Goal: Transaction & Acquisition: Book appointment/travel/reservation

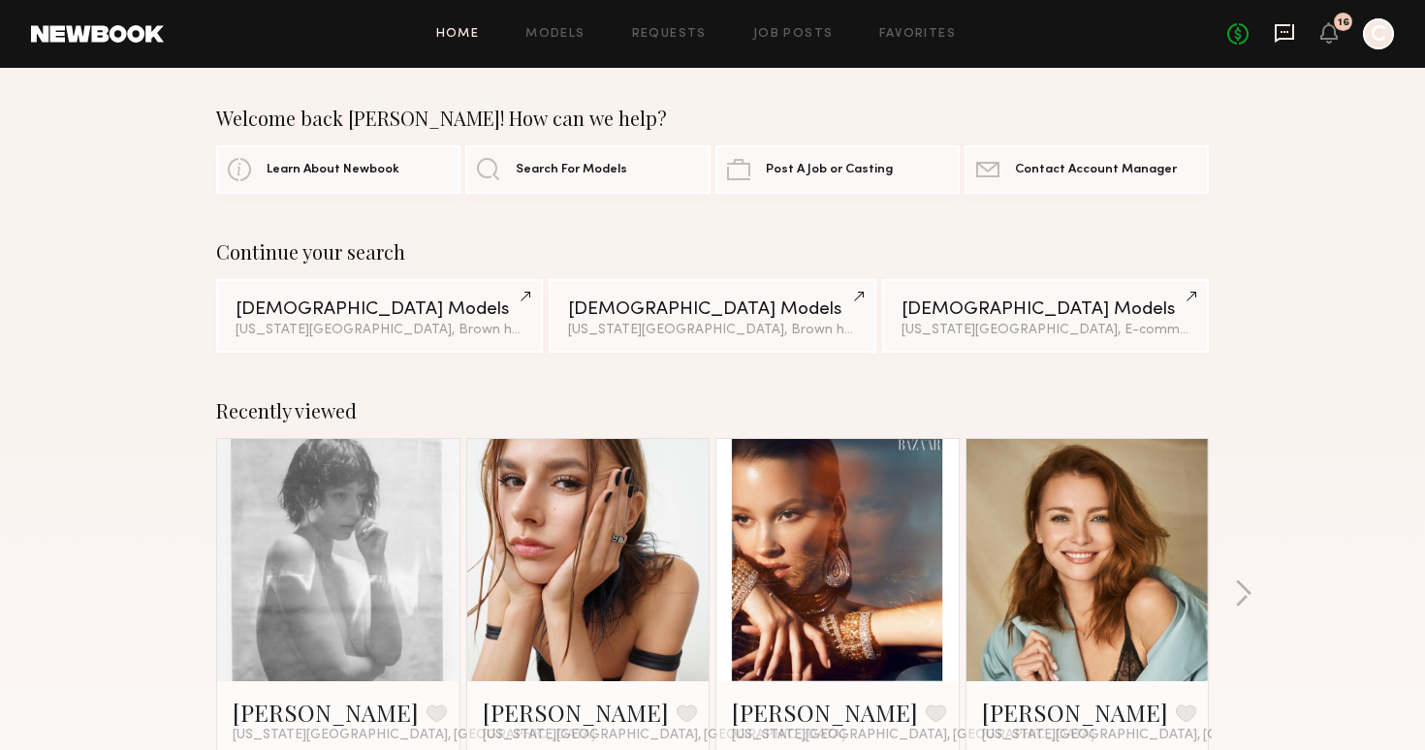
click at [1284, 36] on icon at bounding box center [1284, 32] width 21 height 21
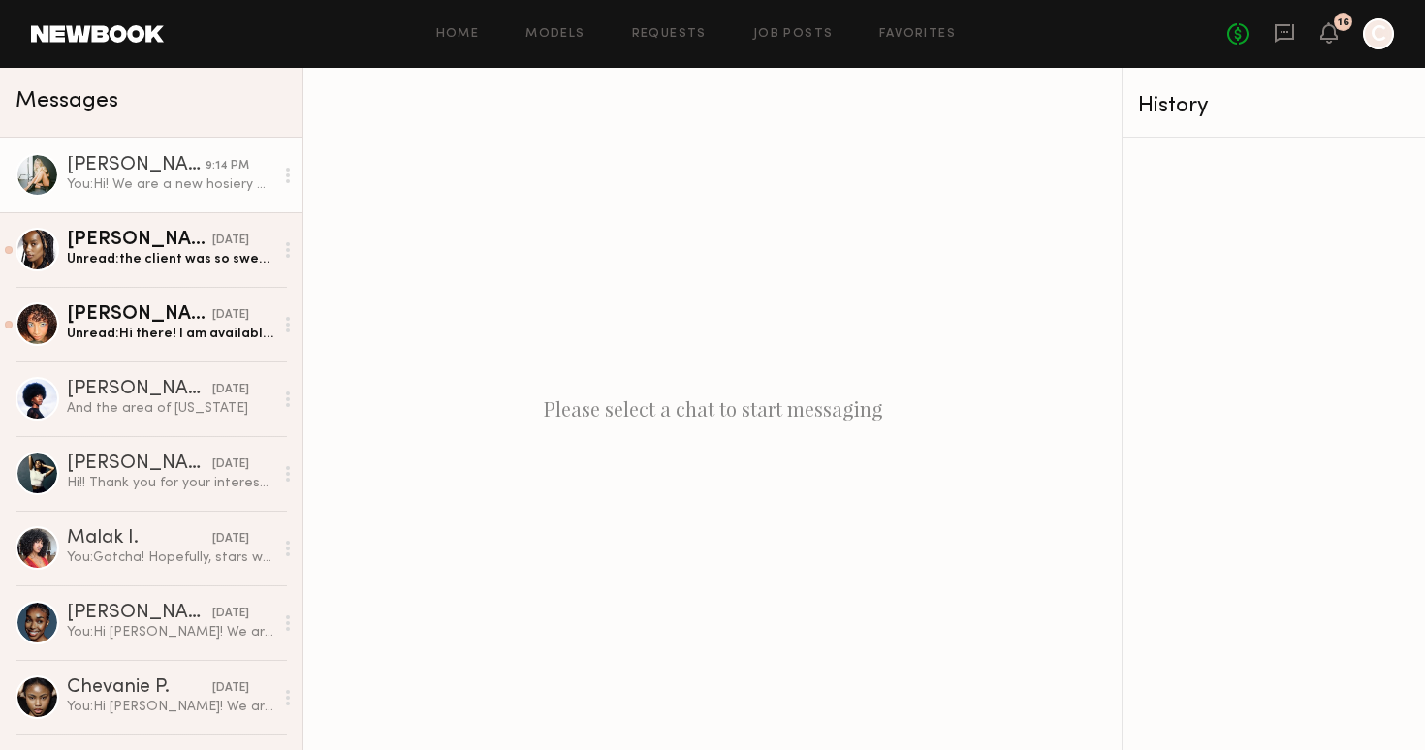
click at [144, 163] on div "Mattie B." at bounding box center [136, 165] width 139 height 19
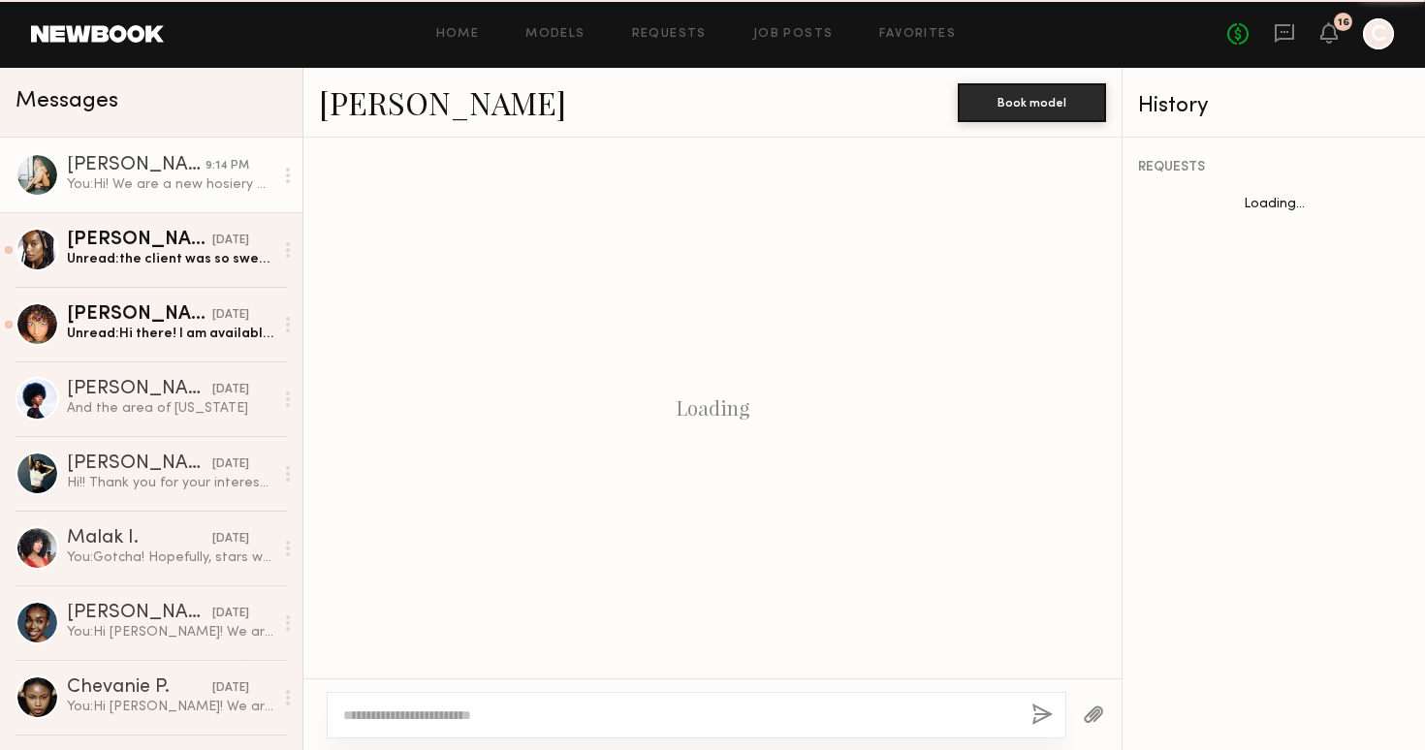
scroll to position [319, 0]
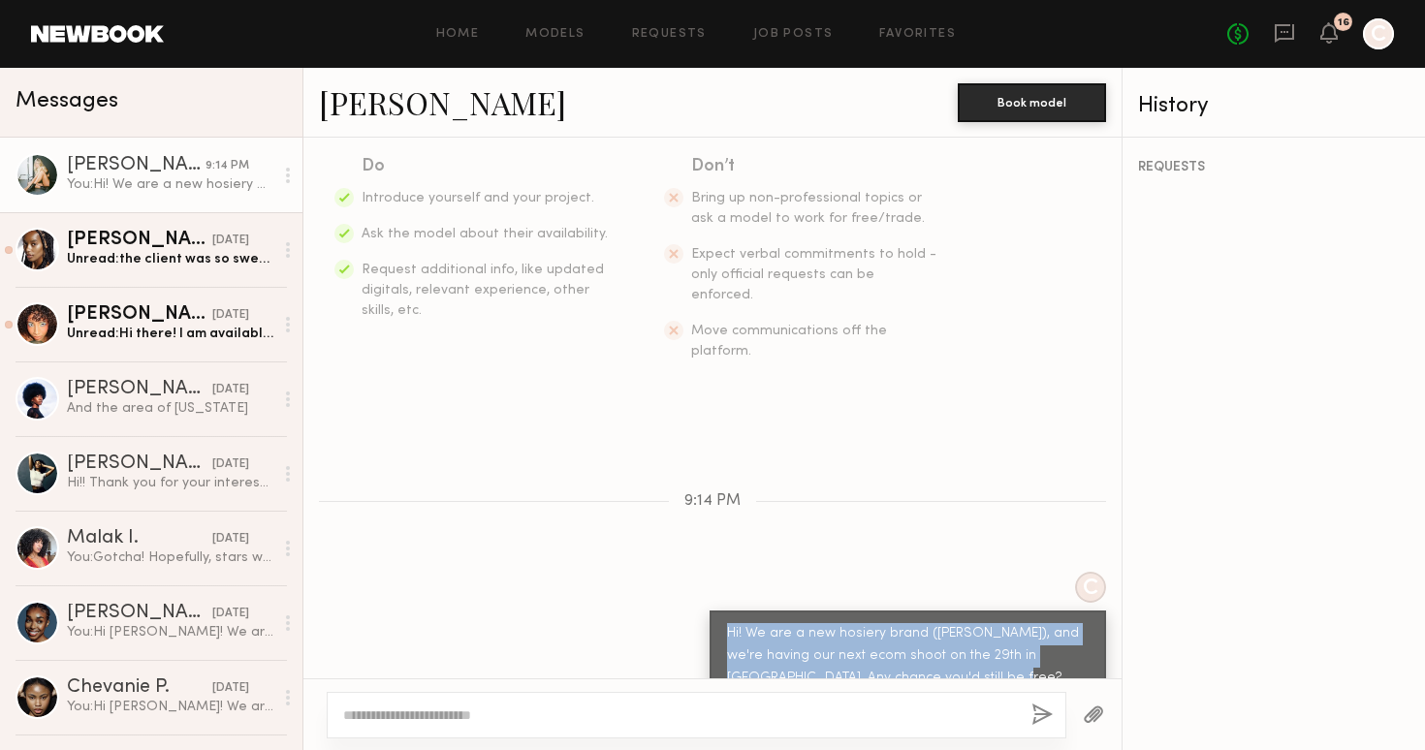
drag, startPoint x: 950, startPoint y: 640, endPoint x: 725, endPoint y: 587, distance: 230.9
click at [725, 611] on div "Hi! We are a new hosiery brand ([PERSON_NAME]), and we're having our next ecom …" at bounding box center [908, 667] width 396 height 113
copy div "Hi! We are a new hosiery brand ([PERSON_NAME]), and we're having our next ecom …"
click at [583, 712] on textarea at bounding box center [679, 715] width 673 height 19
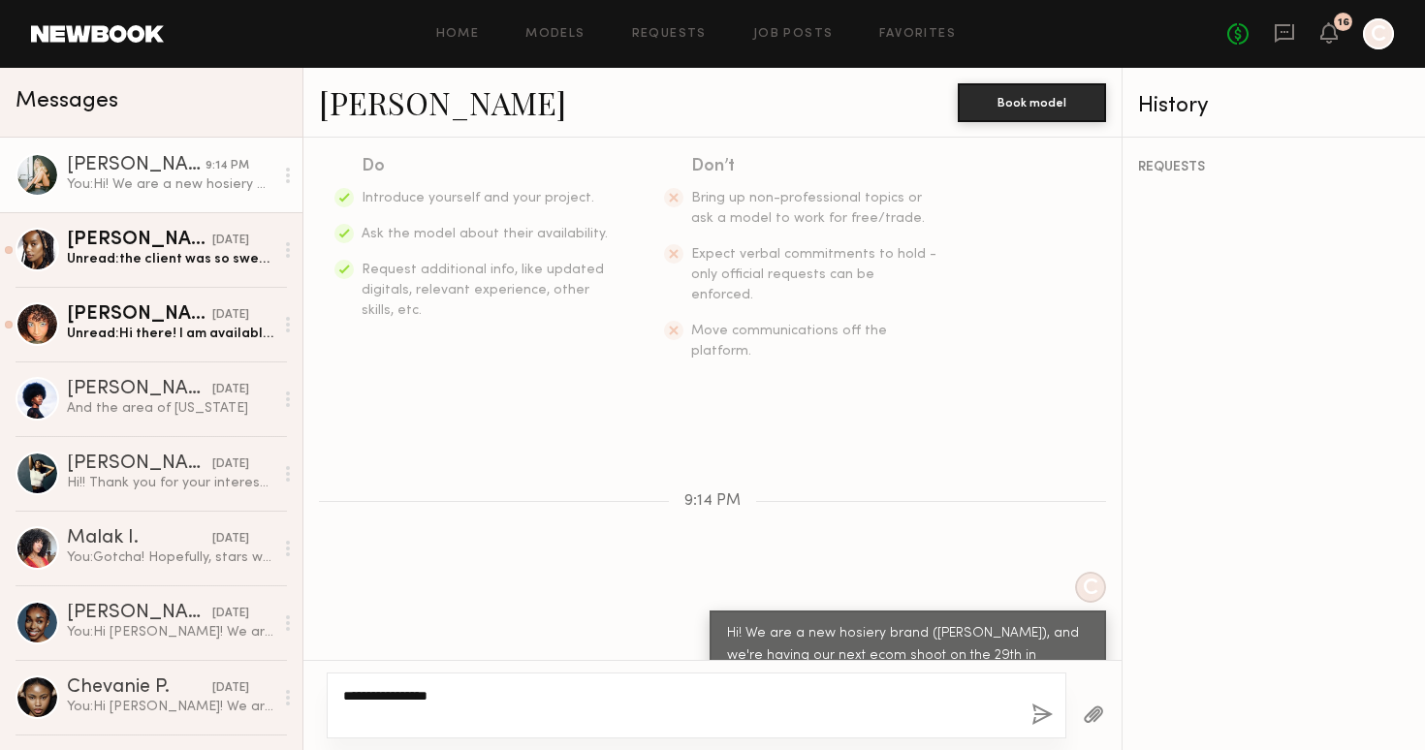
type textarea "**********"
click at [1034, 707] on button "button" at bounding box center [1041, 716] width 21 height 24
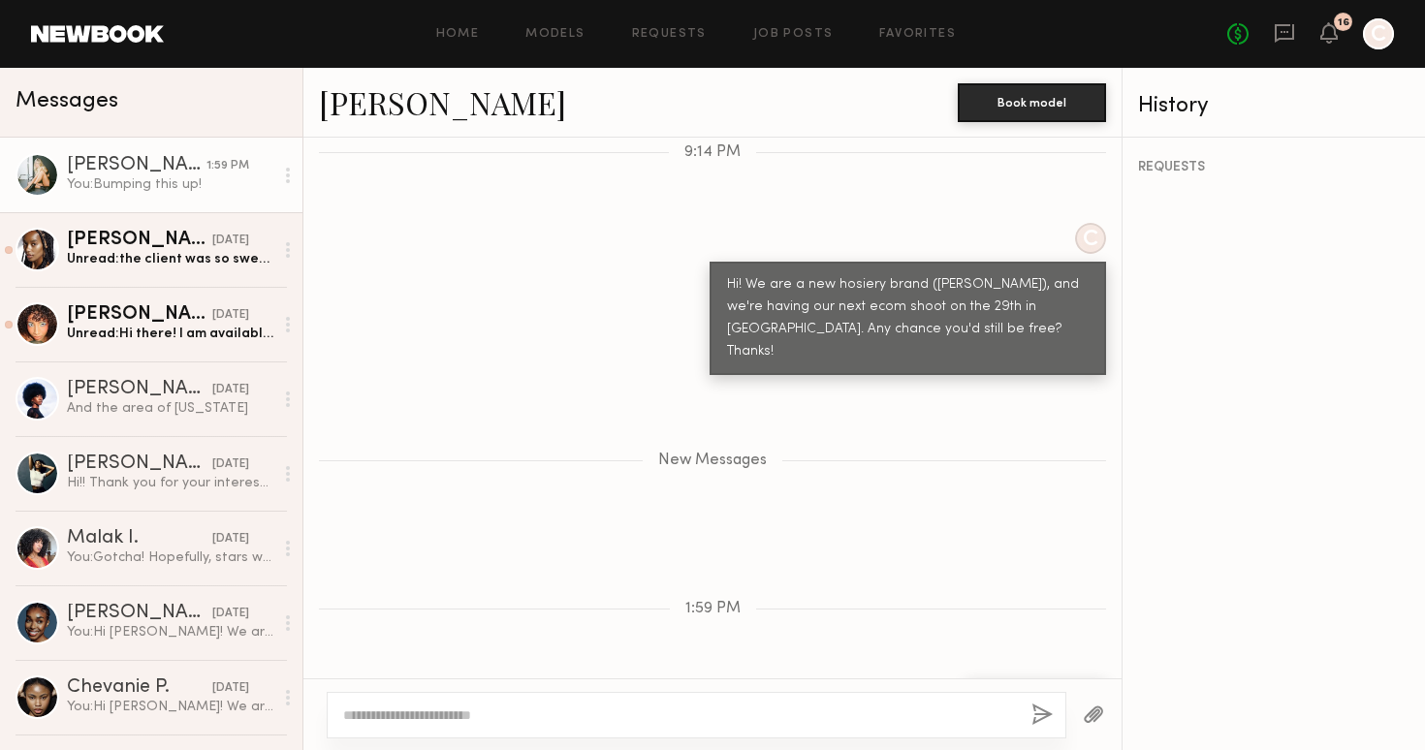
click at [89, 37] on link at bounding box center [97, 33] width 133 height 17
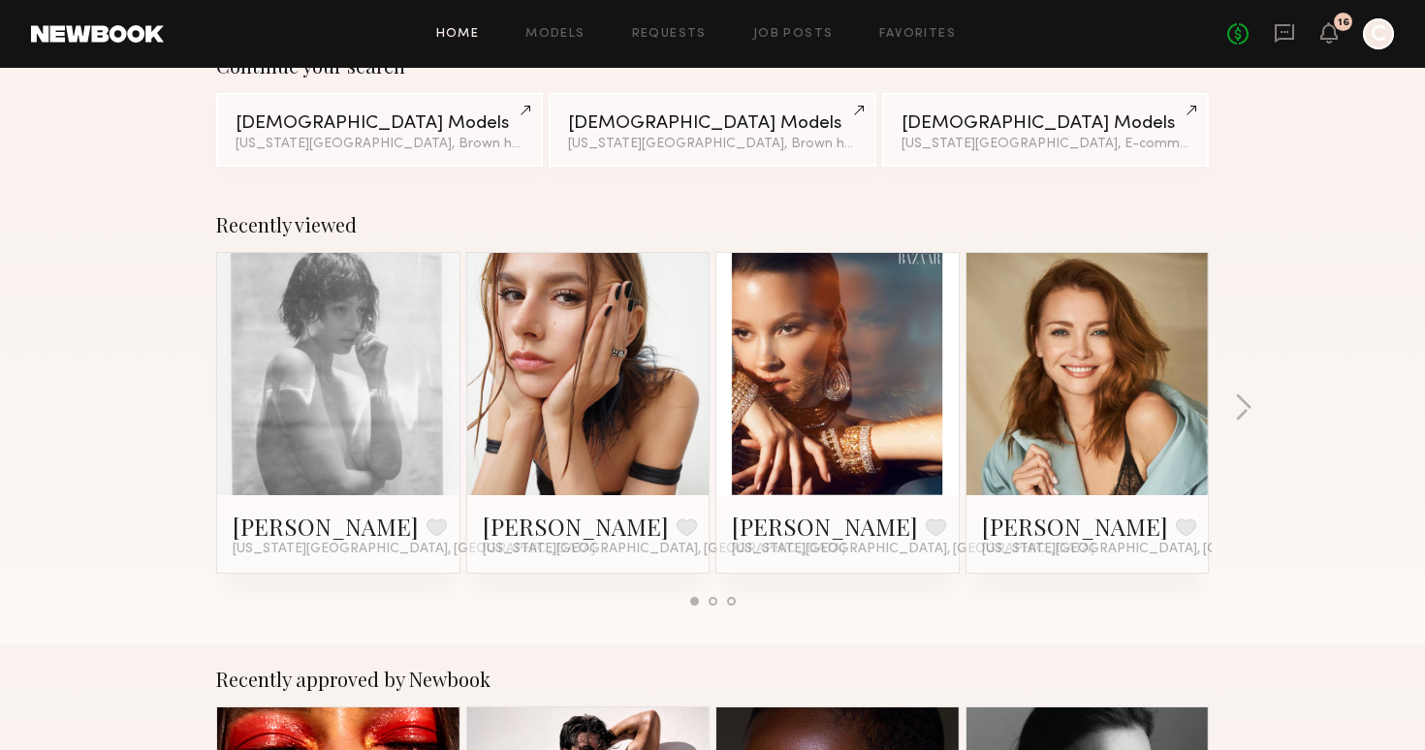
scroll to position [194, 0]
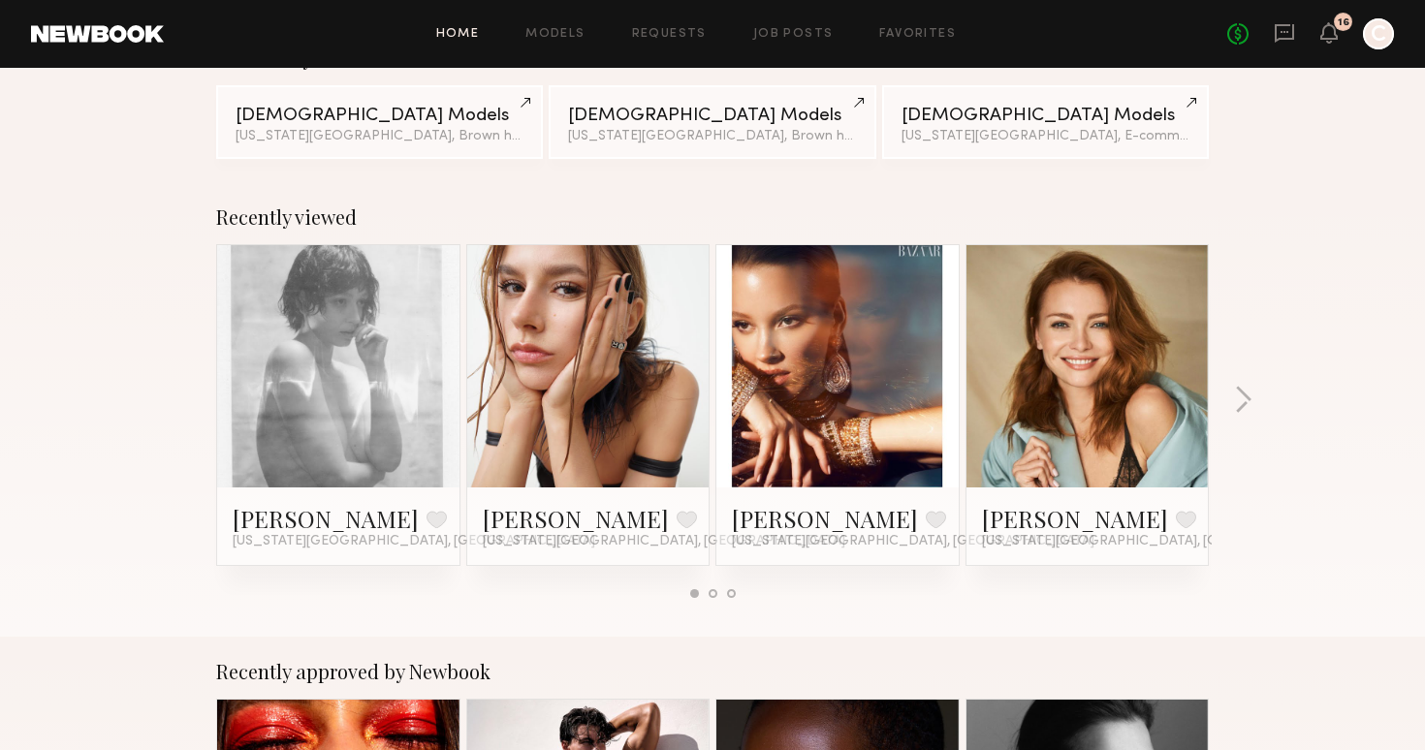
click at [560, 448] on link at bounding box center [588, 366] width 118 height 242
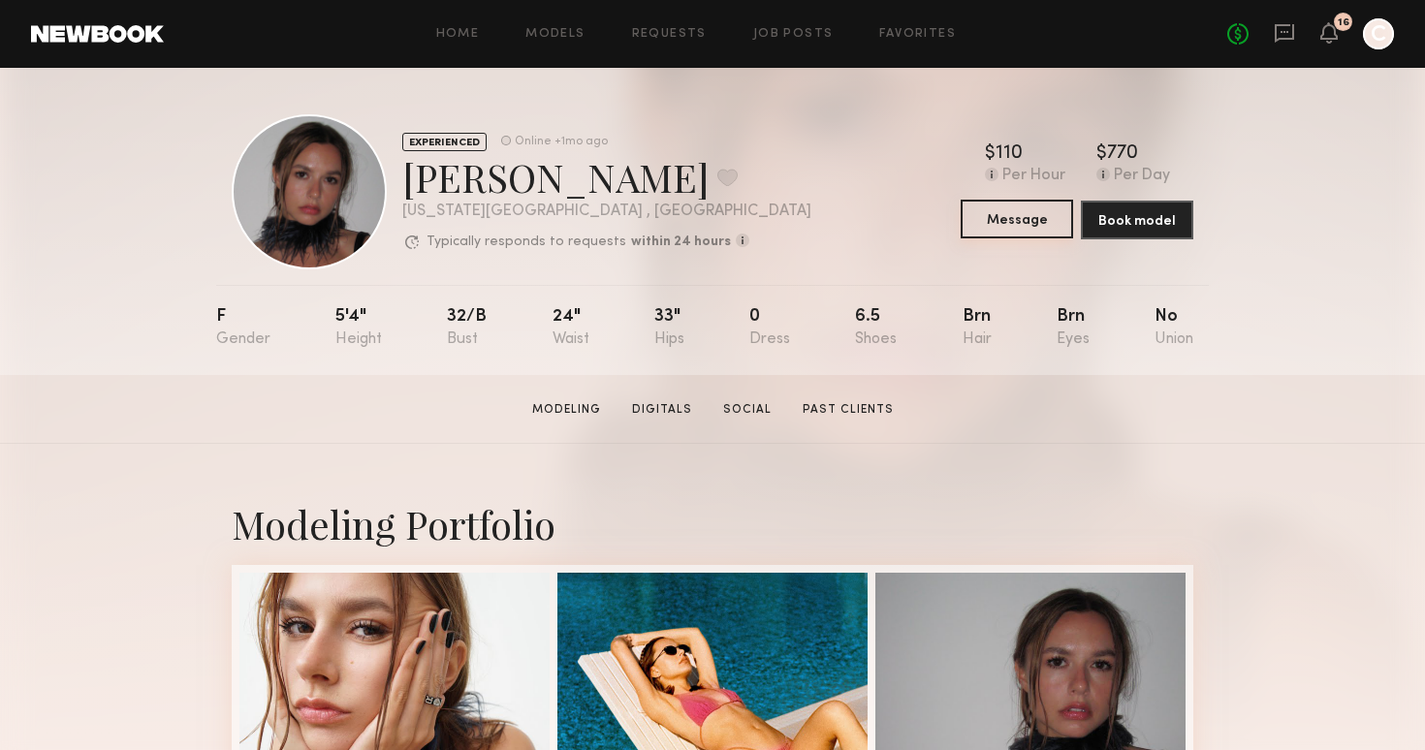
click at [1033, 223] on button "Message" at bounding box center [1017, 219] width 112 height 39
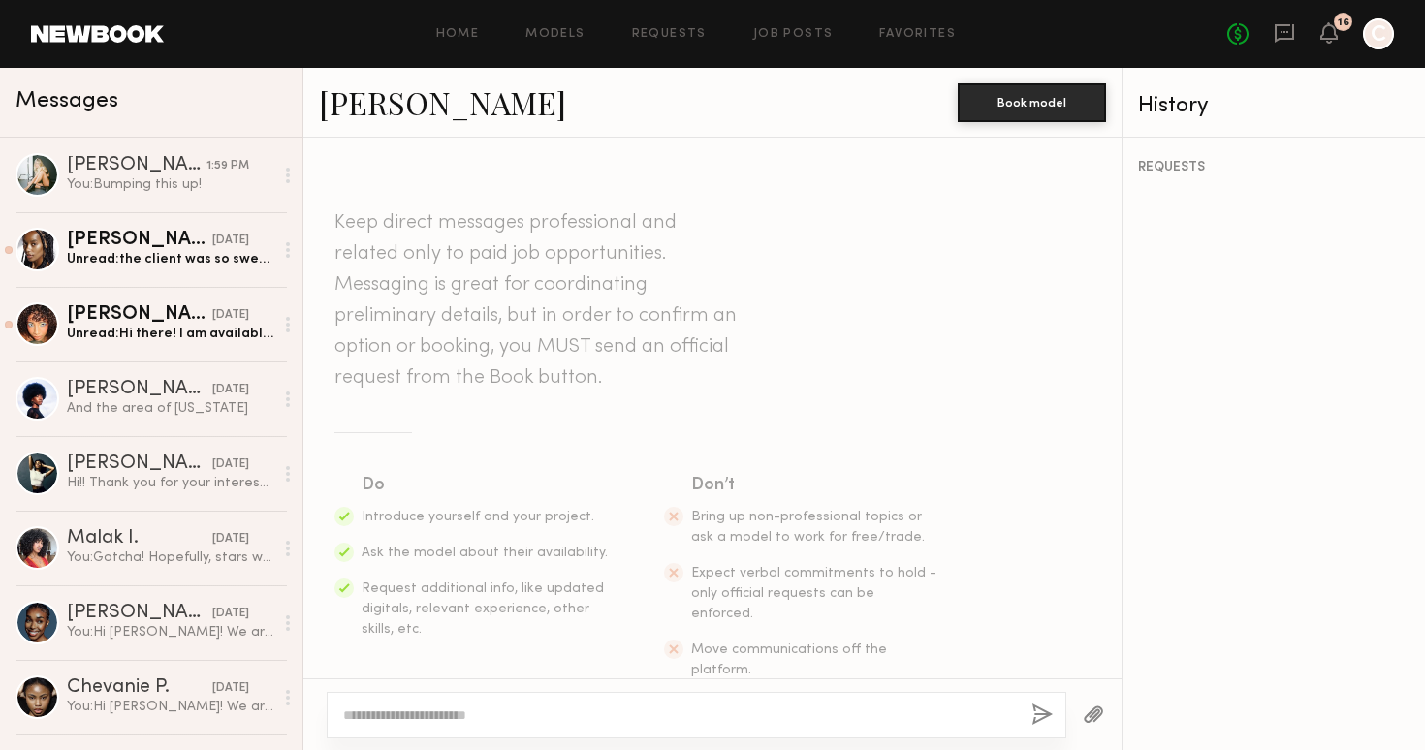
click at [463, 708] on textarea at bounding box center [679, 715] width 673 height 19
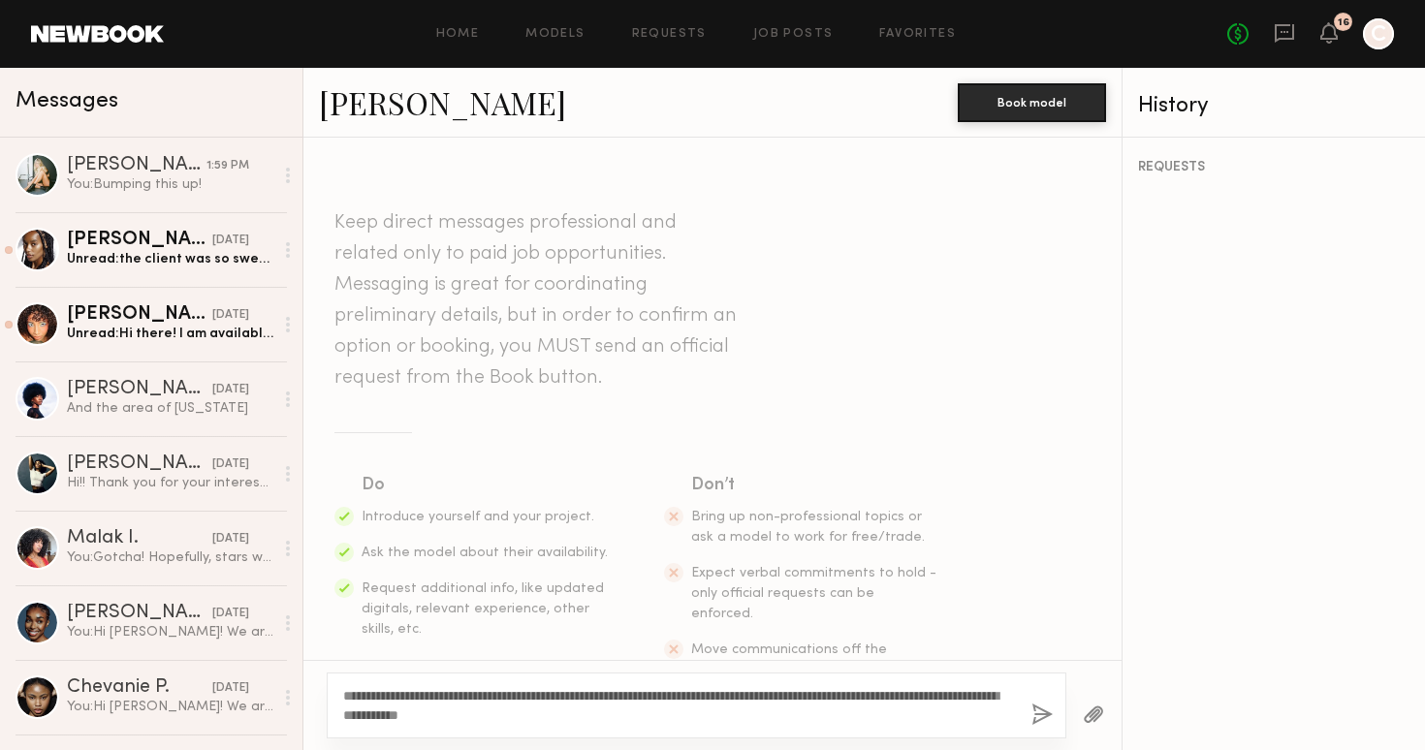
type textarea "**********"
click at [1036, 712] on button "button" at bounding box center [1041, 716] width 21 height 24
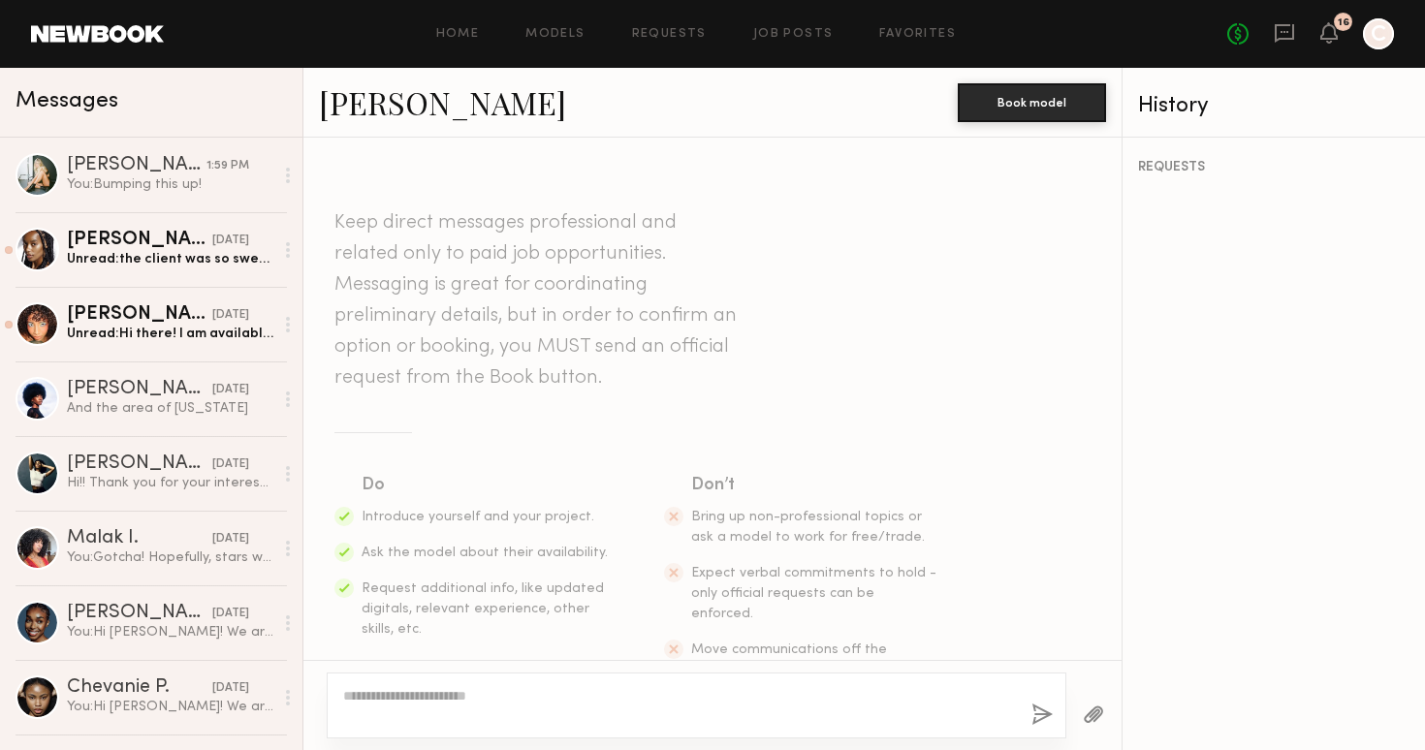
scroll to position [319, 0]
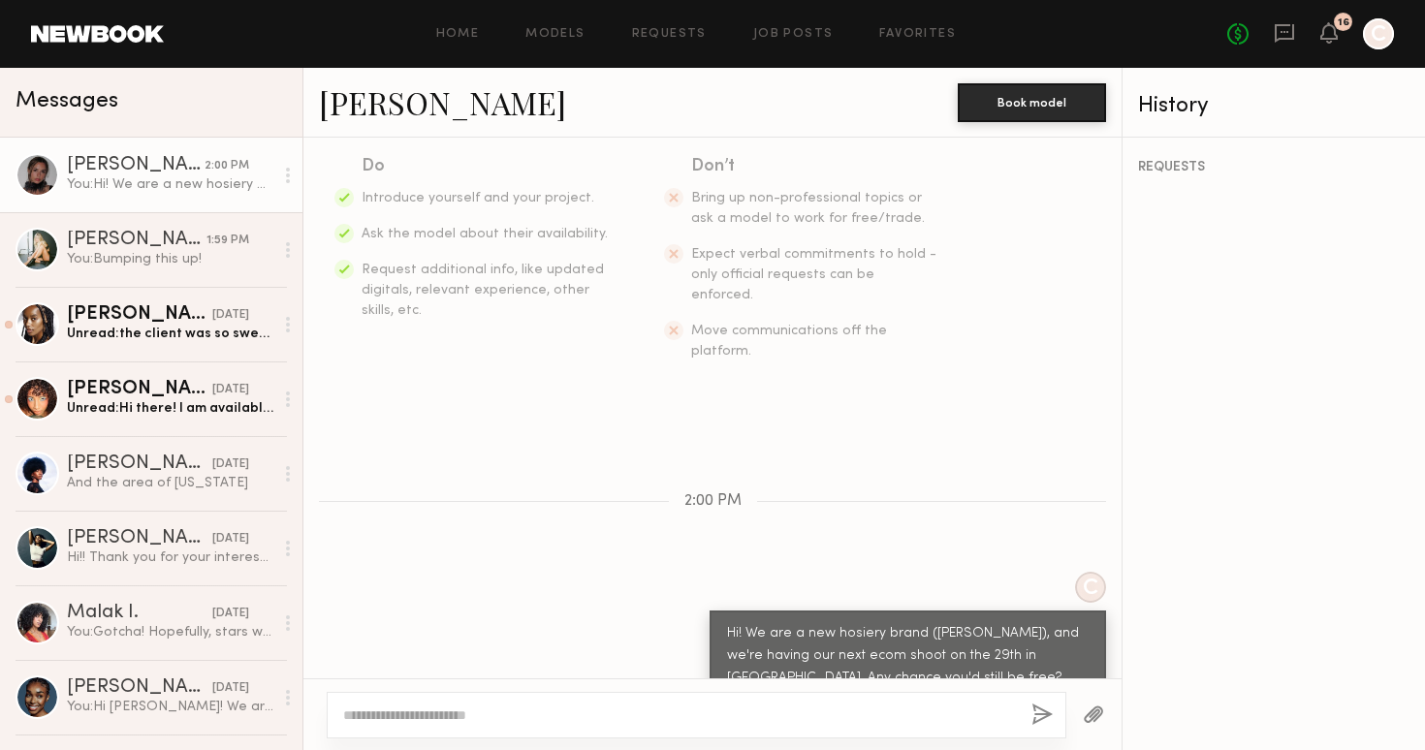
click at [121, 21] on header "Home Models Requests Job Posts Favorites Sign Out No fees up to $5,000 16 C" at bounding box center [712, 34] width 1425 height 68
click at [121, 29] on link at bounding box center [97, 33] width 133 height 17
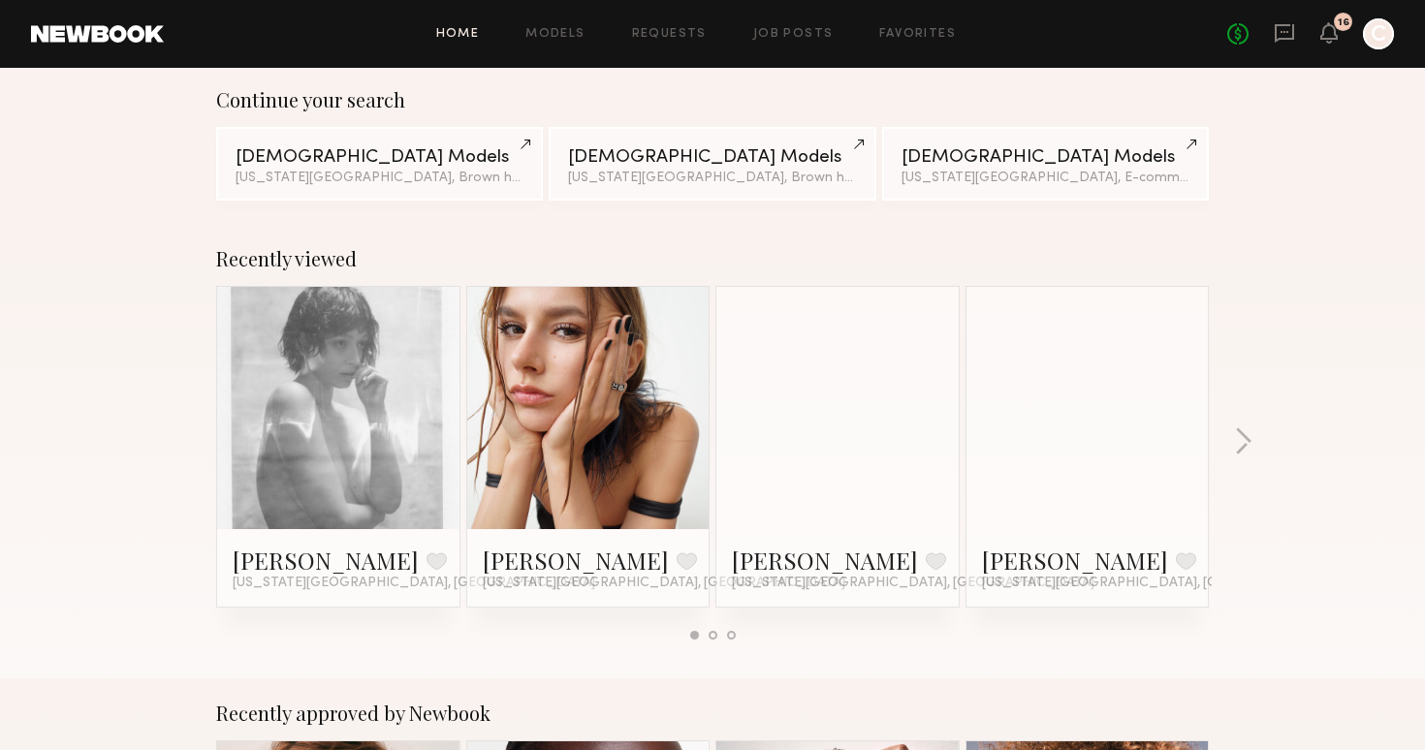
scroll to position [156, 0]
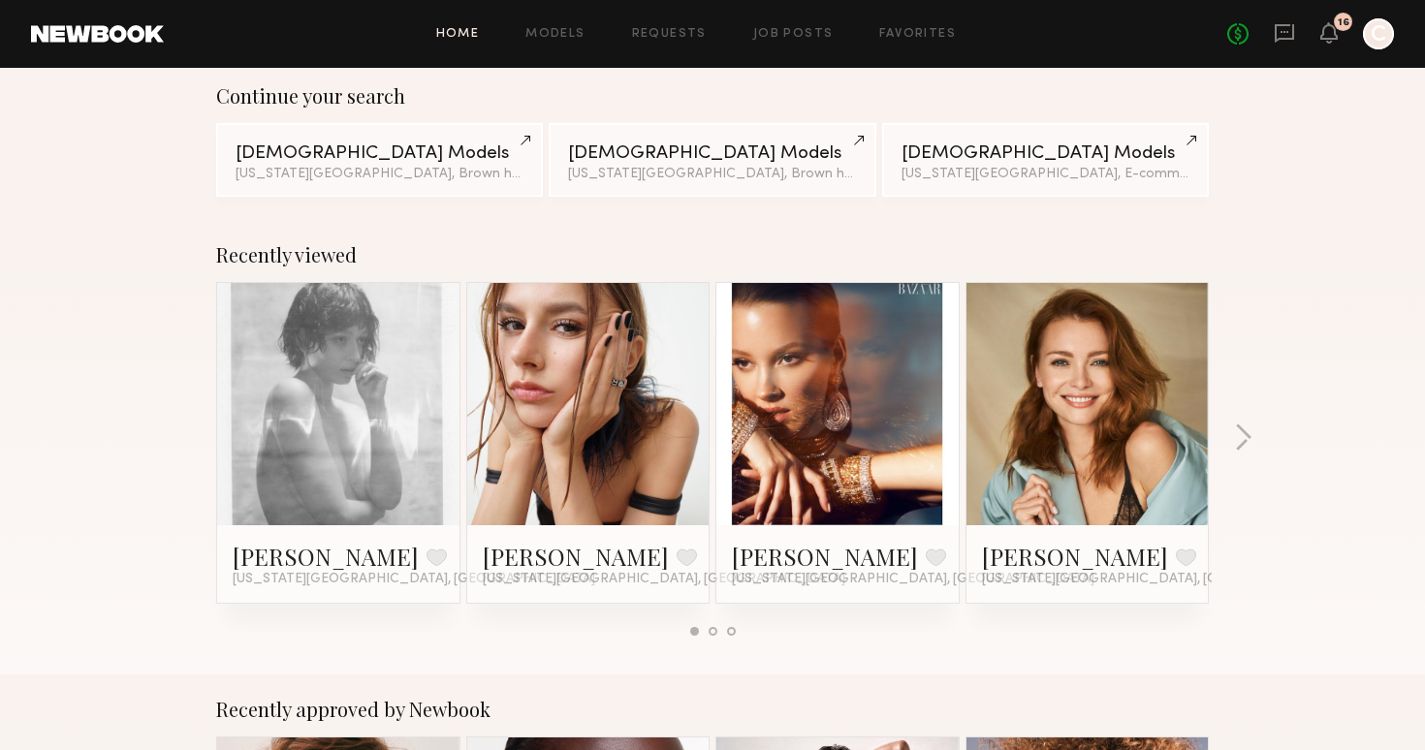
click at [811, 467] on link at bounding box center [837, 404] width 118 height 242
click at [1042, 408] on link at bounding box center [1088, 404] width 118 height 242
click at [1246, 439] on button "button" at bounding box center [1243, 440] width 18 height 32
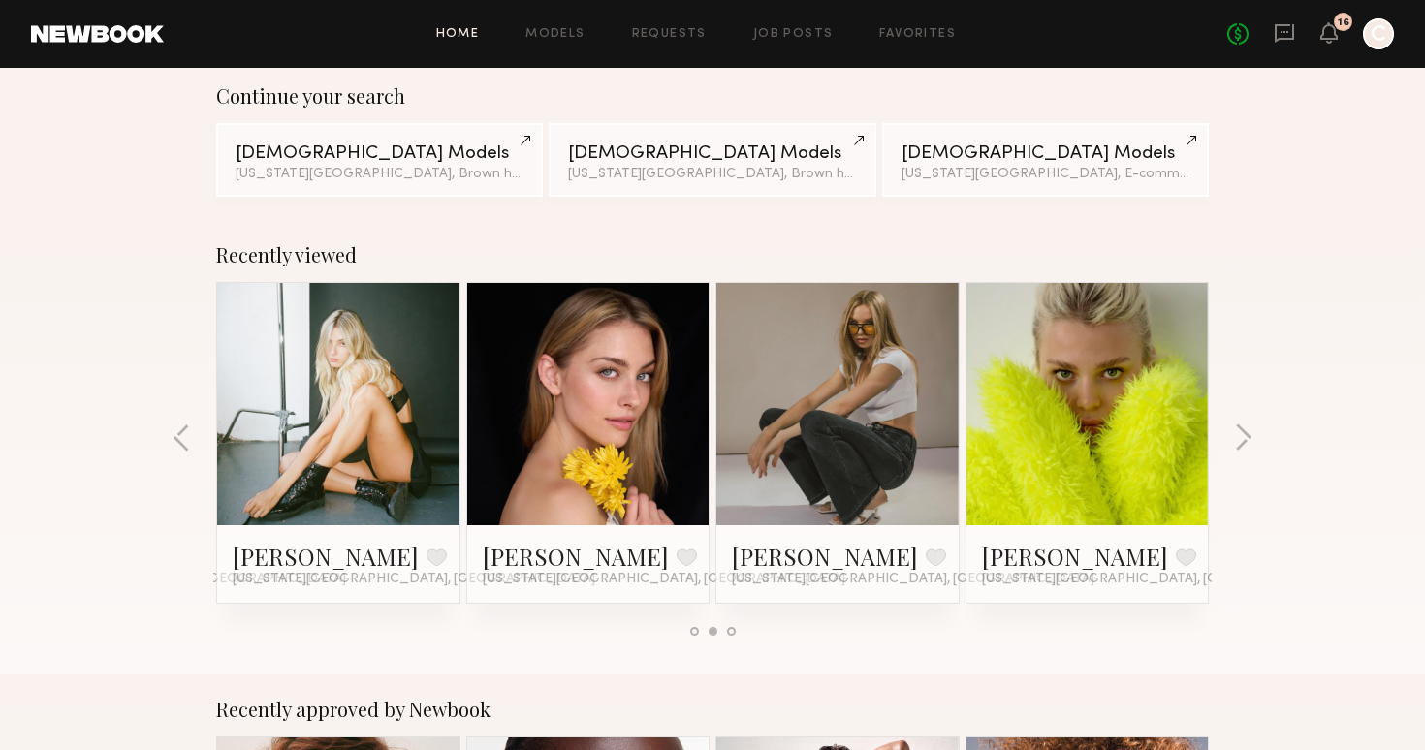
click at [555, 453] on link at bounding box center [588, 404] width 118 height 242
click at [820, 427] on link at bounding box center [837, 404] width 118 height 242
click at [1063, 425] on link at bounding box center [1088, 404] width 118 height 242
click at [1238, 437] on button "button" at bounding box center [1243, 440] width 18 height 32
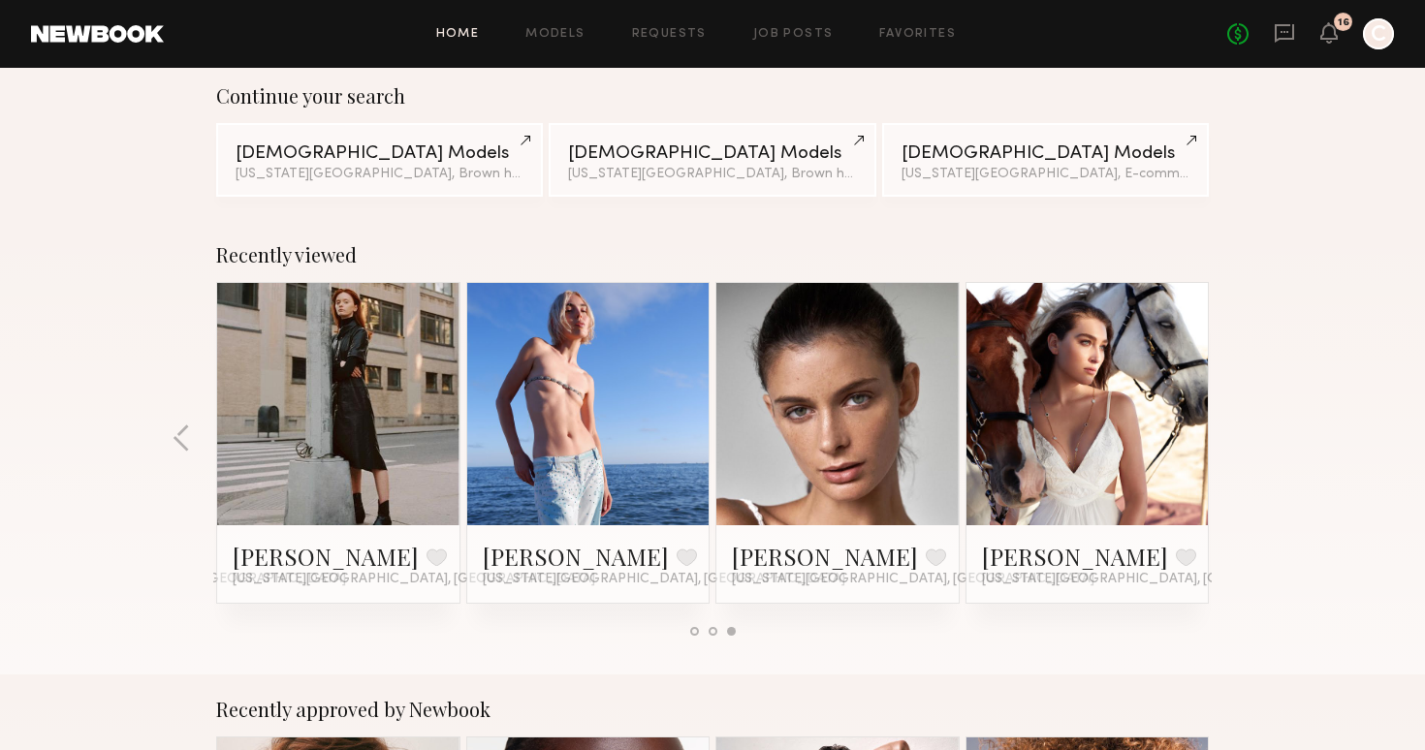
click at [323, 464] on link at bounding box center [338, 404] width 118 height 242
click at [841, 409] on link at bounding box center [837, 404] width 118 height 242
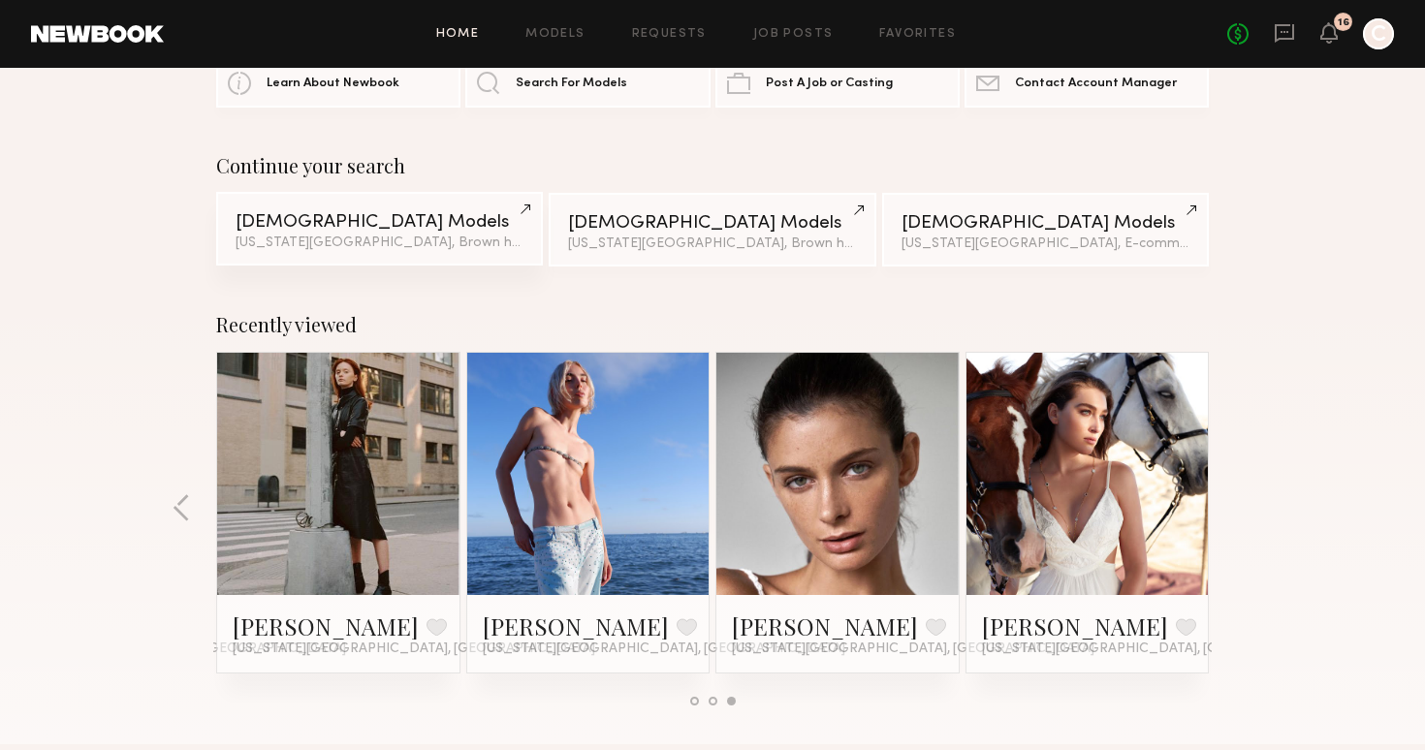
scroll to position [0, 0]
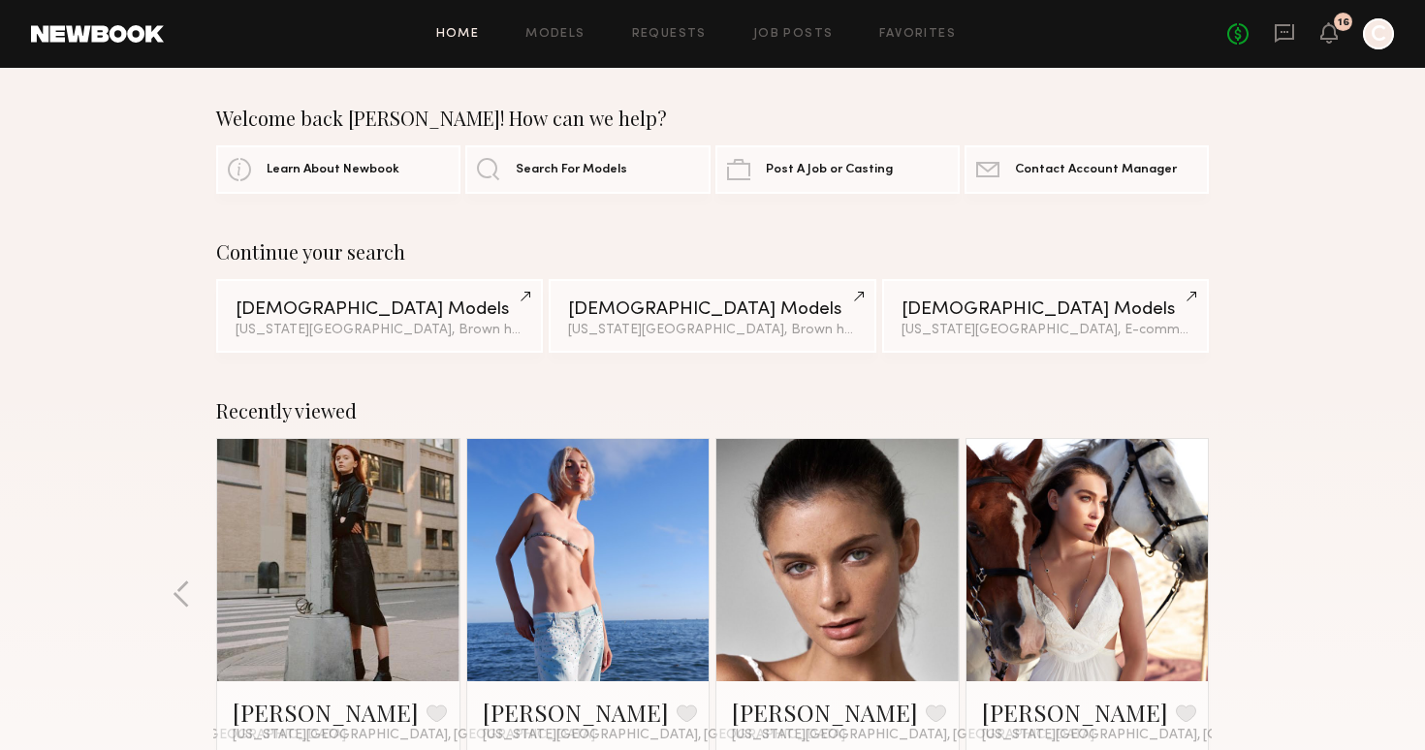
click at [468, 28] on link "Home" at bounding box center [458, 34] width 44 height 13
click at [42, 27] on link at bounding box center [97, 33] width 133 height 17
click at [42, 28] on link at bounding box center [97, 33] width 133 height 17
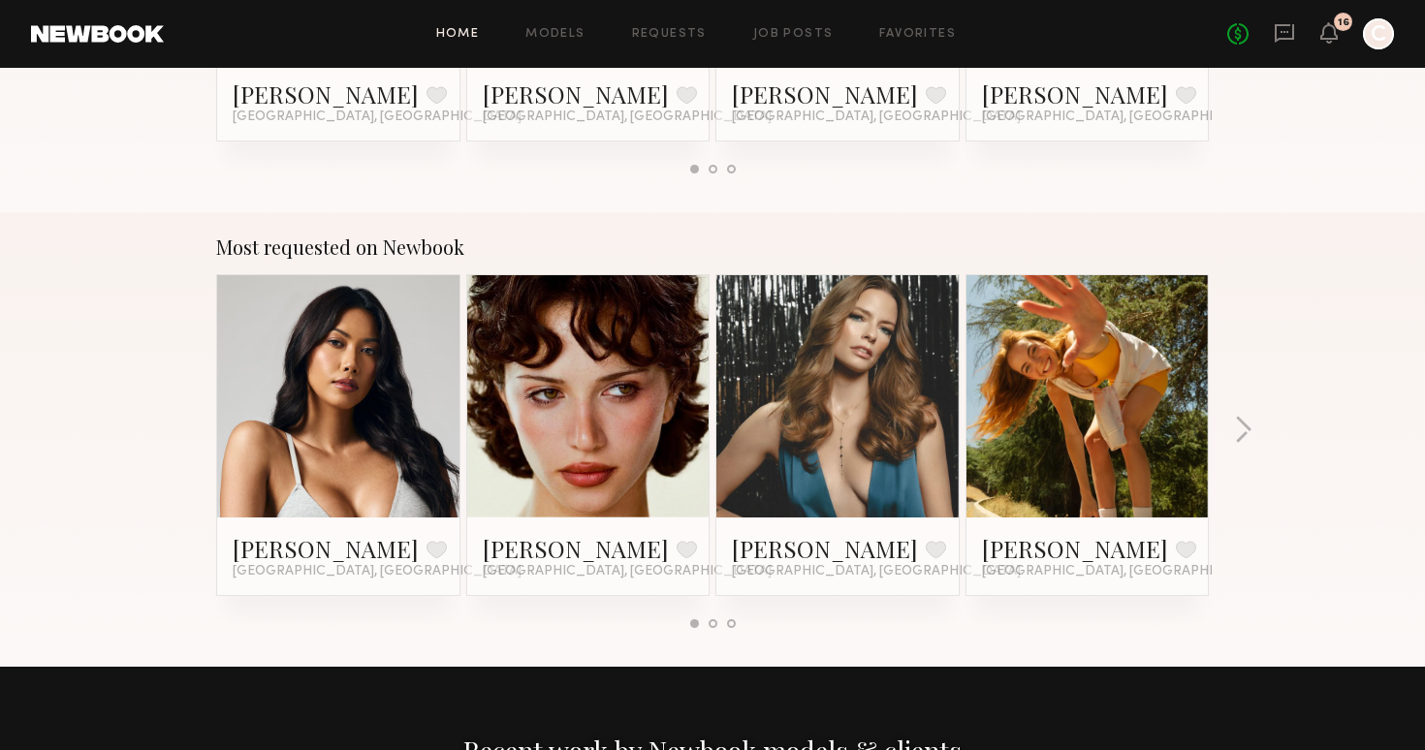
scroll to position [1534, 0]
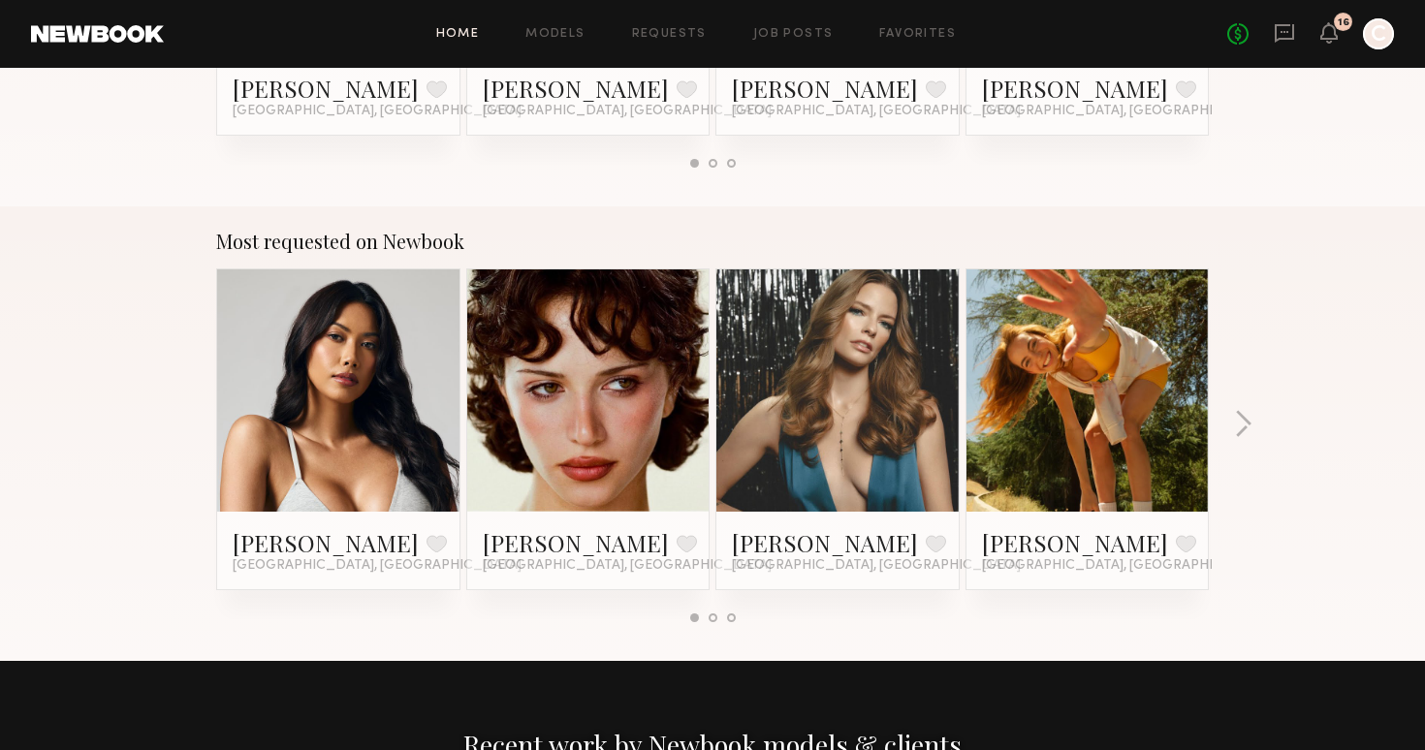
click at [1103, 413] on link at bounding box center [1088, 390] width 118 height 242
click at [140, 28] on link at bounding box center [97, 33] width 133 height 17
click at [140, 29] on link at bounding box center [97, 33] width 133 height 17
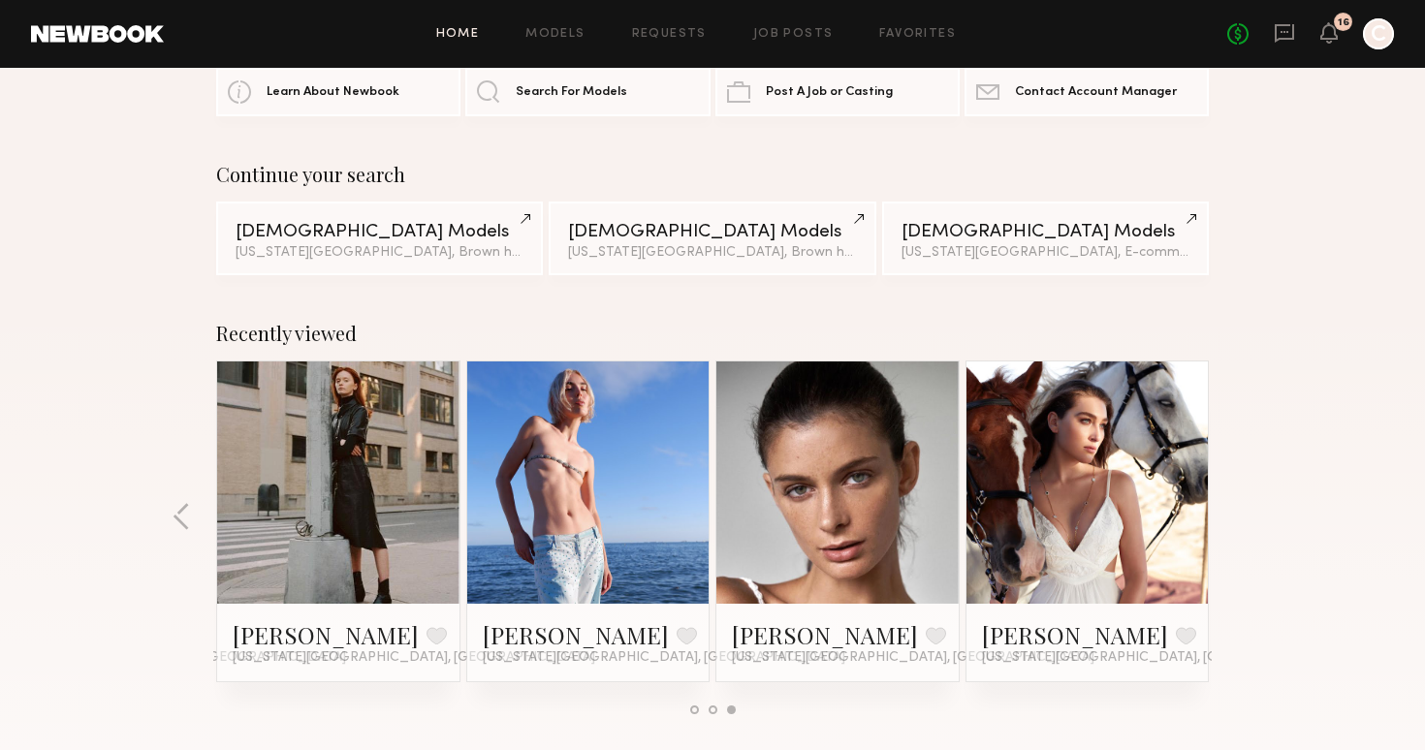
scroll to position [0, 0]
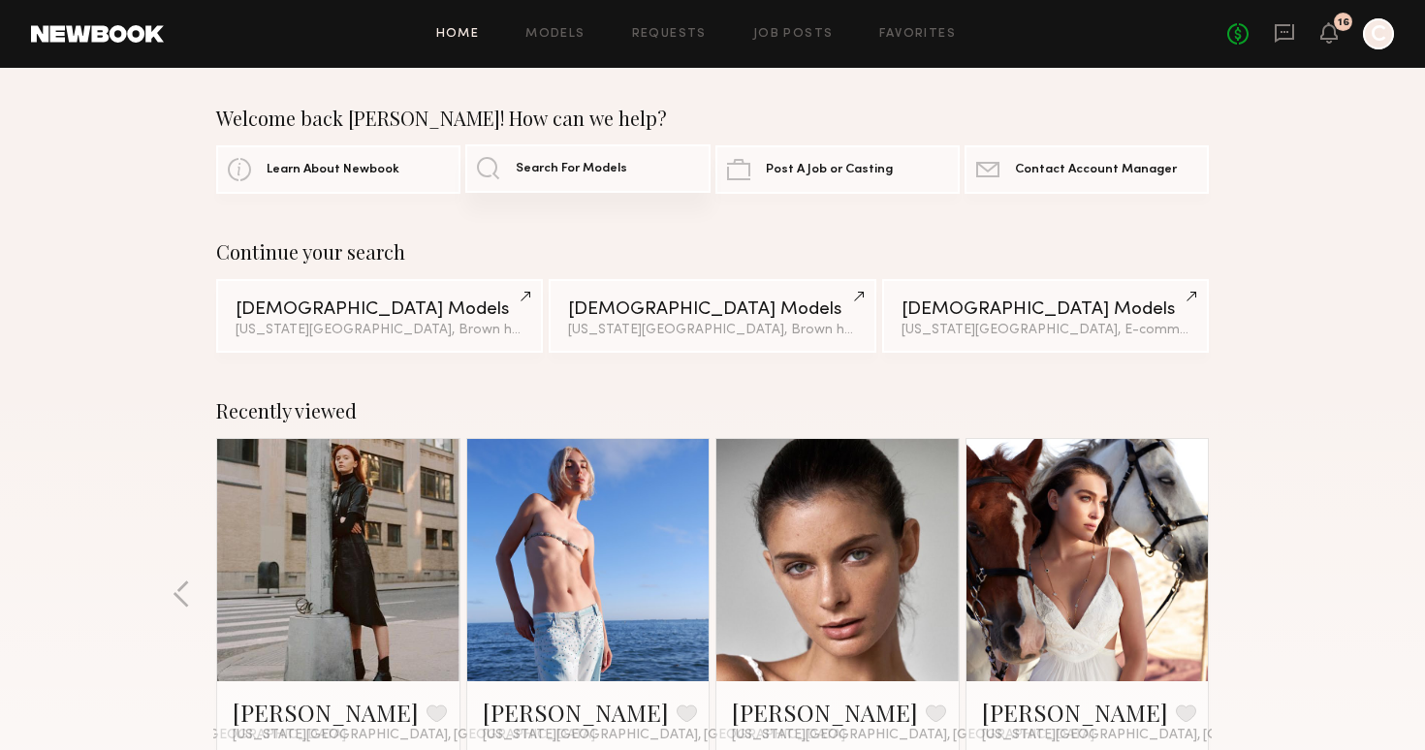
click at [627, 175] on link "Search For Models" at bounding box center [587, 168] width 244 height 48
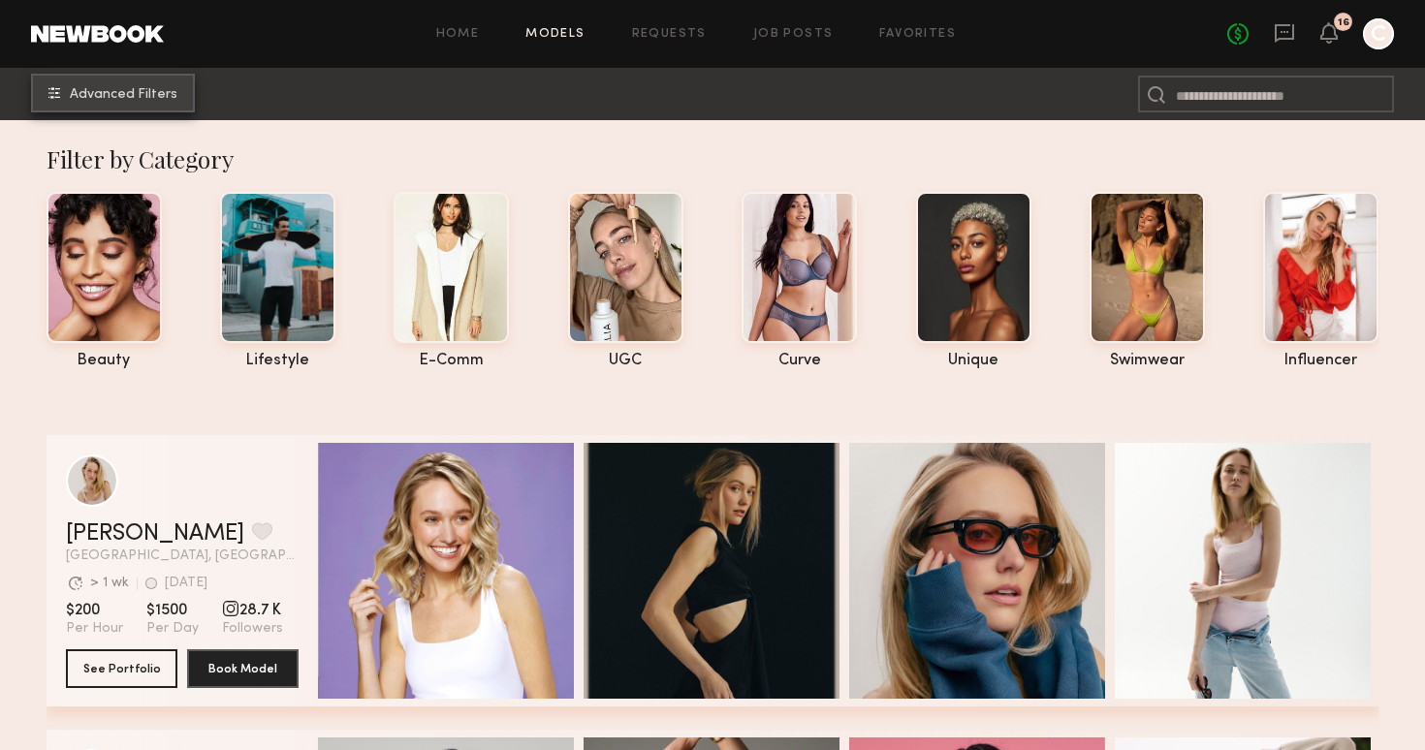
click at [140, 79] on button "Advanced Filters" at bounding box center [113, 93] width 164 height 39
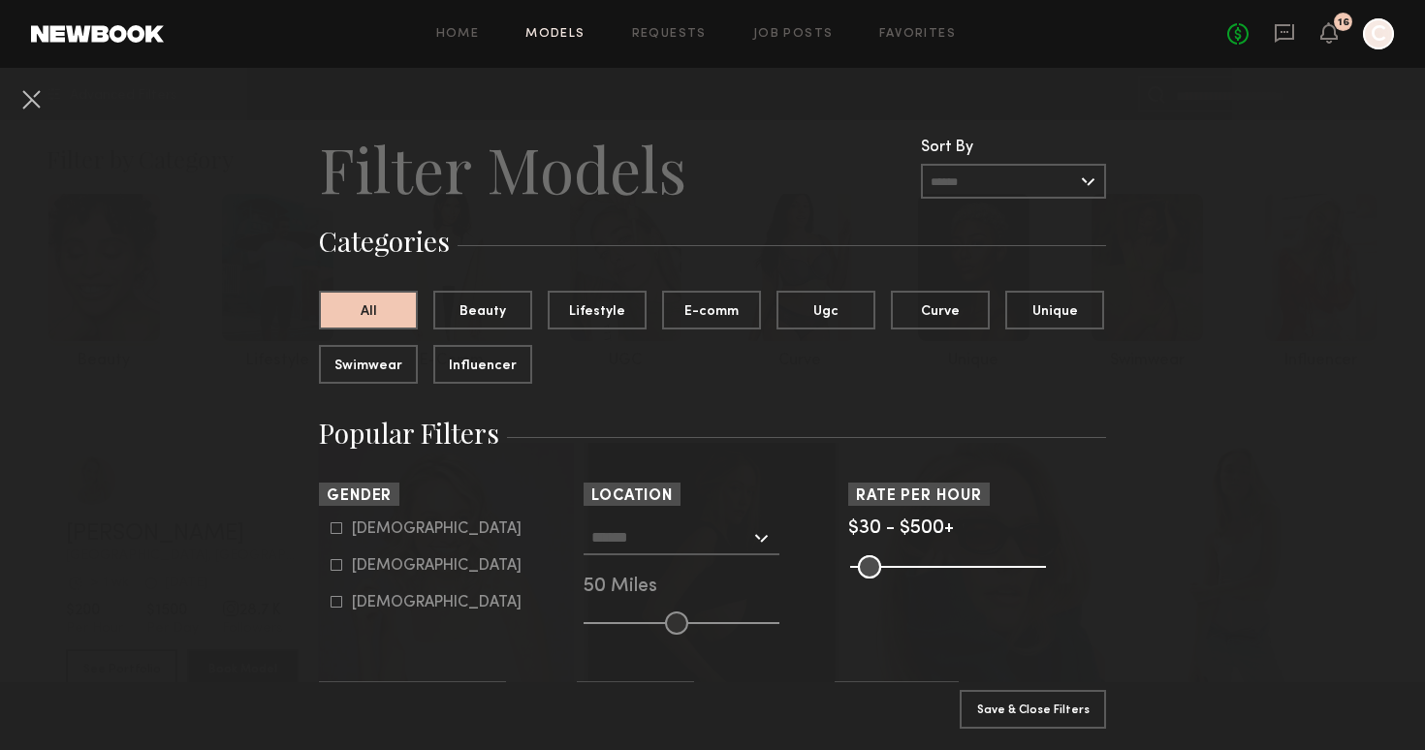
click at [703, 551] on input "text" at bounding box center [670, 537] width 159 height 33
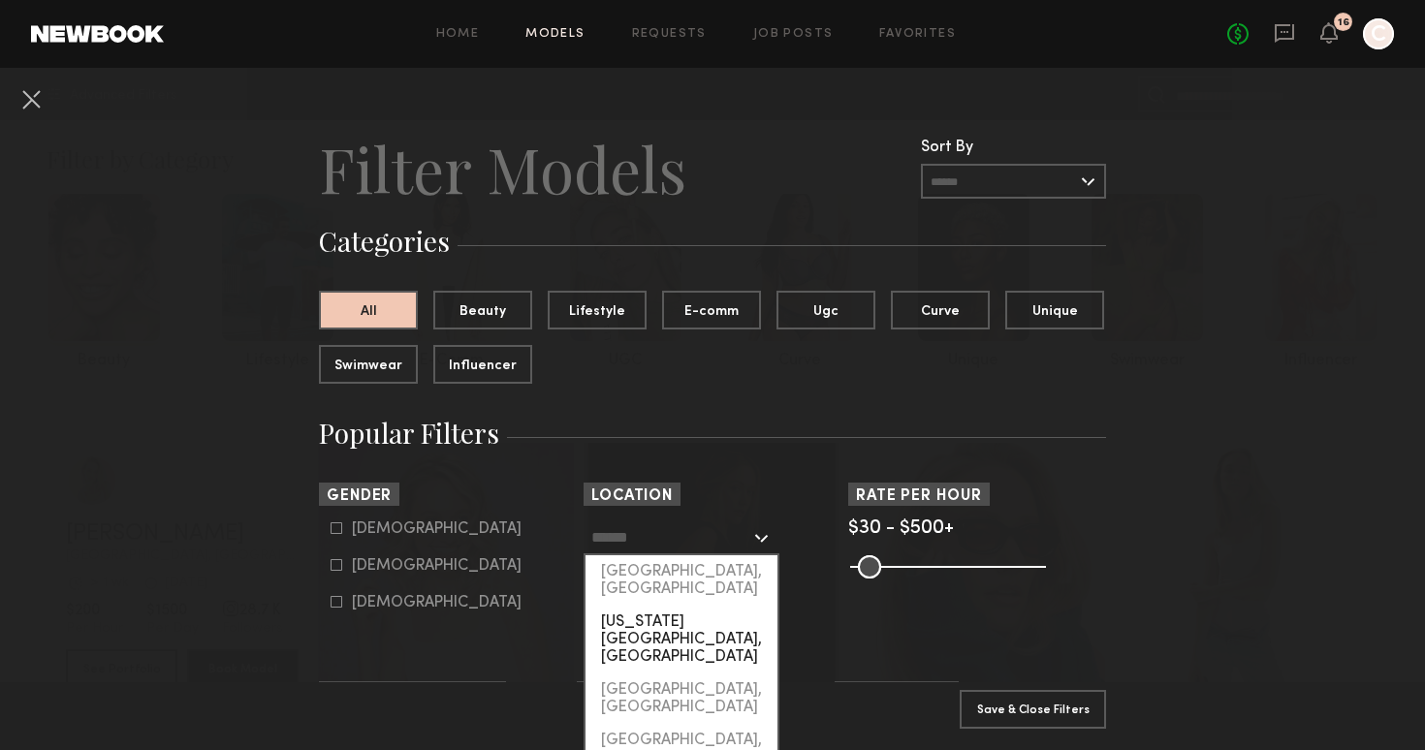
click at [682, 606] on div "New York City, NY" at bounding box center [682, 640] width 192 height 68
type input "**********"
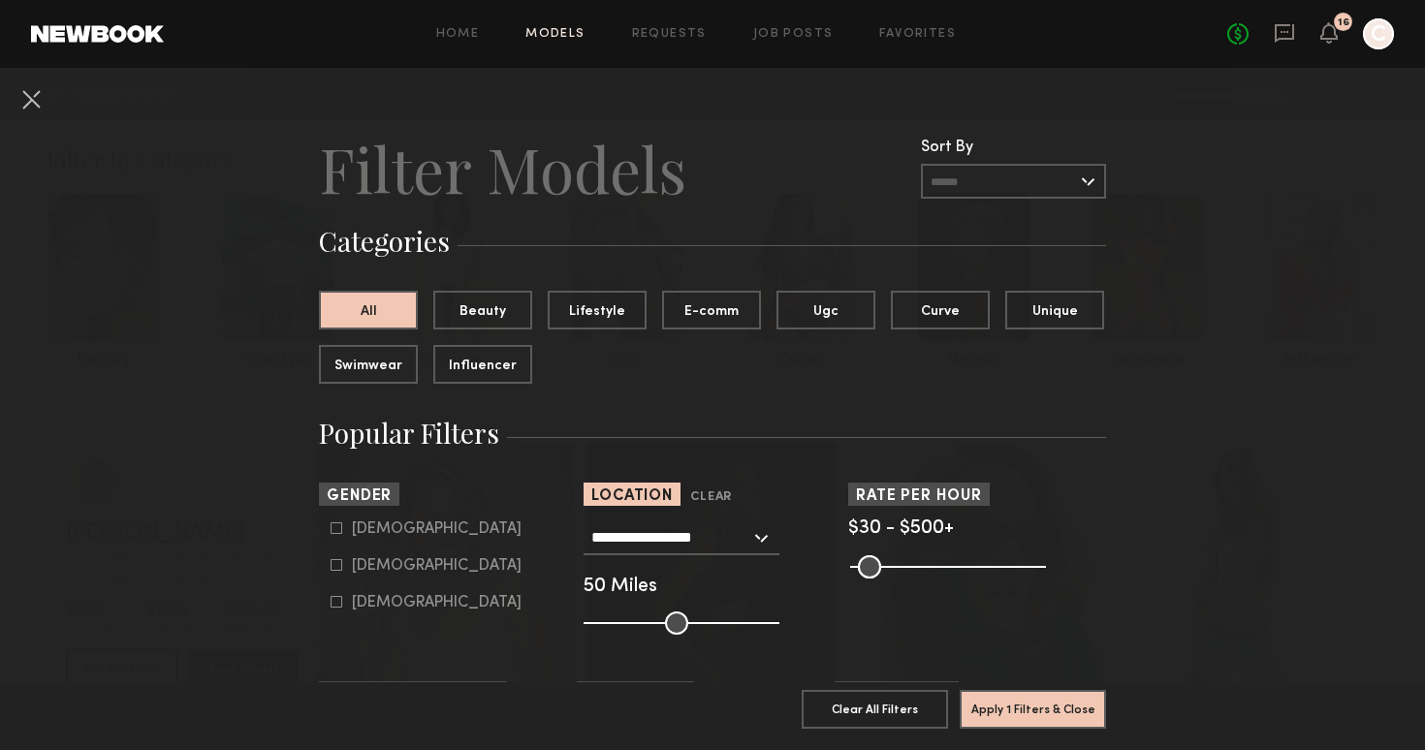
click at [761, 543] on div "**********" at bounding box center [682, 538] width 196 height 35
click at [519, 580] on form "Male Female Non-binary" at bounding box center [454, 566] width 246 height 91
click at [387, 568] on div "Female" at bounding box center [437, 566] width 170 height 12
type input "**"
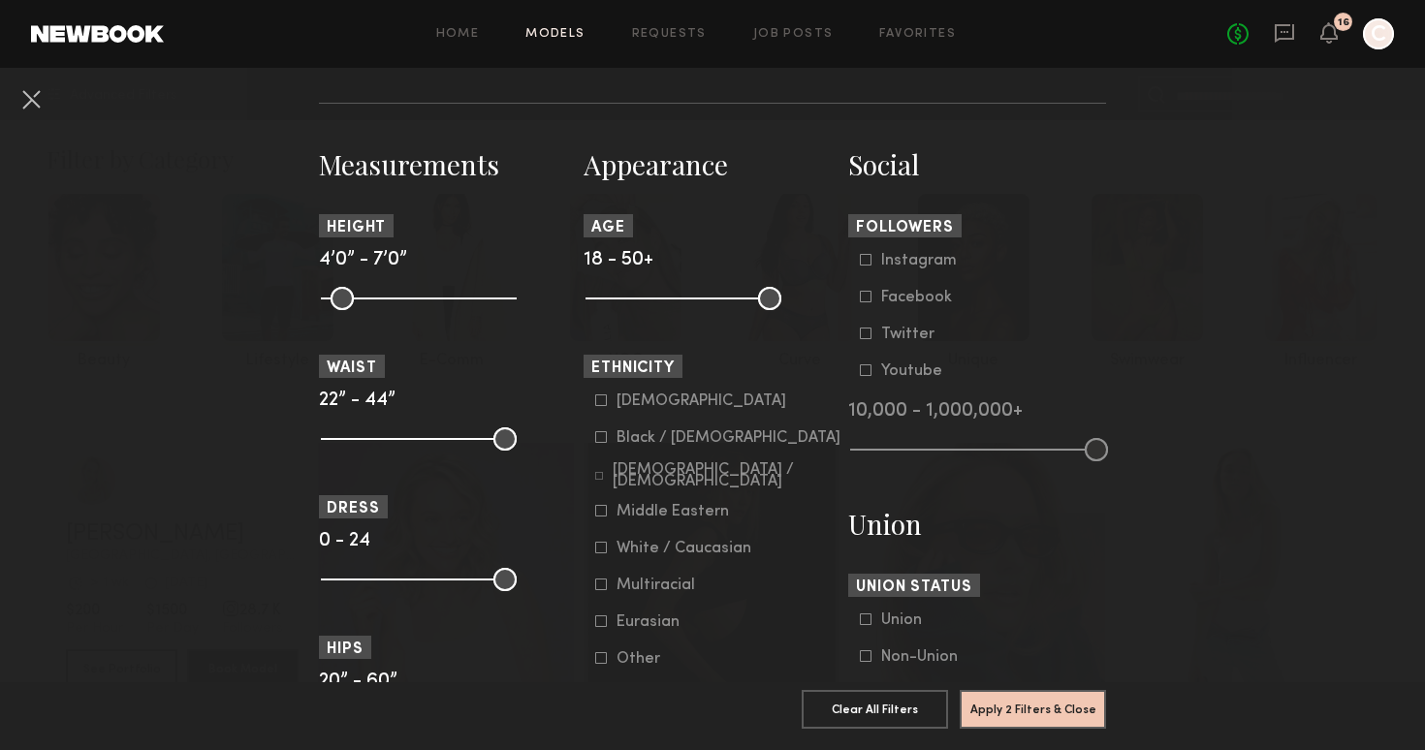
scroll to position [789, 0]
click at [602, 552] on icon at bounding box center [601, 546] width 12 height 12
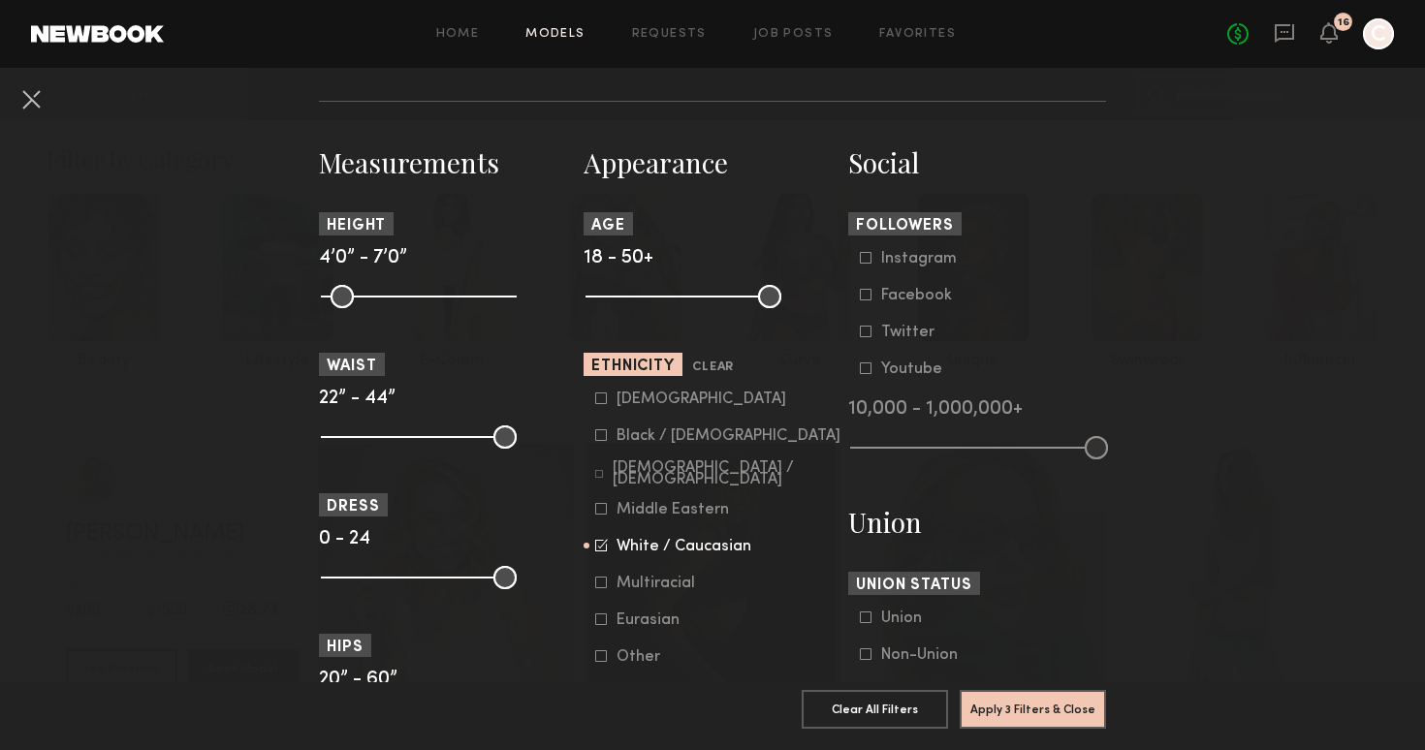
click at [602, 582] on icon at bounding box center [601, 583] width 11 height 11
click at [1012, 703] on button "Apply 3 Filters & Close" at bounding box center [1033, 708] width 146 height 39
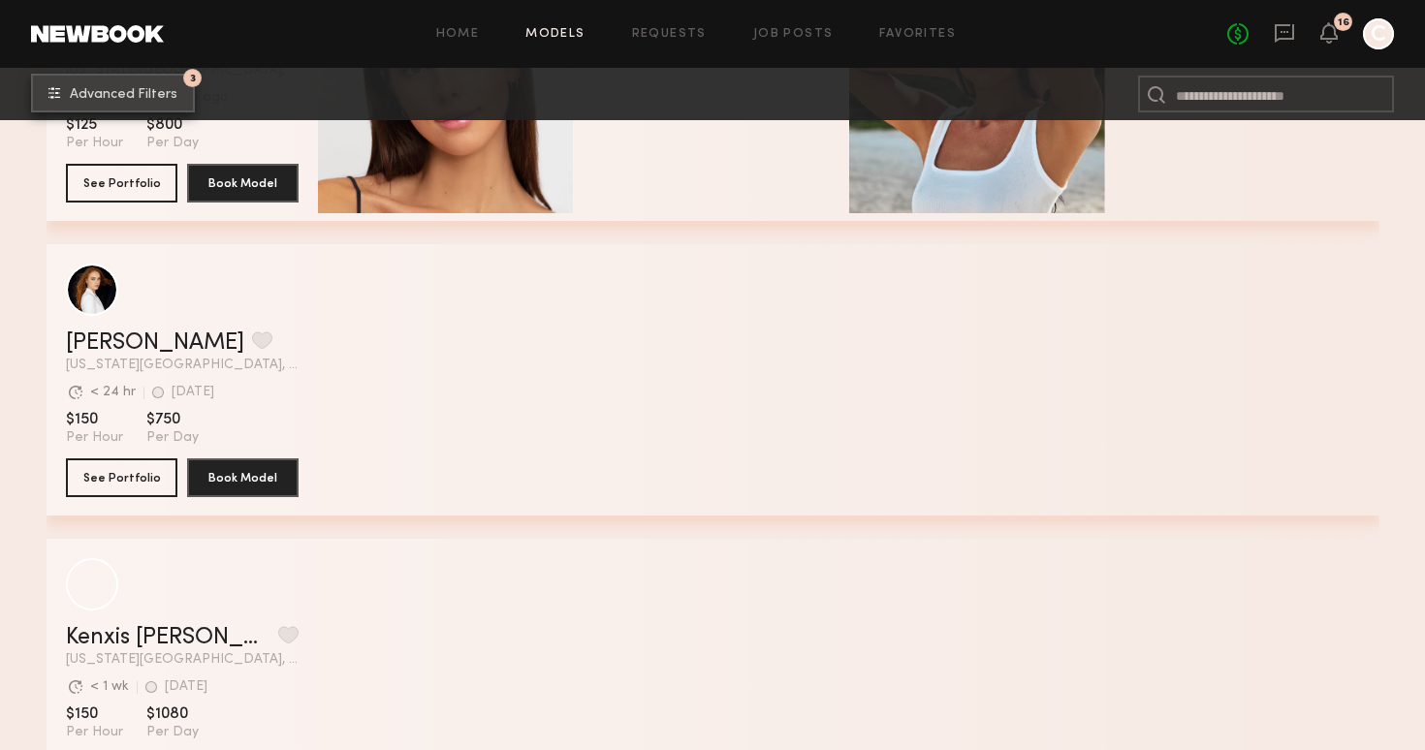
scroll to position [511, 0]
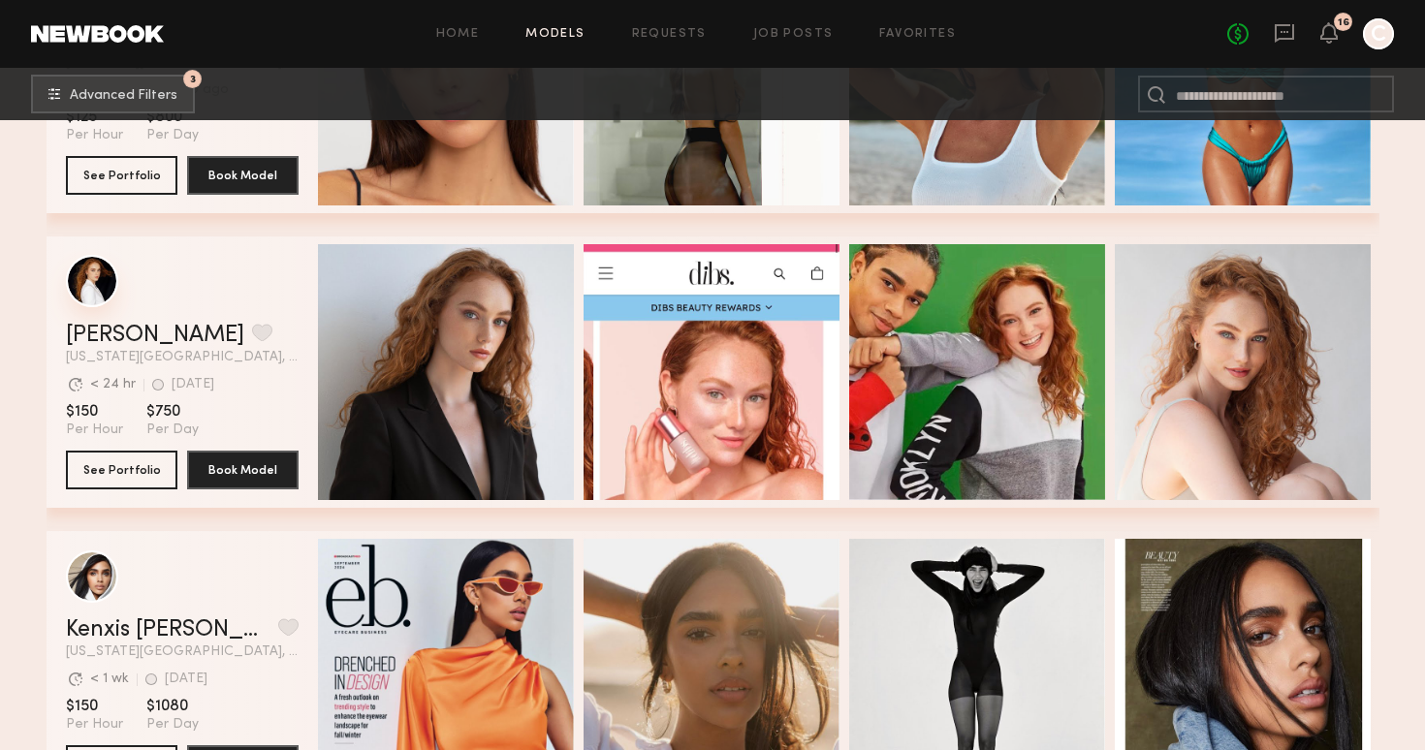
click at [105, 287] on div "grid" at bounding box center [92, 281] width 52 height 52
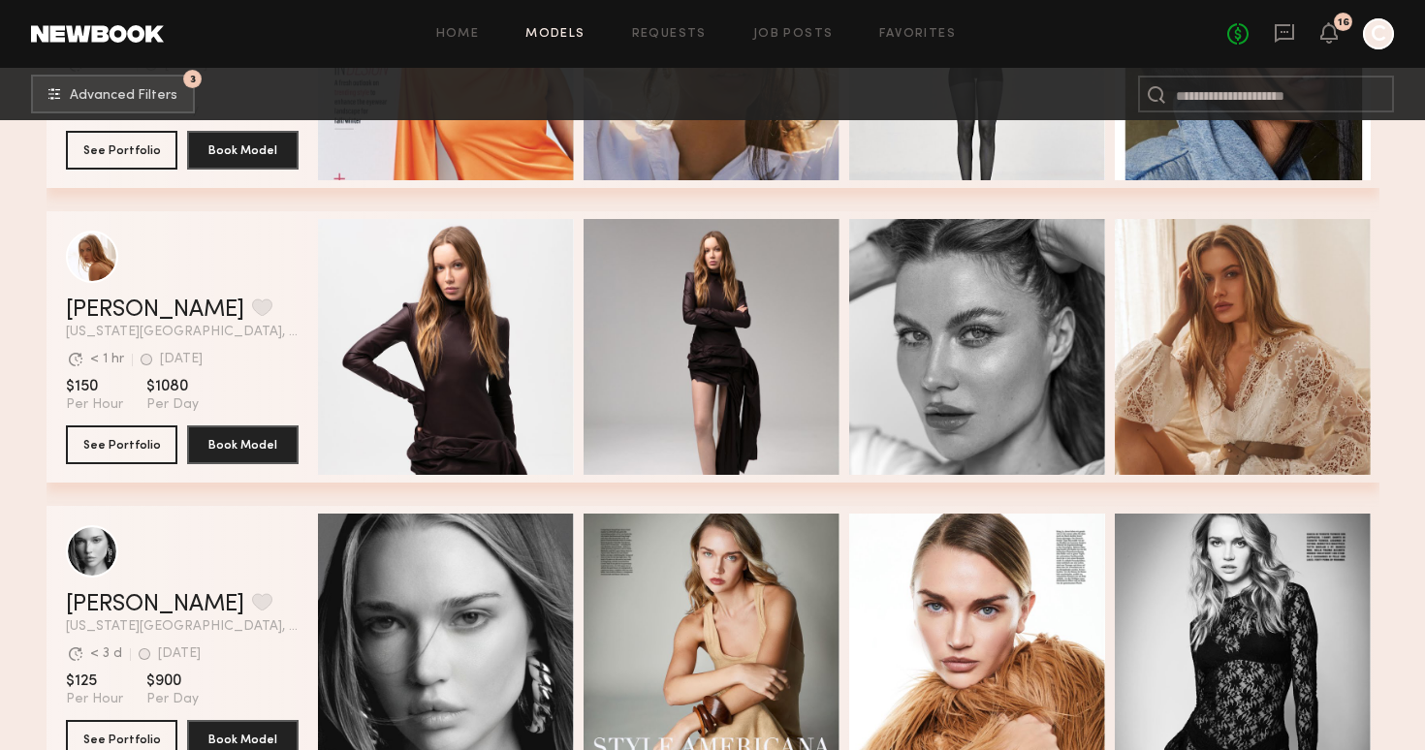
scroll to position [1147, 0]
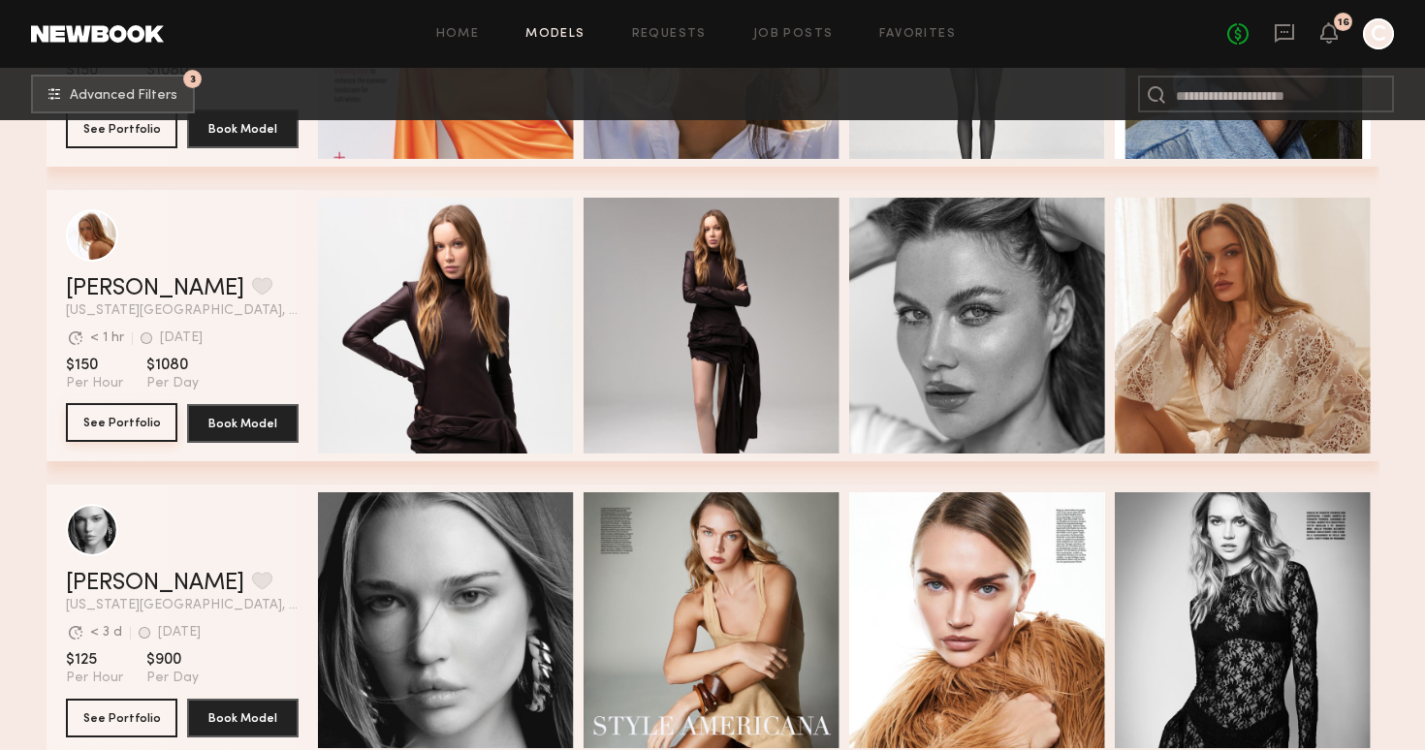
click at [127, 422] on button "See Portfolio" at bounding box center [121, 422] width 111 height 39
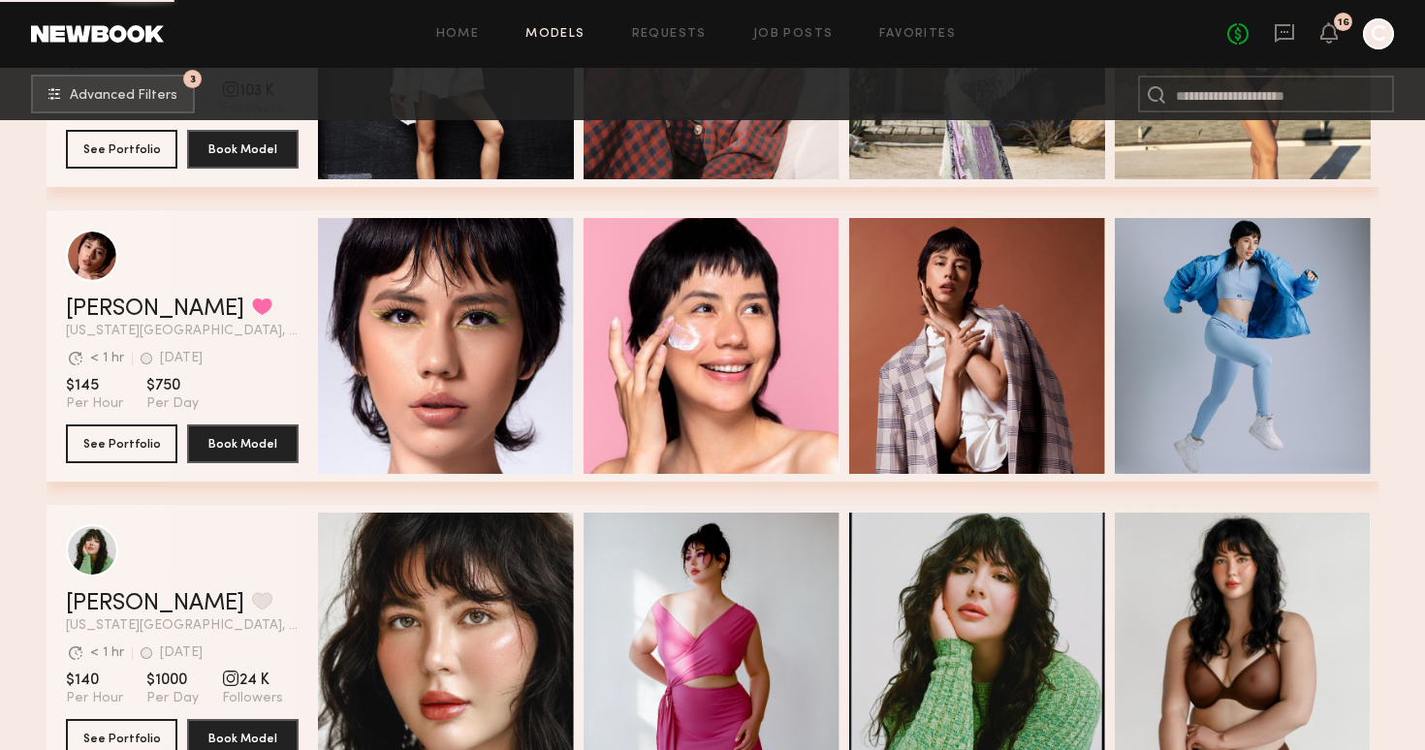
scroll to position [2611, 0]
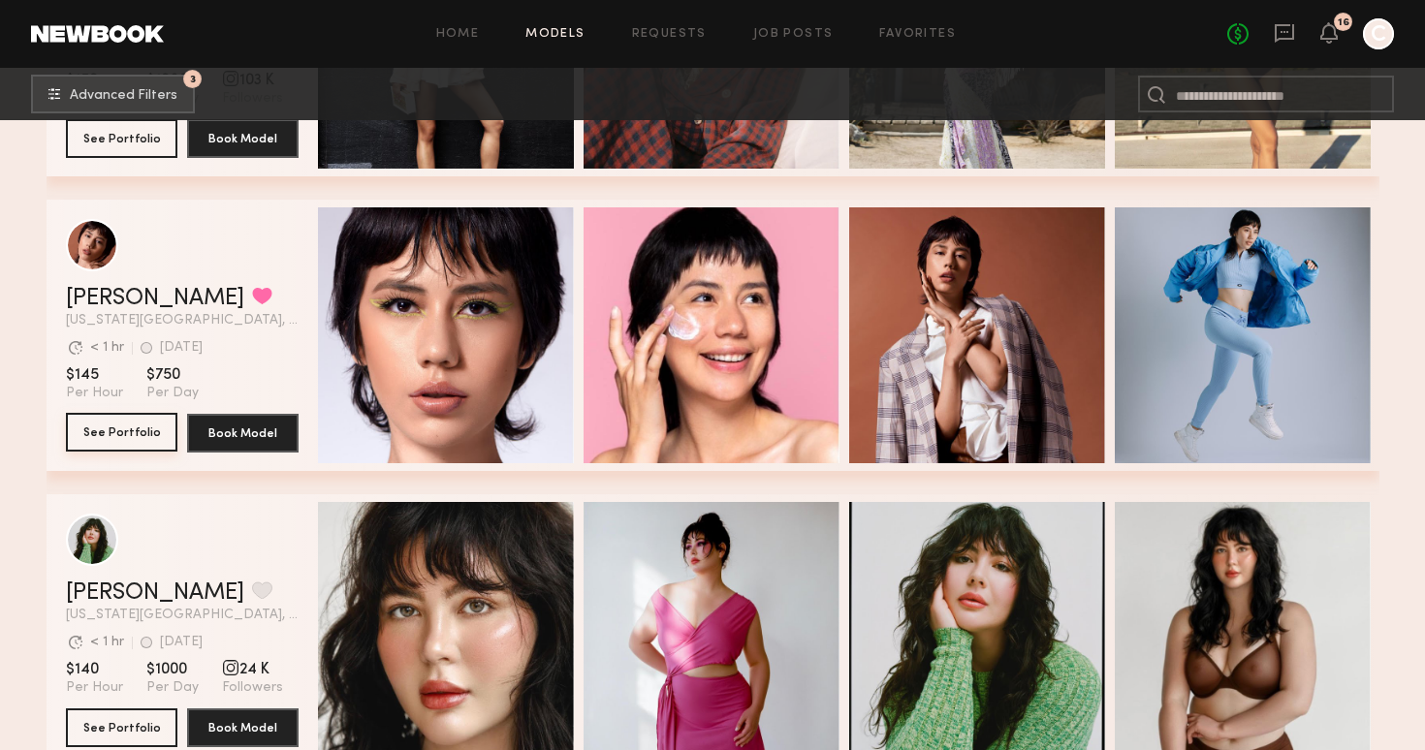
click at [134, 426] on button "See Portfolio" at bounding box center [121, 432] width 111 height 39
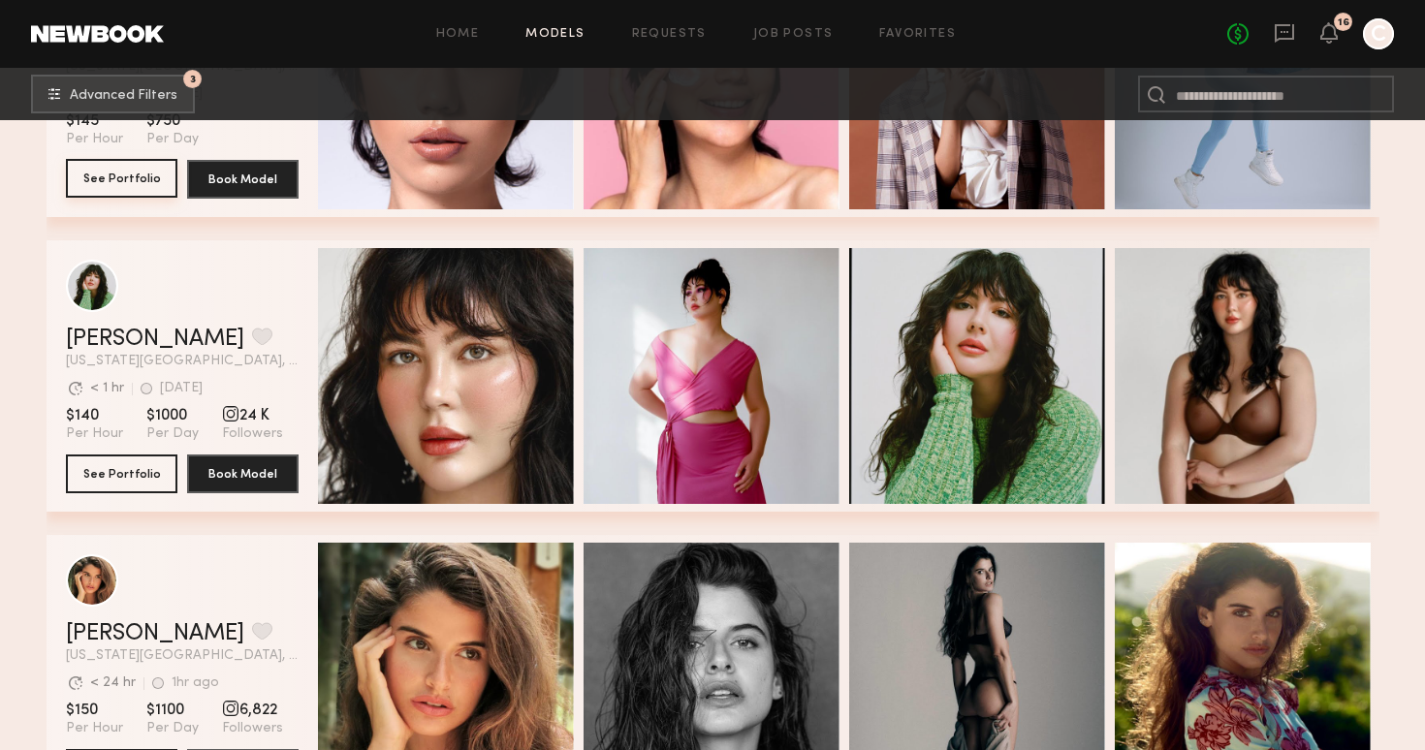
scroll to position [2887, 0]
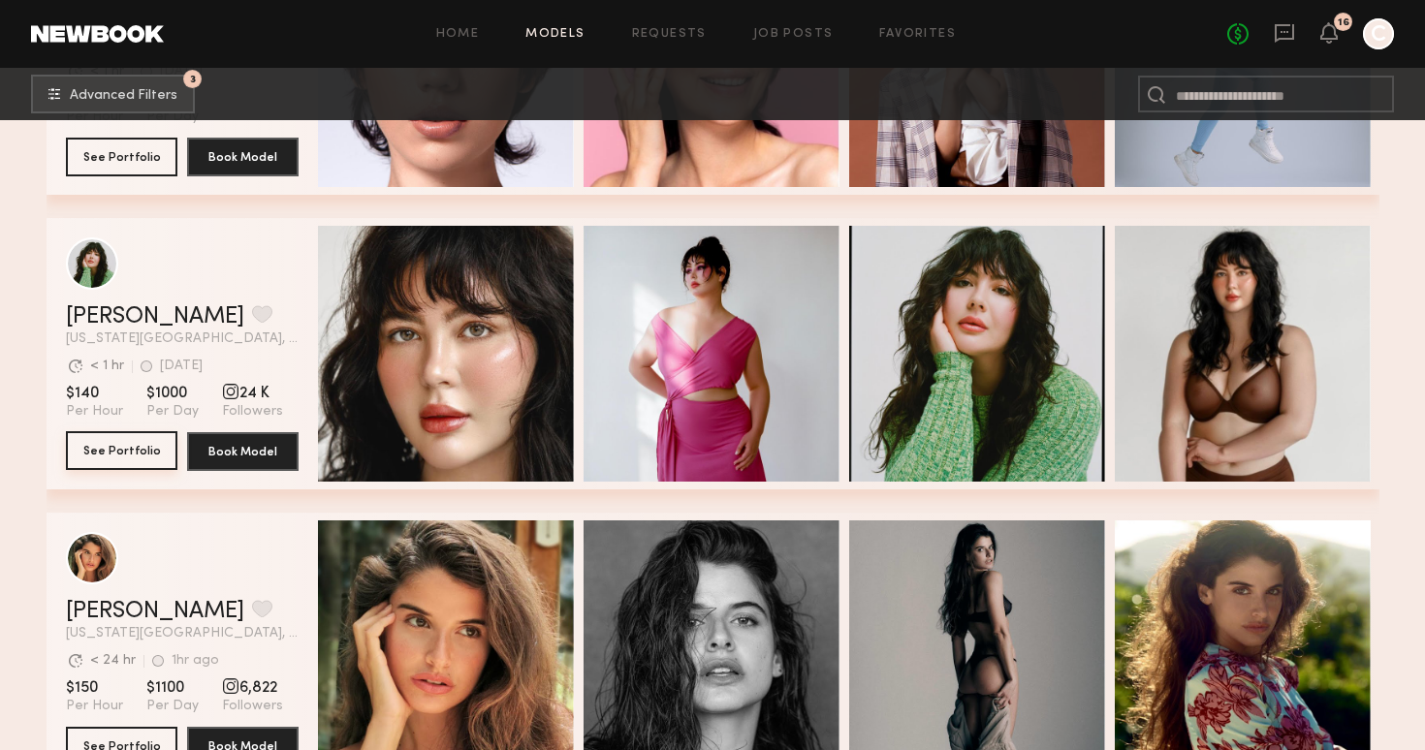
click at [111, 449] on button "See Portfolio" at bounding box center [121, 450] width 111 height 39
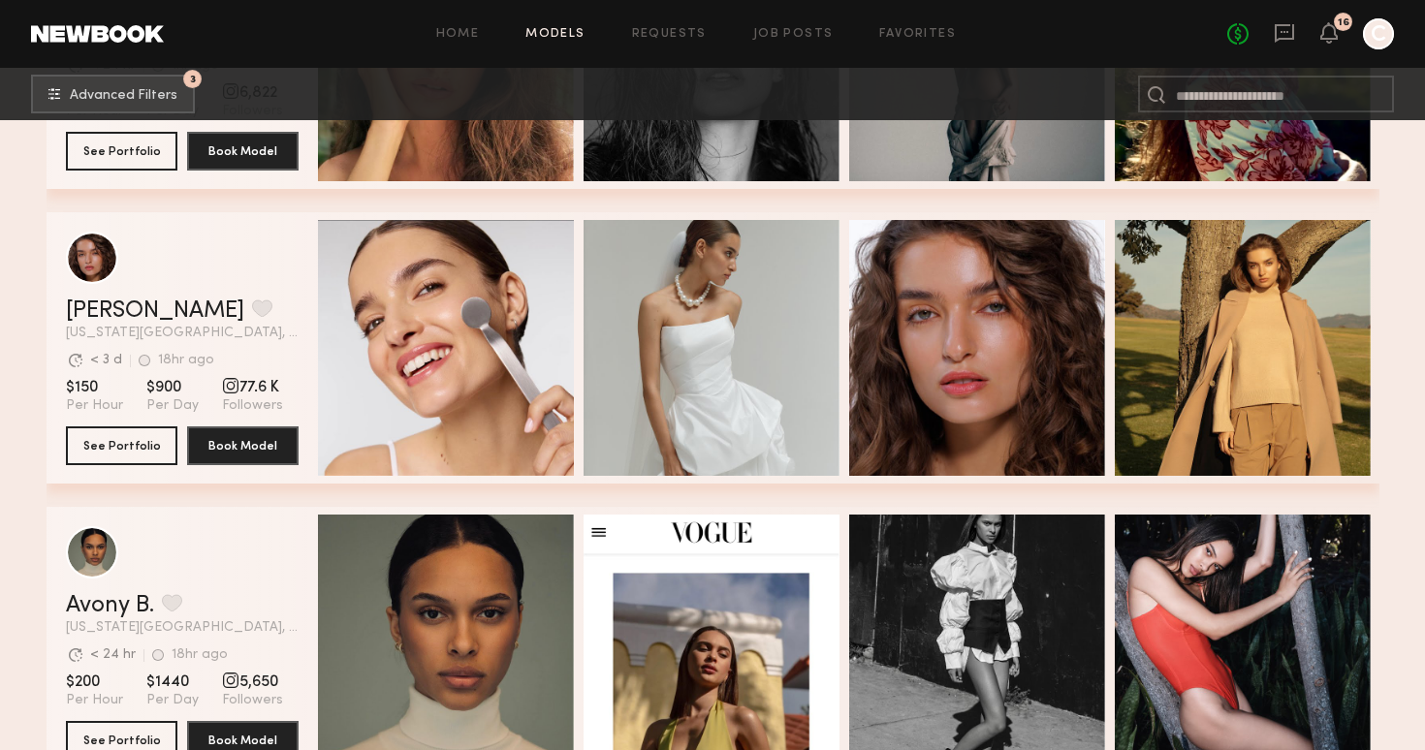
scroll to position [3471, 0]
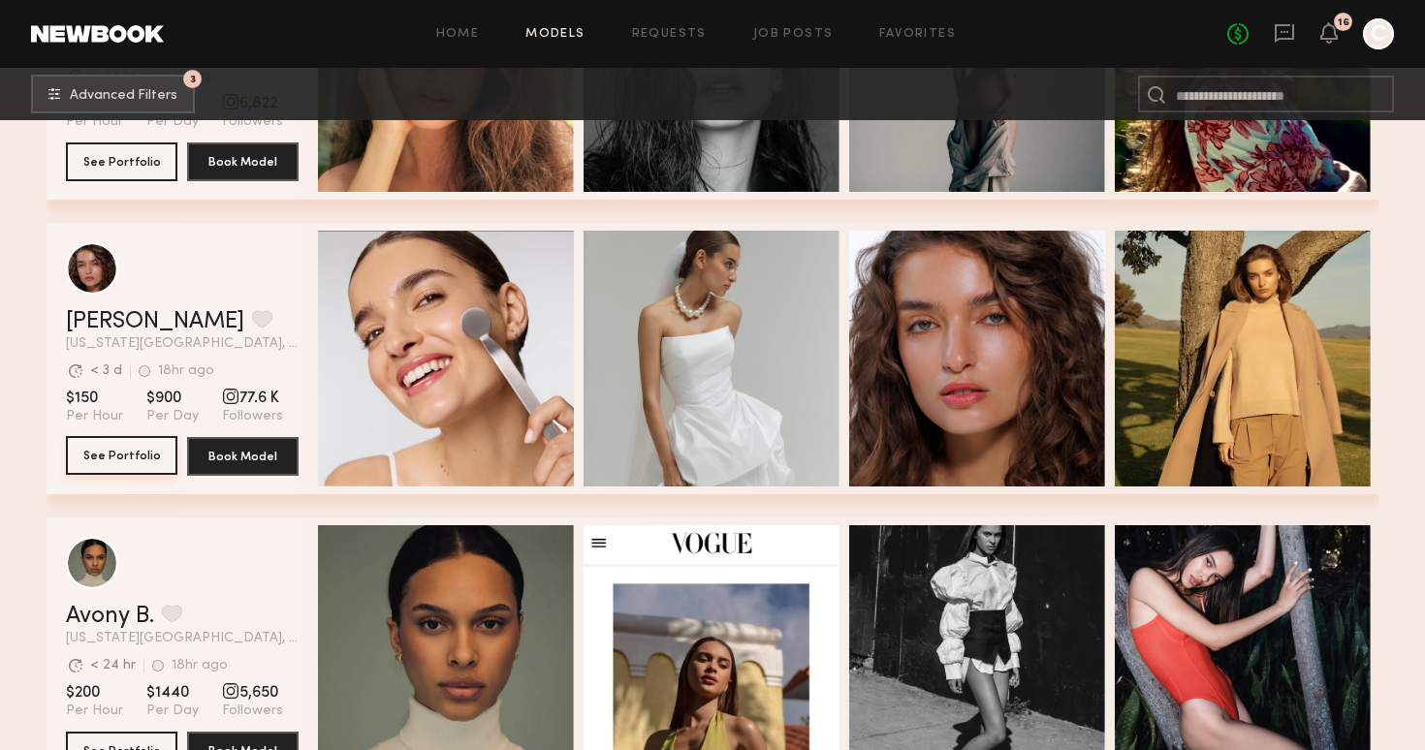
click at [93, 459] on button "See Portfolio" at bounding box center [121, 455] width 111 height 39
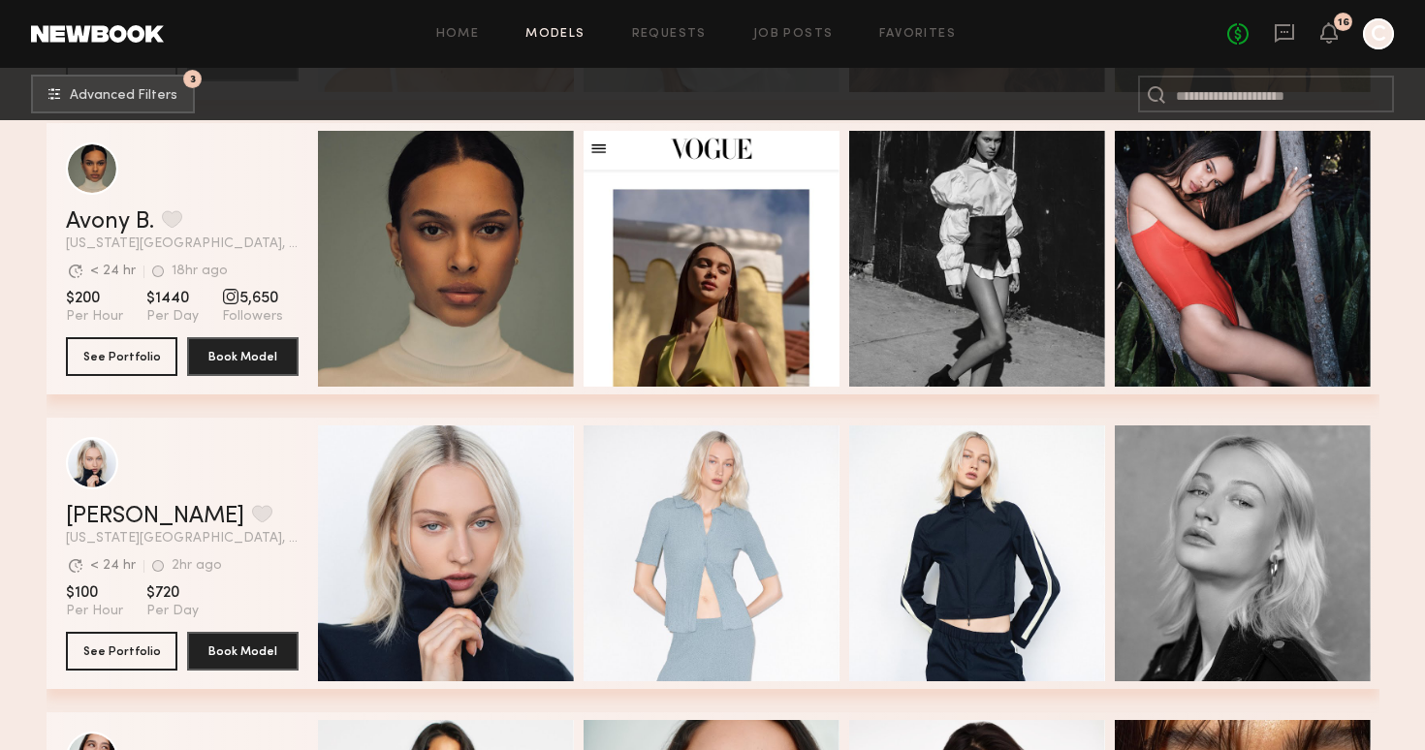
scroll to position [3942, 0]
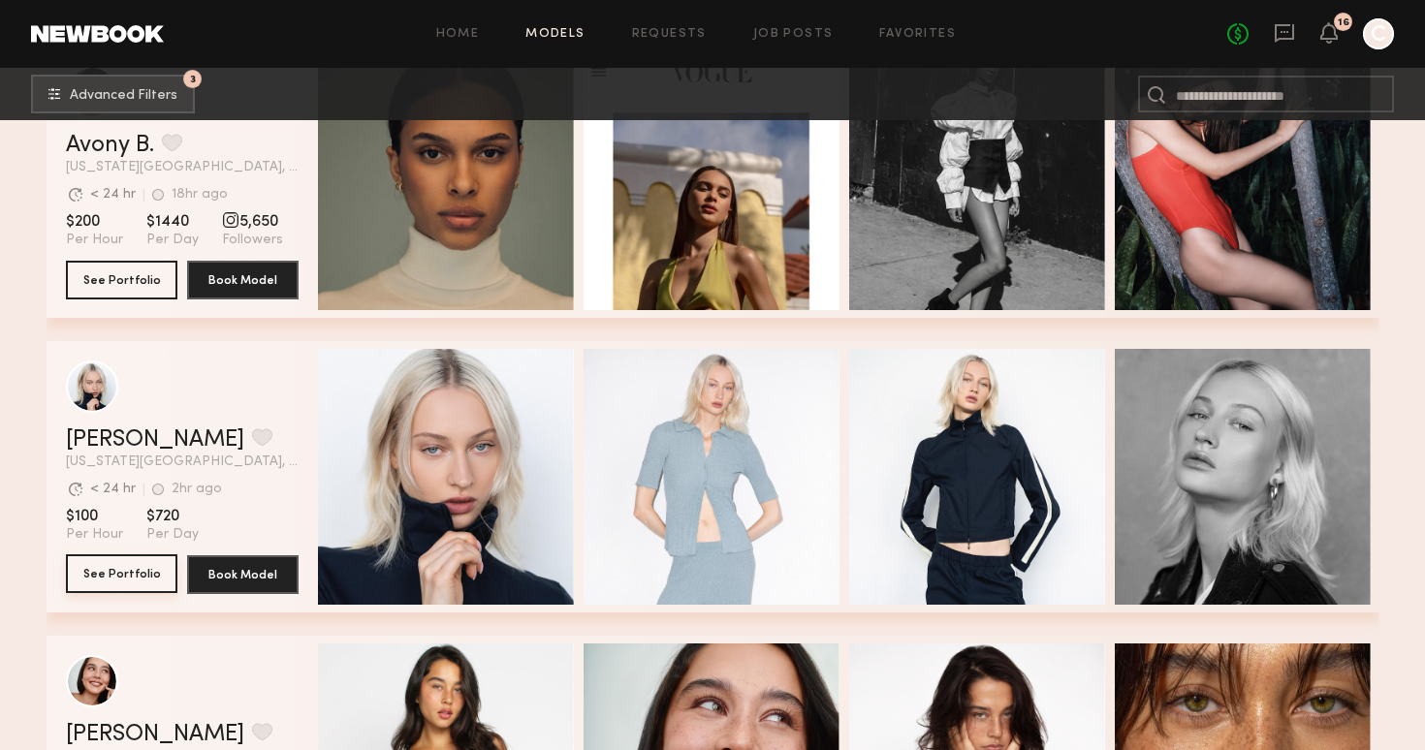
click at [131, 562] on button "See Portfolio" at bounding box center [121, 573] width 111 height 39
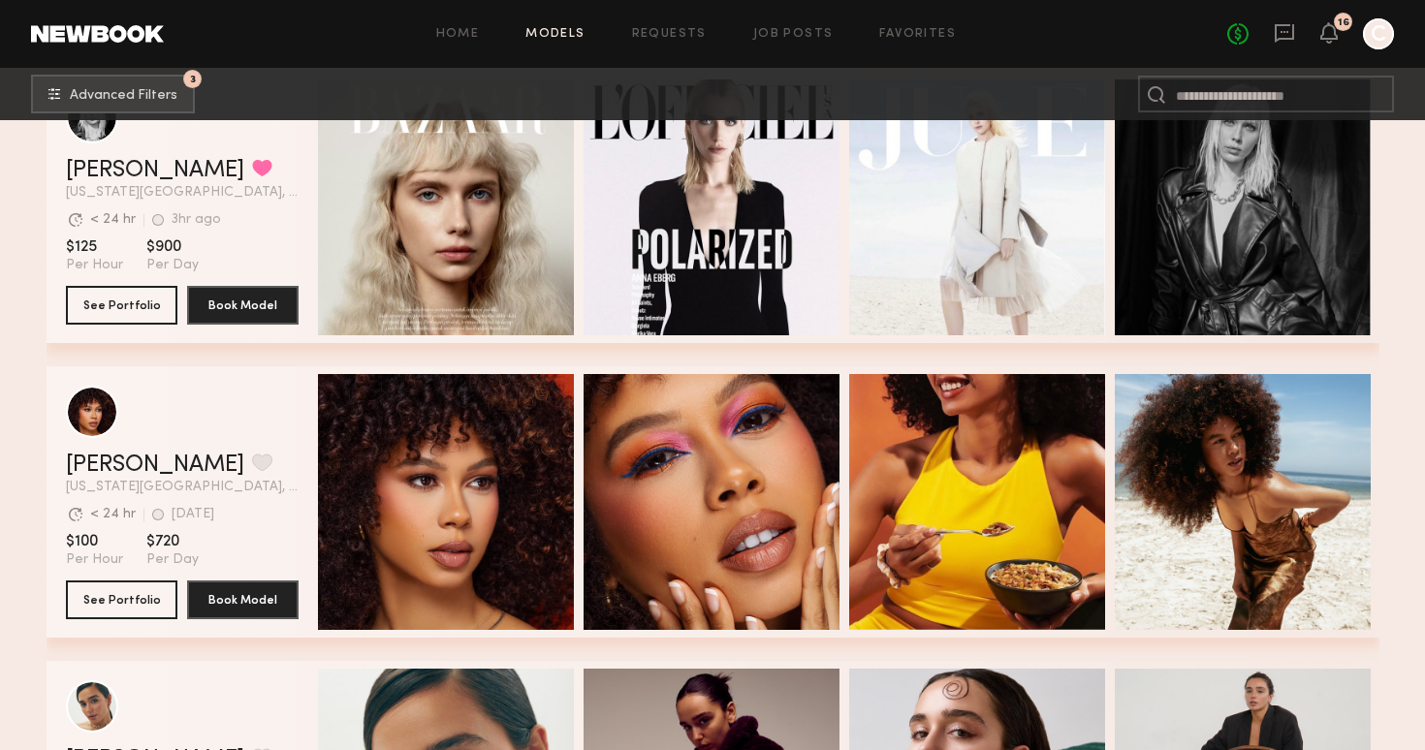
scroll to position [5079, 0]
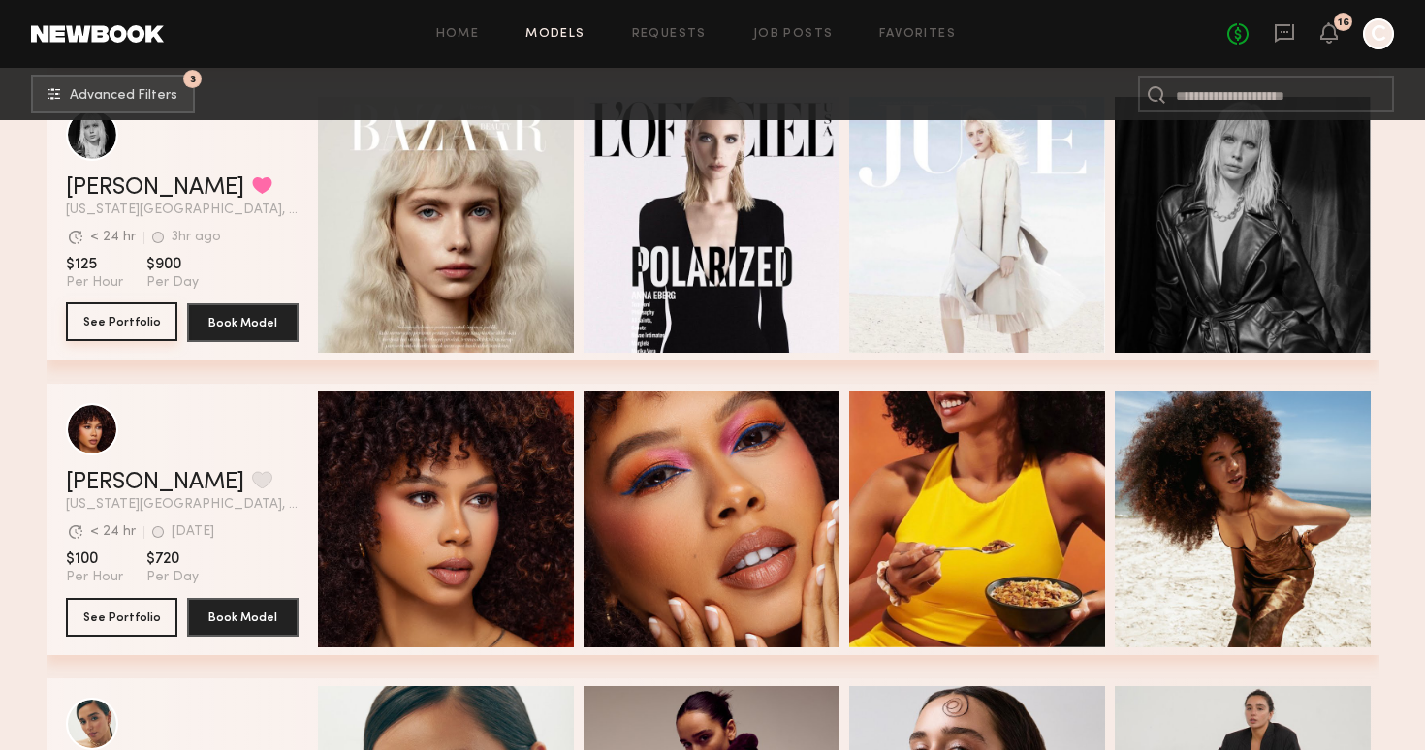
click at [99, 322] on button "See Portfolio" at bounding box center [121, 321] width 111 height 39
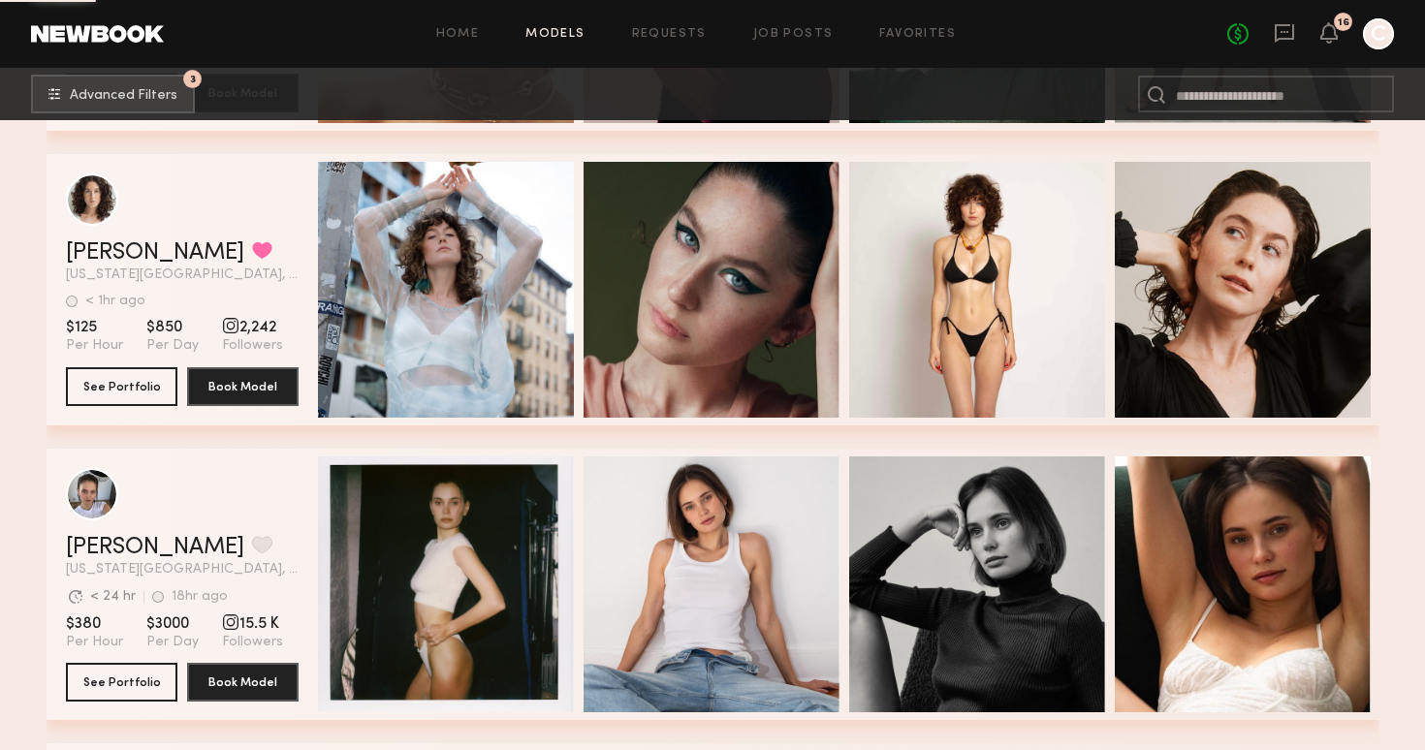
scroll to position [5899, 0]
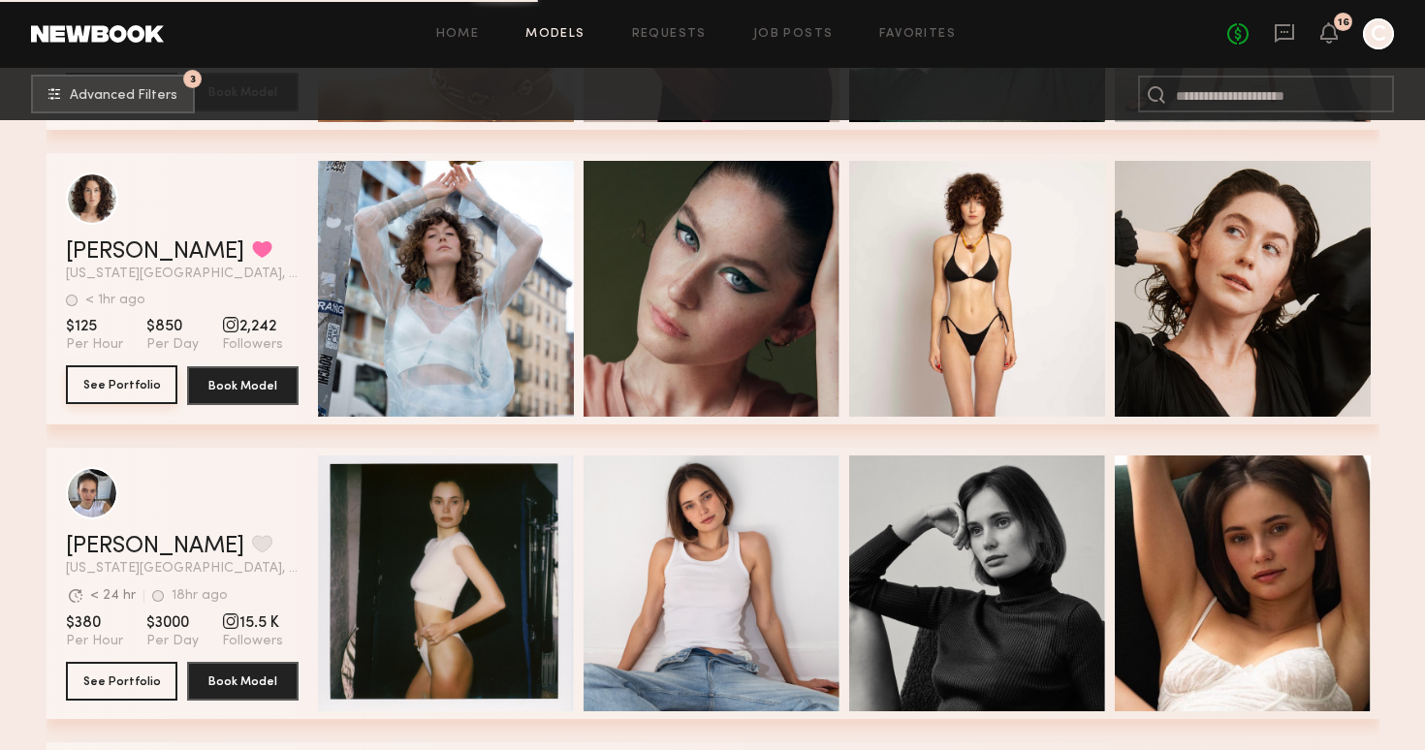
click at [101, 392] on button "See Portfolio" at bounding box center [121, 384] width 111 height 39
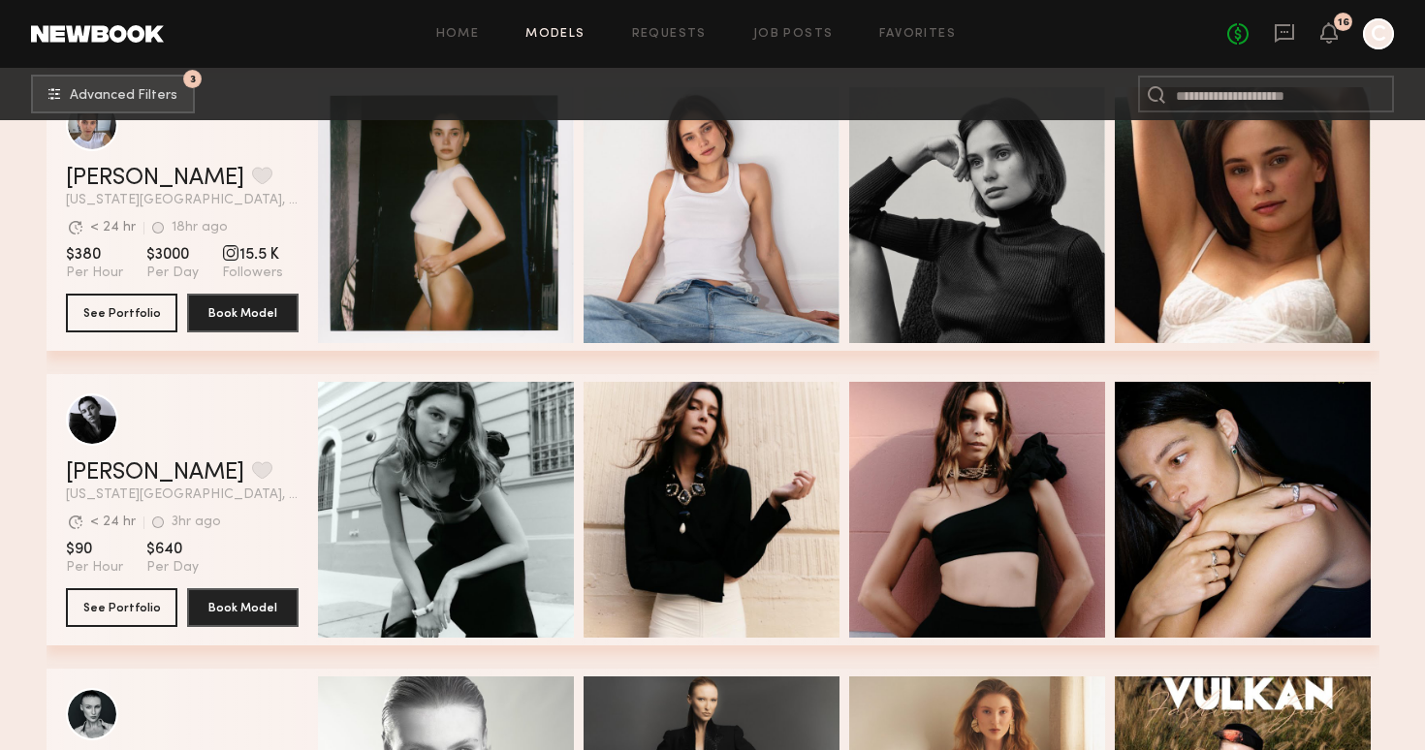
scroll to position [6104, 0]
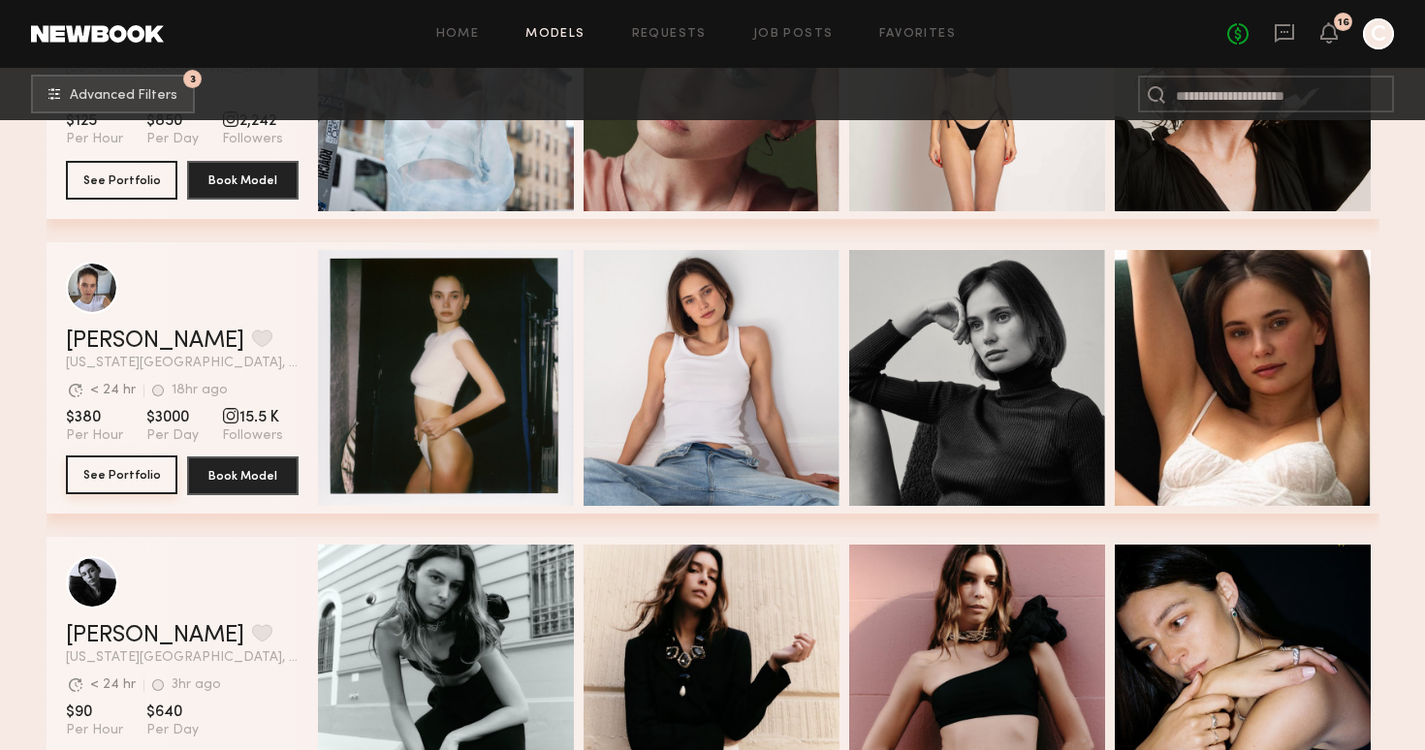
click at [149, 461] on button "See Portfolio" at bounding box center [121, 475] width 111 height 39
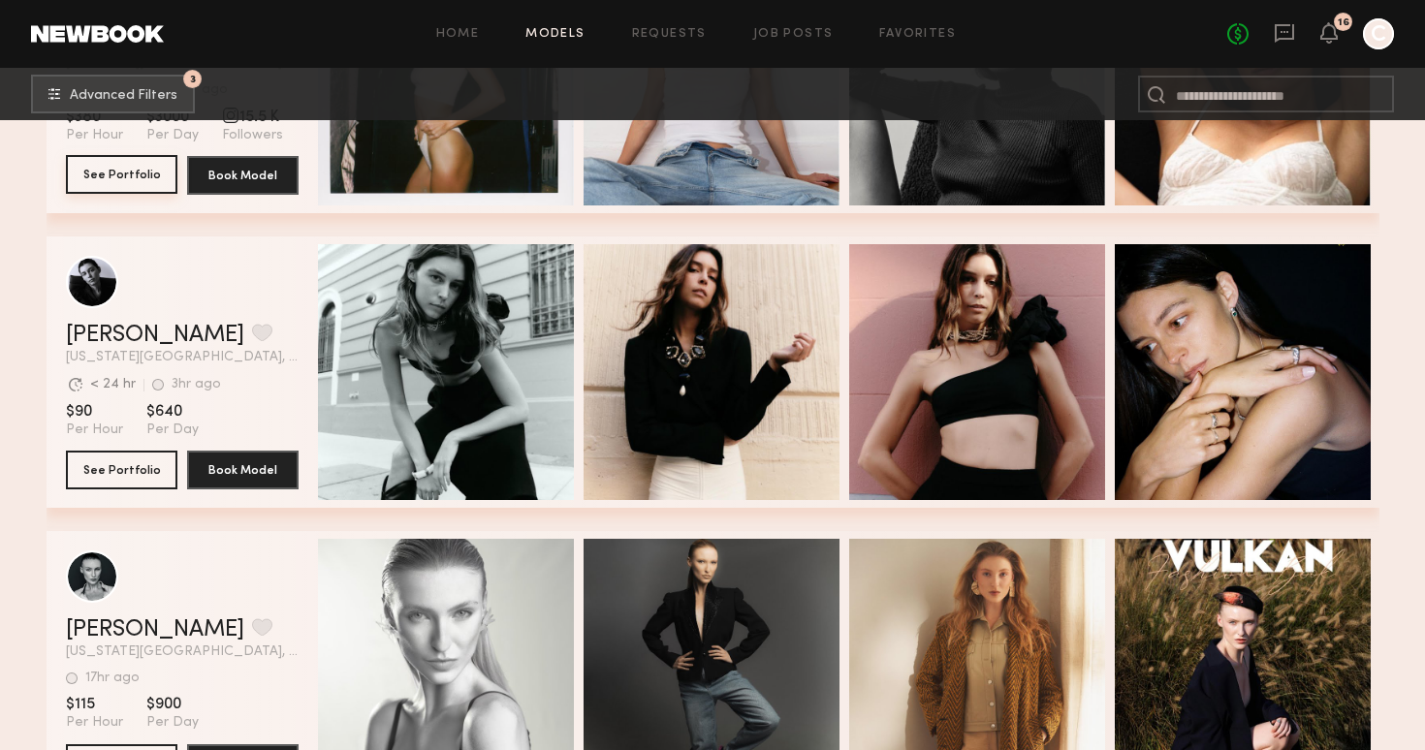
scroll to position [6426, 0]
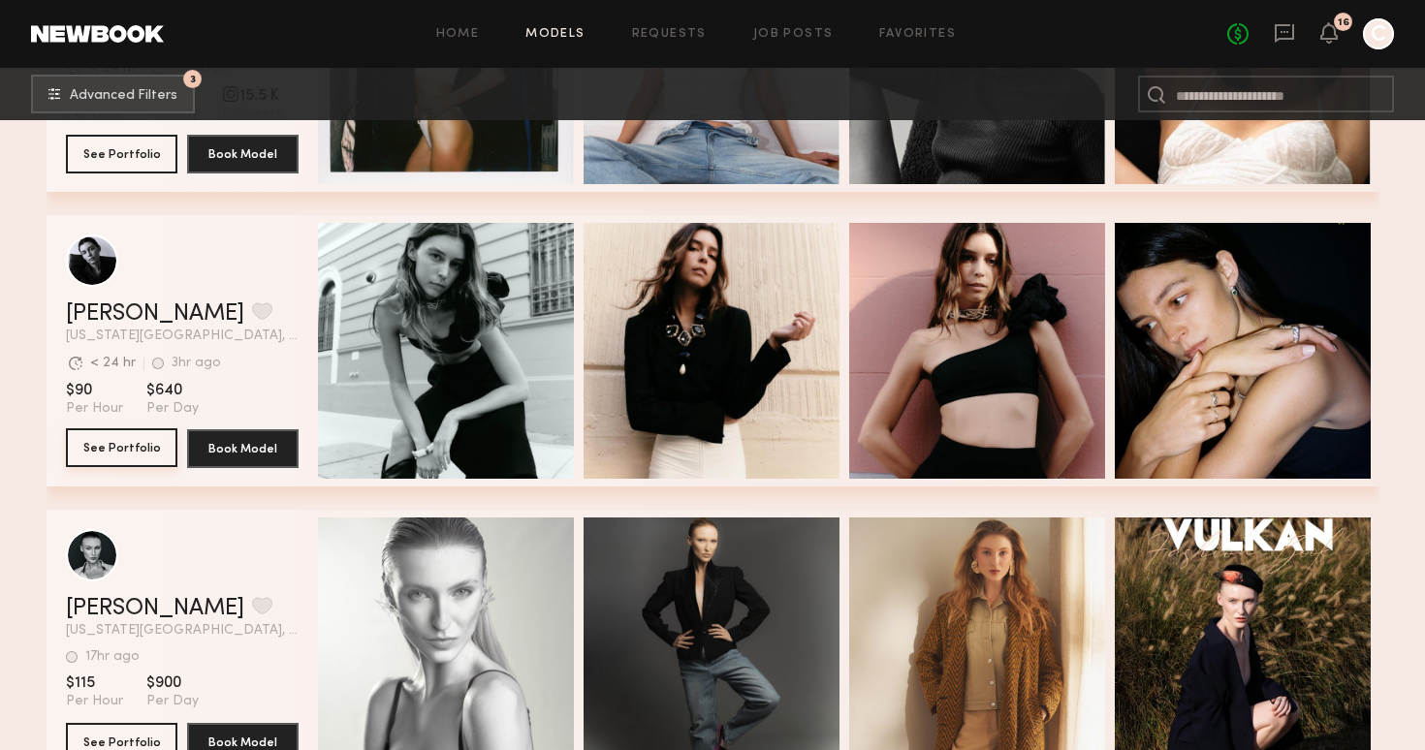
click at [104, 451] on button "See Portfolio" at bounding box center [121, 447] width 111 height 39
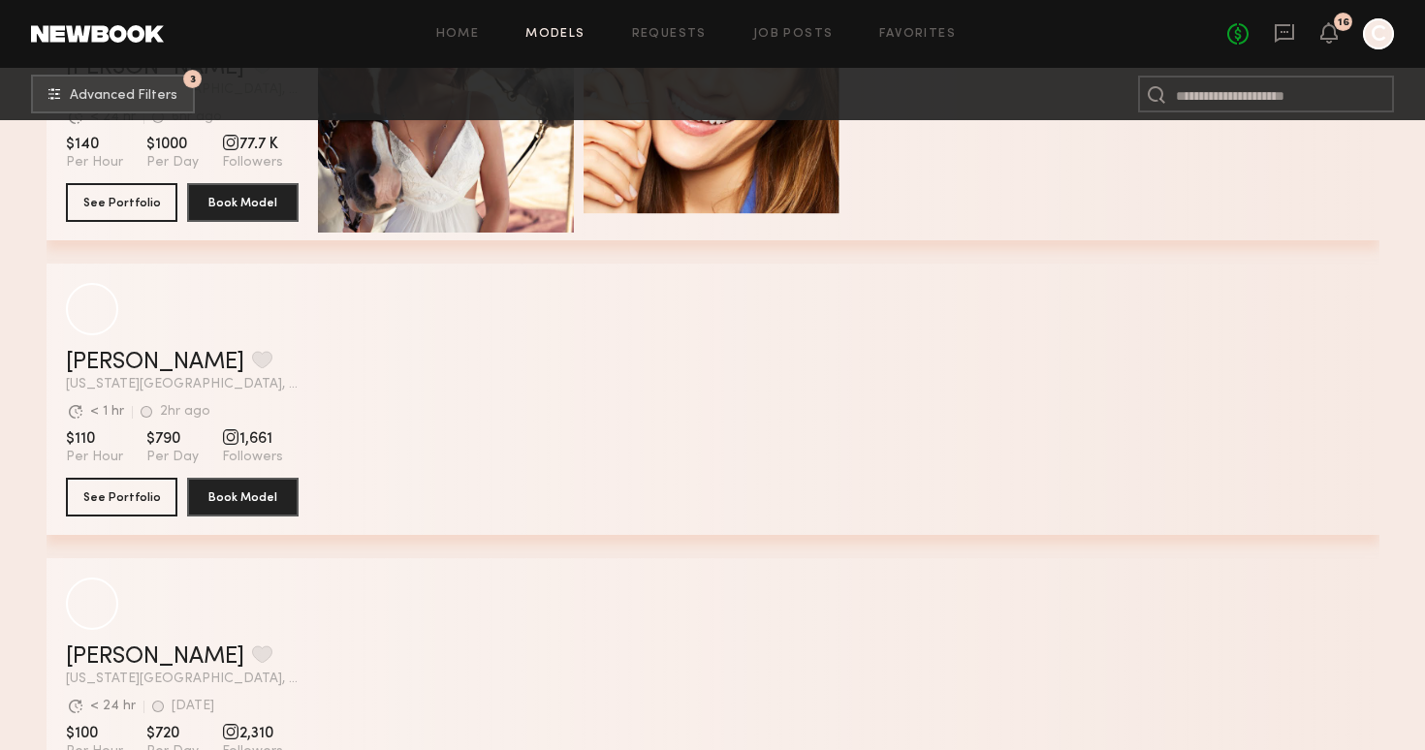
scroll to position [11415, 0]
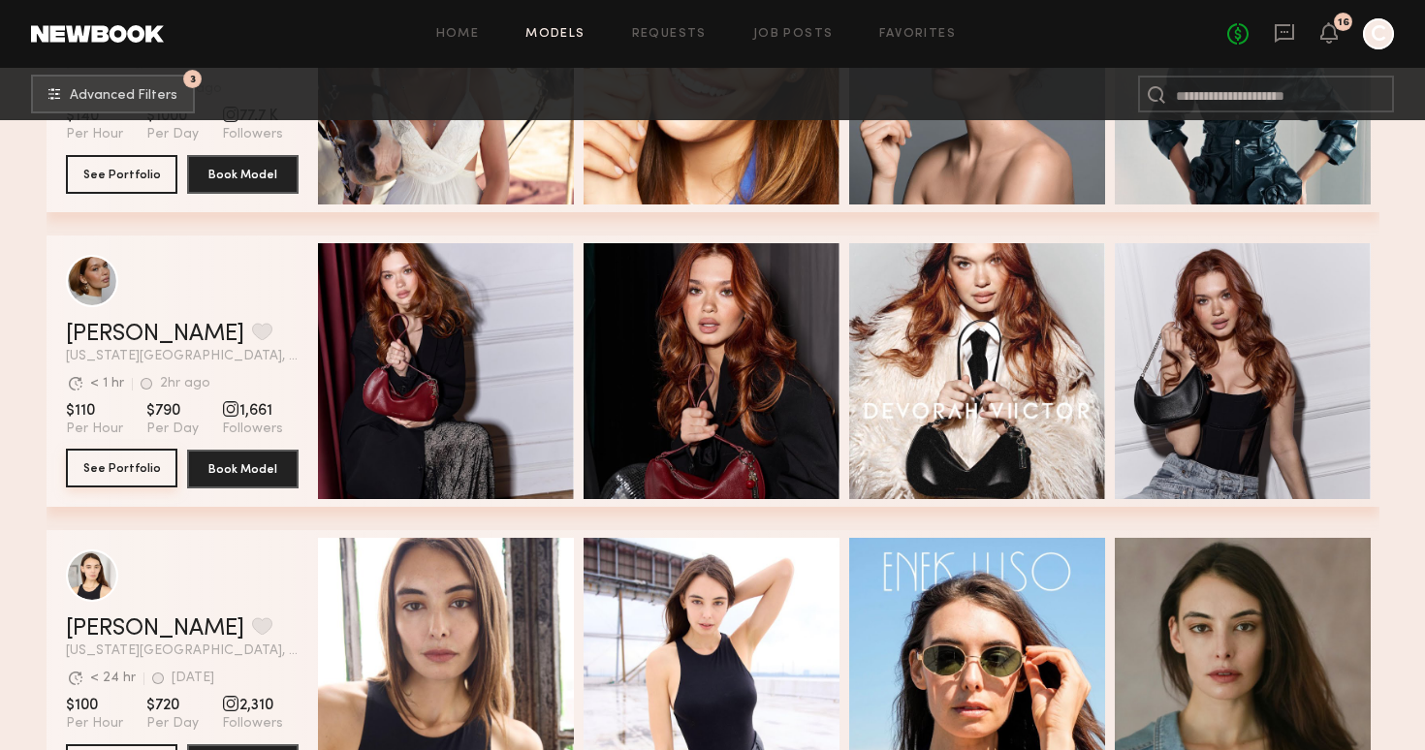
click at [116, 468] on button "See Portfolio" at bounding box center [121, 468] width 111 height 39
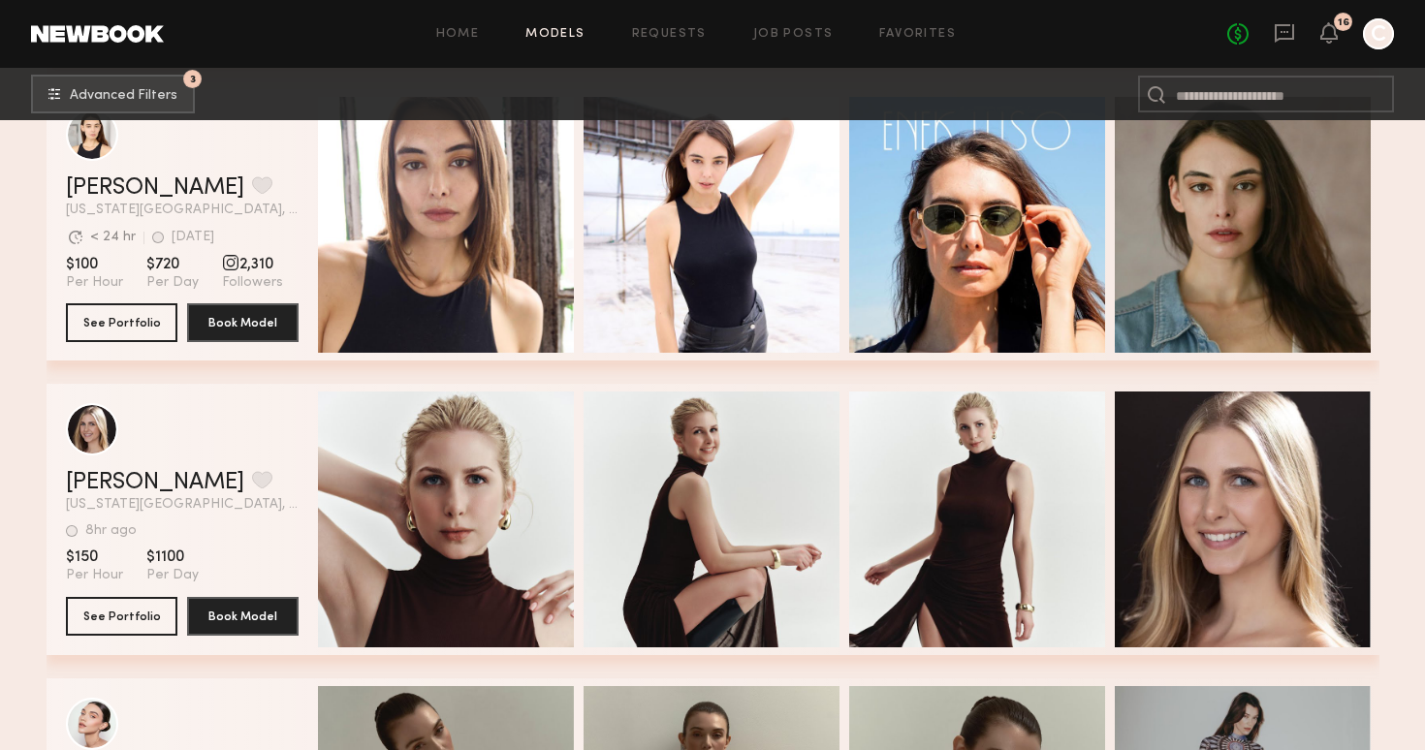
scroll to position [11835, 0]
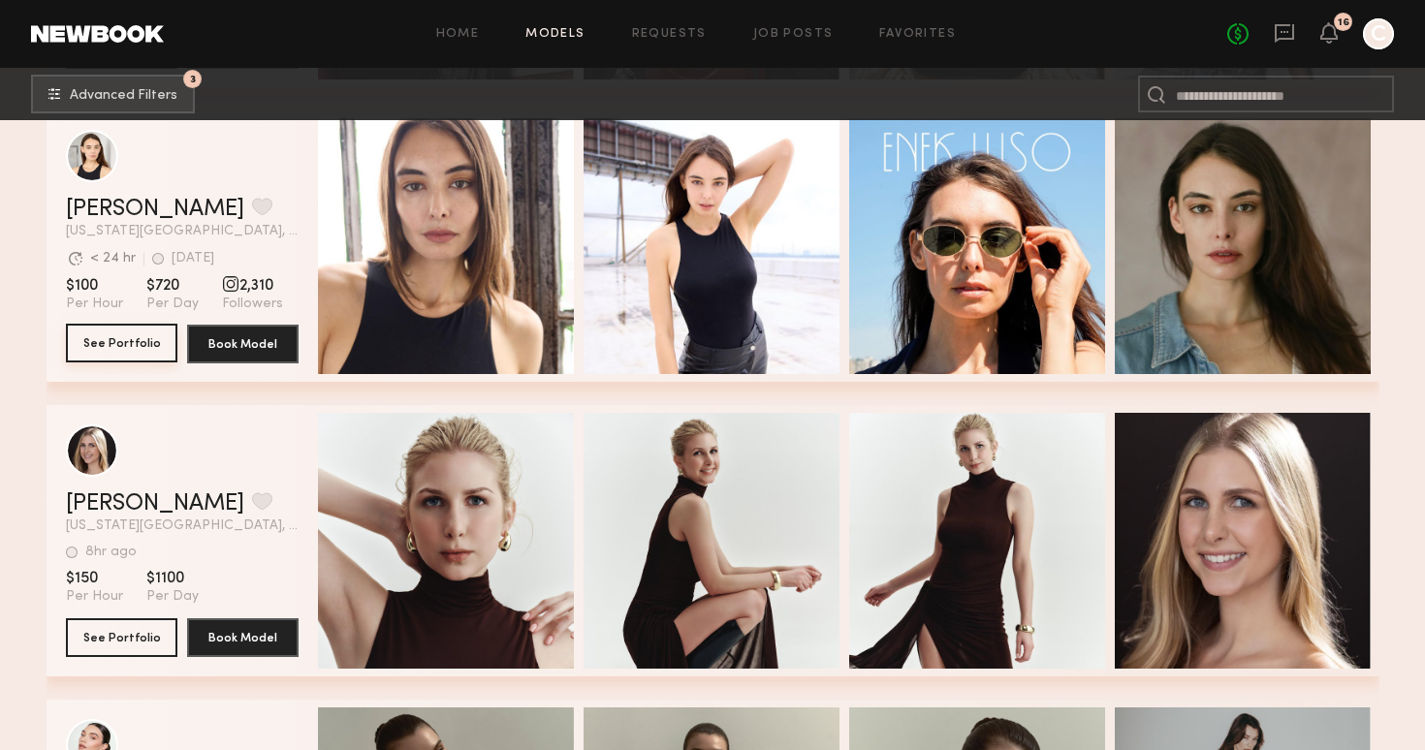
click at [135, 348] on button "See Portfolio" at bounding box center [121, 343] width 111 height 39
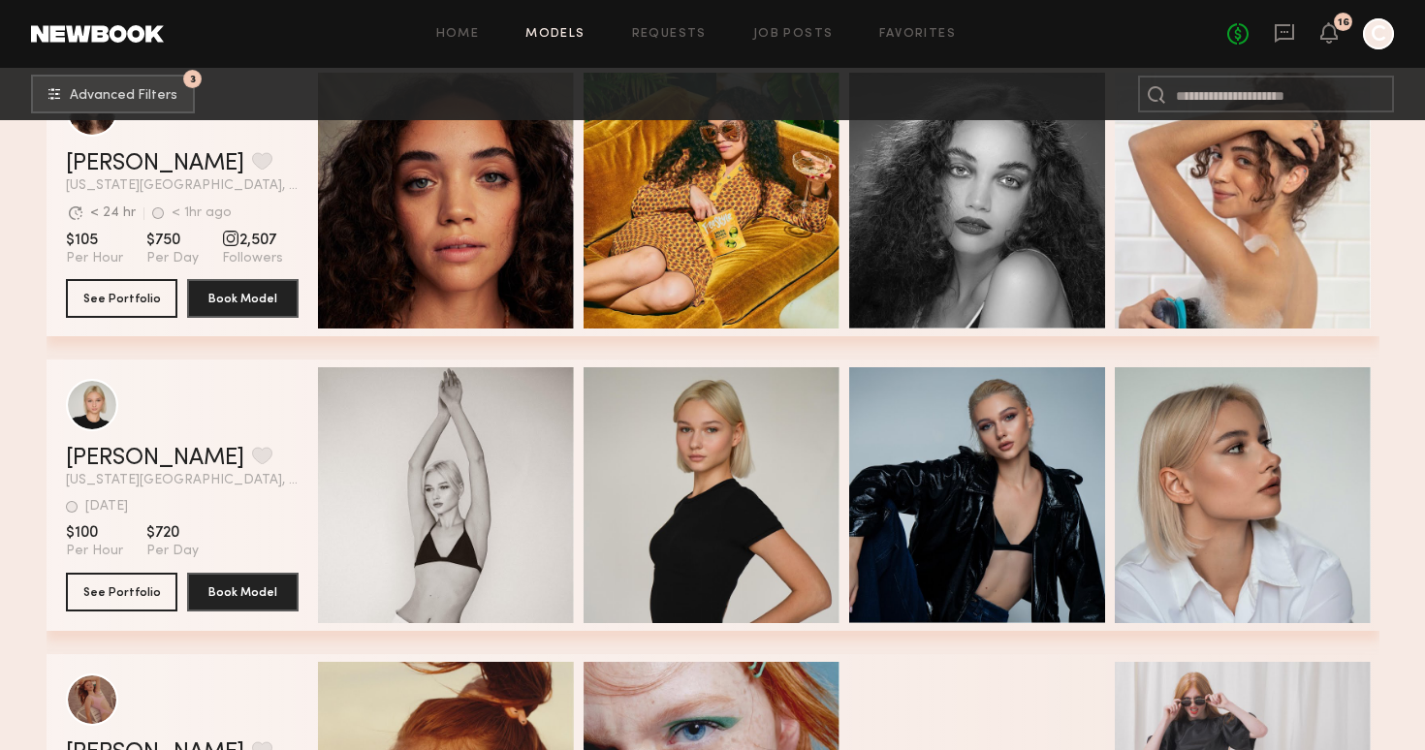
scroll to position [13996, 0]
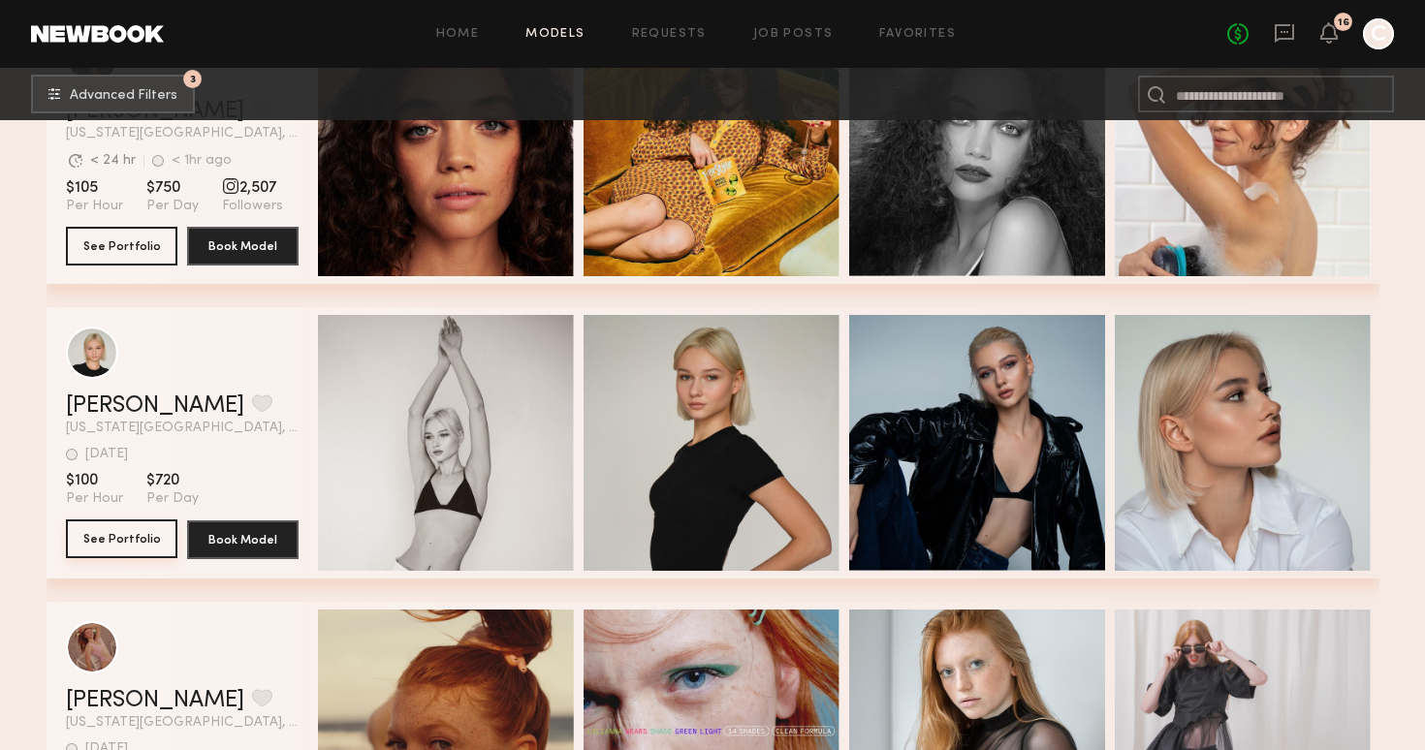
click at [98, 533] on button "See Portfolio" at bounding box center [121, 539] width 111 height 39
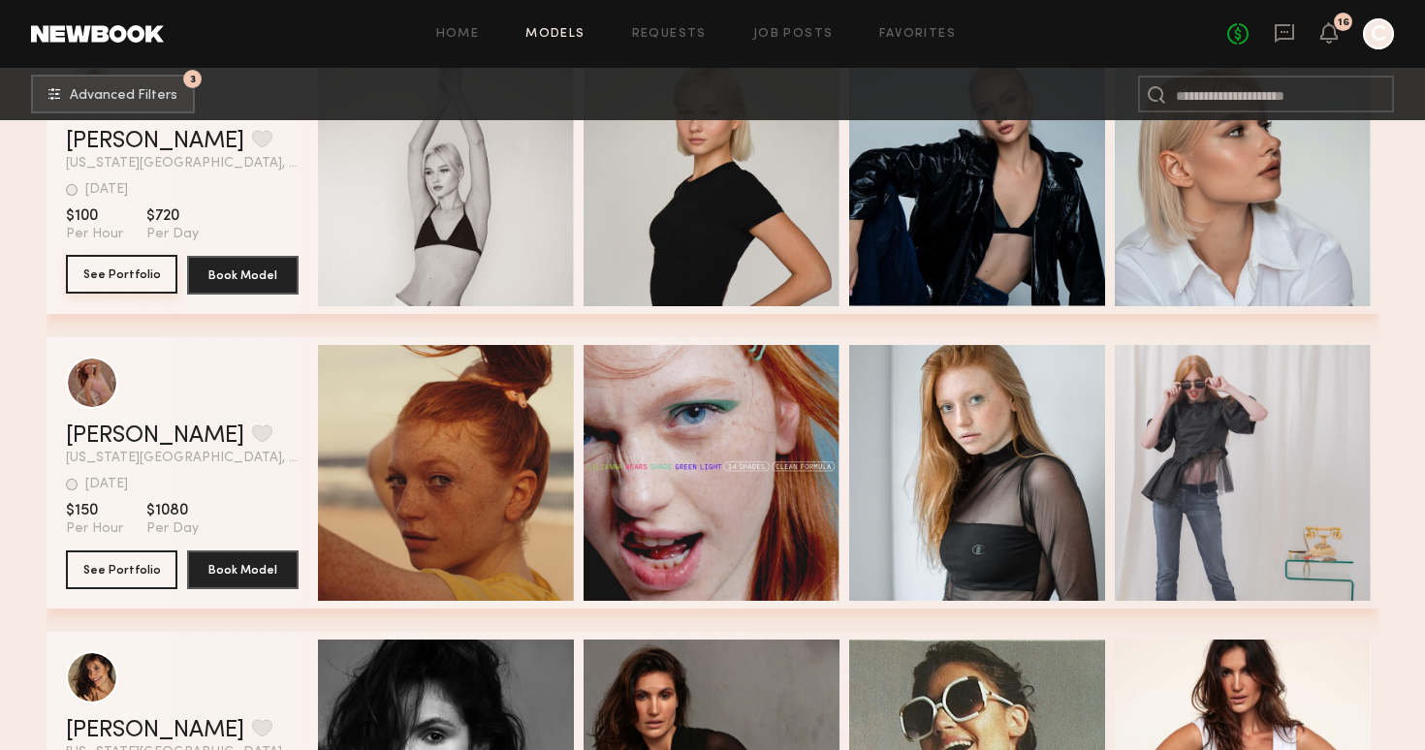
scroll to position [14269, 0]
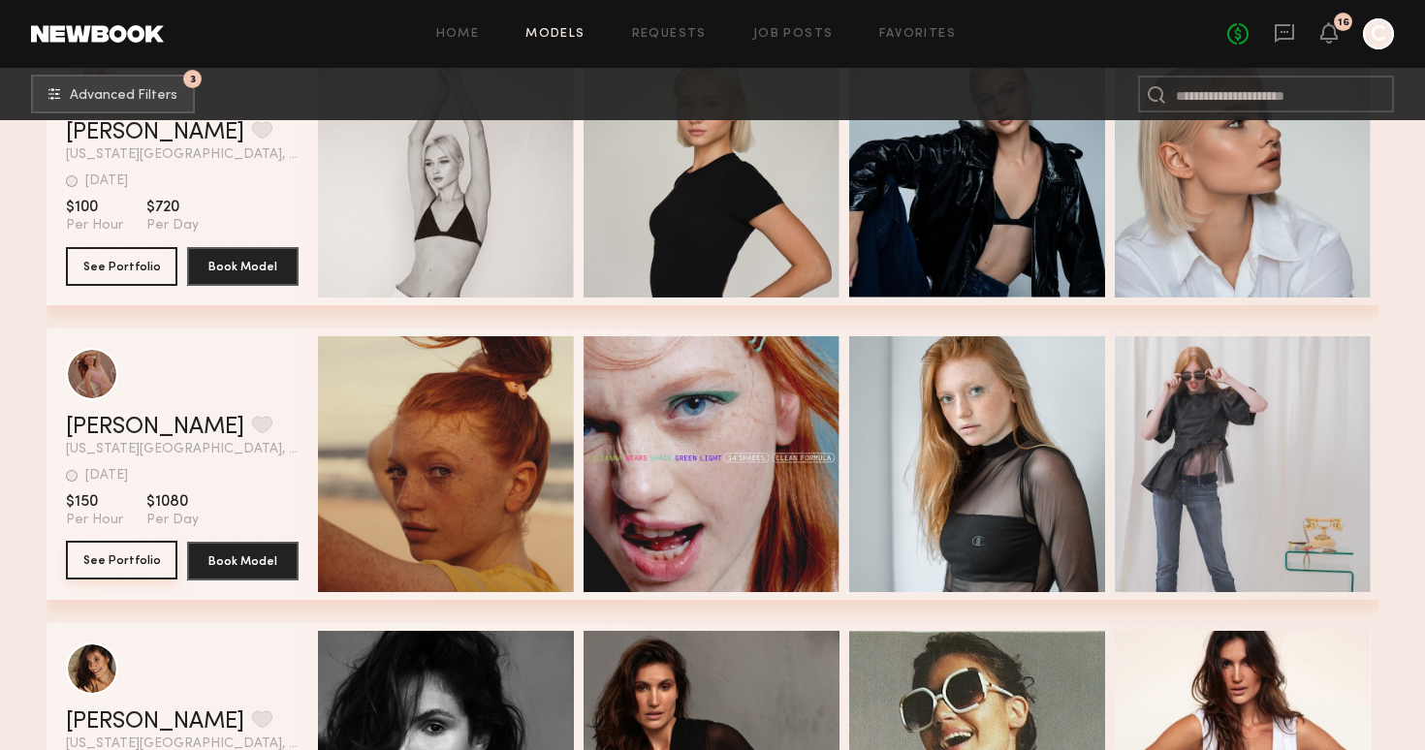
click at [115, 559] on button "See Portfolio" at bounding box center [121, 560] width 111 height 39
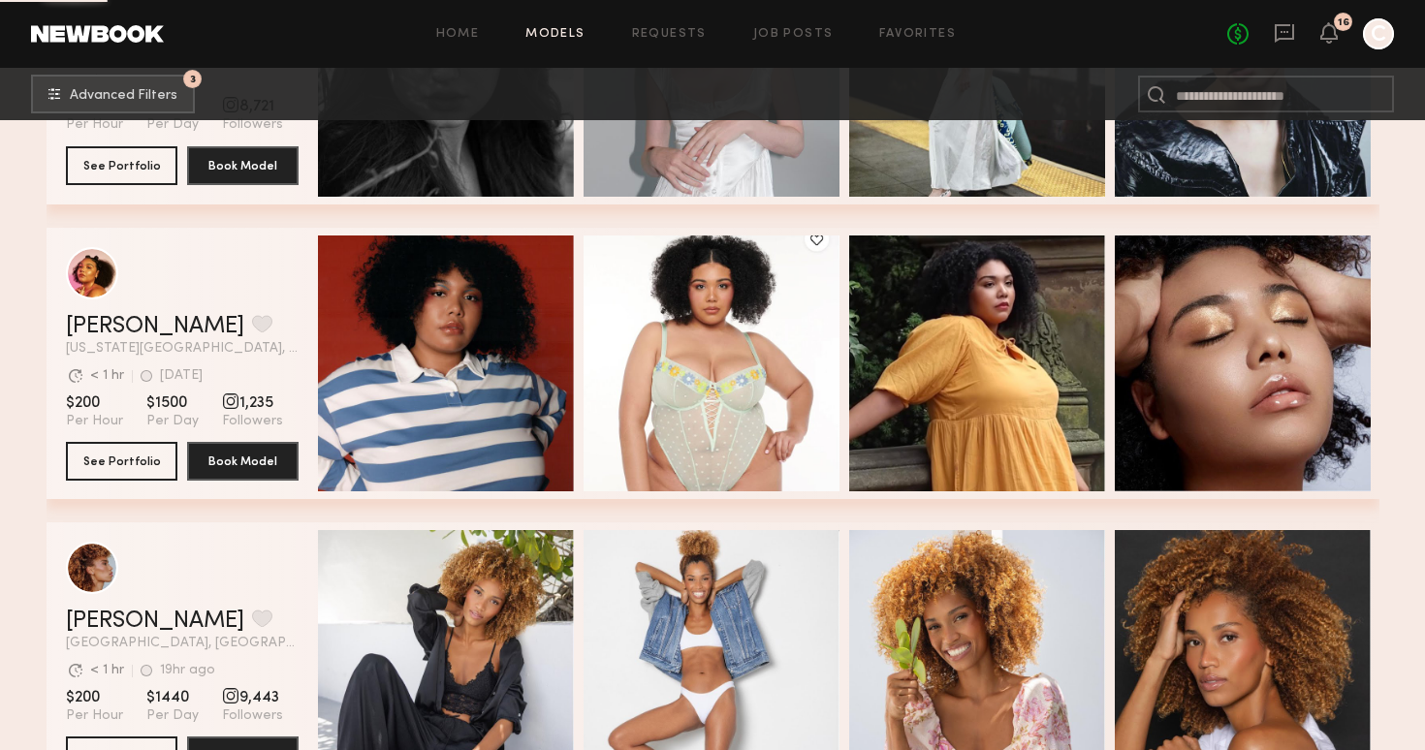
scroll to position [16435, 0]
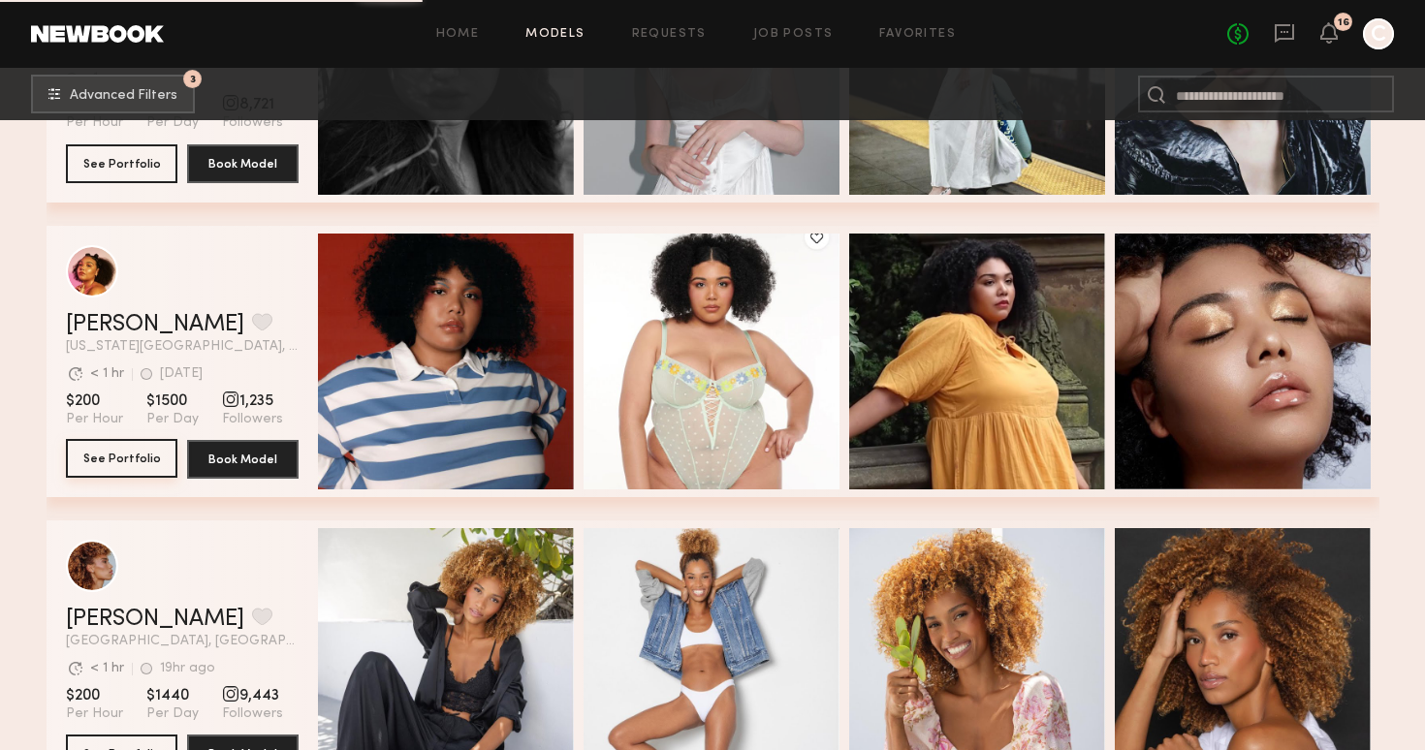
click at [141, 461] on button "See Portfolio" at bounding box center [121, 458] width 111 height 39
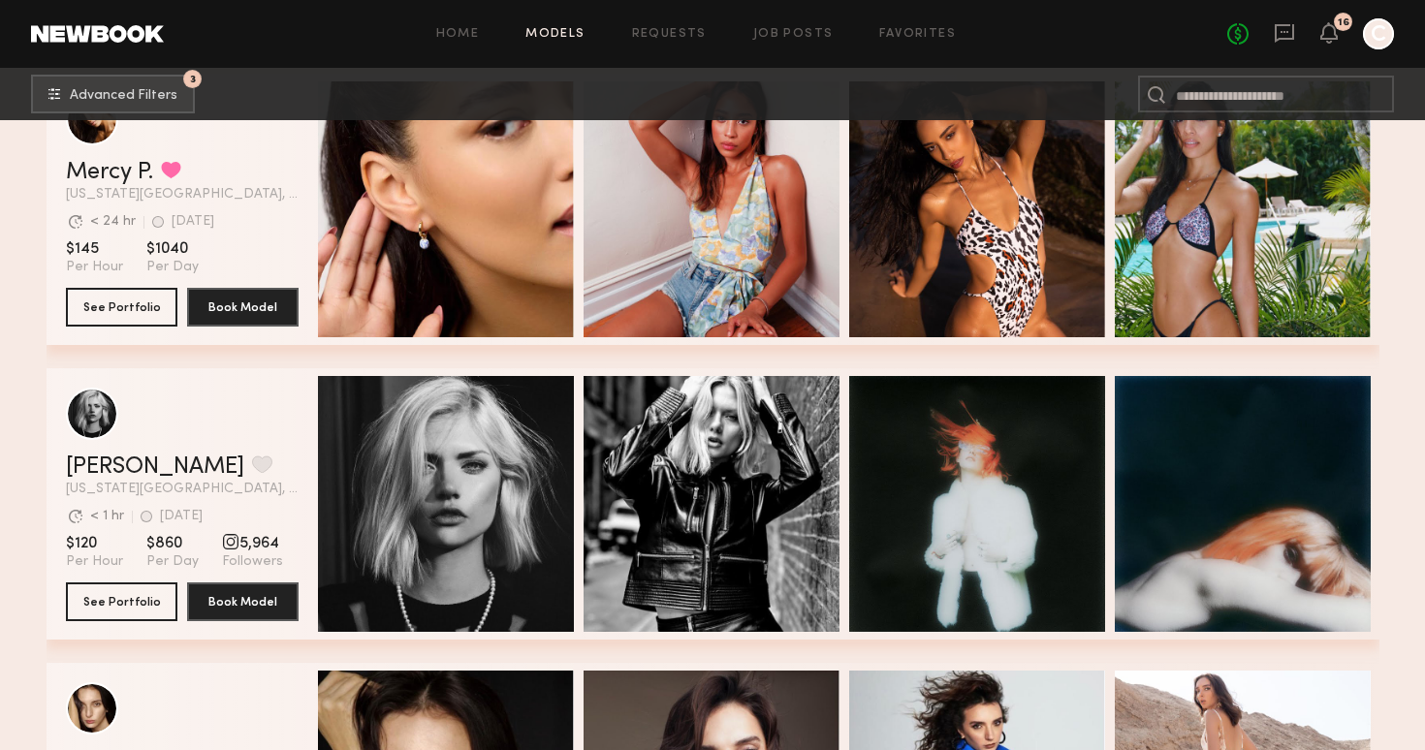
scroll to position [17480, 0]
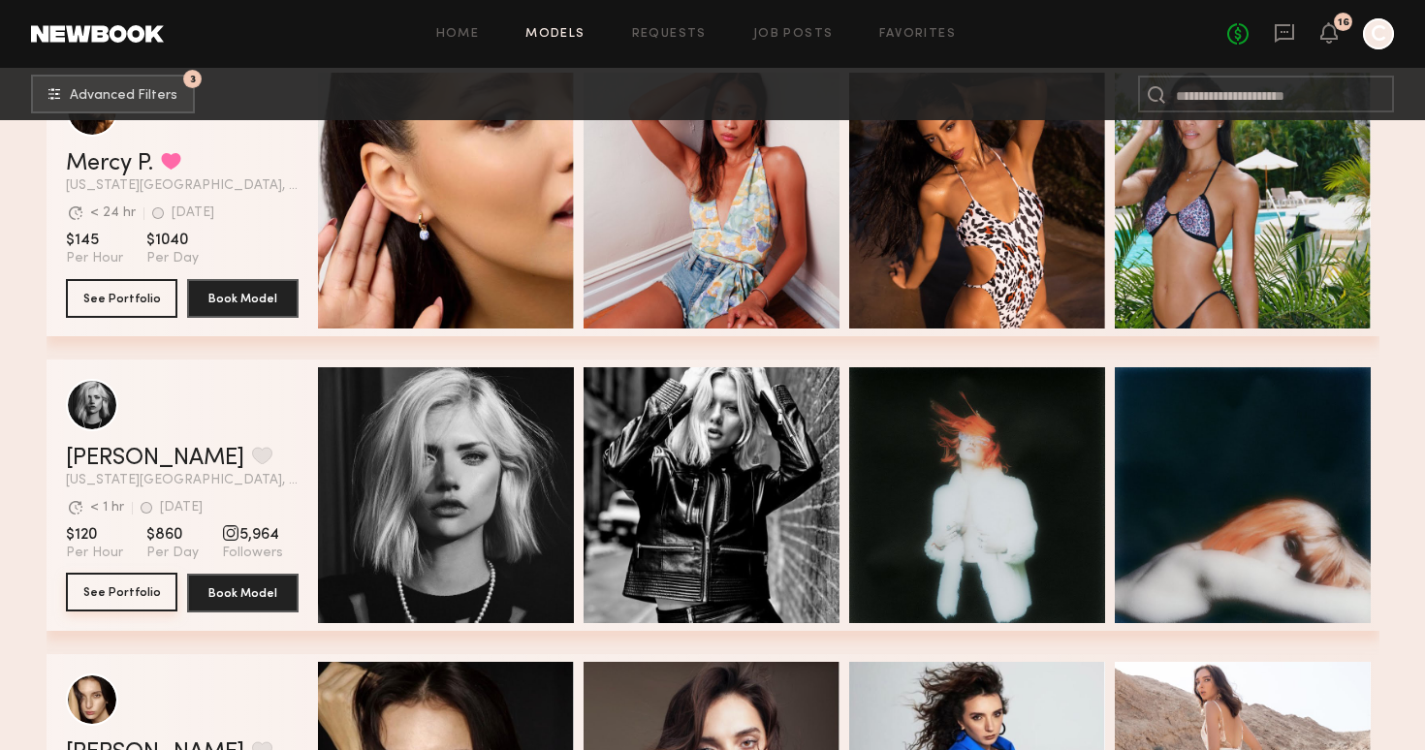
click at [131, 587] on button "See Portfolio" at bounding box center [121, 592] width 111 height 39
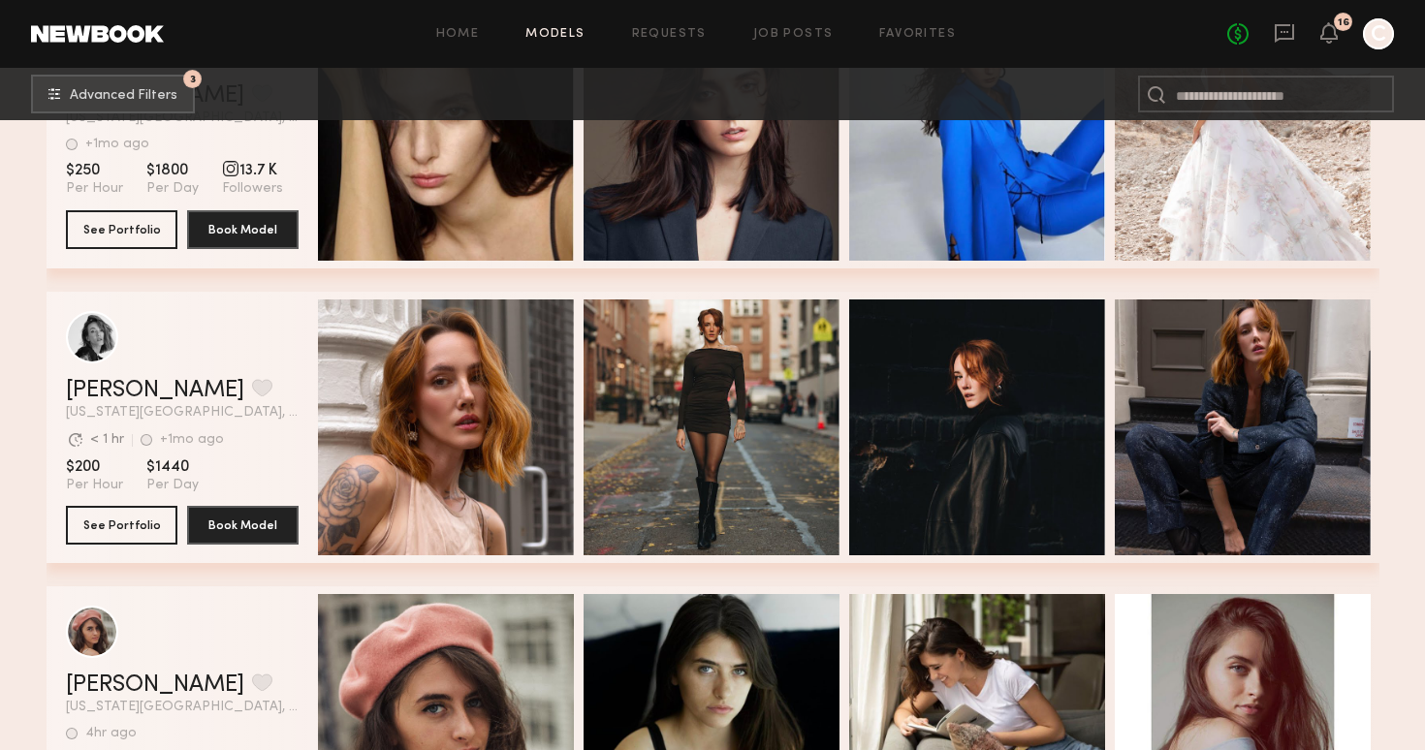
scroll to position [18236, 0]
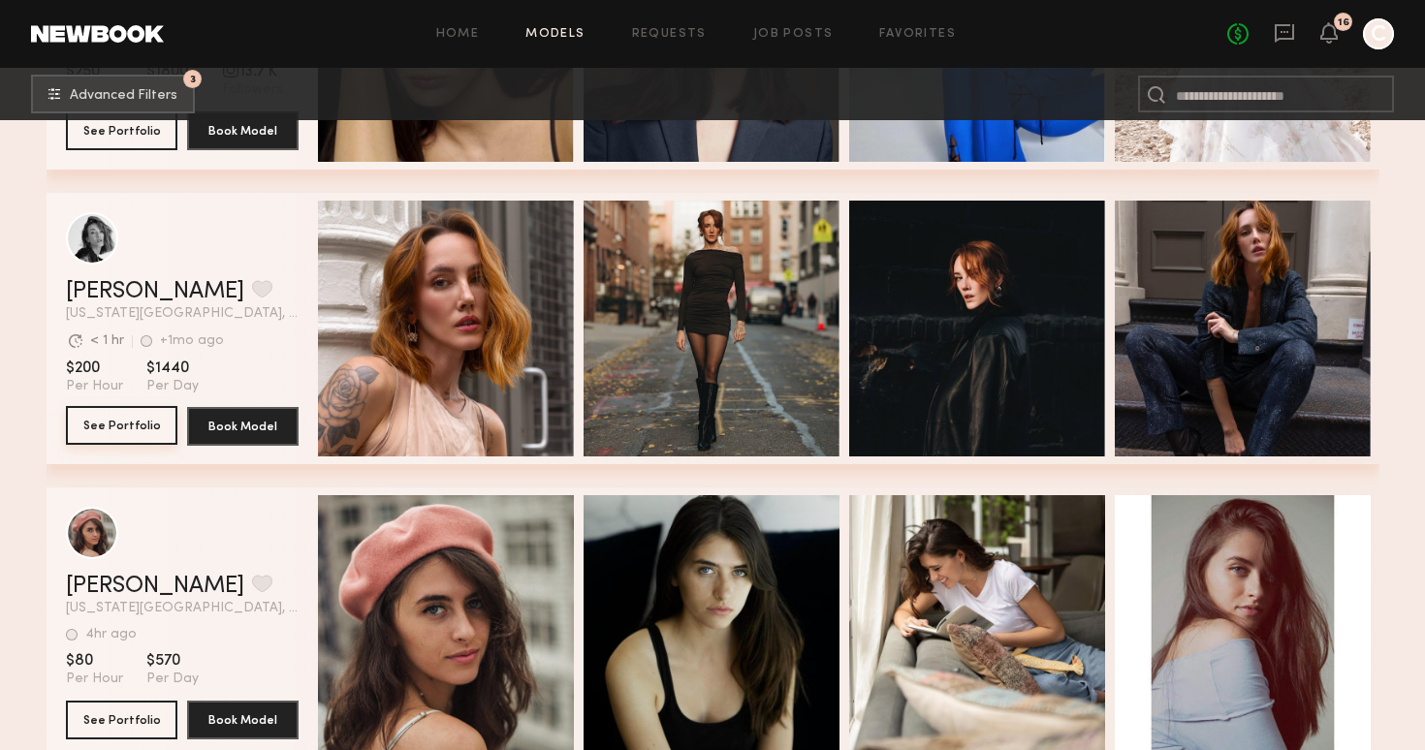
click at [111, 427] on button "See Portfolio" at bounding box center [121, 425] width 111 height 39
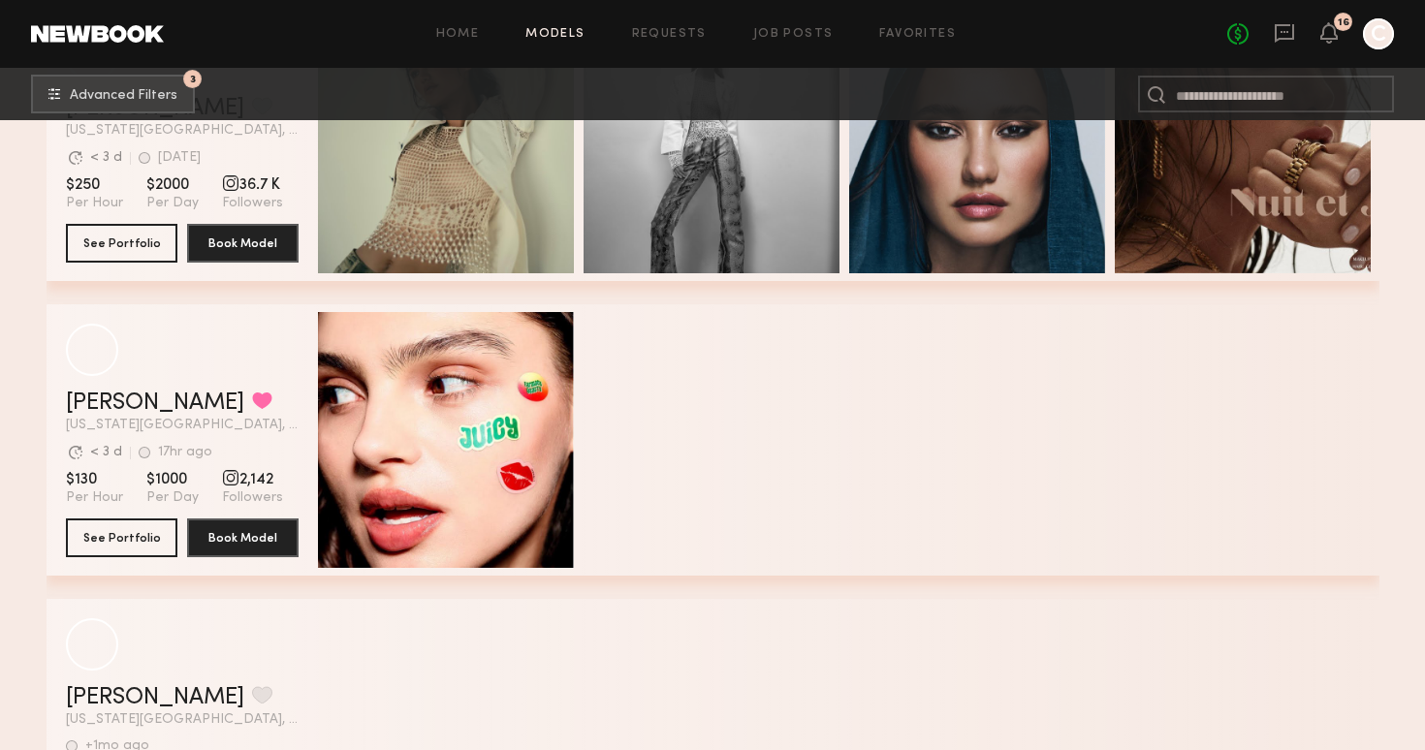
scroll to position [25225, 0]
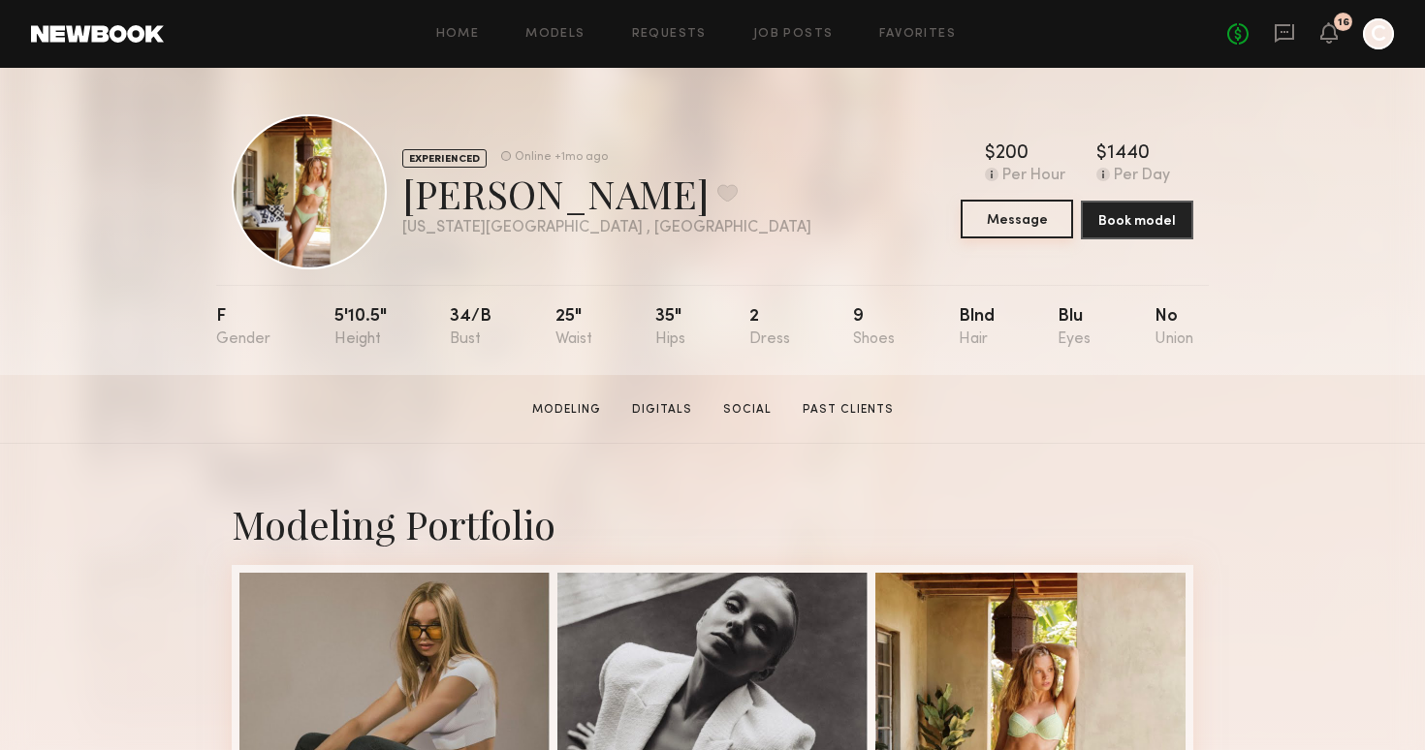
click at [985, 224] on button "Message" at bounding box center [1017, 219] width 112 height 39
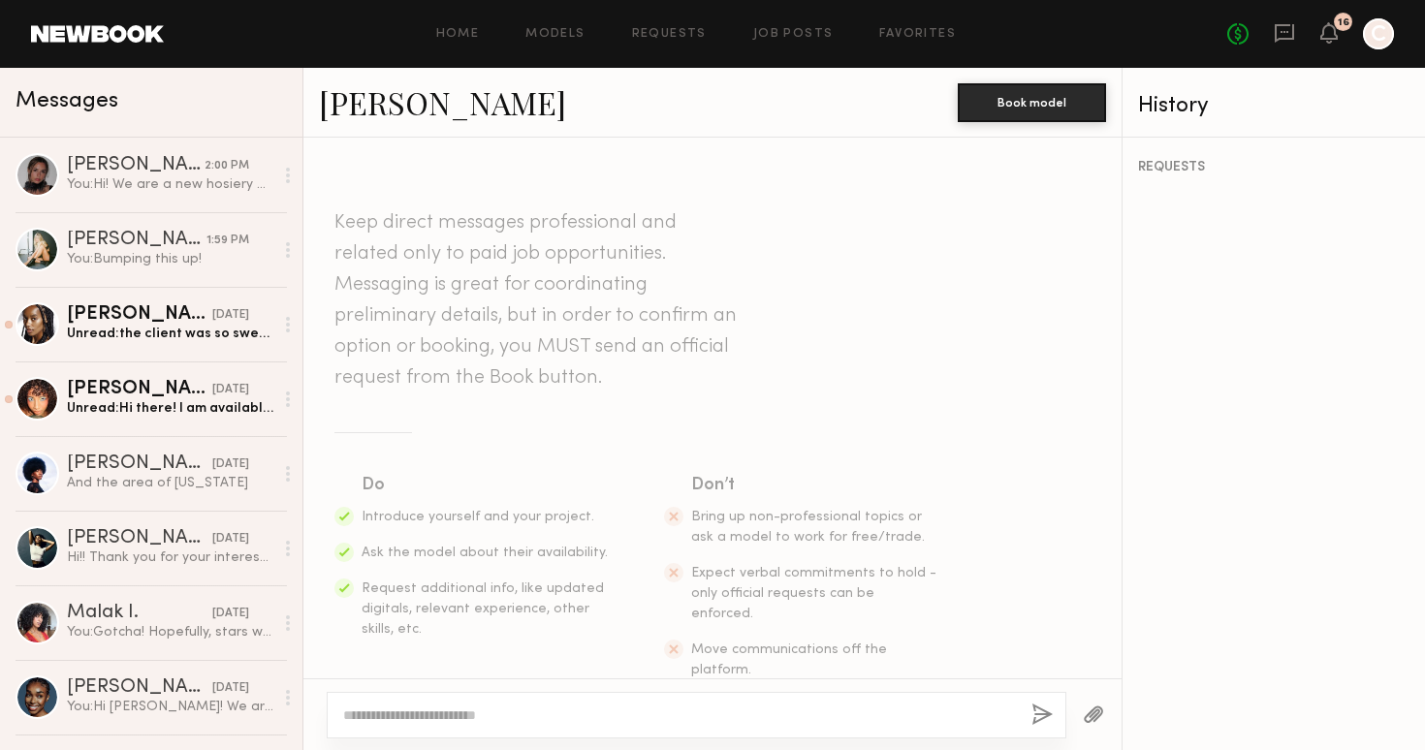
click at [459, 708] on textarea at bounding box center [679, 715] width 673 height 19
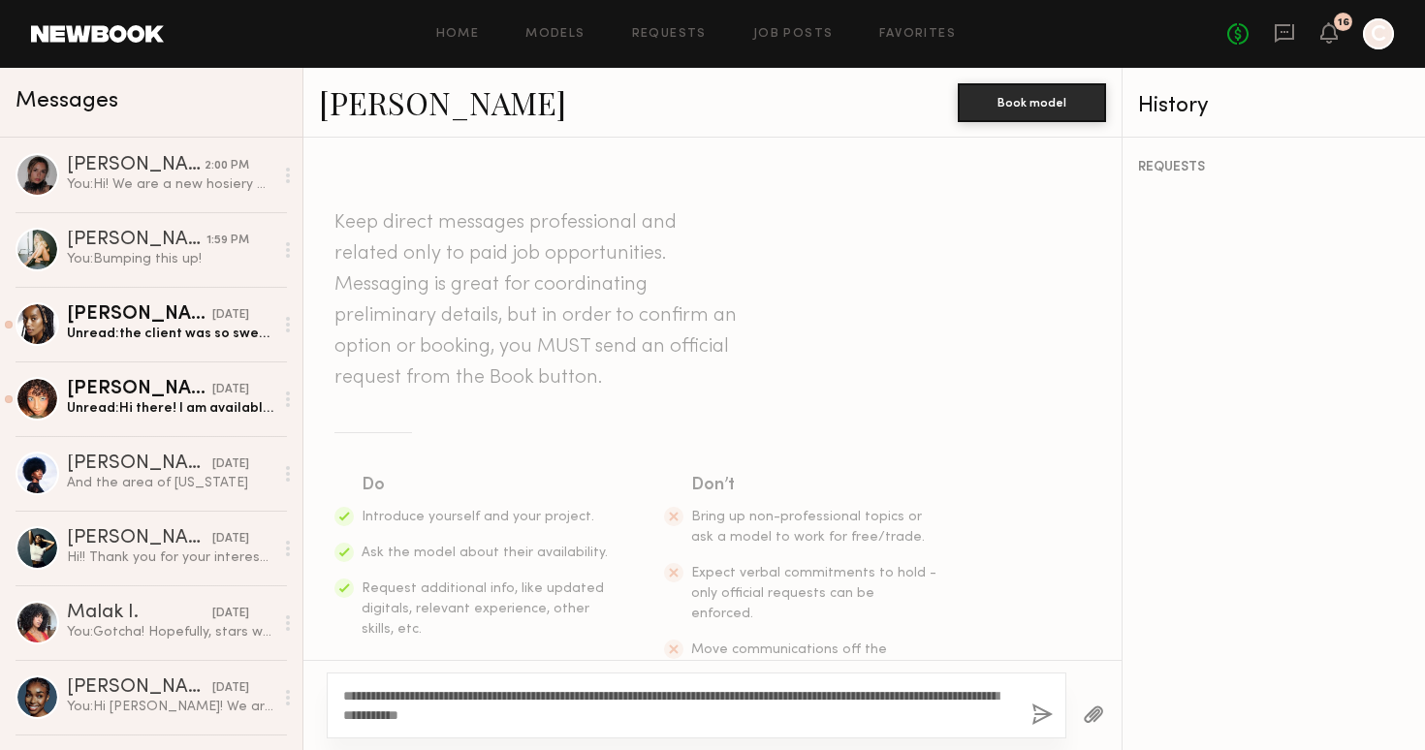
type textarea "**********"
click at [1039, 712] on button "button" at bounding box center [1041, 716] width 21 height 24
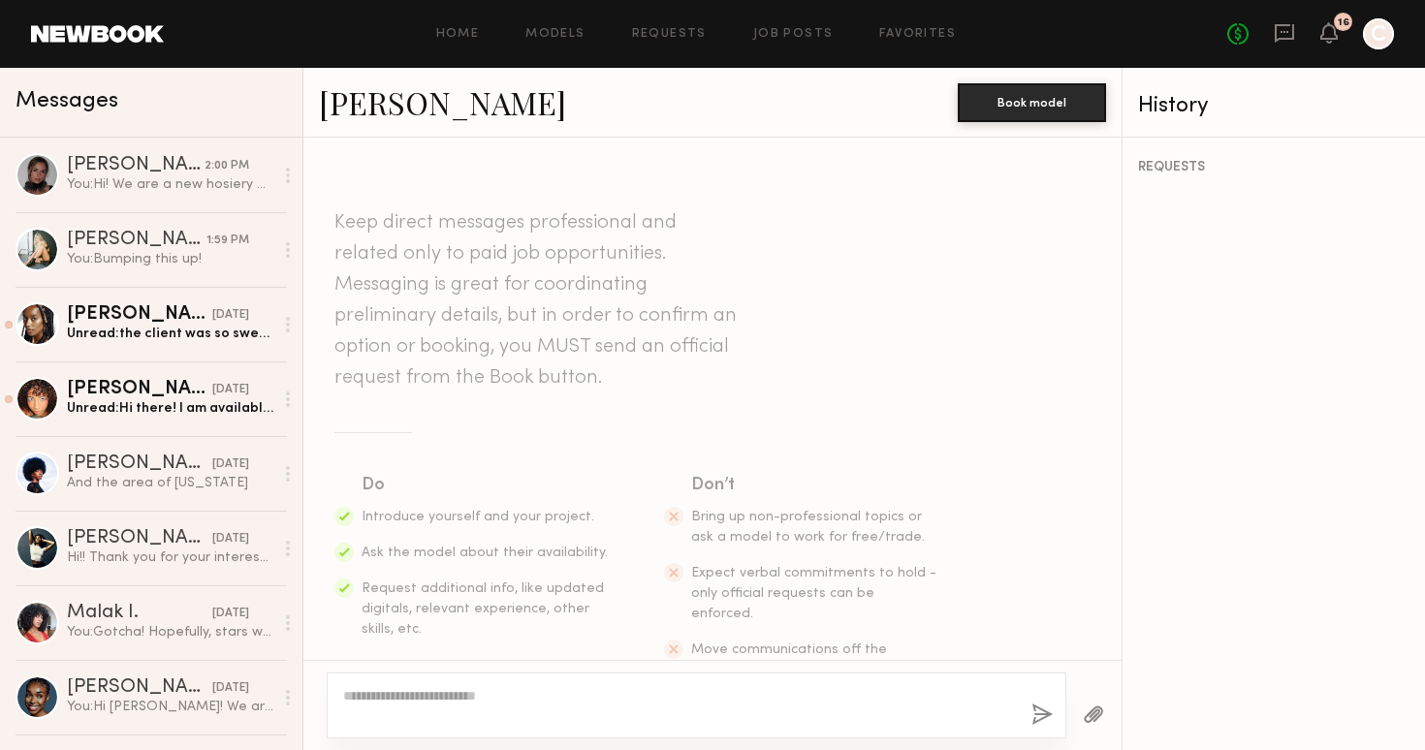
scroll to position [319, 0]
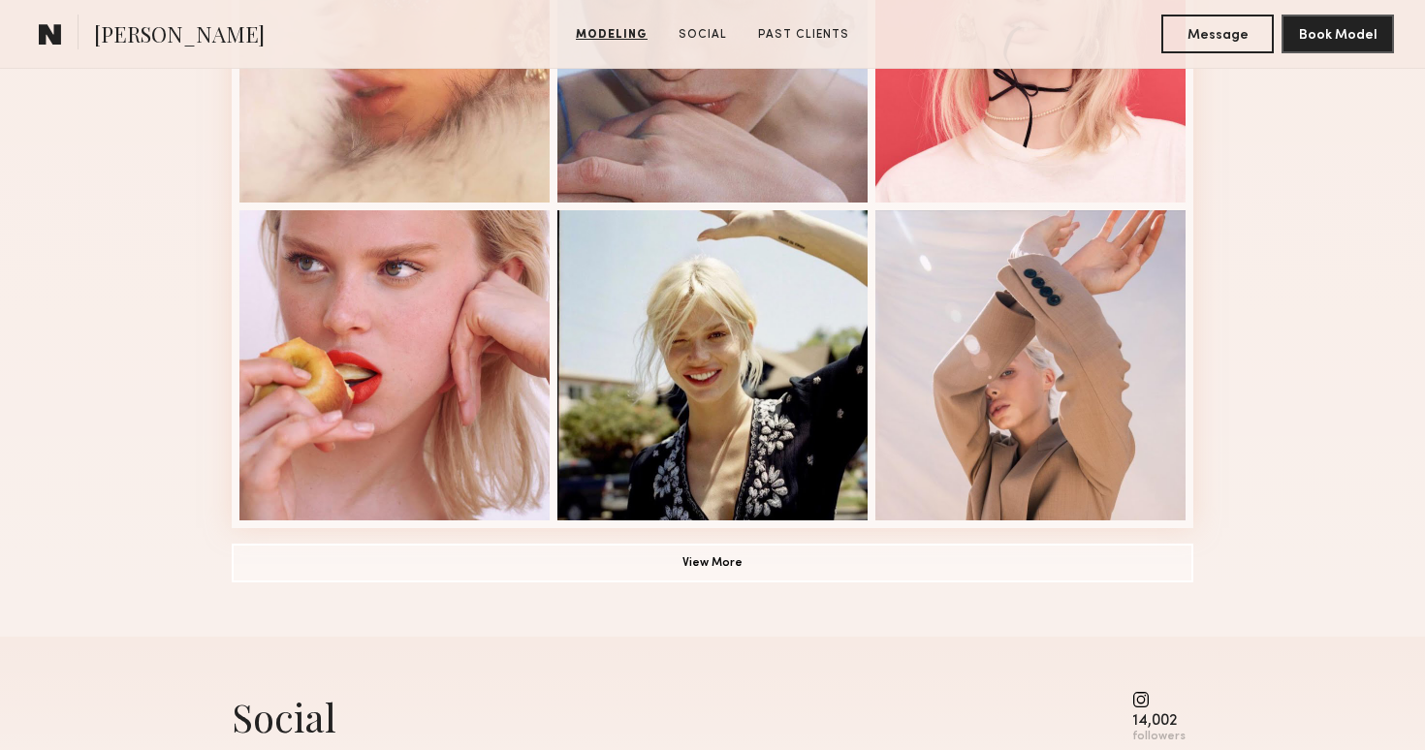
scroll to position [1318, 0]
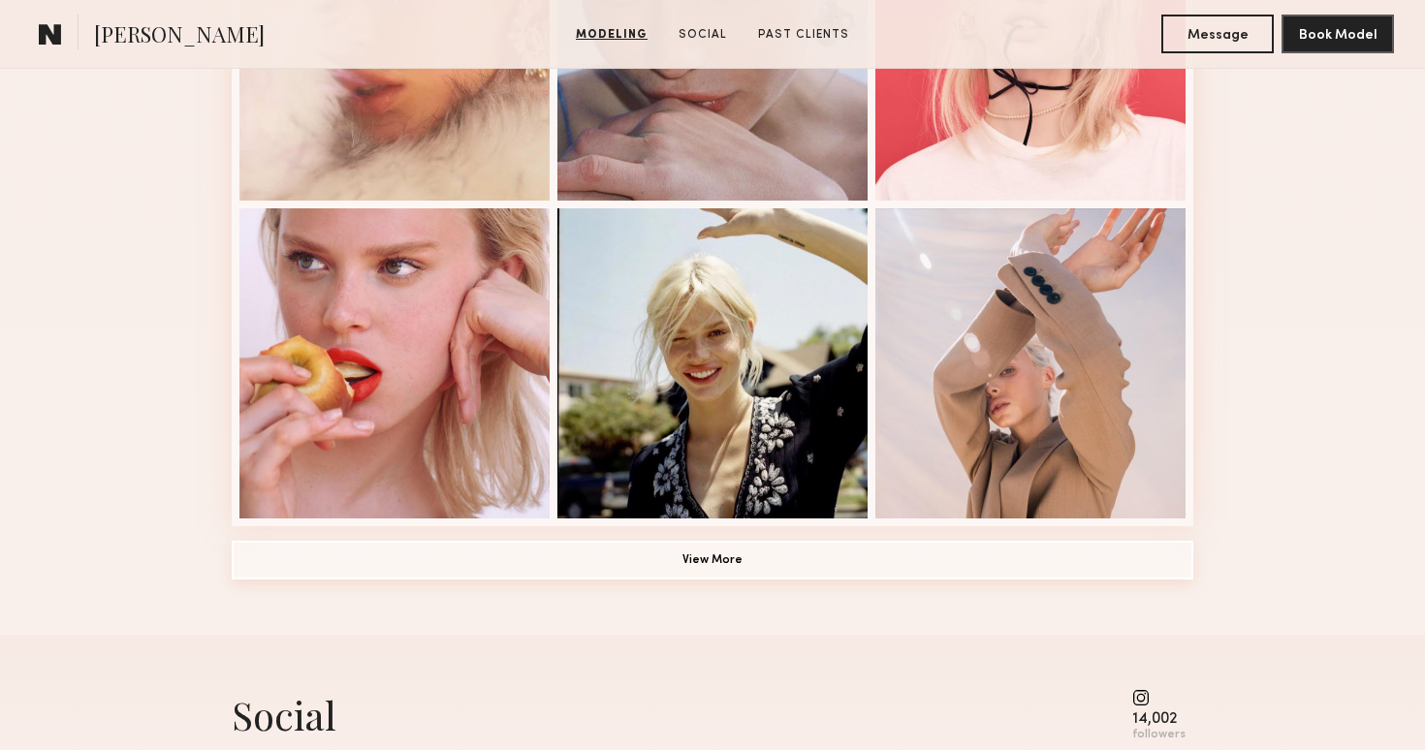
click at [709, 554] on button "View More" at bounding box center [713, 560] width 962 height 39
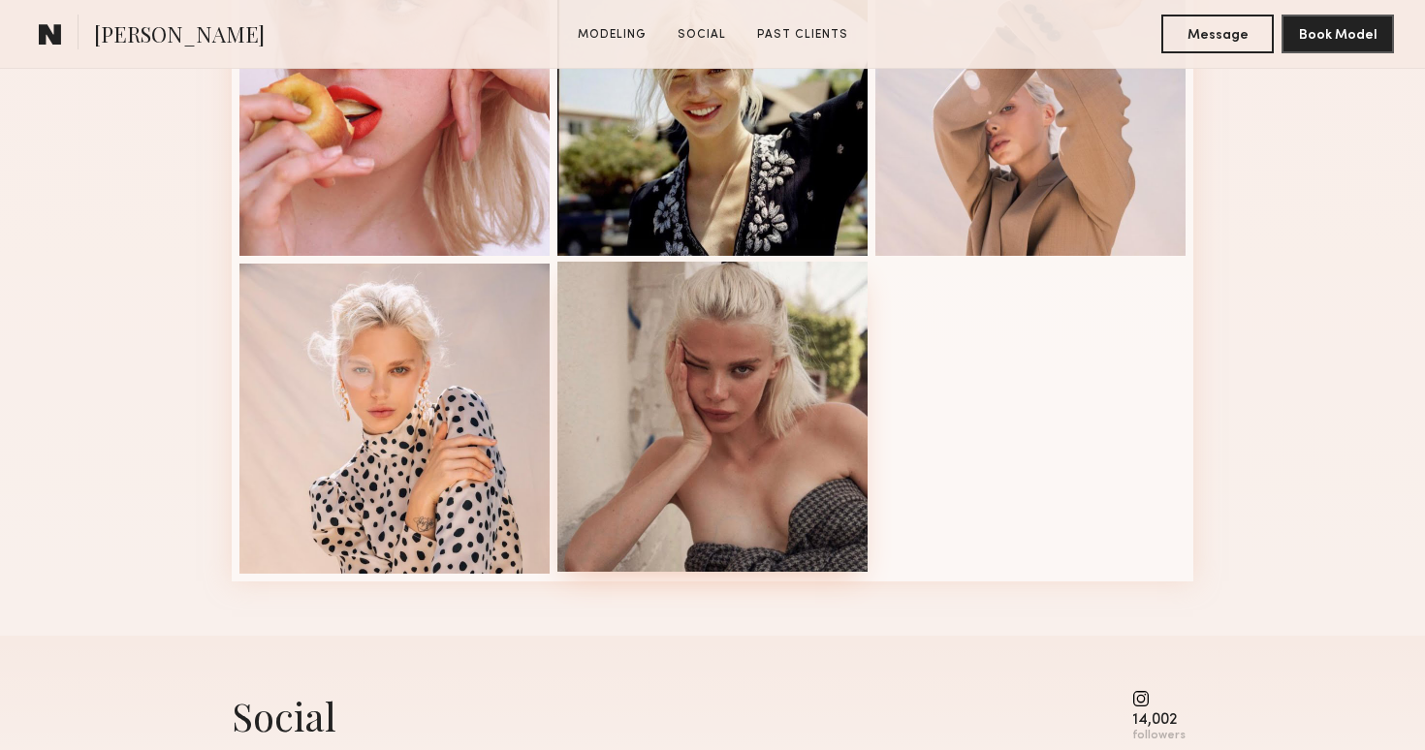
scroll to position [1552, 0]
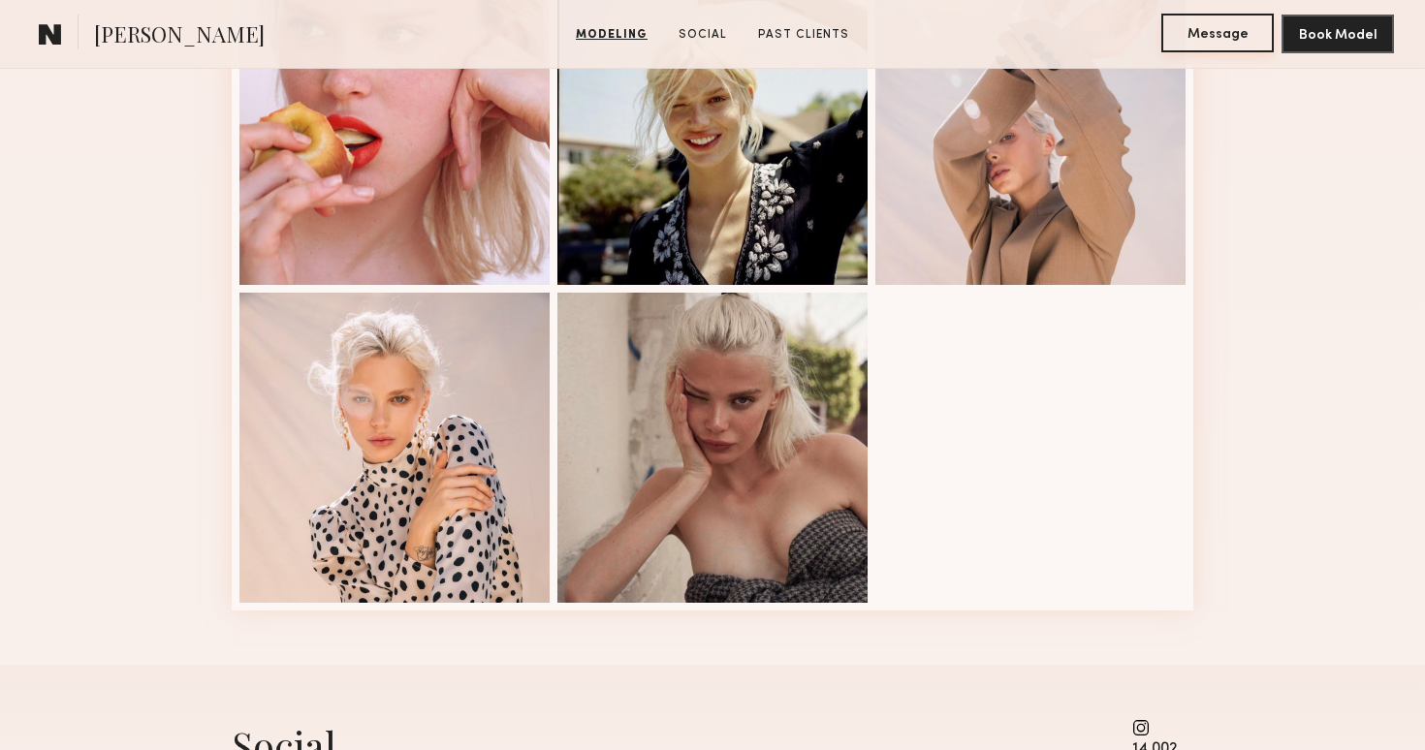
click at [1206, 27] on button "Message" at bounding box center [1217, 33] width 112 height 39
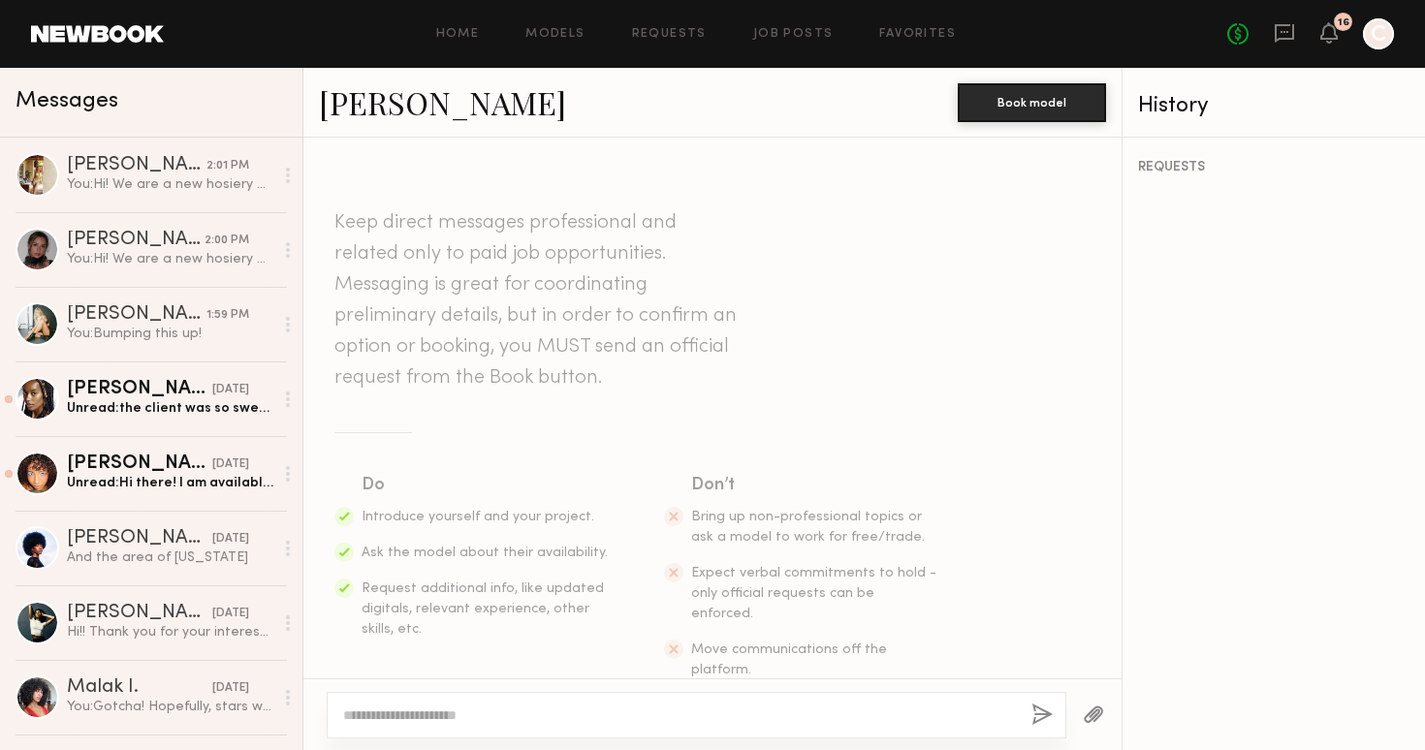
click at [437, 715] on textarea at bounding box center [679, 715] width 673 height 19
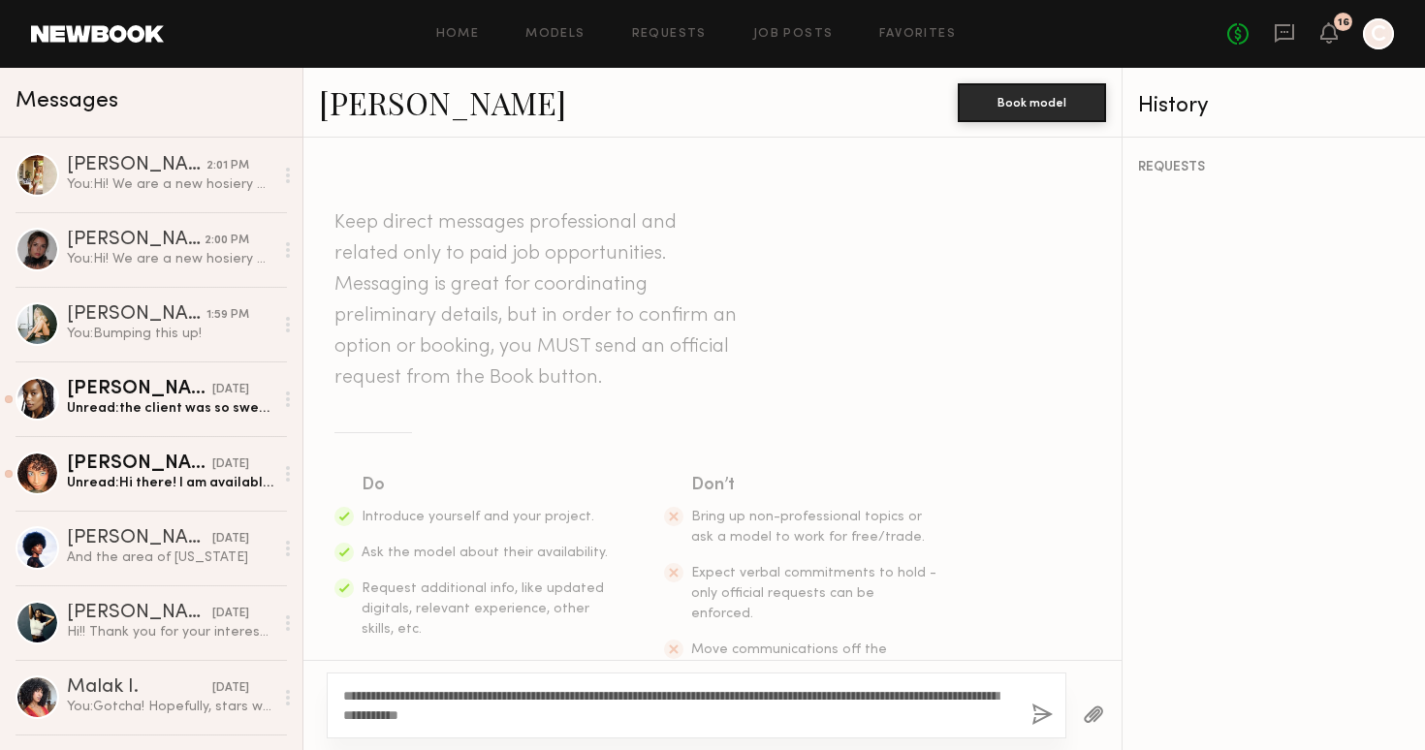
type textarea "**********"
click at [1037, 706] on button "button" at bounding box center [1041, 716] width 21 height 24
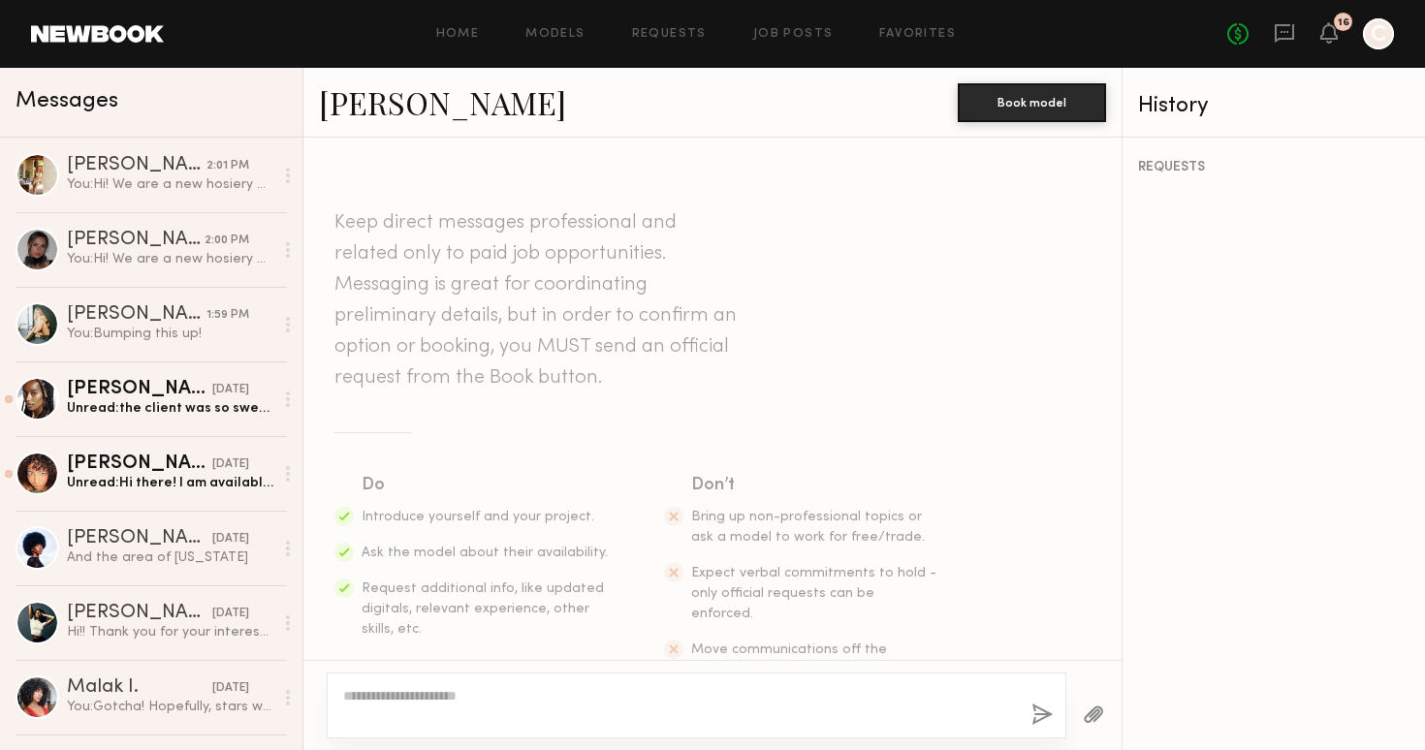
scroll to position [319, 0]
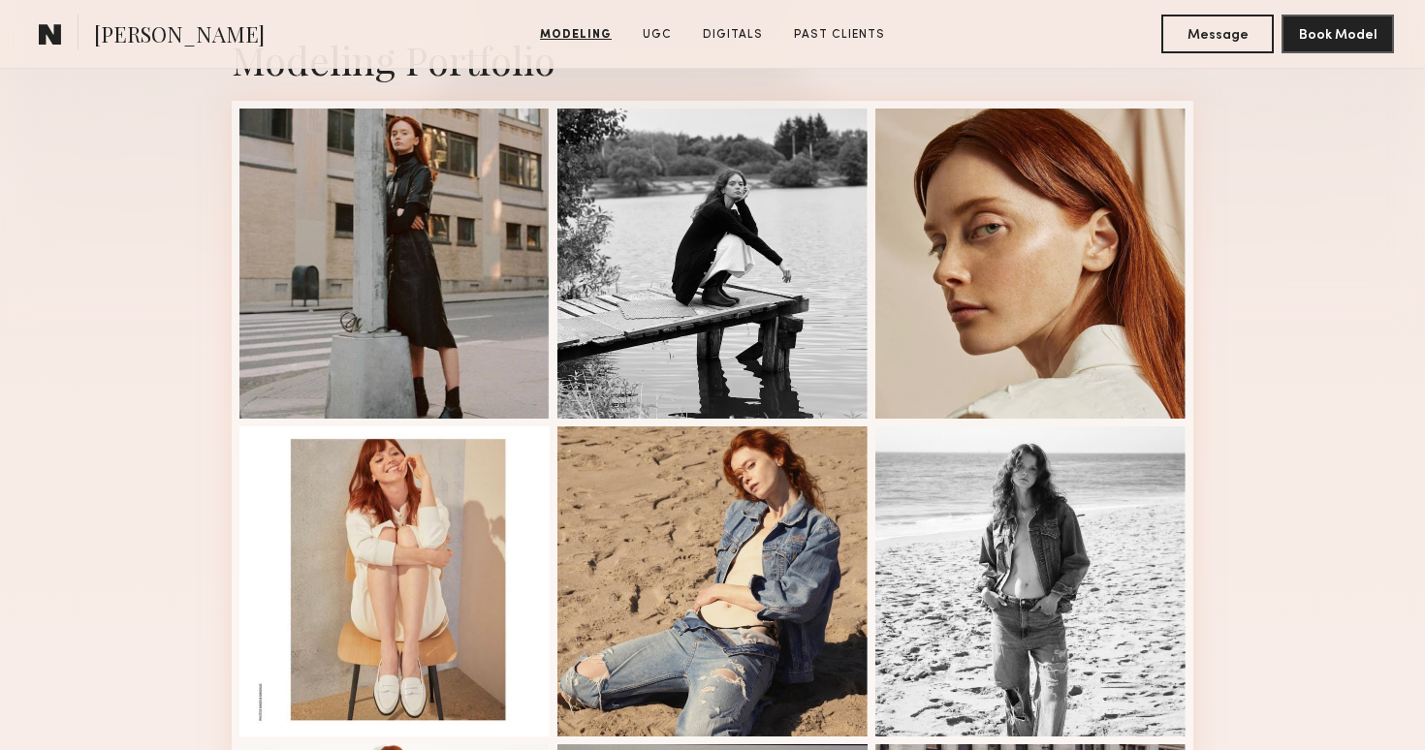
scroll to position [443, 0]
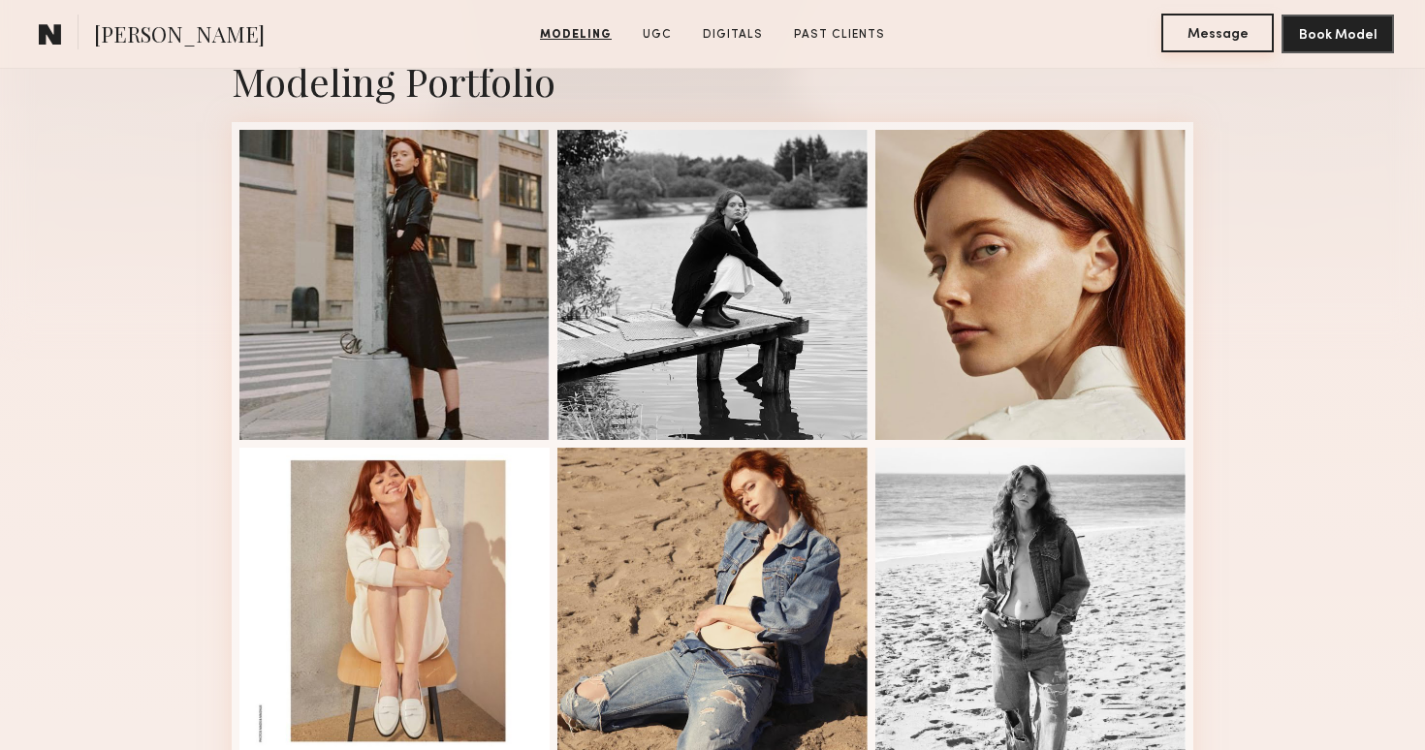
click at [1207, 27] on button "Message" at bounding box center [1217, 33] width 112 height 39
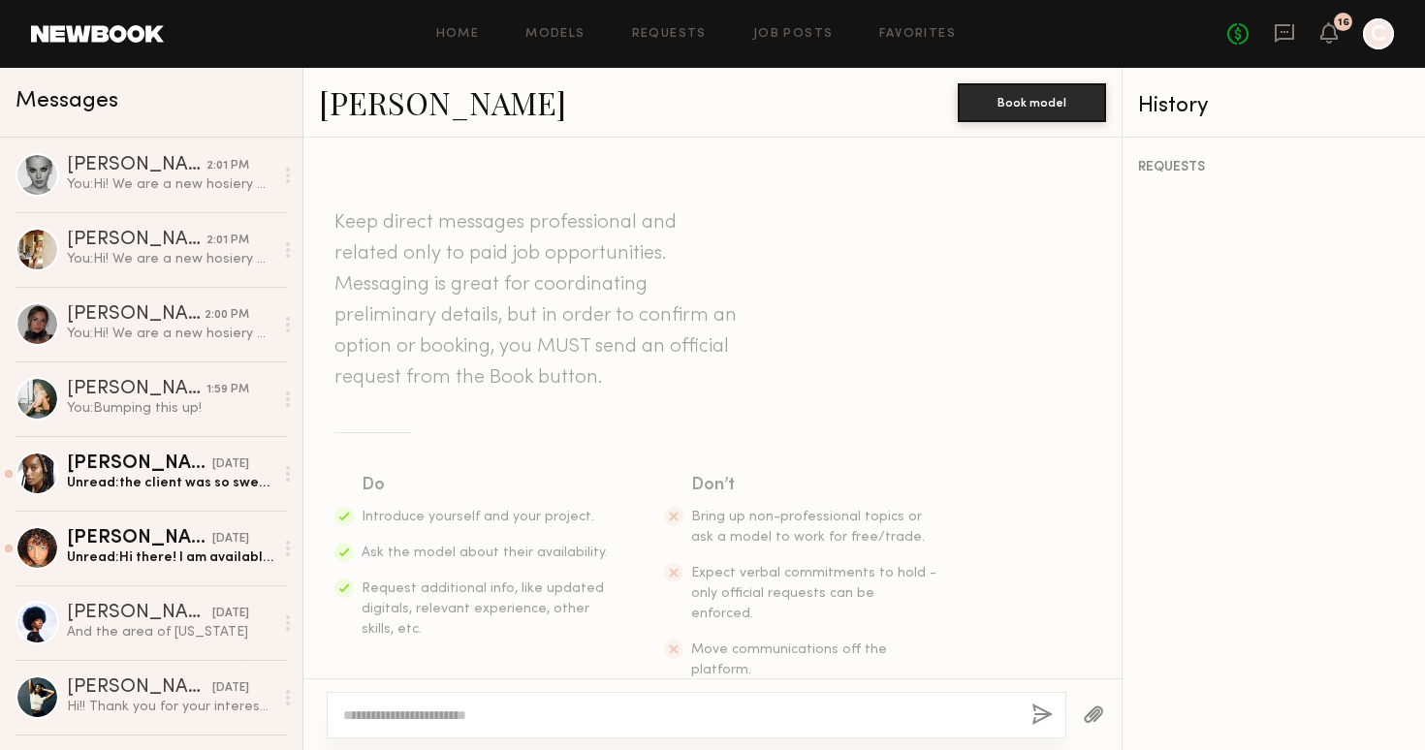
click at [439, 708] on textarea at bounding box center [679, 715] width 673 height 19
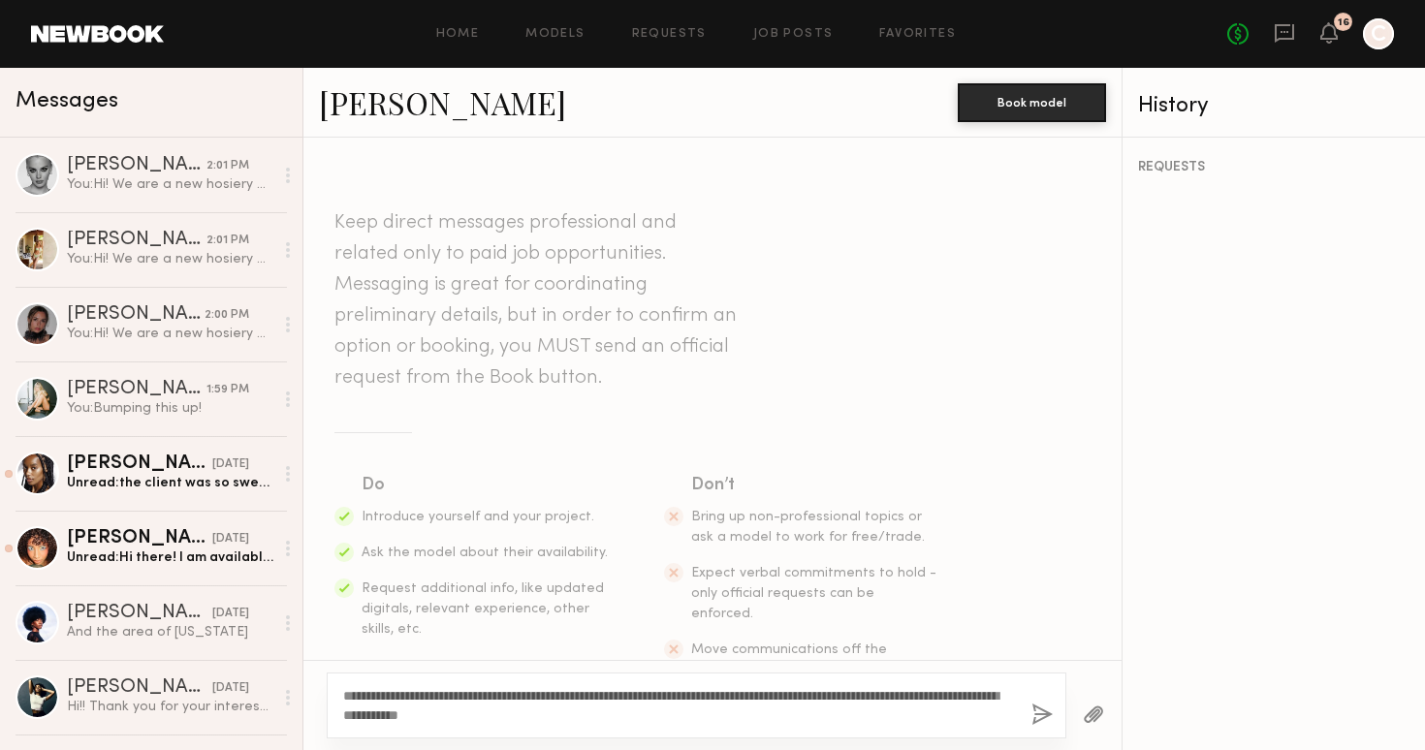
type textarea "**********"
click at [1042, 713] on button "button" at bounding box center [1041, 716] width 21 height 24
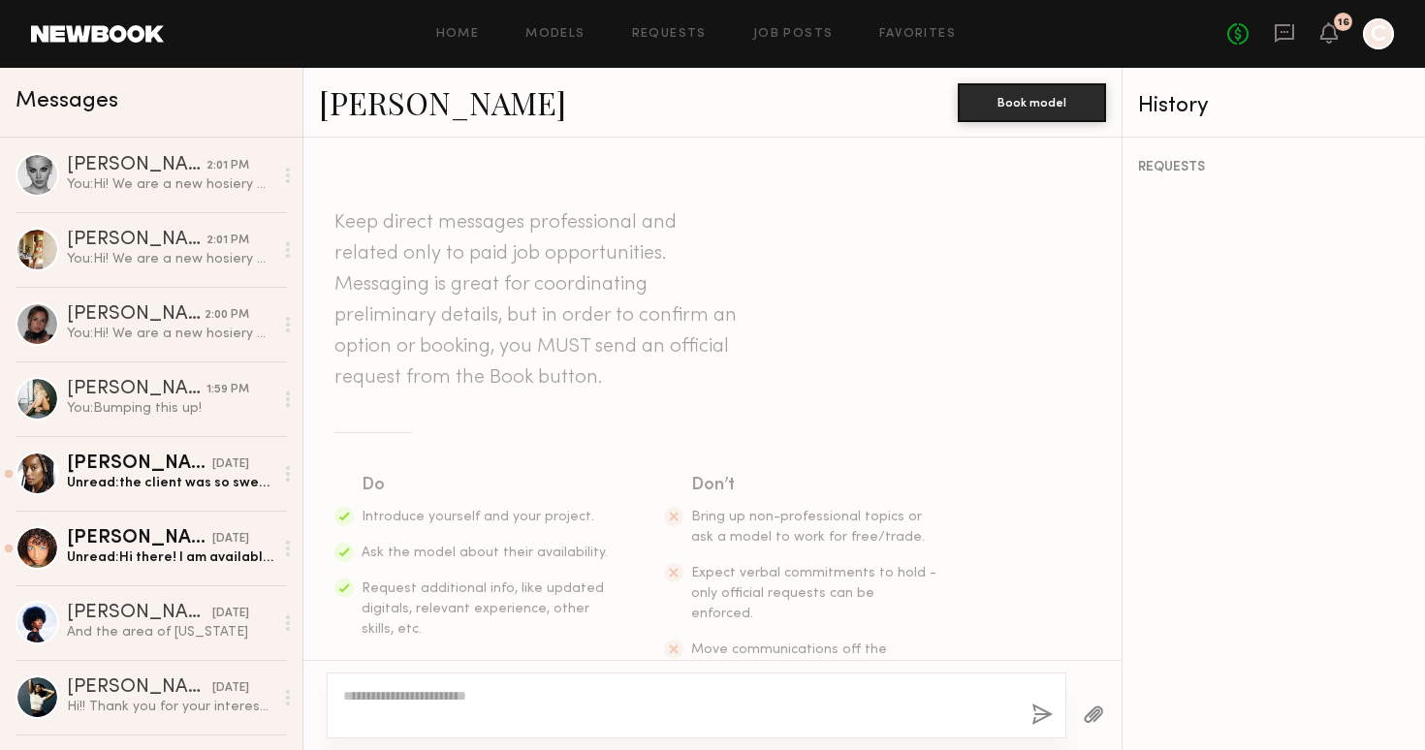
scroll to position [319, 0]
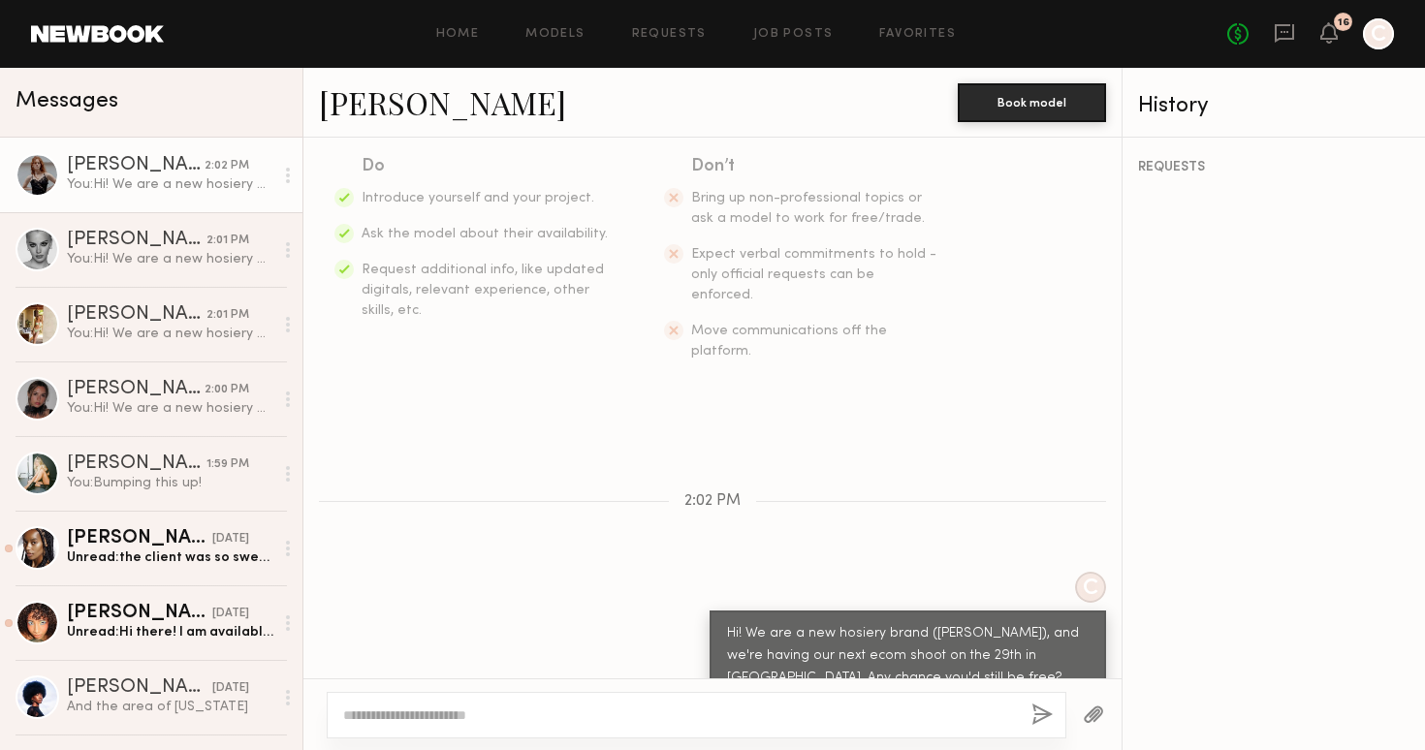
click at [530, 705] on div at bounding box center [697, 715] width 740 height 47
click at [377, 101] on link "Sasha M." at bounding box center [442, 102] width 247 height 42
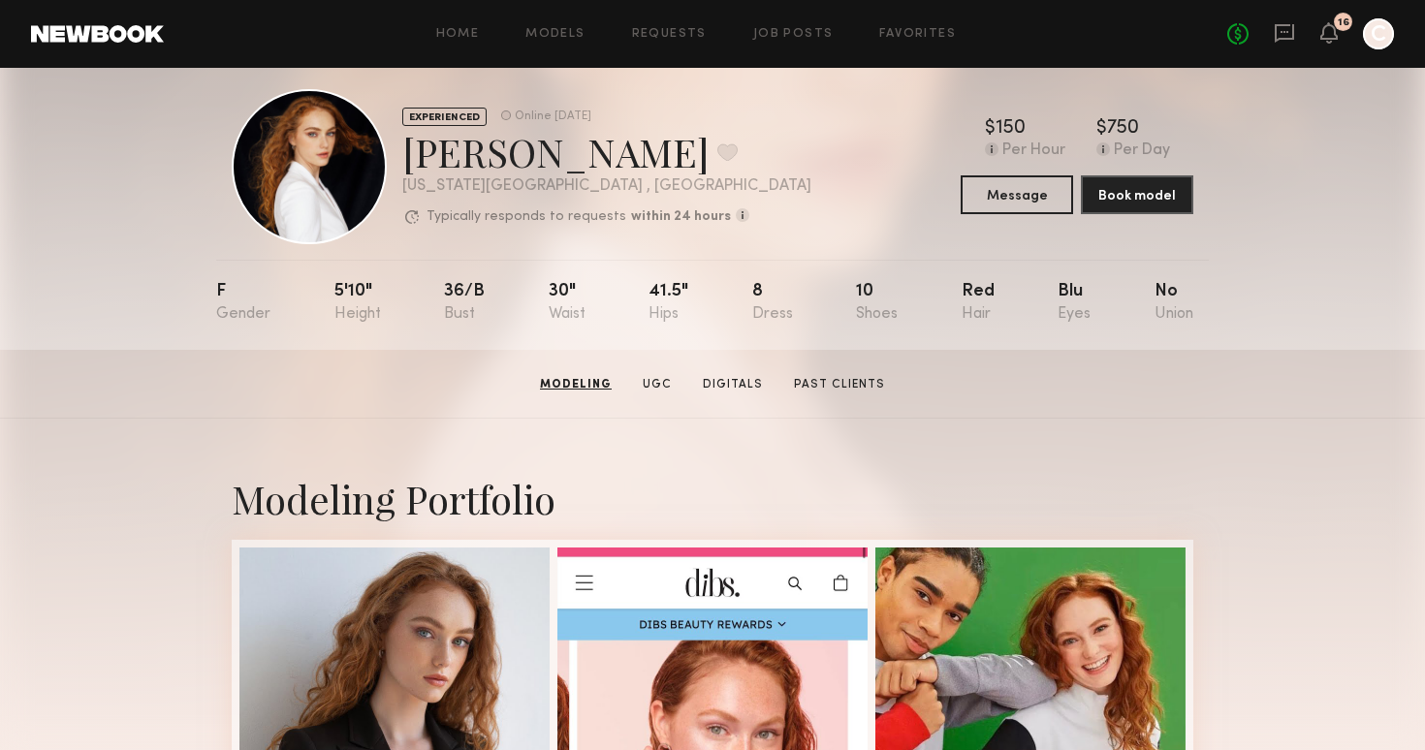
scroll to position [22, 0]
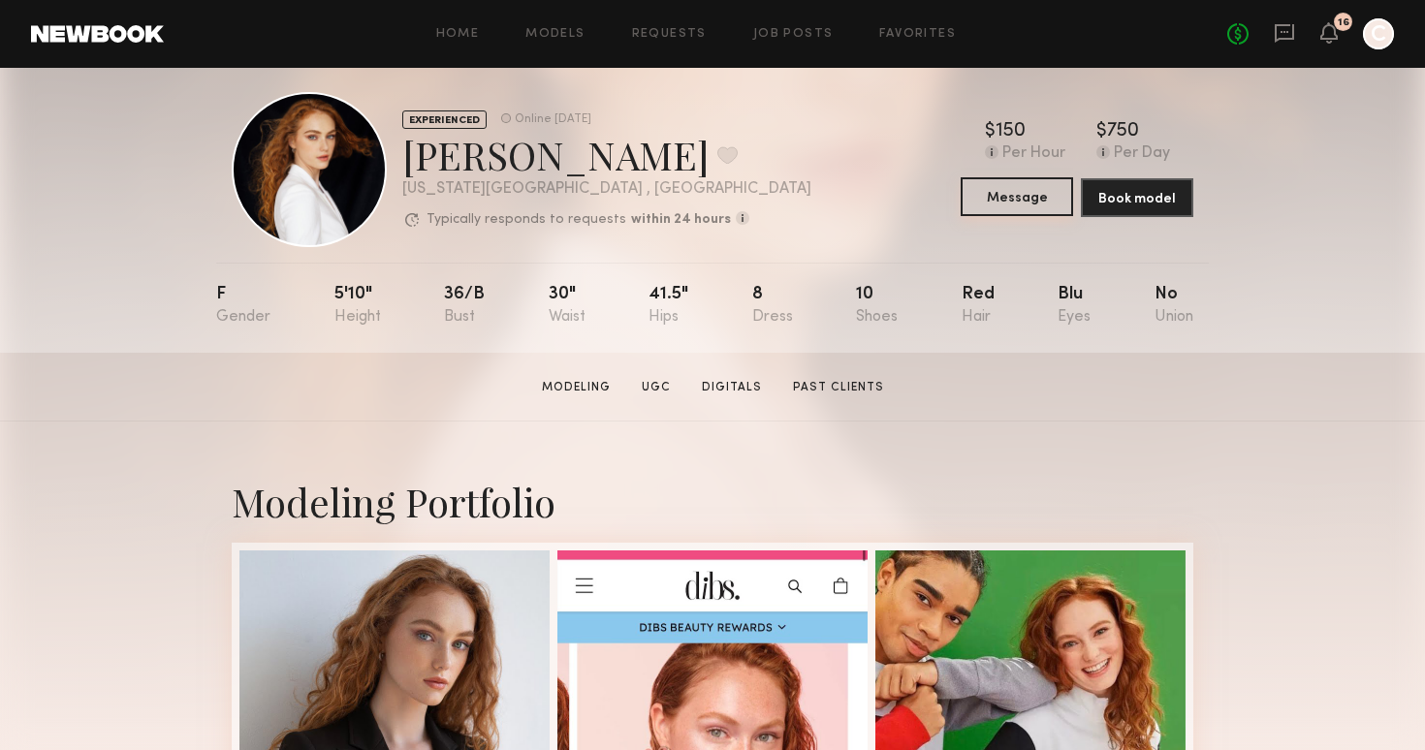
click at [1009, 199] on button "Message" at bounding box center [1017, 196] width 112 height 39
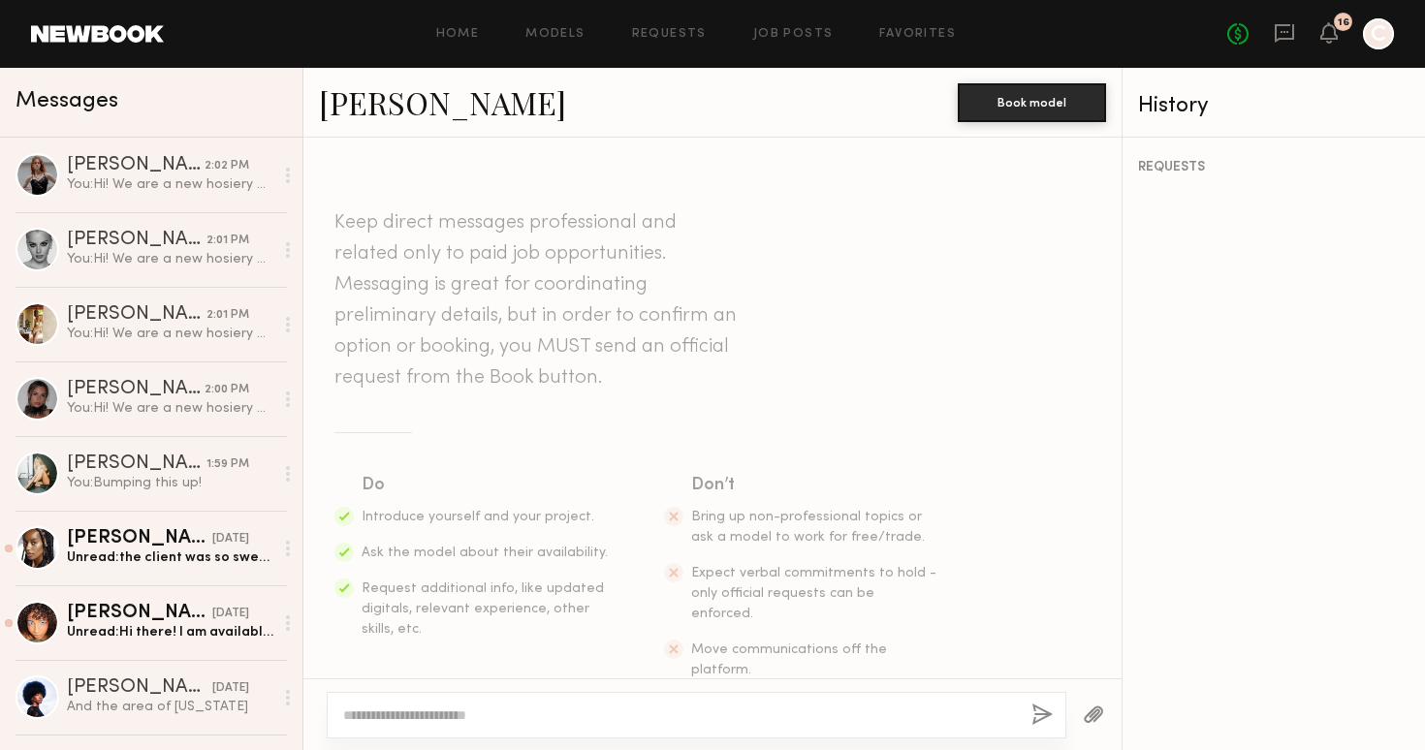
click at [449, 712] on textarea at bounding box center [679, 715] width 673 height 19
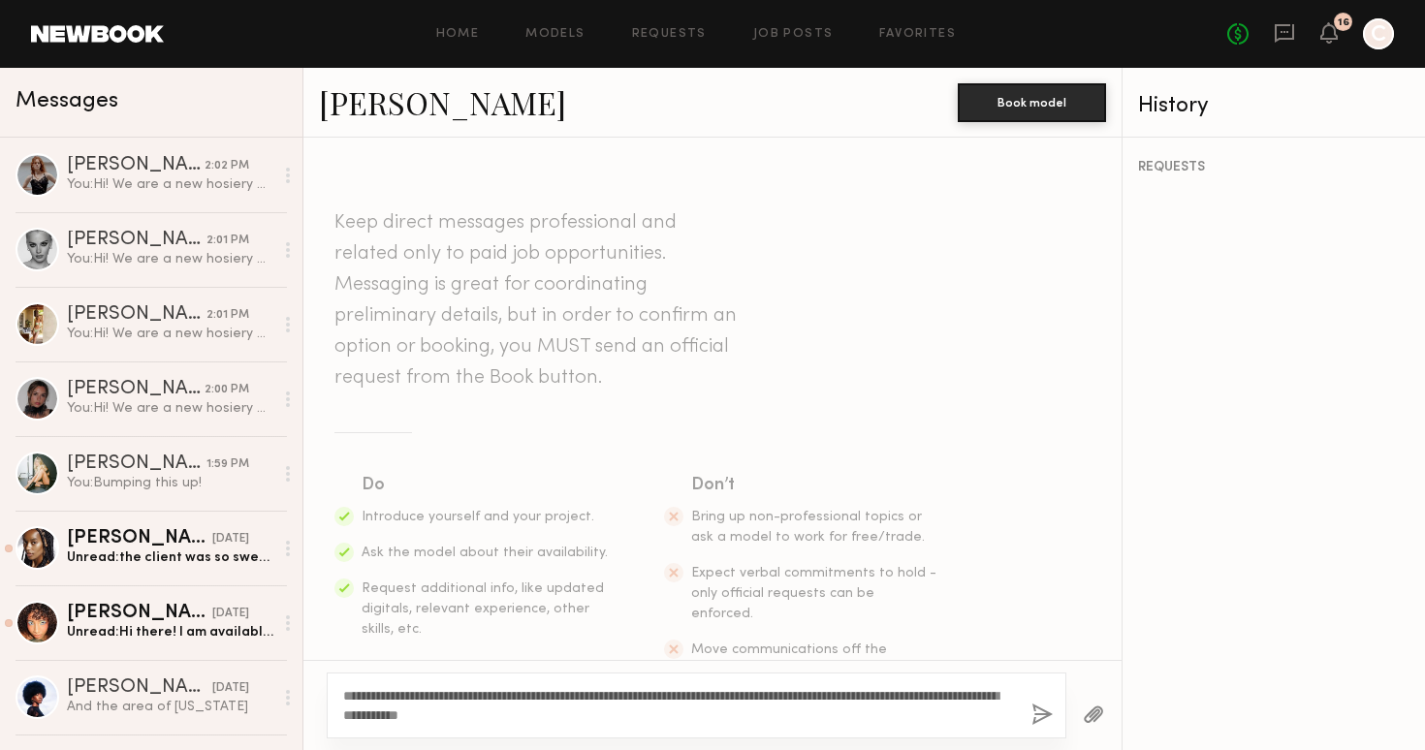
type textarea "**********"
click at [1040, 709] on button "button" at bounding box center [1041, 716] width 21 height 24
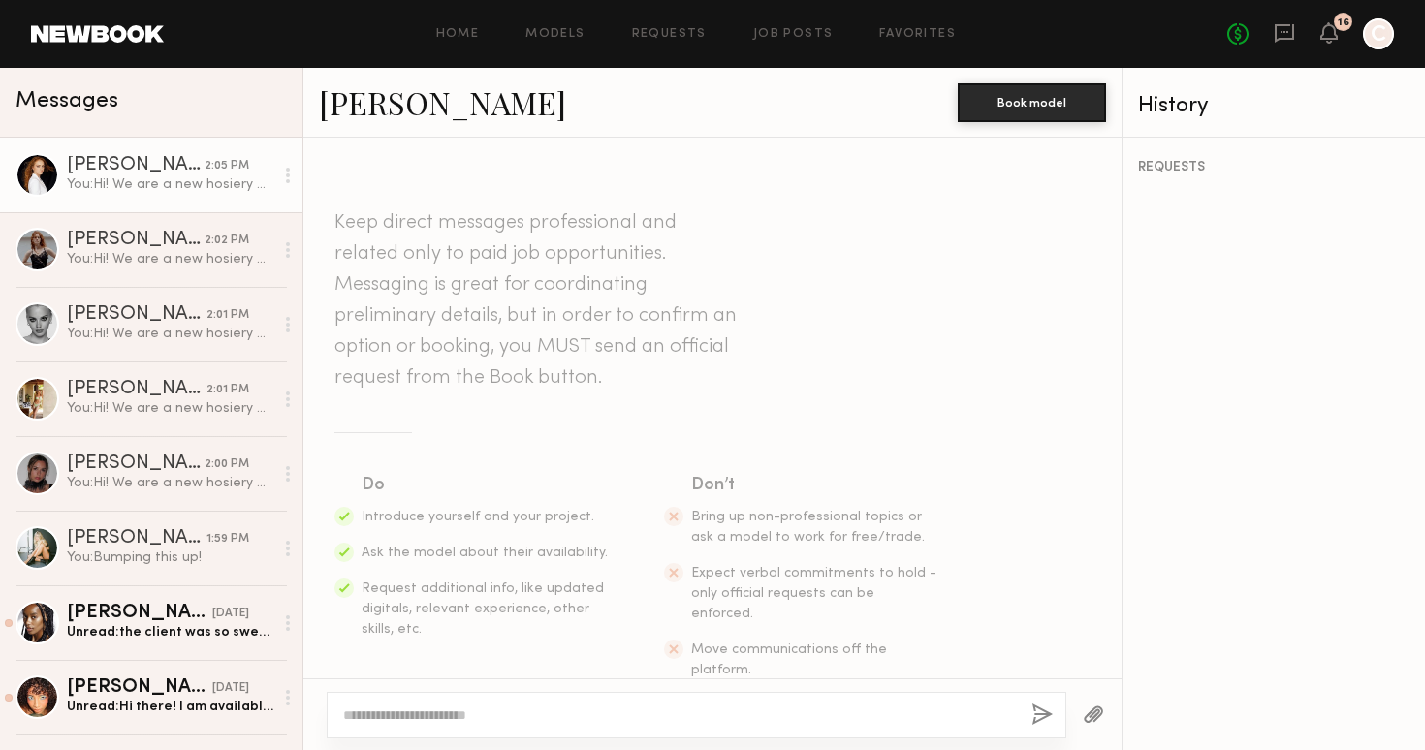
scroll to position [319, 0]
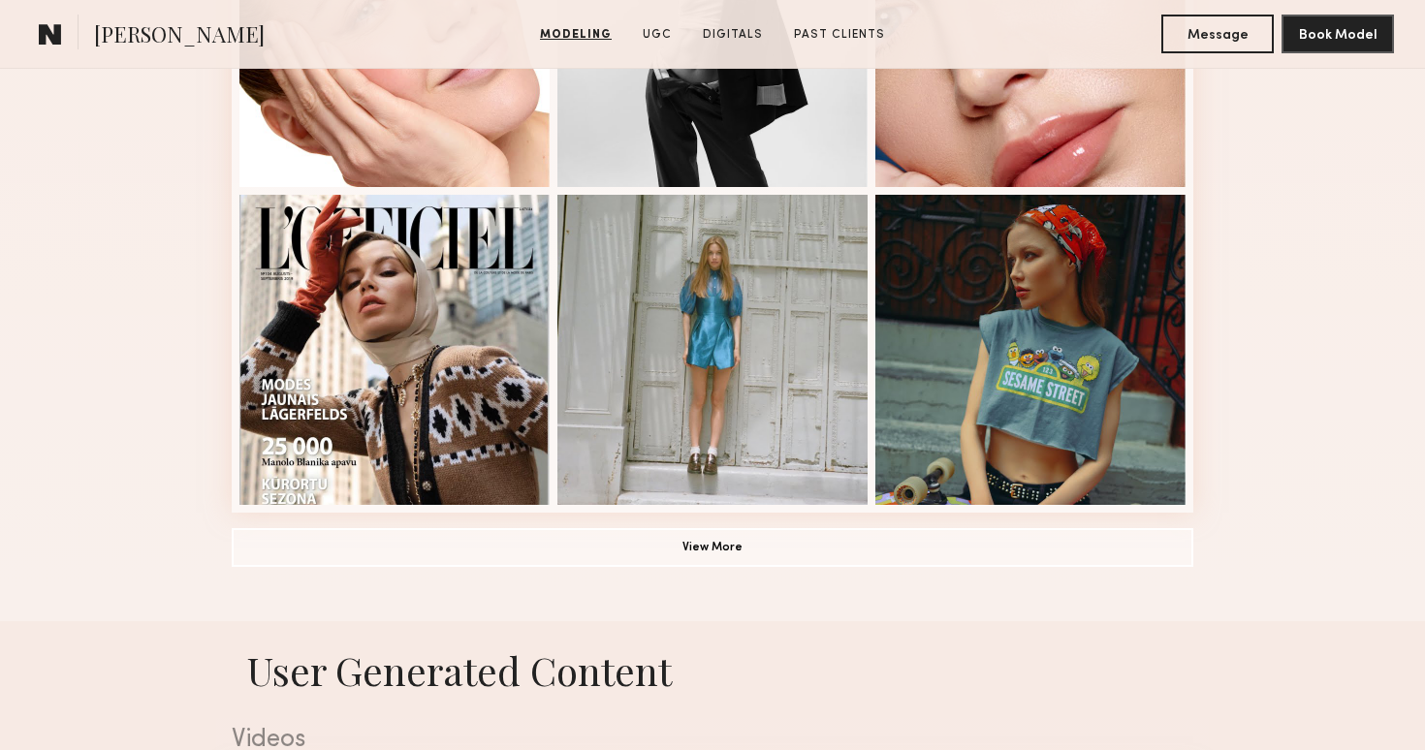
scroll to position [1344, 0]
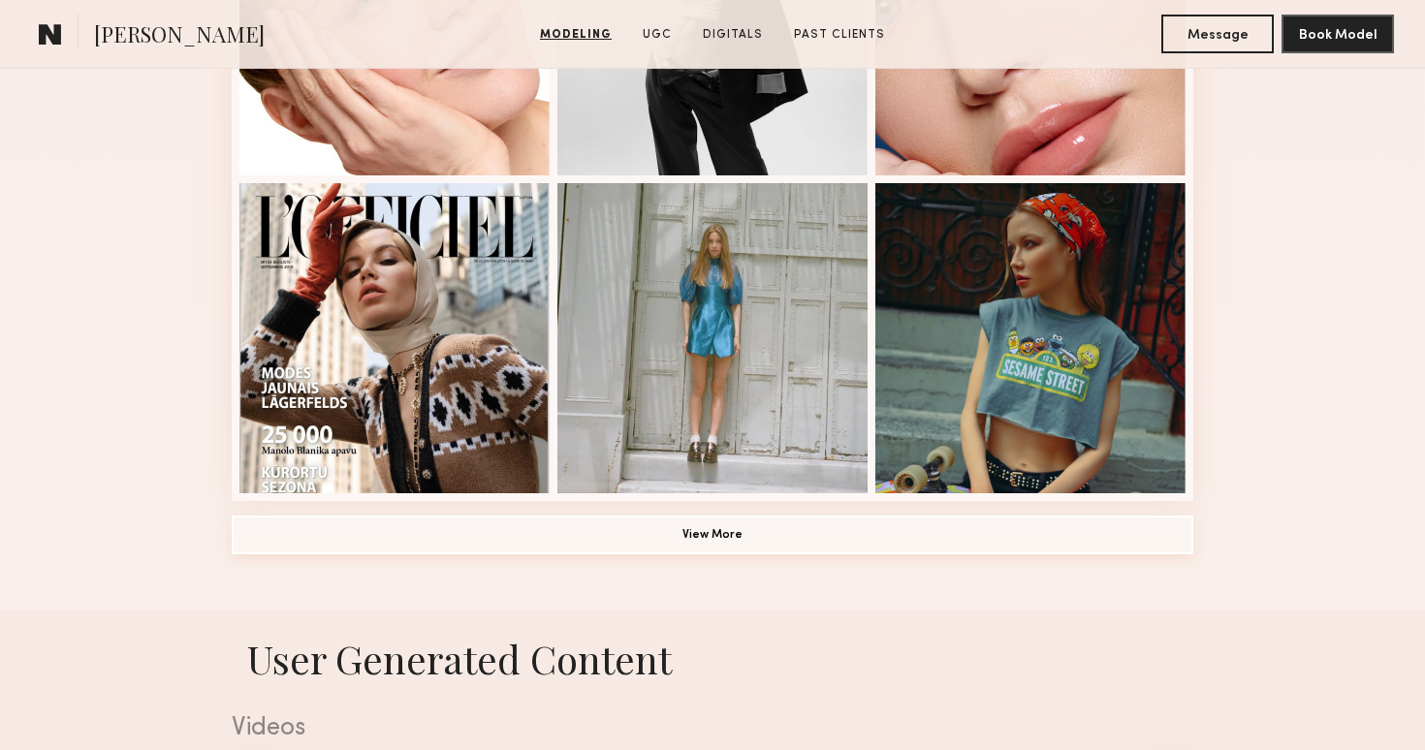
click at [578, 545] on button "View More" at bounding box center [713, 535] width 962 height 39
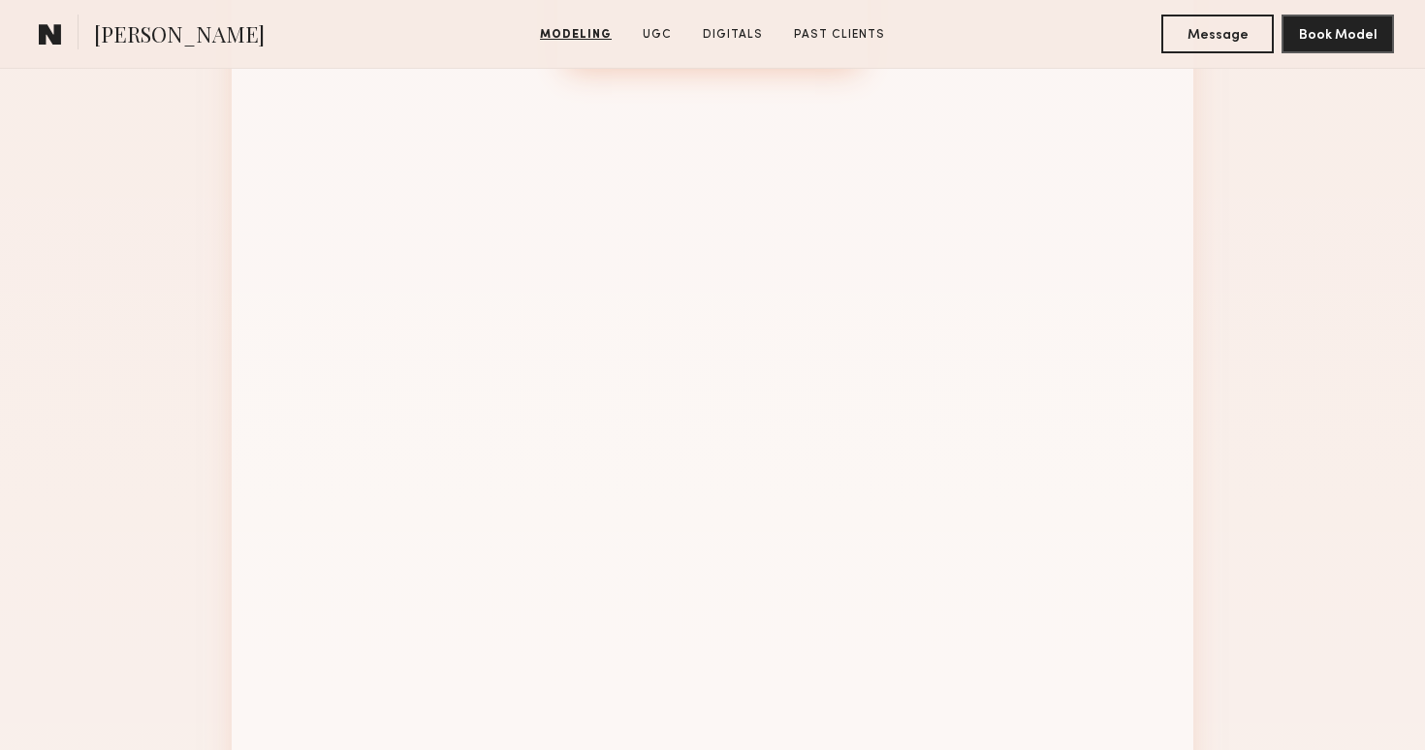
scroll to position [2089, 0]
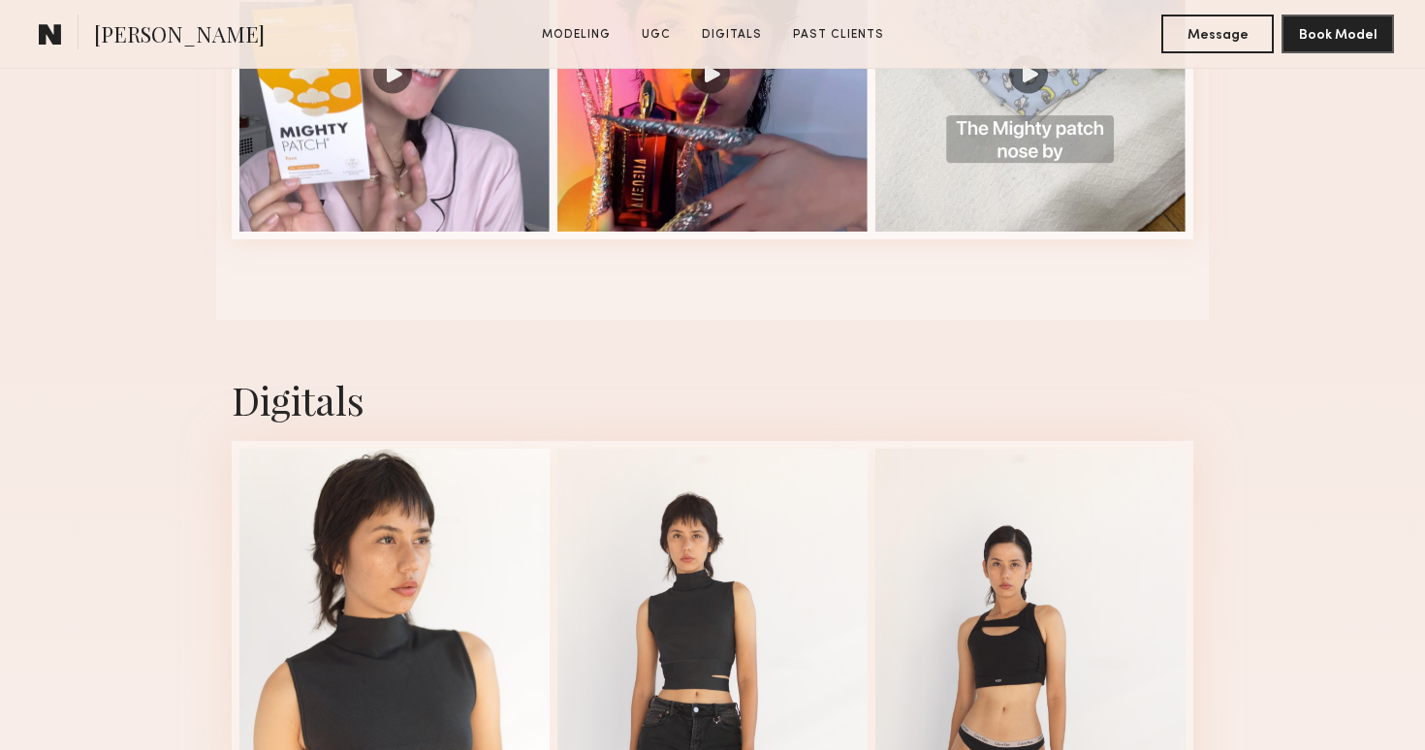
scroll to position [3317, 0]
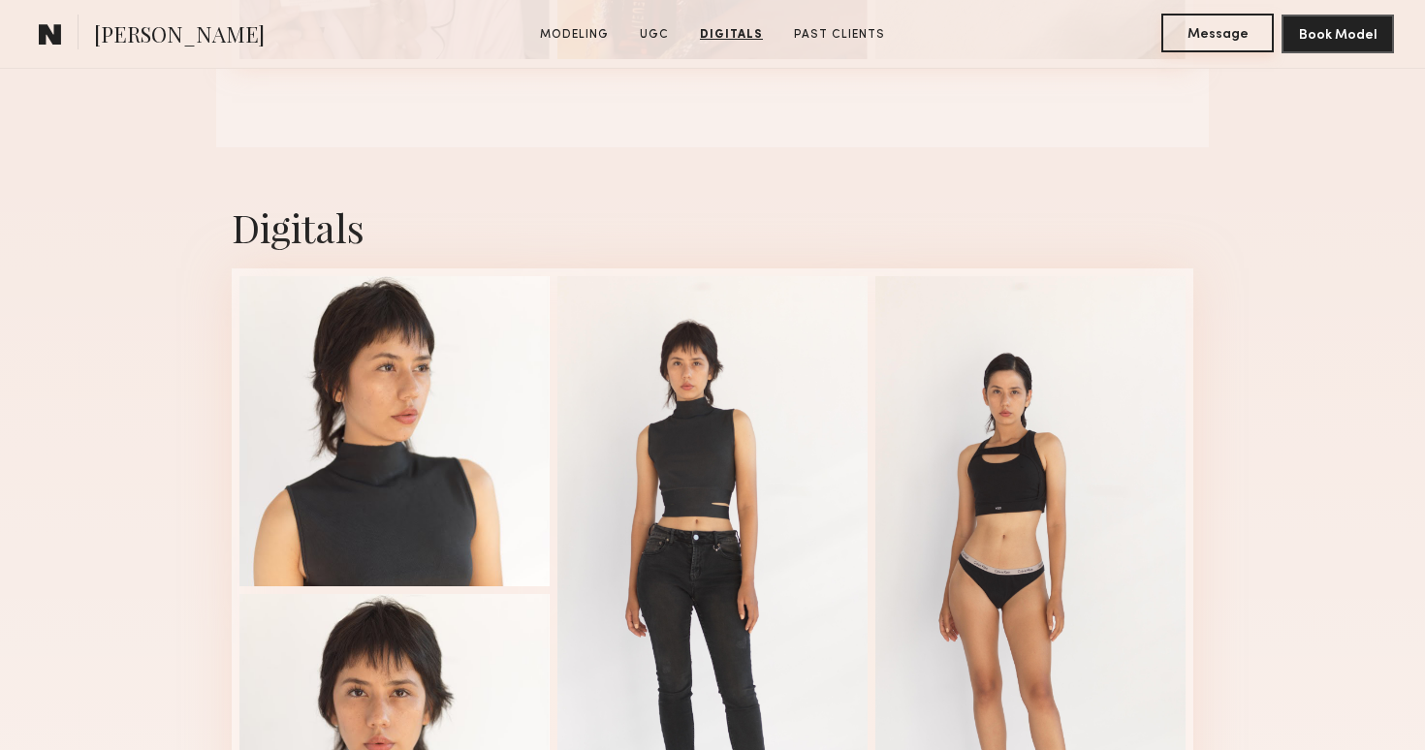
click at [1216, 45] on button "Message" at bounding box center [1217, 33] width 112 height 39
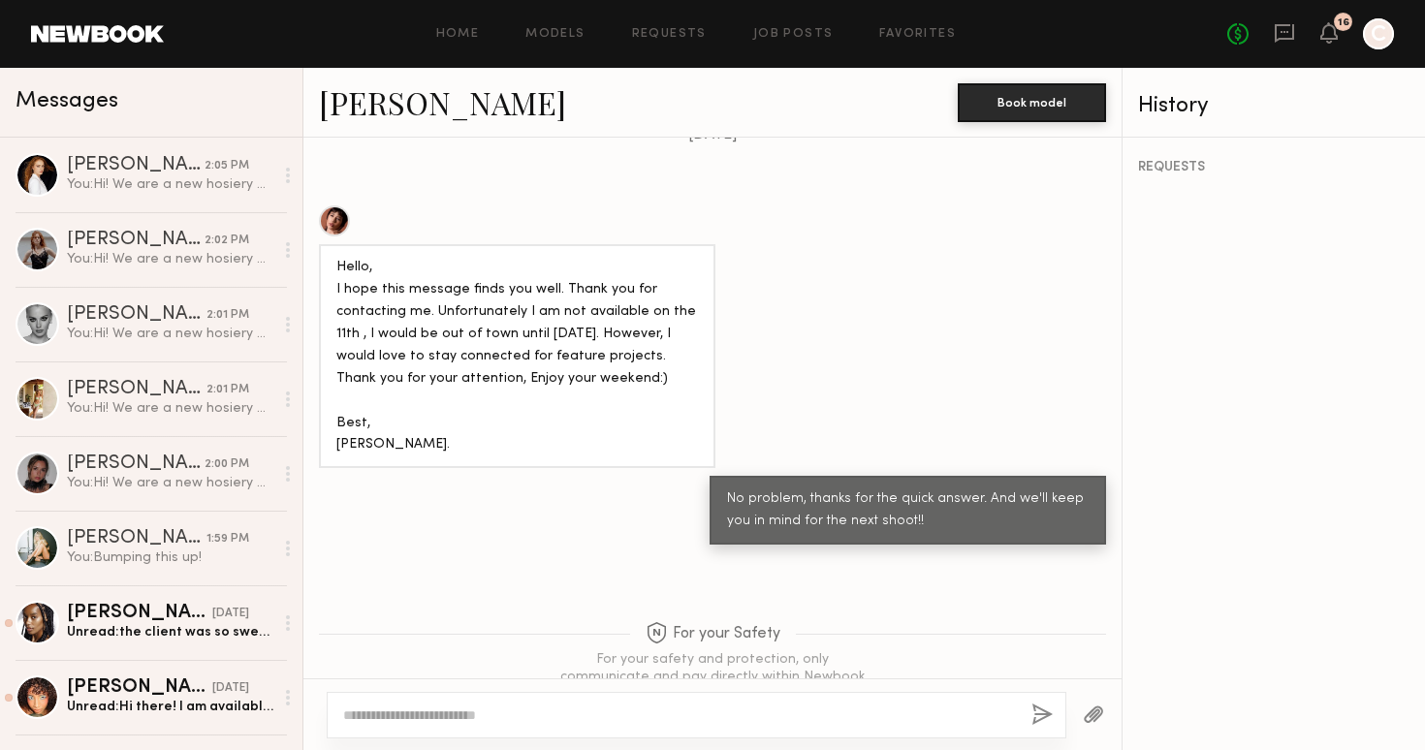
scroll to position [991, 0]
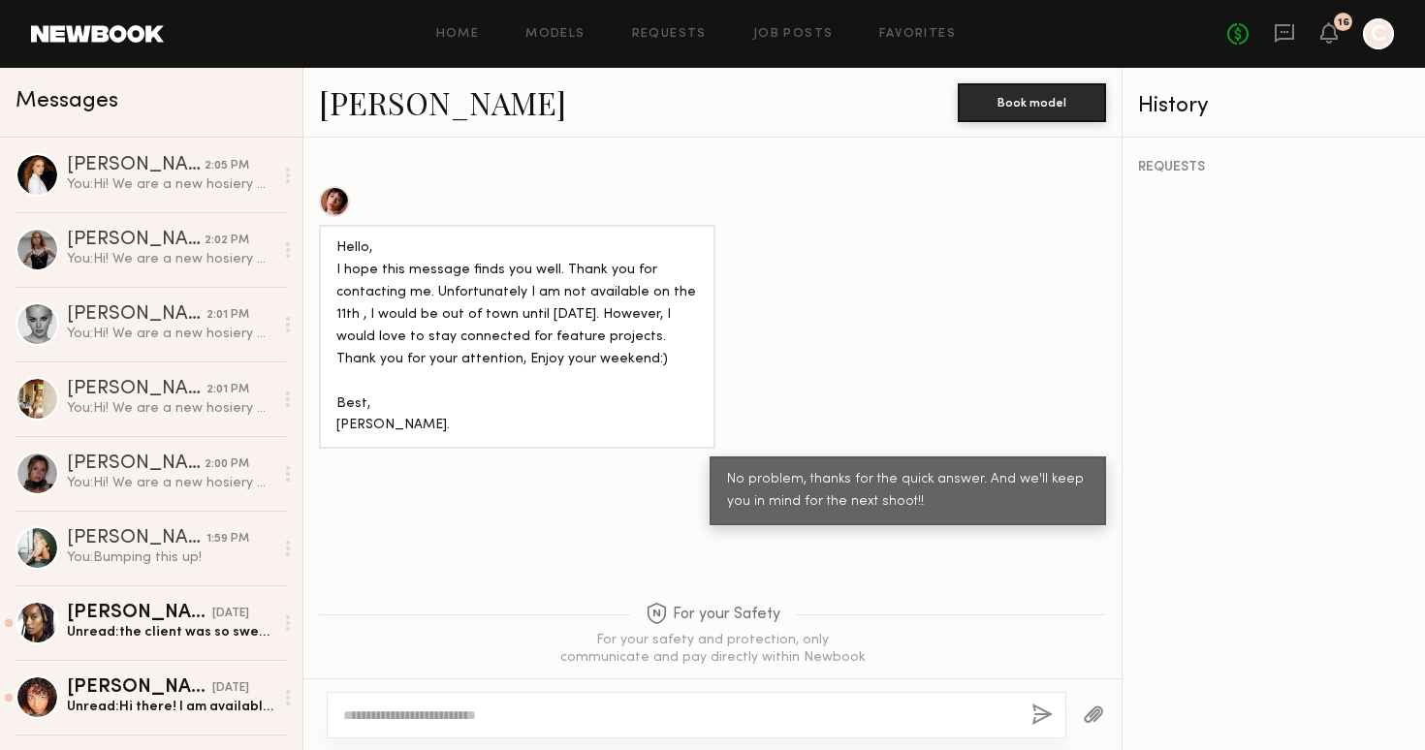
click at [432, 708] on textarea at bounding box center [679, 715] width 673 height 19
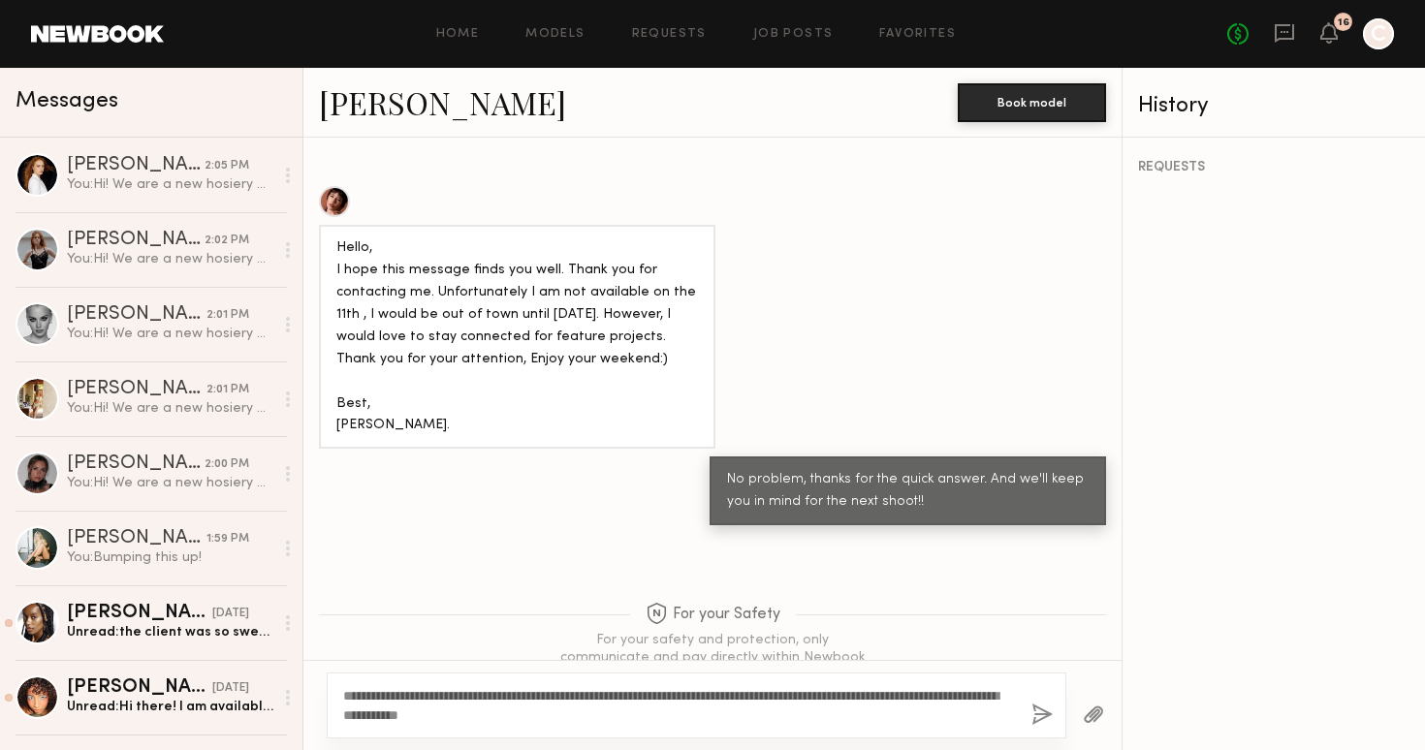
type textarea "**********"
click at [1035, 716] on button "button" at bounding box center [1041, 716] width 21 height 24
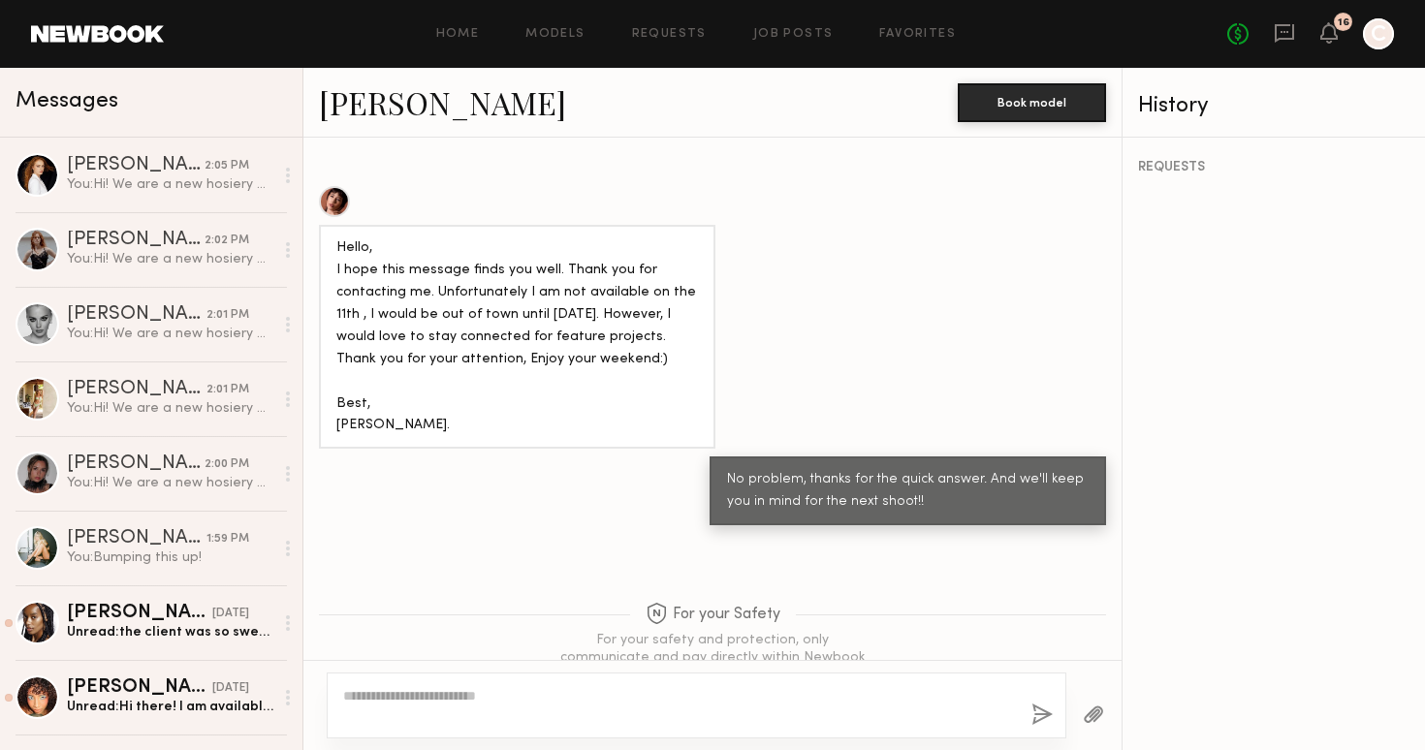
scroll to position [1423, 0]
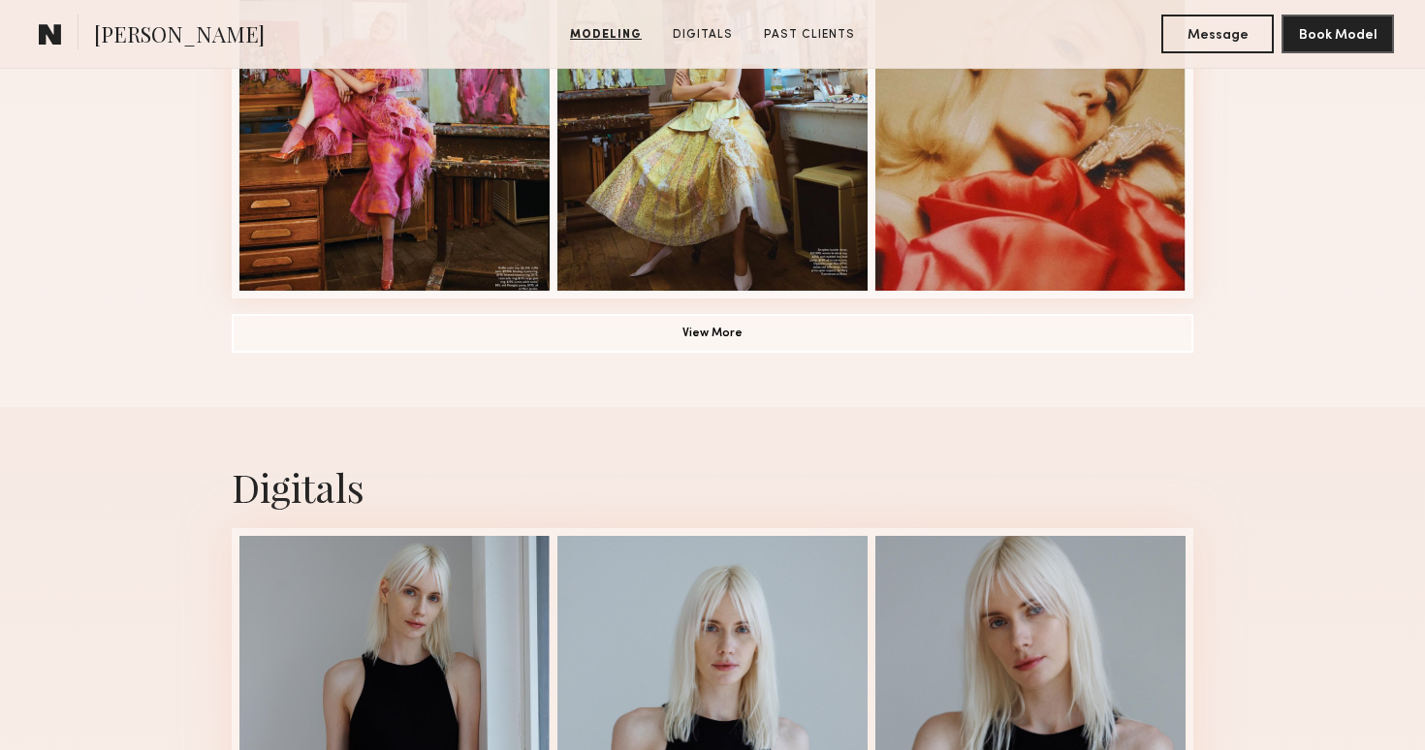
scroll to position [1552, 0]
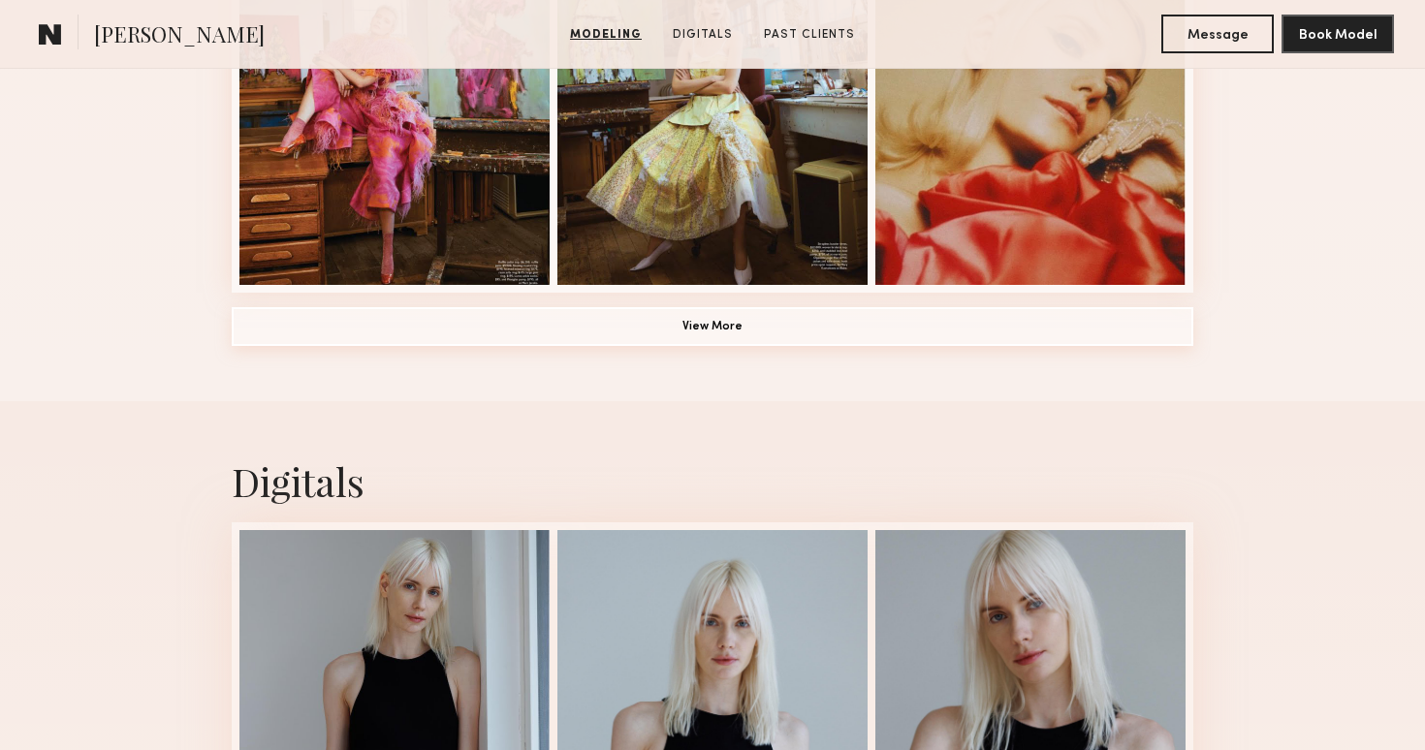
click at [722, 315] on button "View More" at bounding box center [713, 326] width 962 height 39
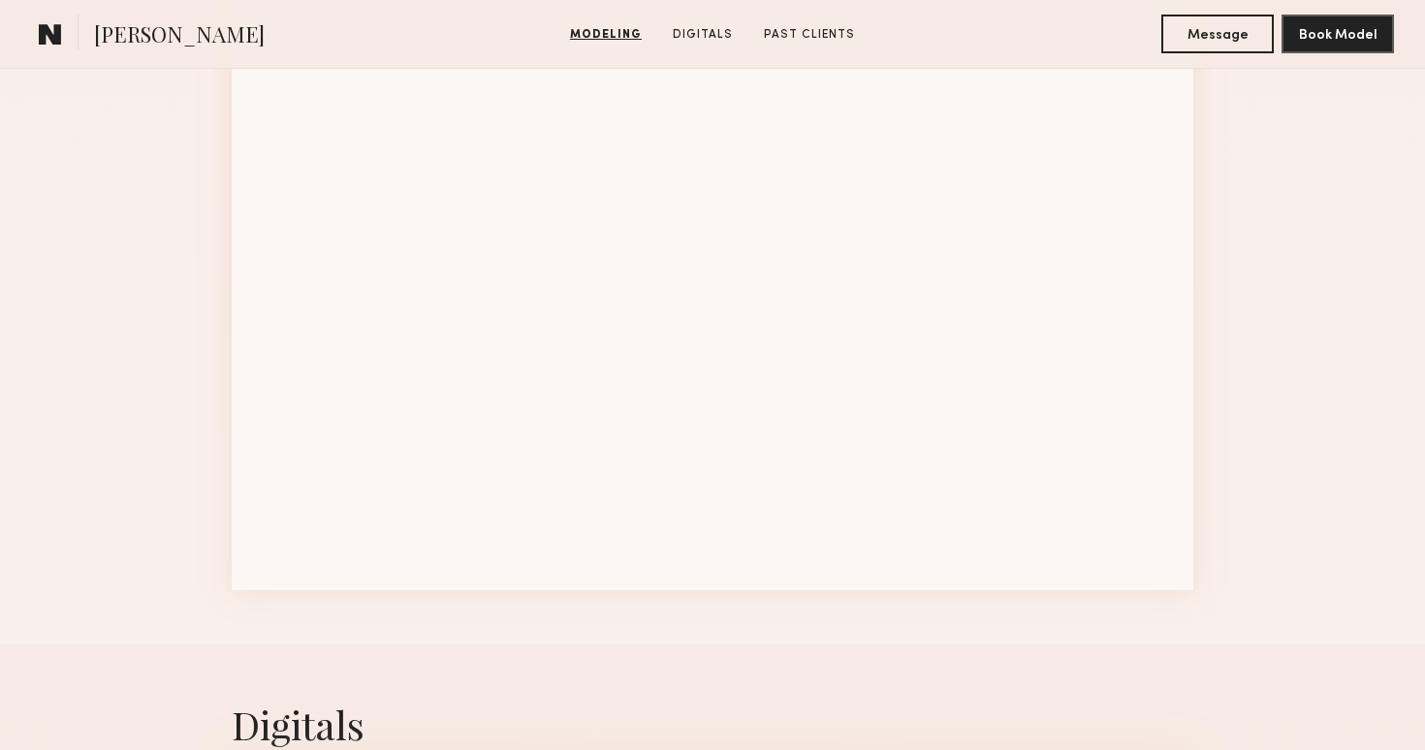
scroll to position [2530, 0]
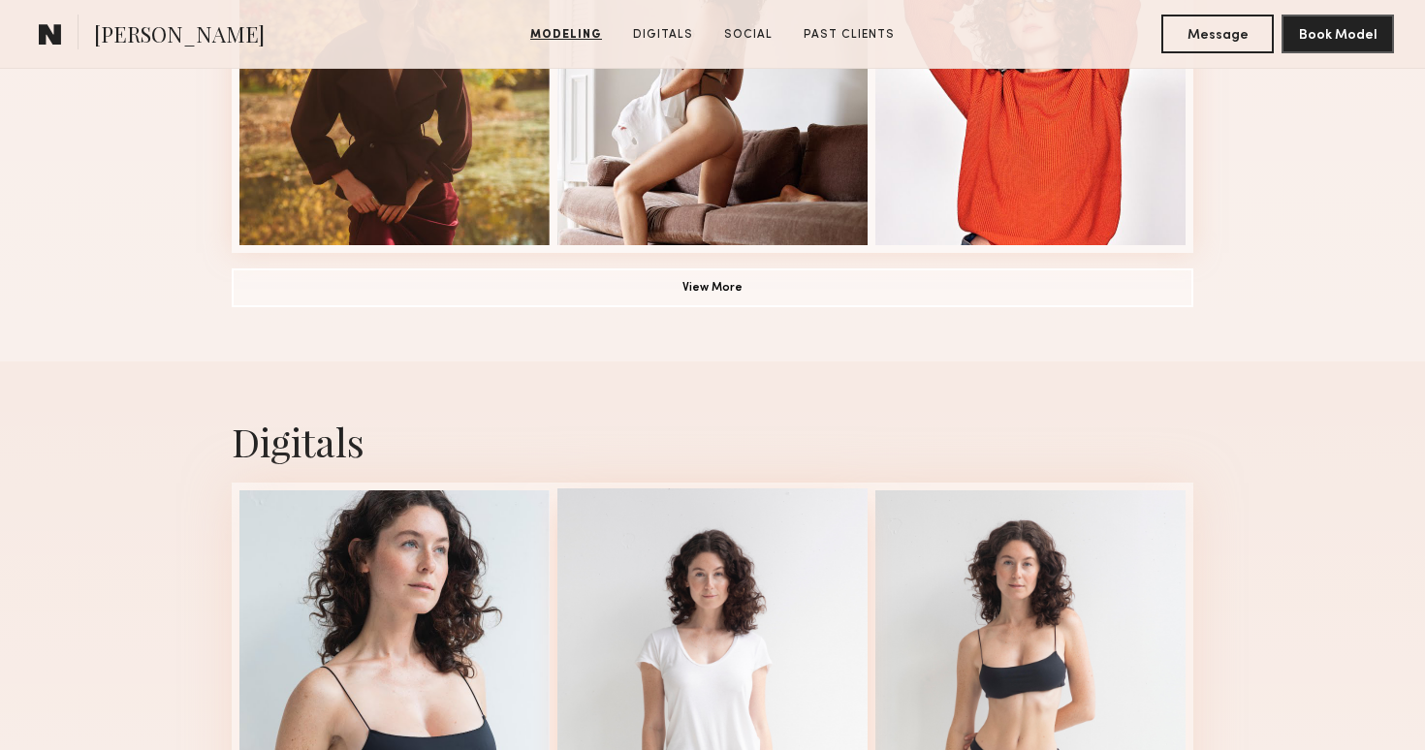
scroll to position [1600, 0]
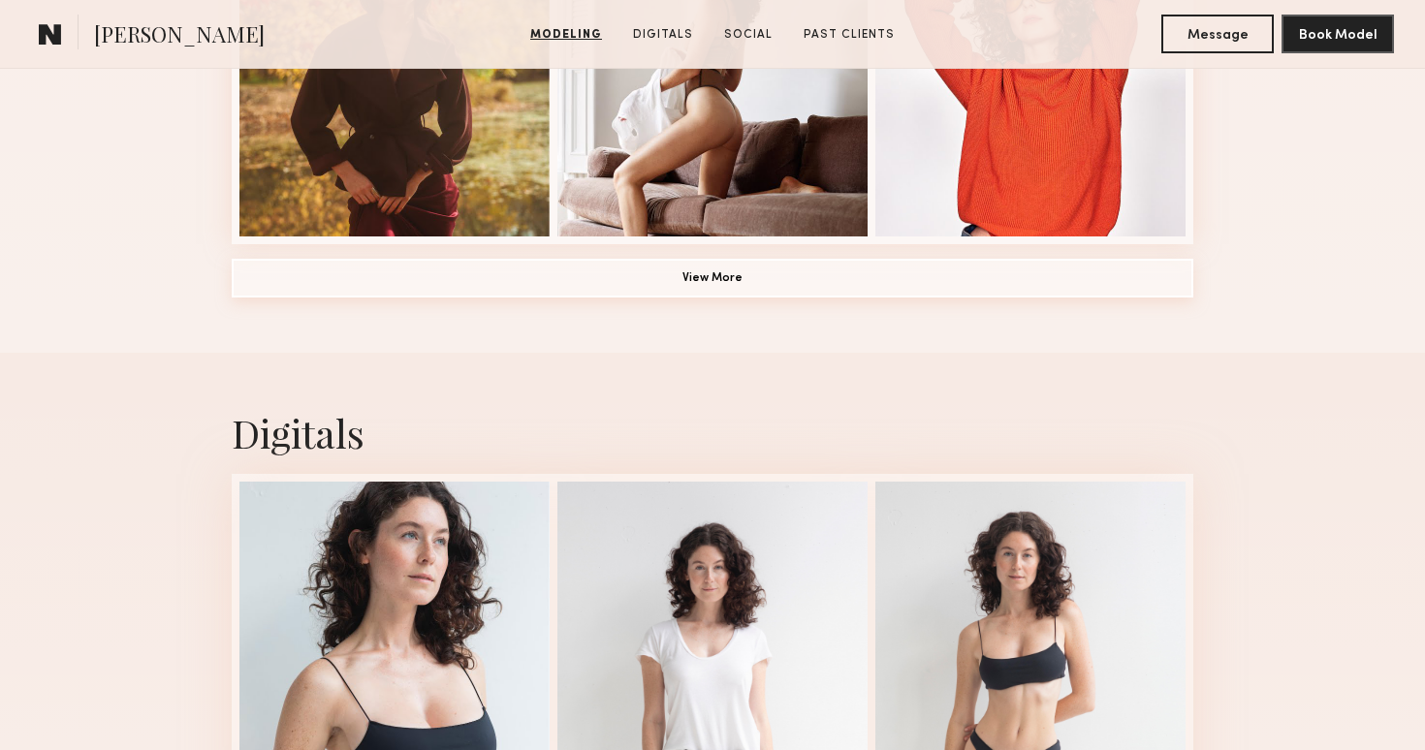
click at [884, 280] on button "View More" at bounding box center [713, 278] width 962 height 39
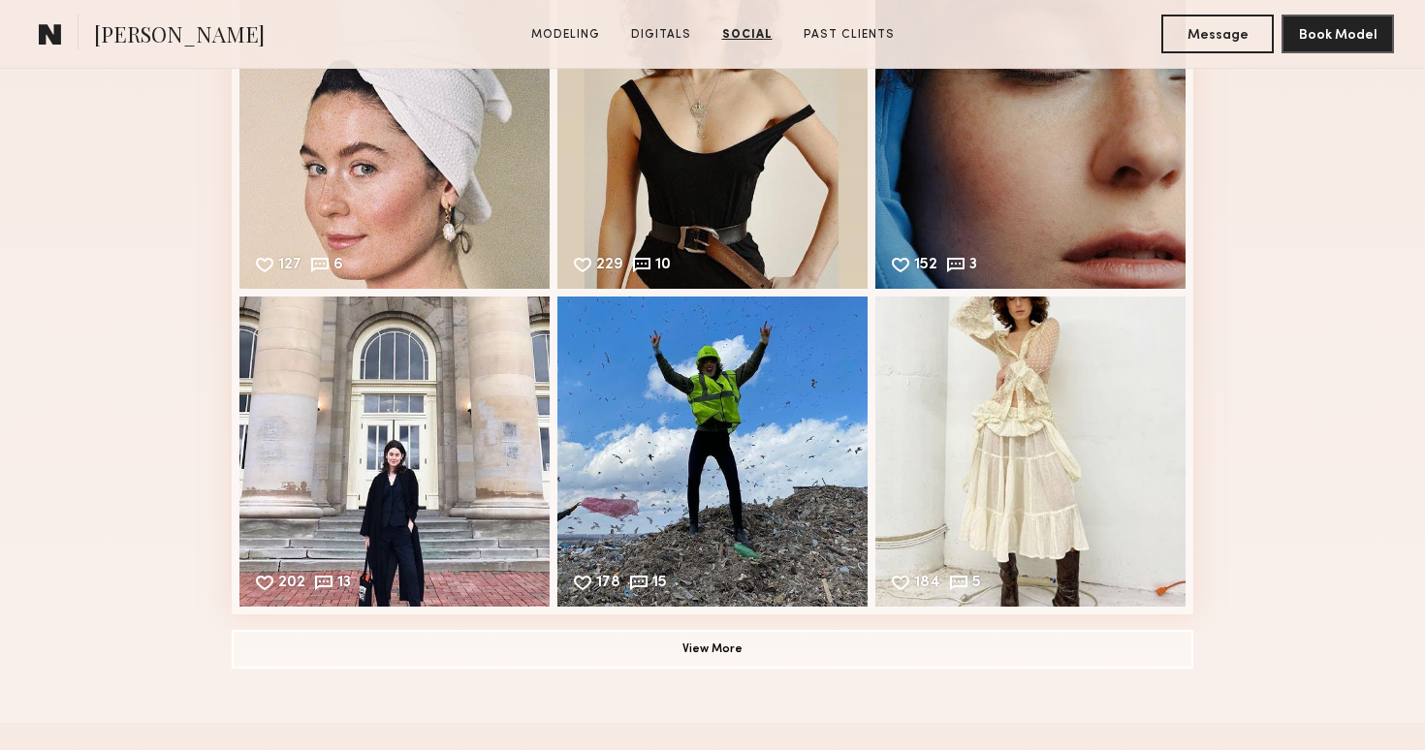
scroll to position [3532, 0]
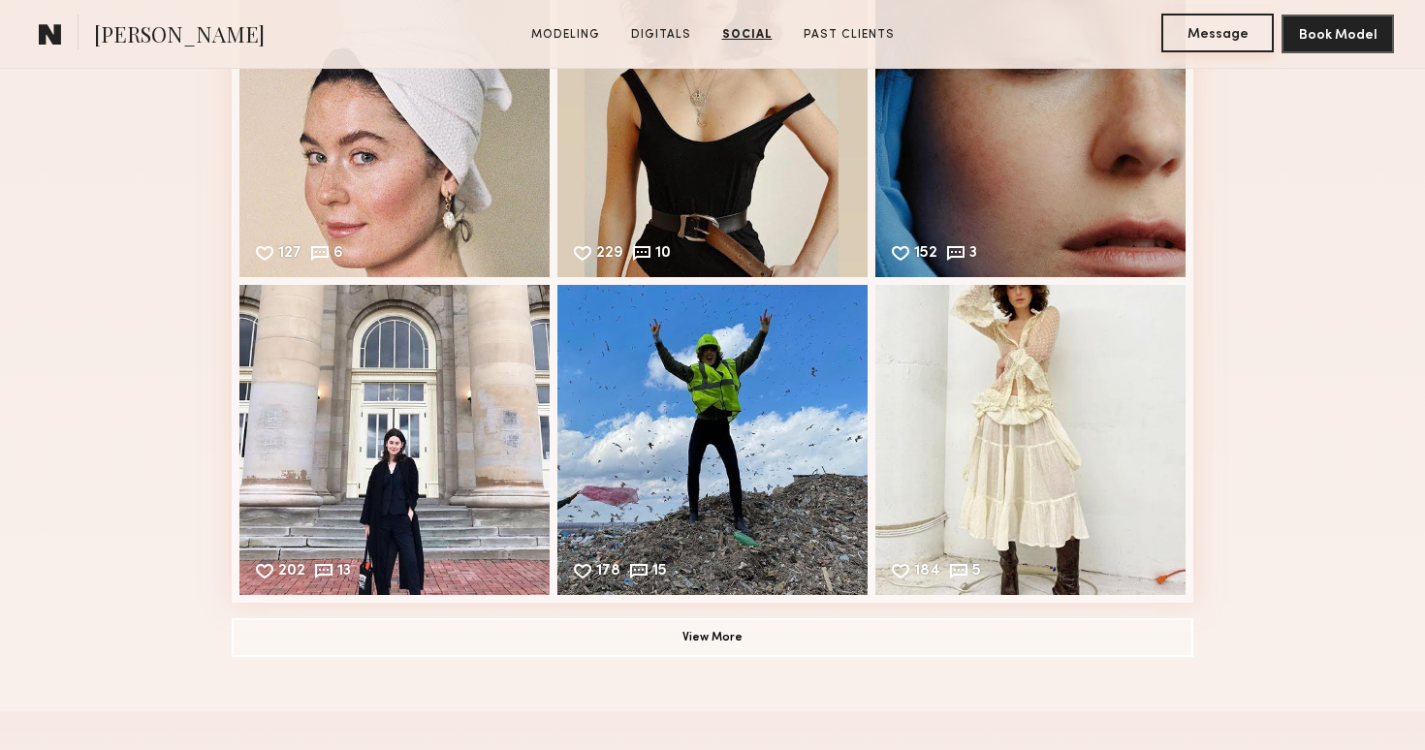
click at [1196, 28] on button "Message" at bounding box center [1217, 33] width 112 height 39
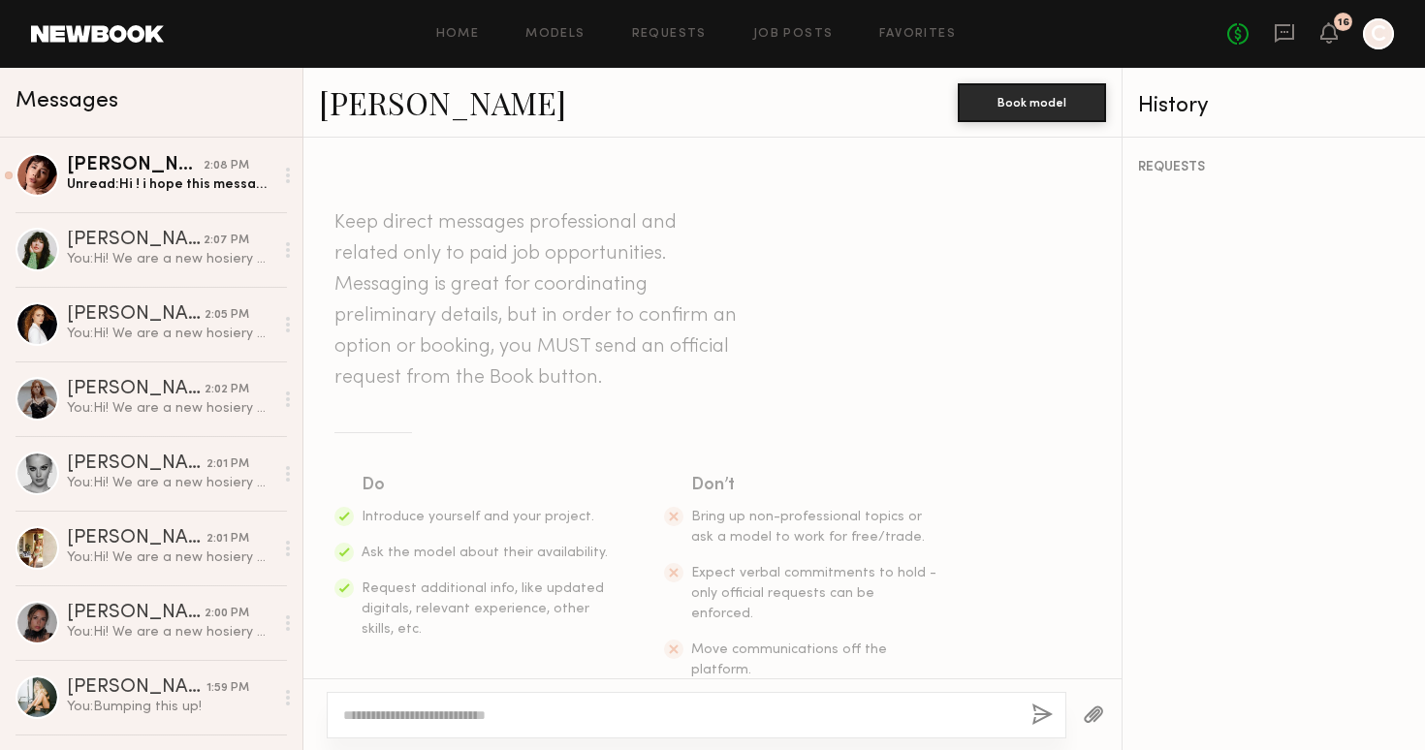
click at [570, 712] on textarea at bounding box center [679, 715] width 673 height 19
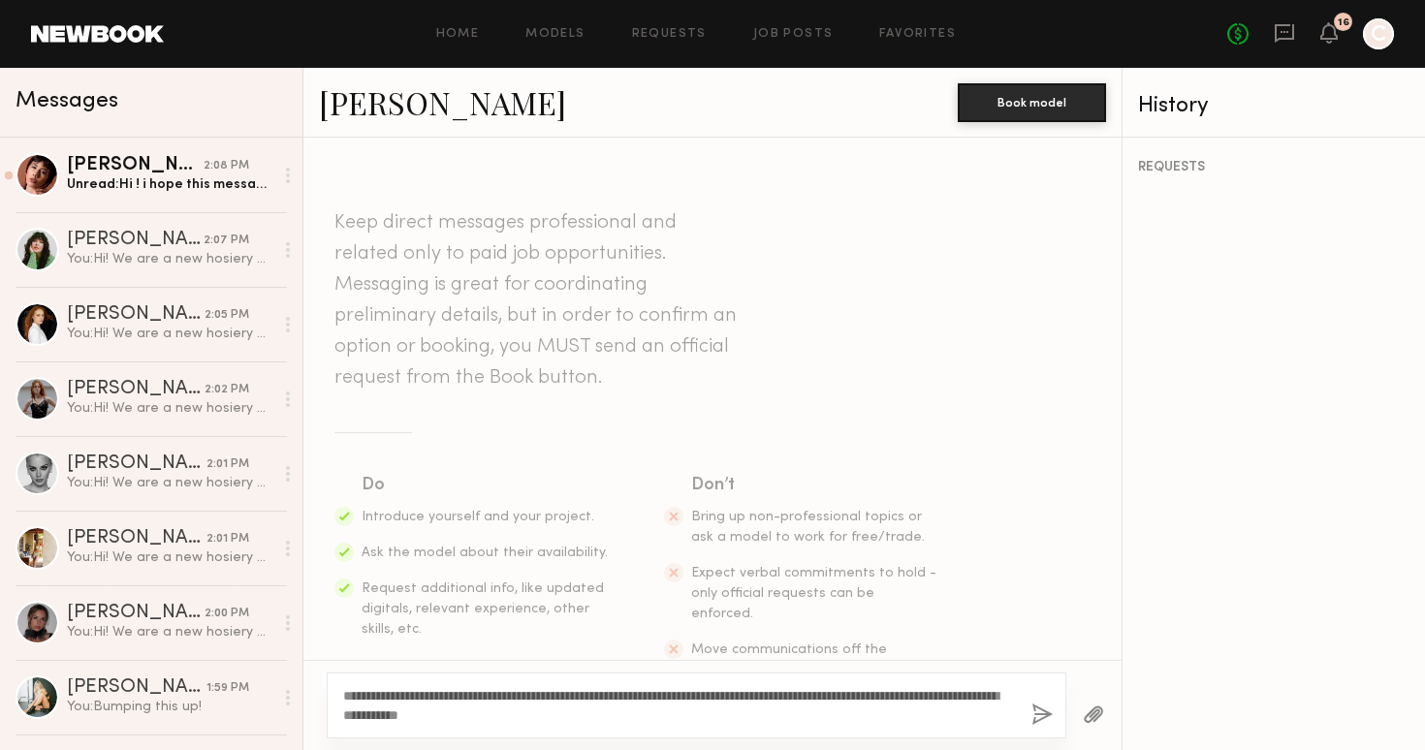
type textarea "**********"
click at [1039, 712] on button "button" at bounding box center [1041, 716] width 21 height 24
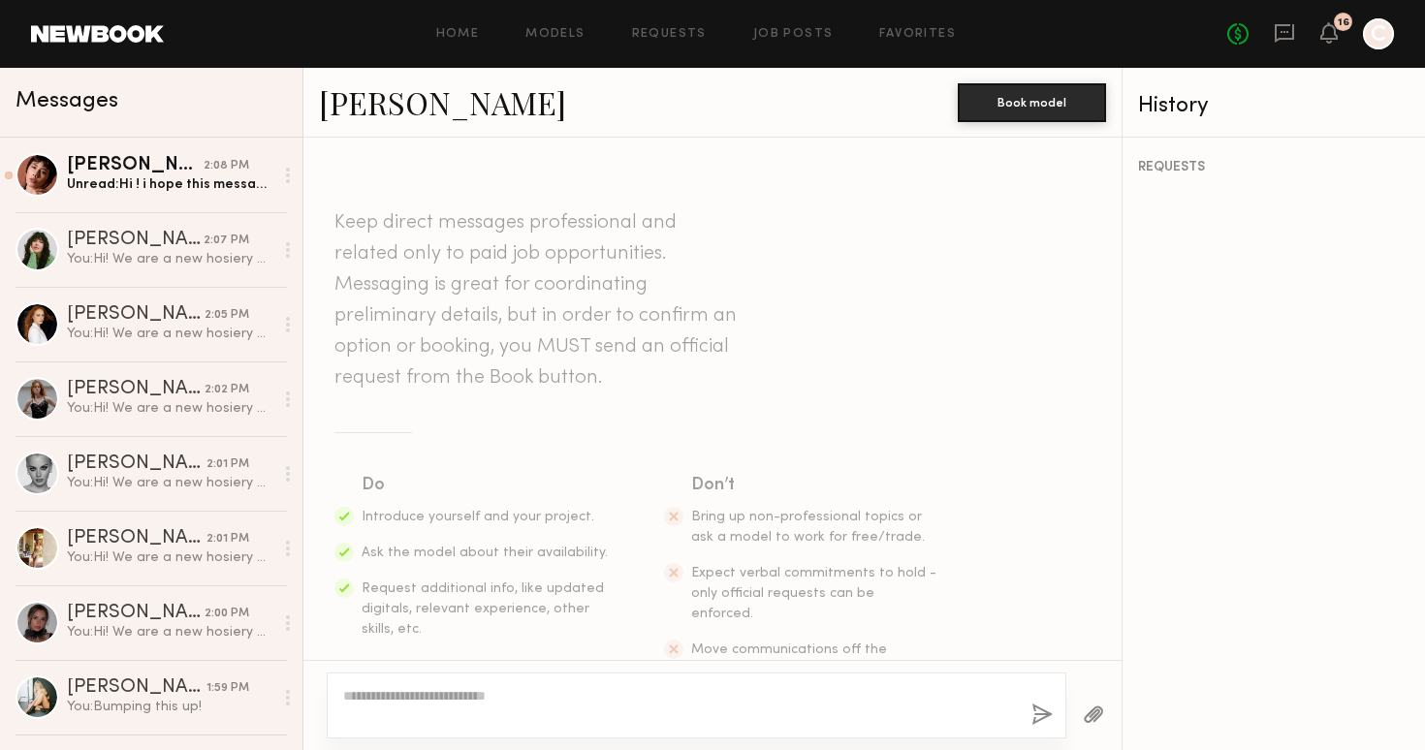
scroll to position [319, 0]
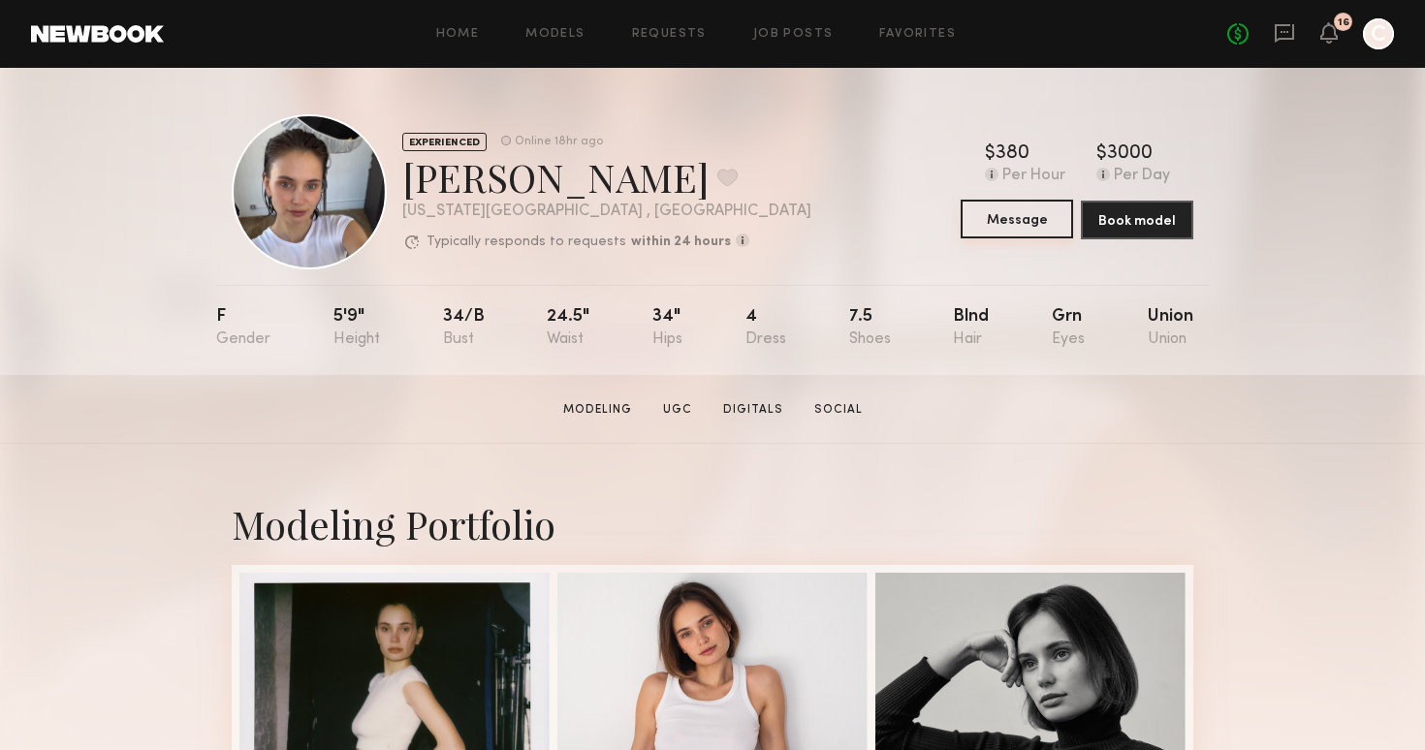
click at [1009, 212] on button "Message" at bounding box center [1017, 219] width 112 height 39
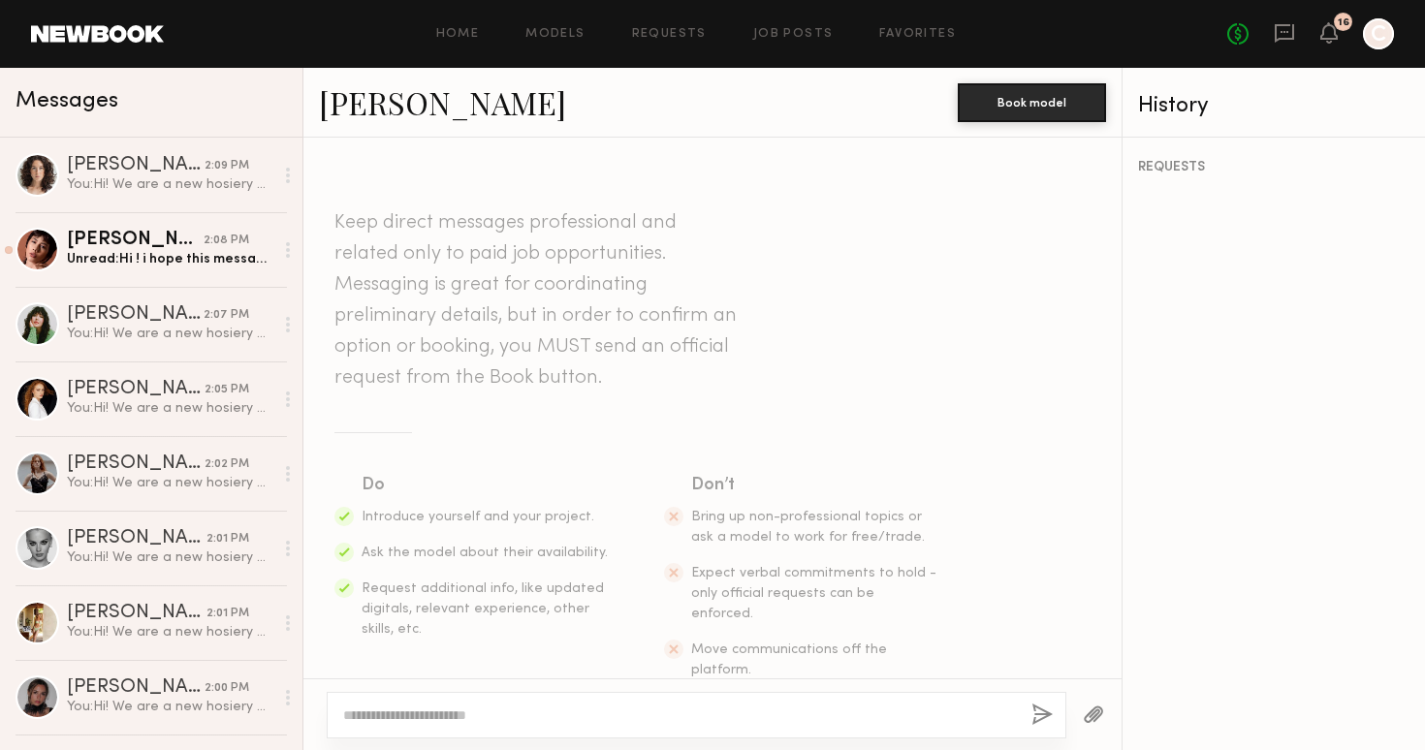
click at [490, 712] on textarea at bounding box center [679, 715] width 673 height 19
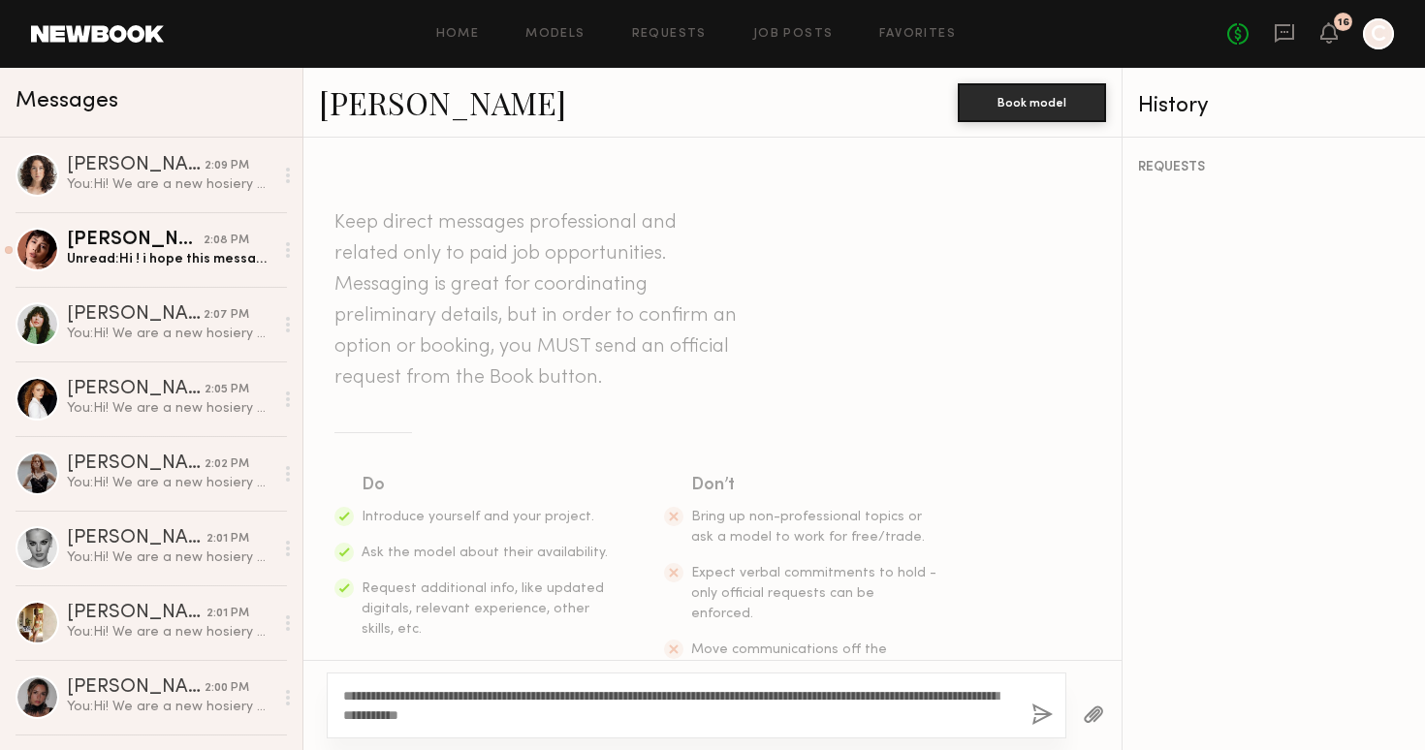
type textarea "**********"
click at [1046, 704] on button "button" at bounding box center [1041, 716] width 21 height 24
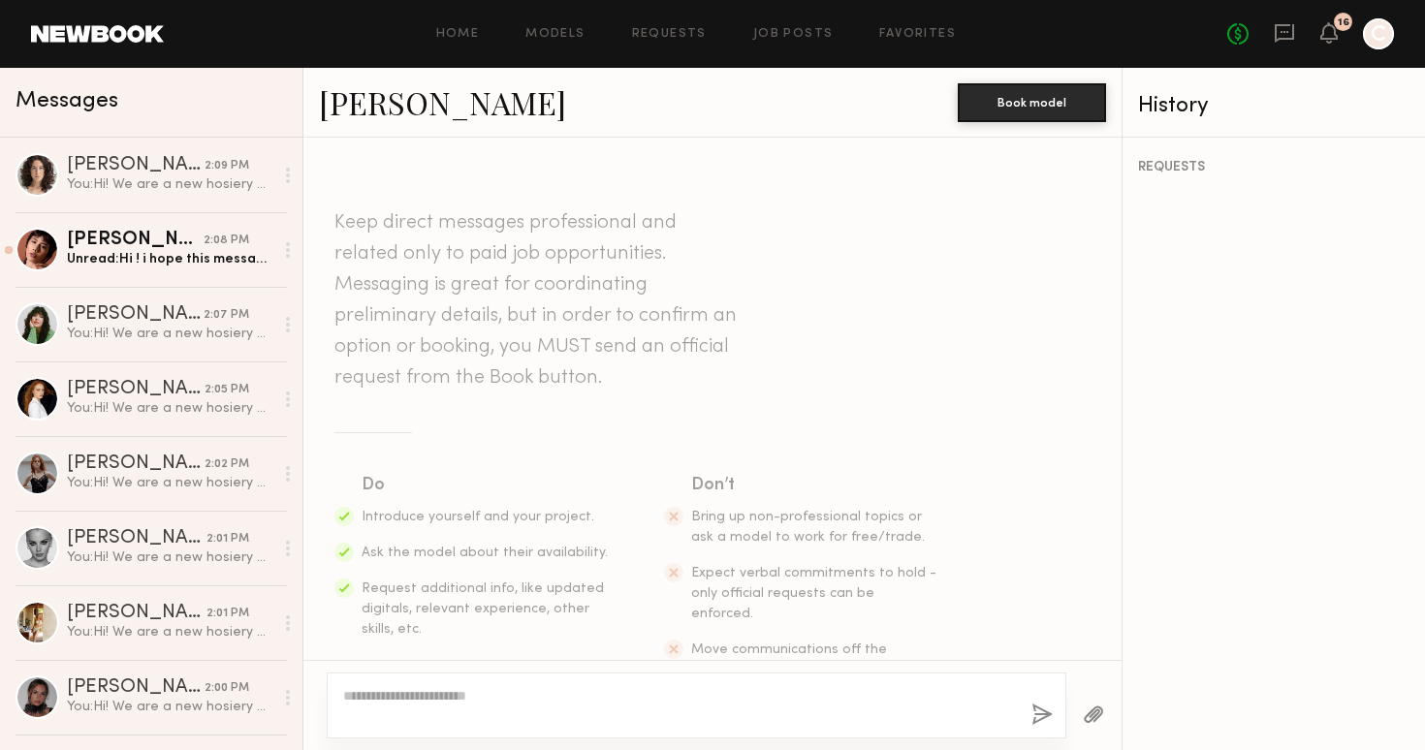
scroll to position [319, 0]
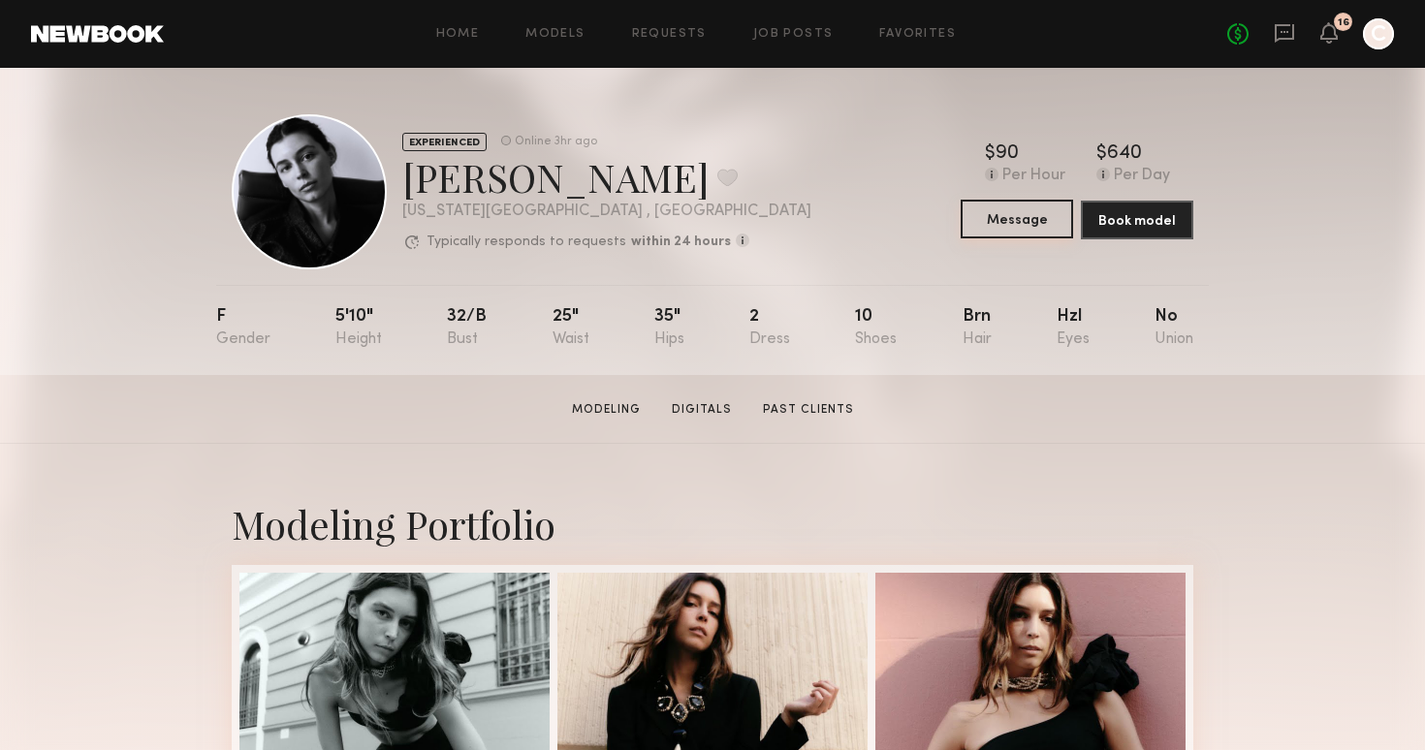
click at [1033, 214] on button "Message" at bounding box center [1017, 219] width 112 height 39
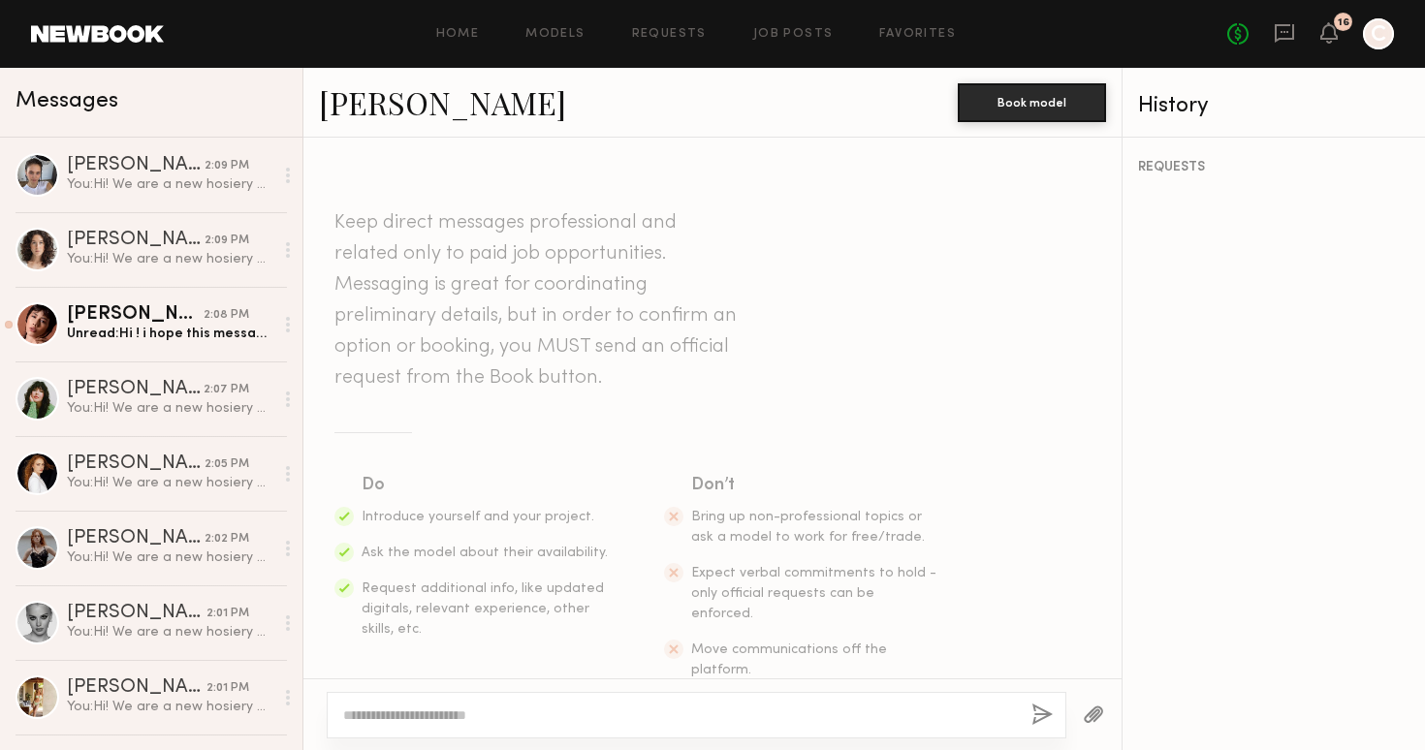
click at [492, 711] on textarea at bounding box center [679, 715] width 673 height 19
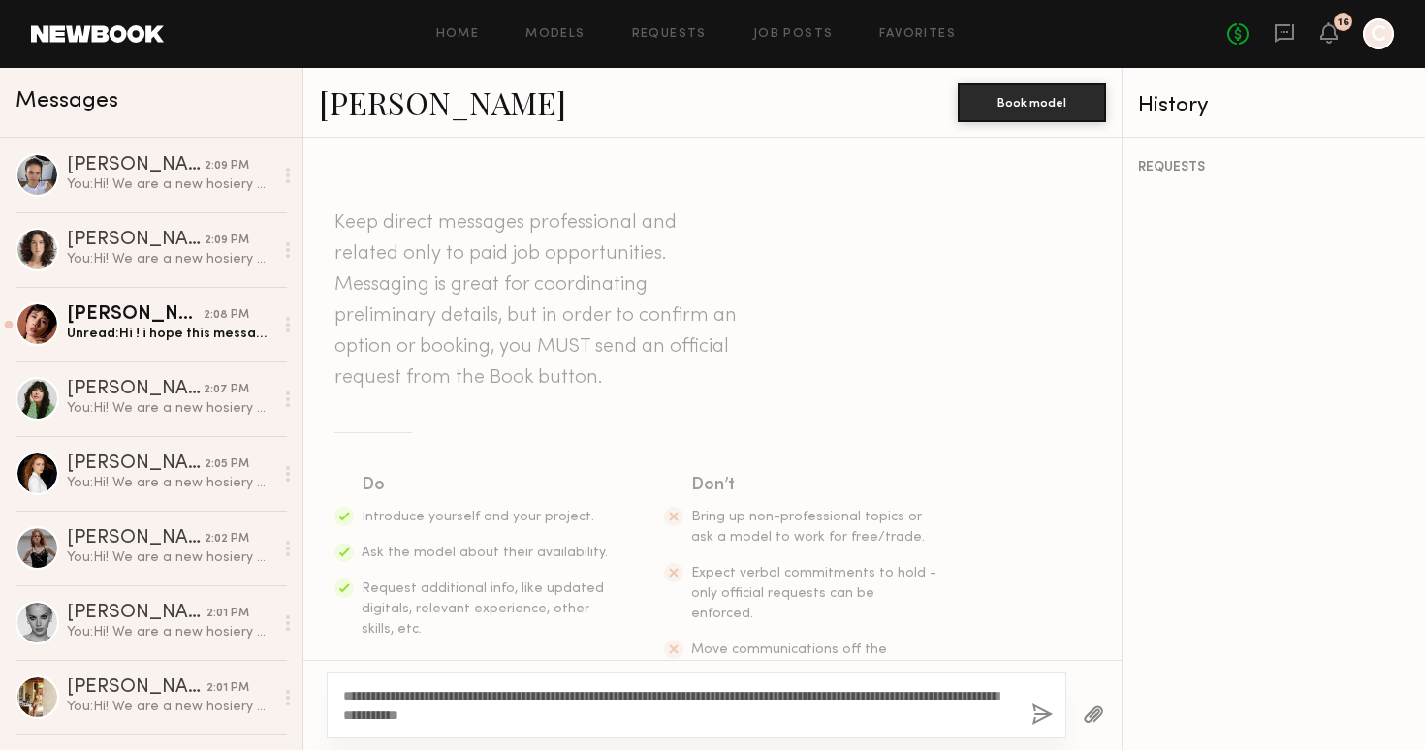
type textarea "**********"
click at [1047, 712] on button "button" at bounding box center [1041, 716] width 21 height 24
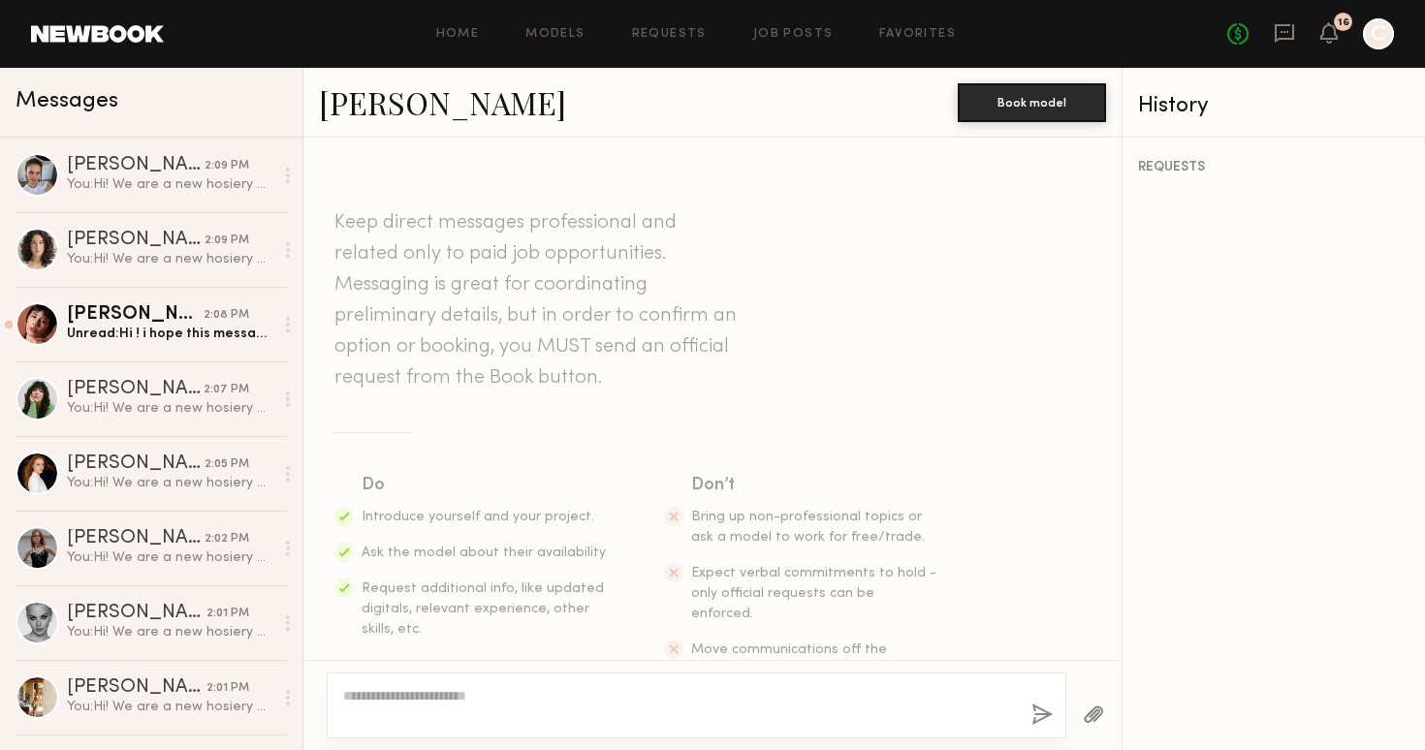
scroll to position [319, 0]
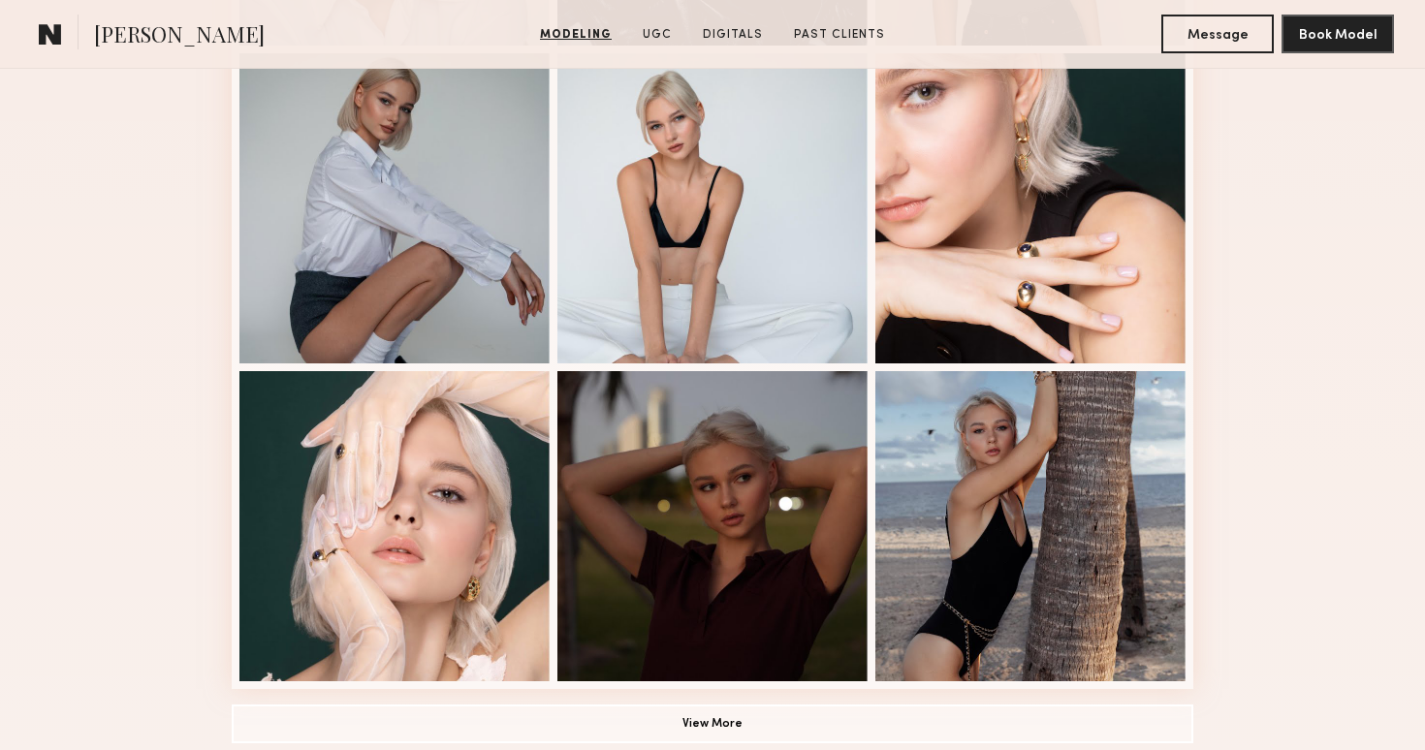
scroll to position [1155, 0]
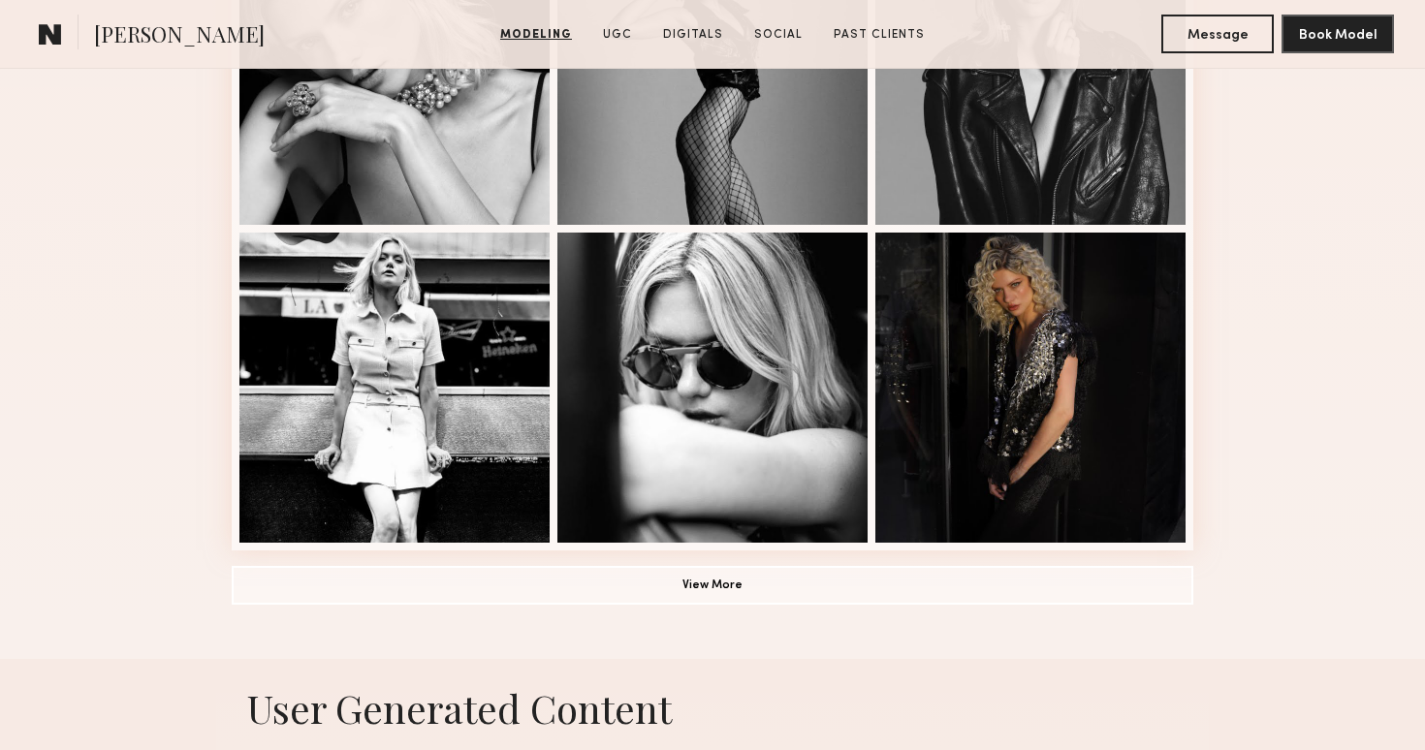
scroll to position [1302, 0]
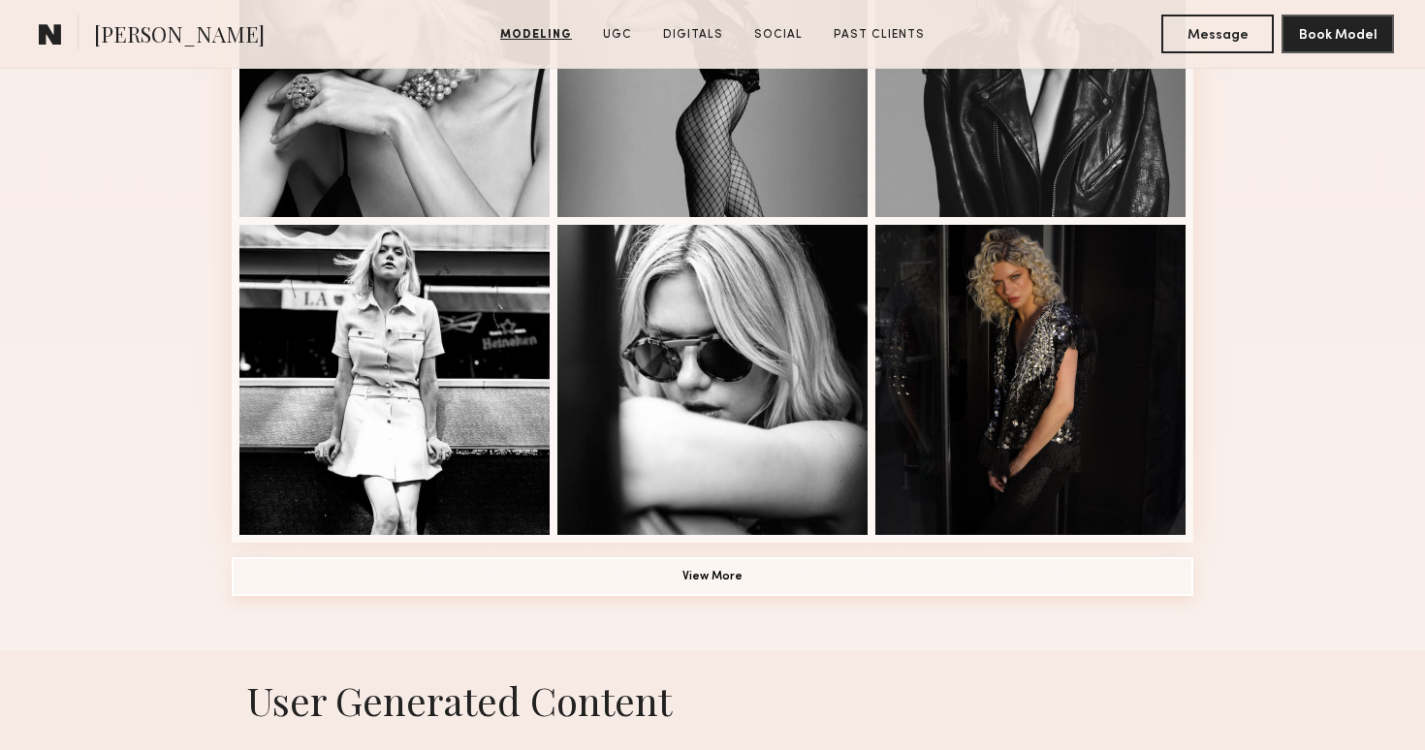
click at [689, 579] on button "View More" at bounding box center [713, 576] width 962 height 39
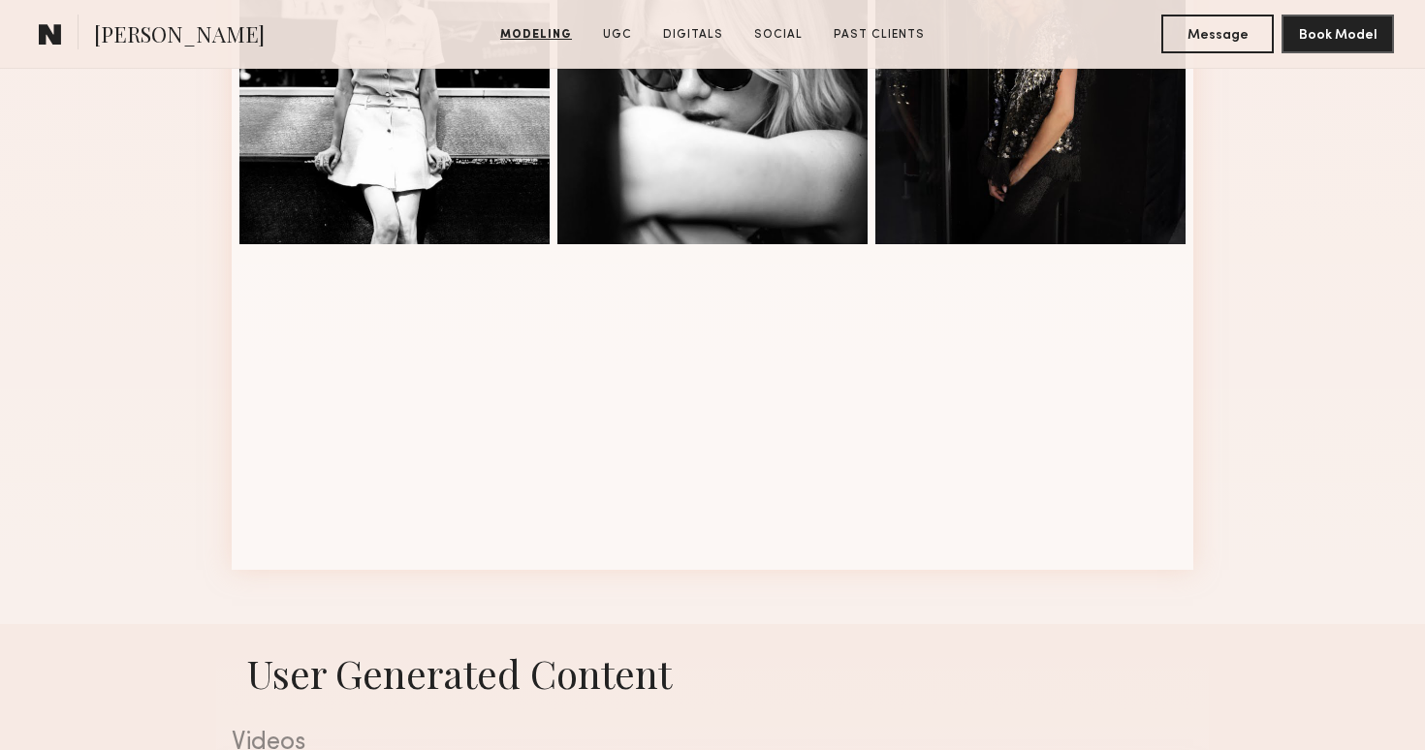
scroll to position [1598, 0]
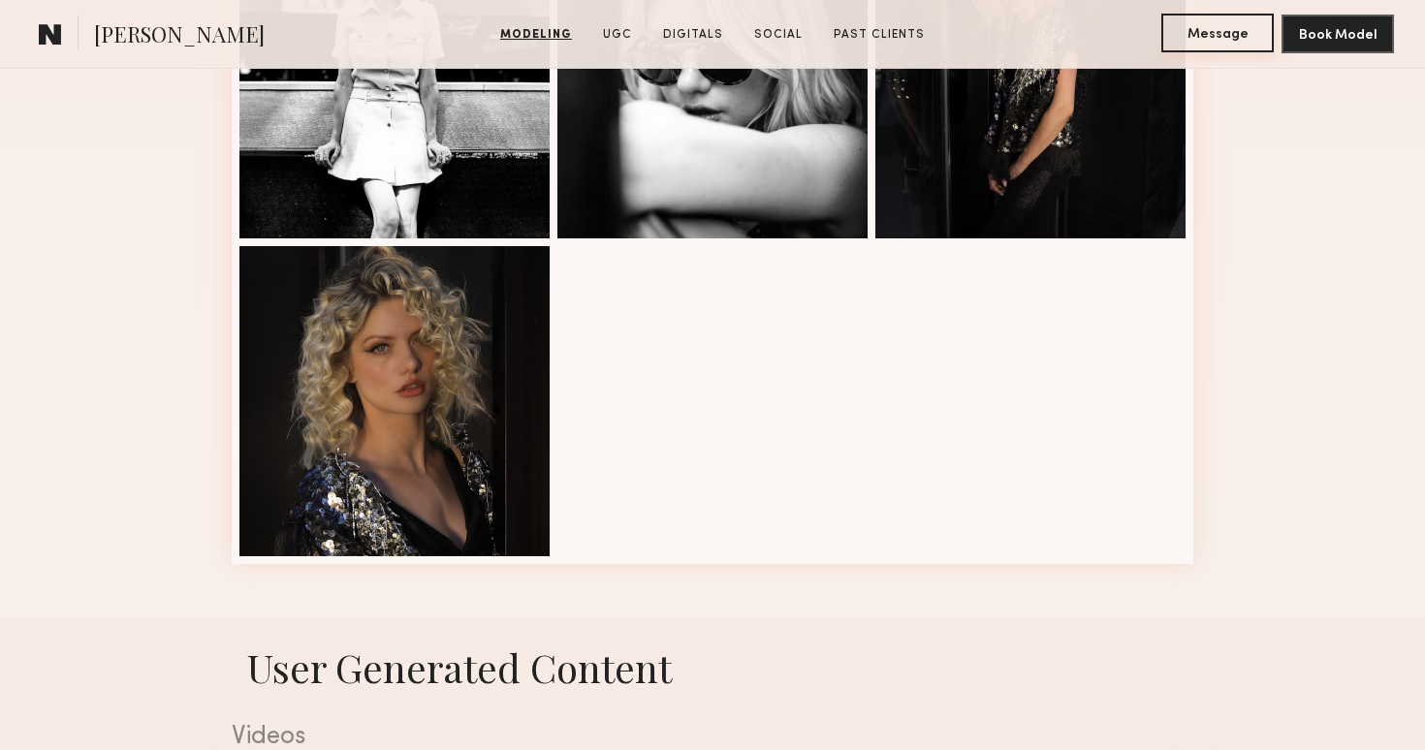
click at [1199, 33] on button "Message" at bounding box center [1217, 33] width 112 height 39
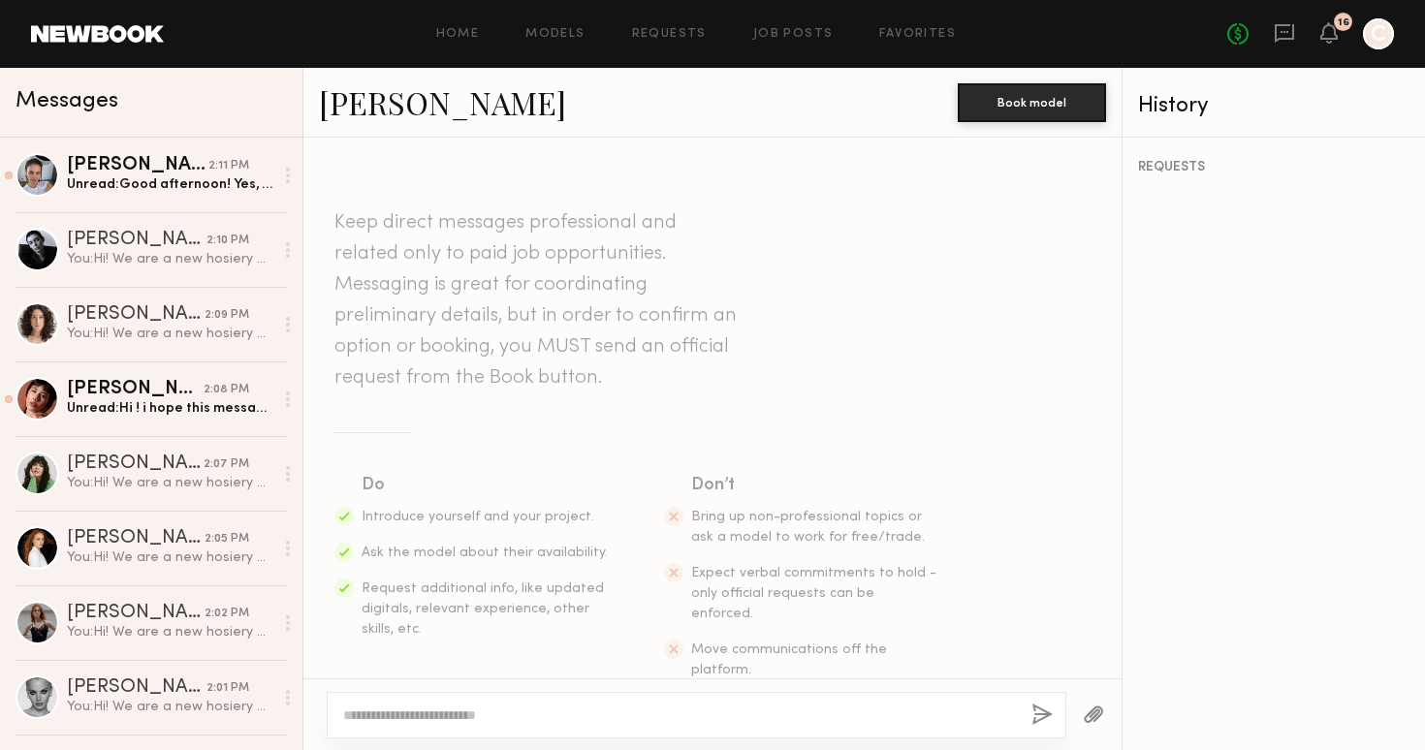
click at [408, 713] on textarea at bounding box center [679, 715] width 673 height 19
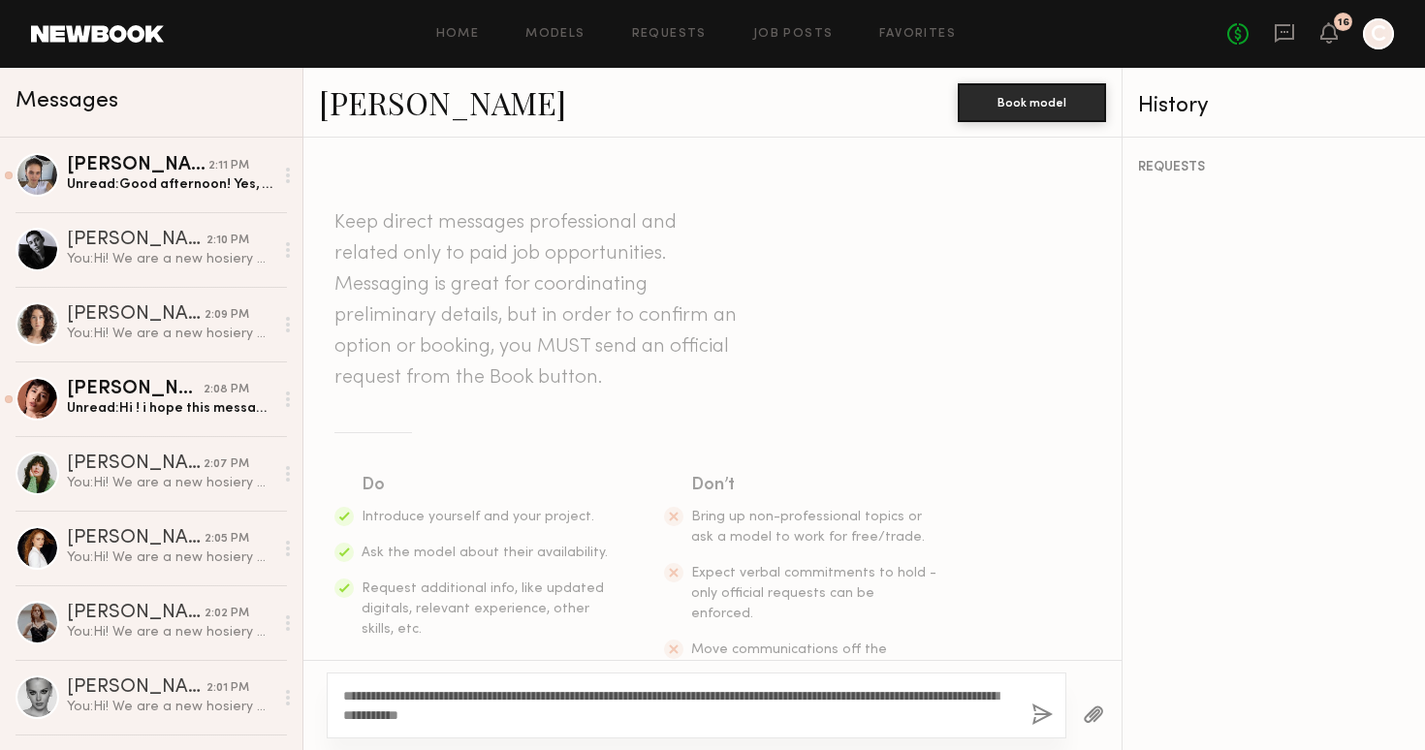
type textarea "**********"
click at [1042, 710] on button "button" at bounding box center [1041, 716] width 21 height 24
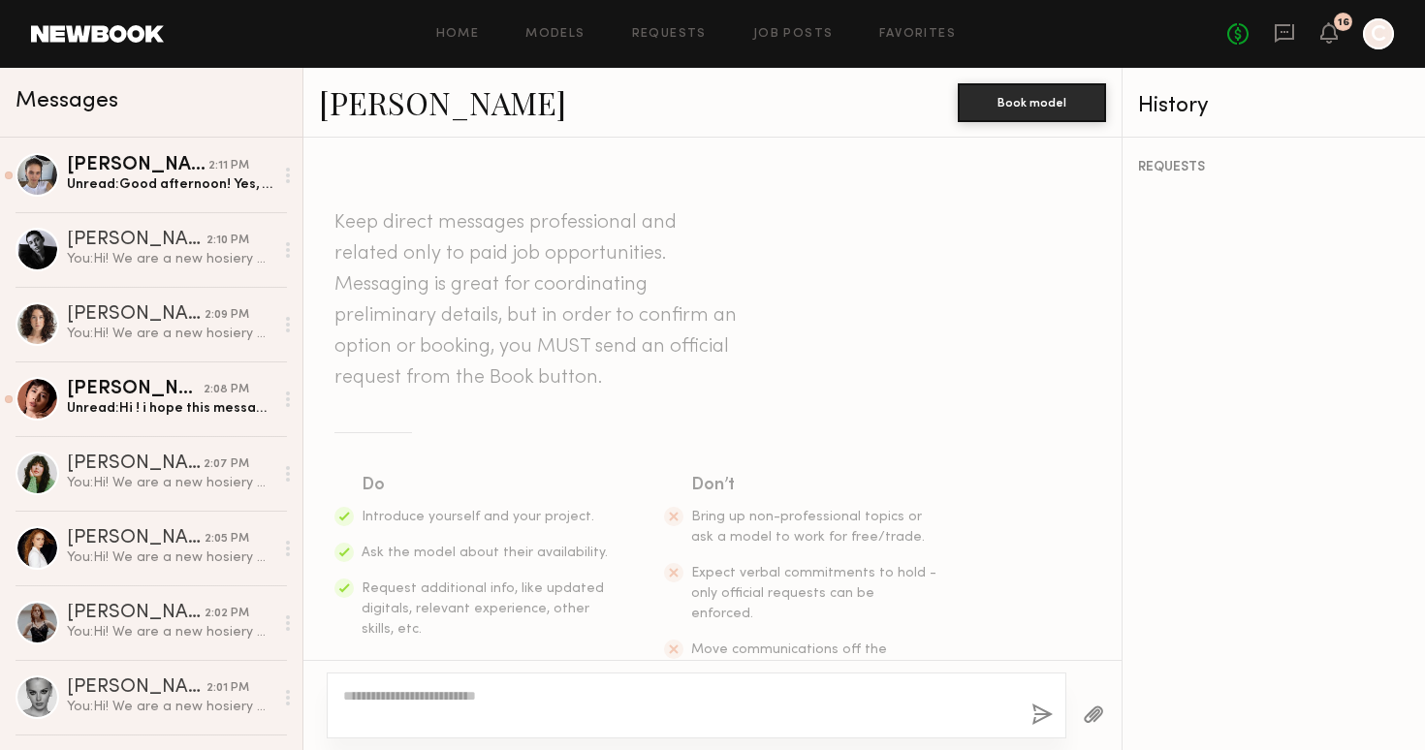
scroll to position [319, 0]
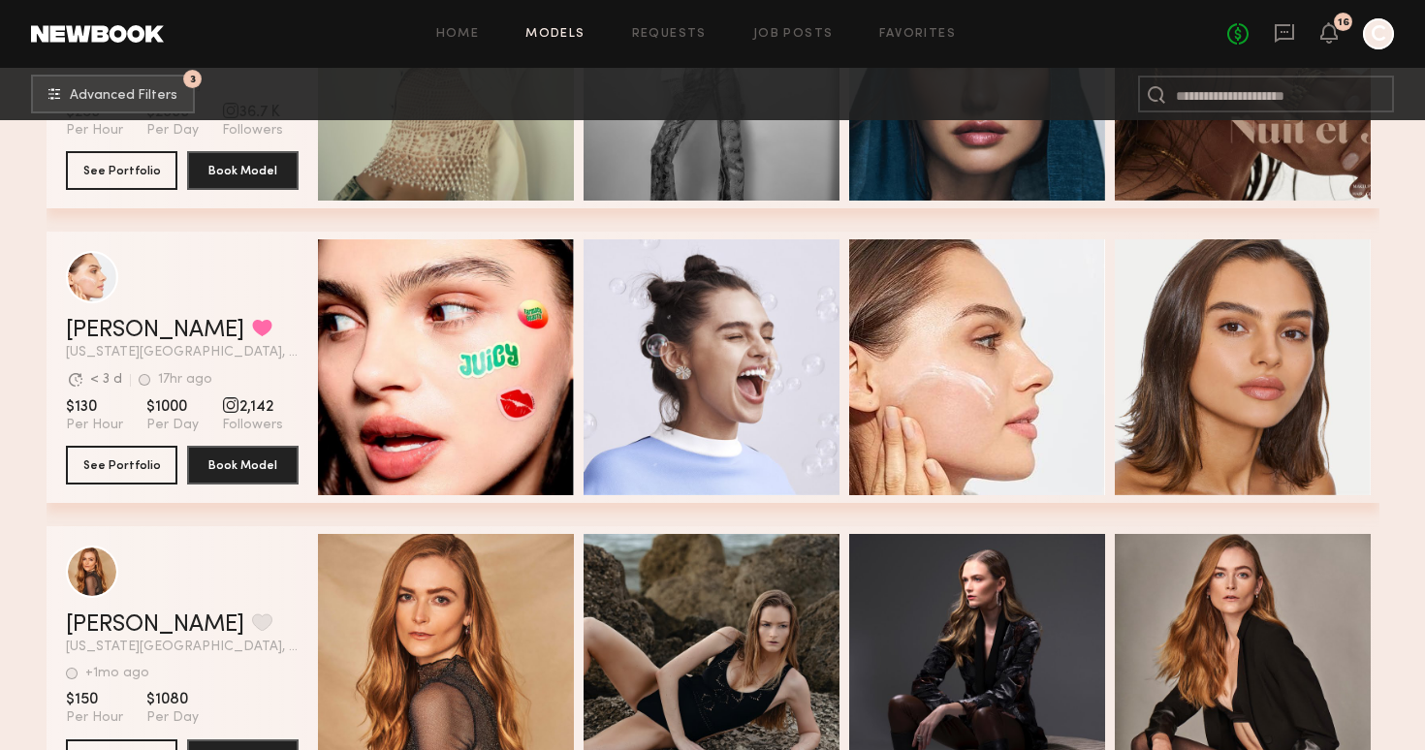
scroll to position [25273, 0]
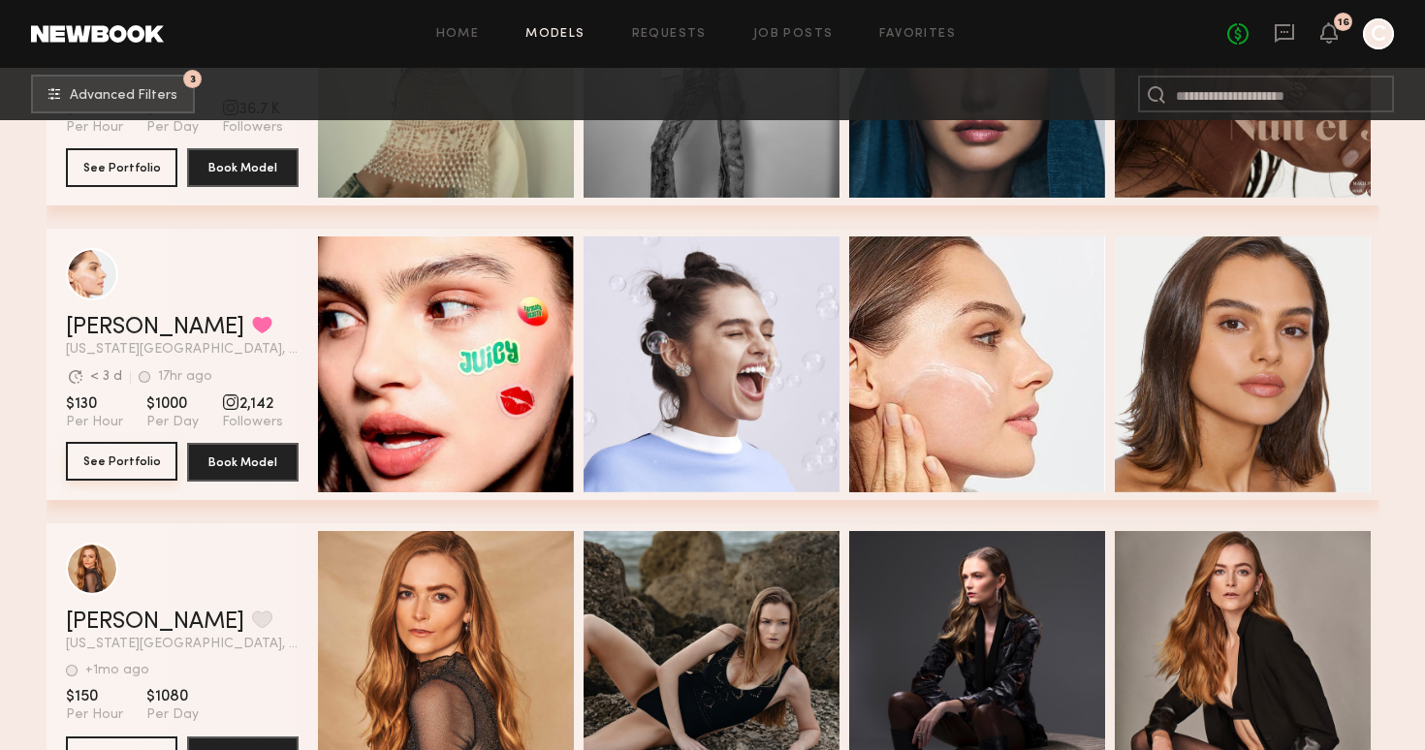
click at [125, 459] on button "See Portfolio" at bounding box center [121, 461] width 111 height 39
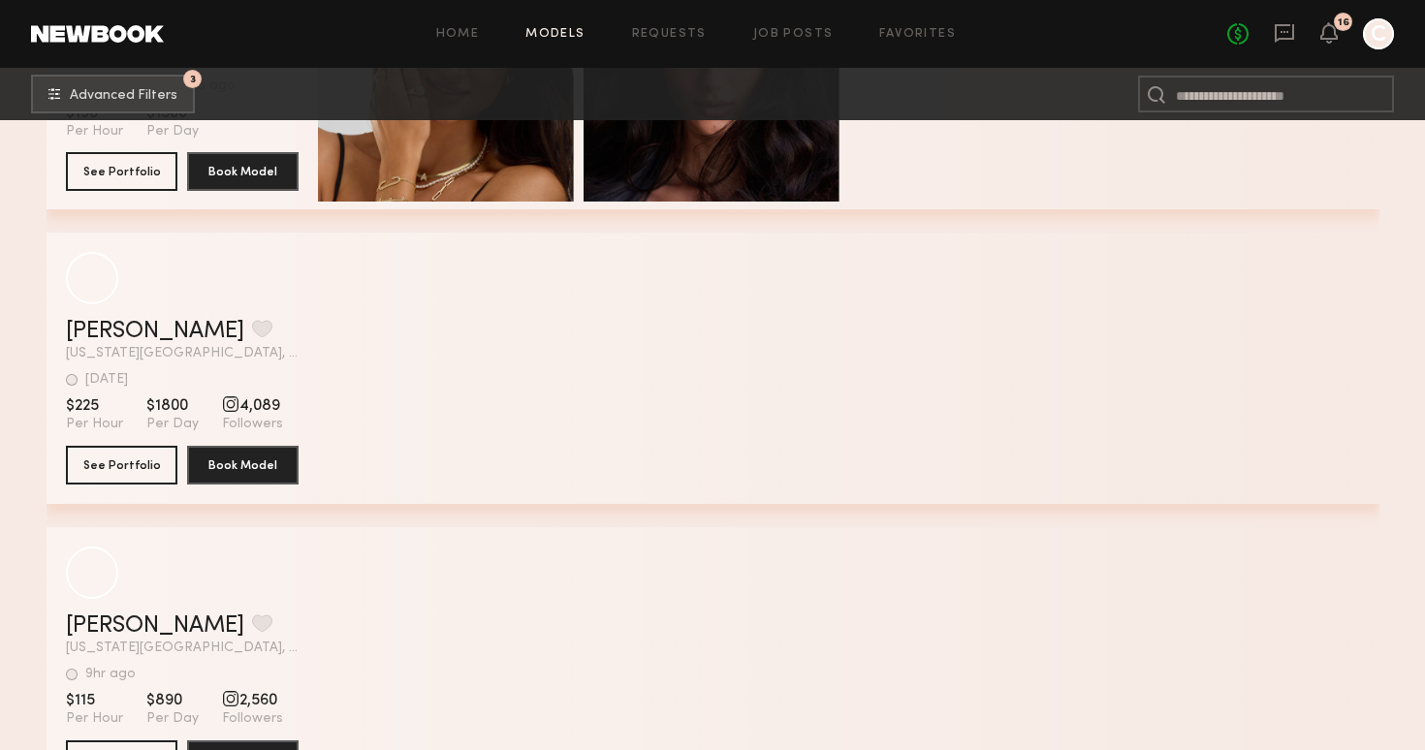
scroll to position [32048, 0]
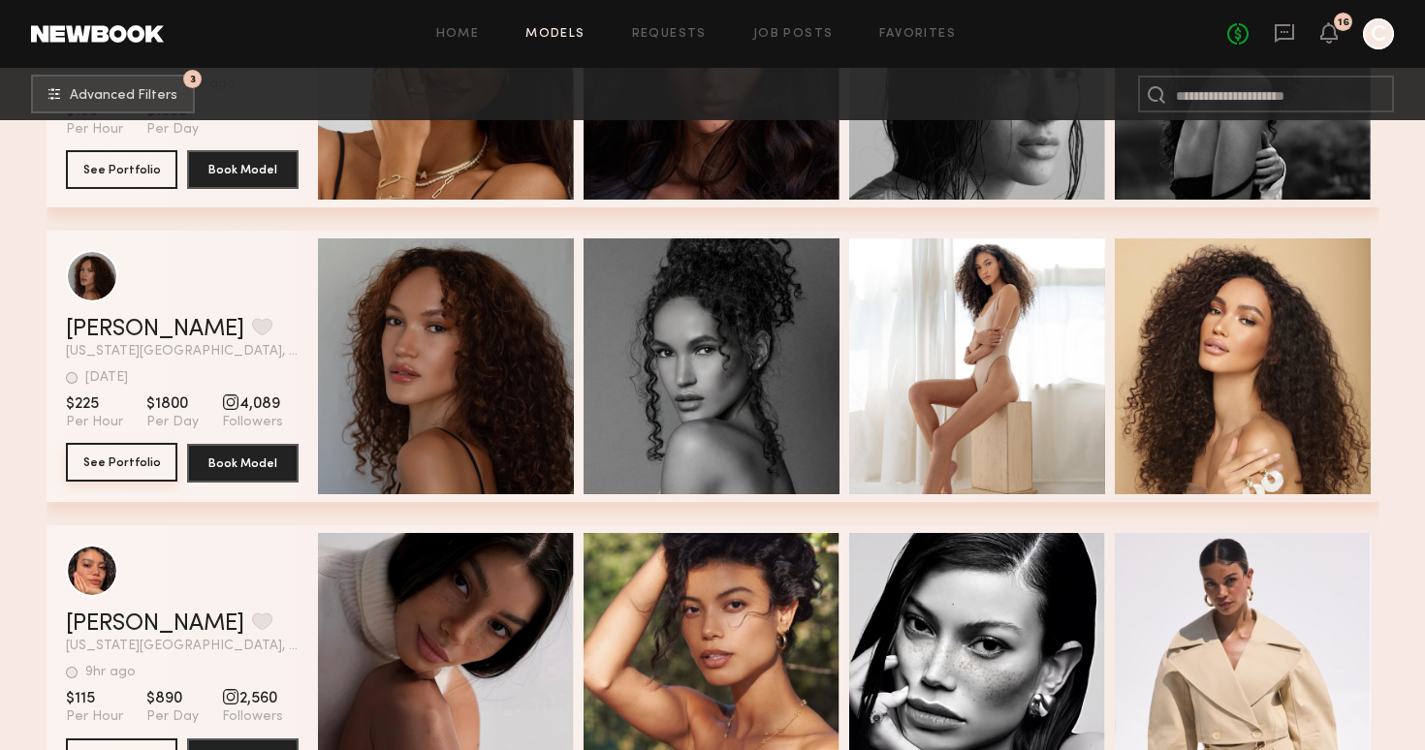
click at [151, 468] on button "See Portfolio" at bounding box center [121, 462] width 111 height 39
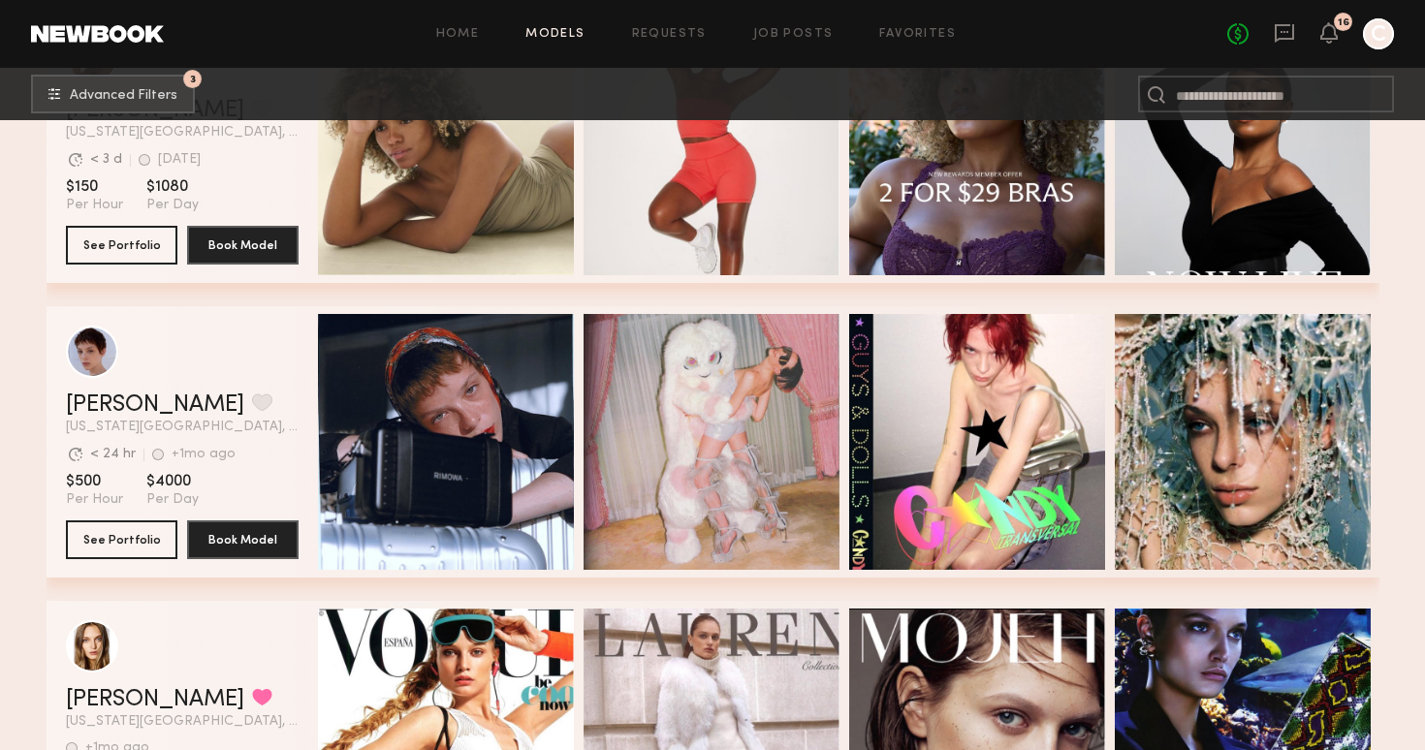
scroll to position [33491, 0]
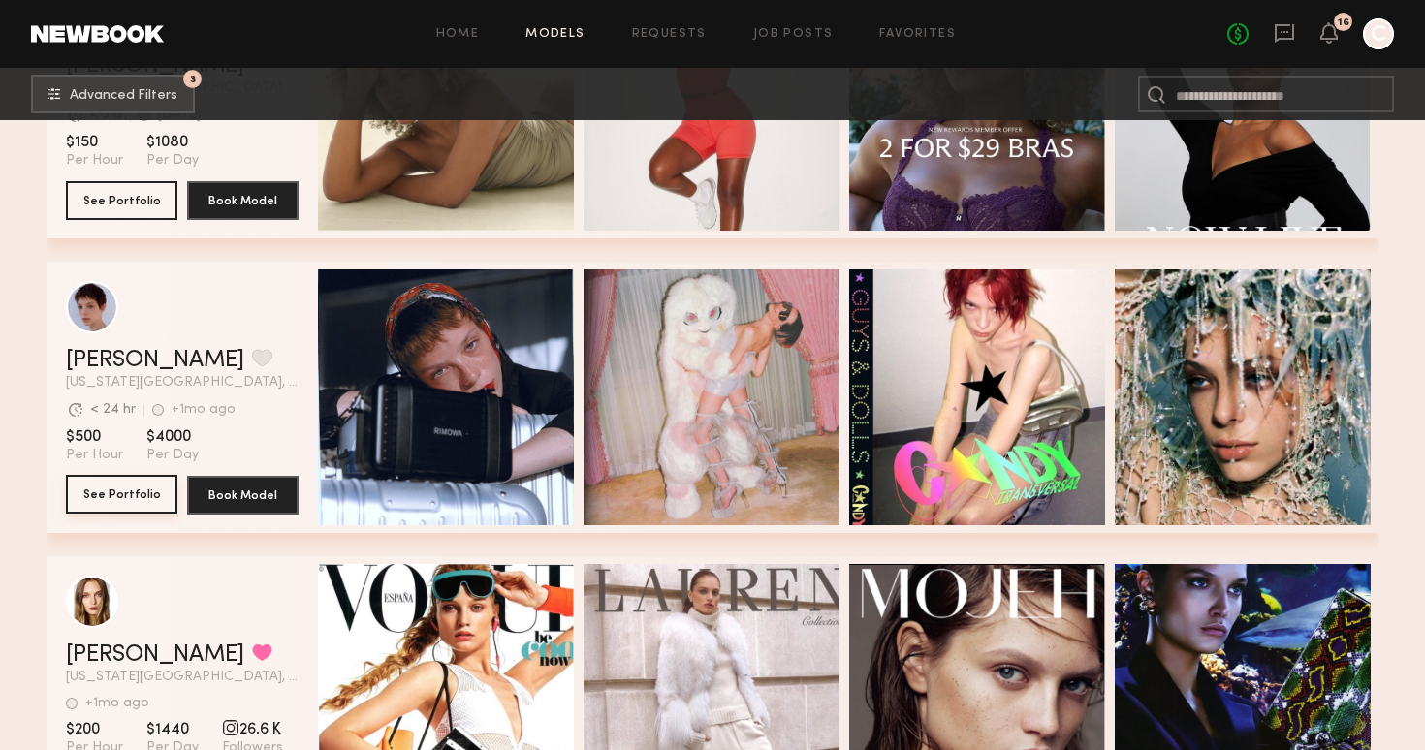
click at [89, 498] on button "See Portfolio" at bounding box center [121, 494] width 111 height 39
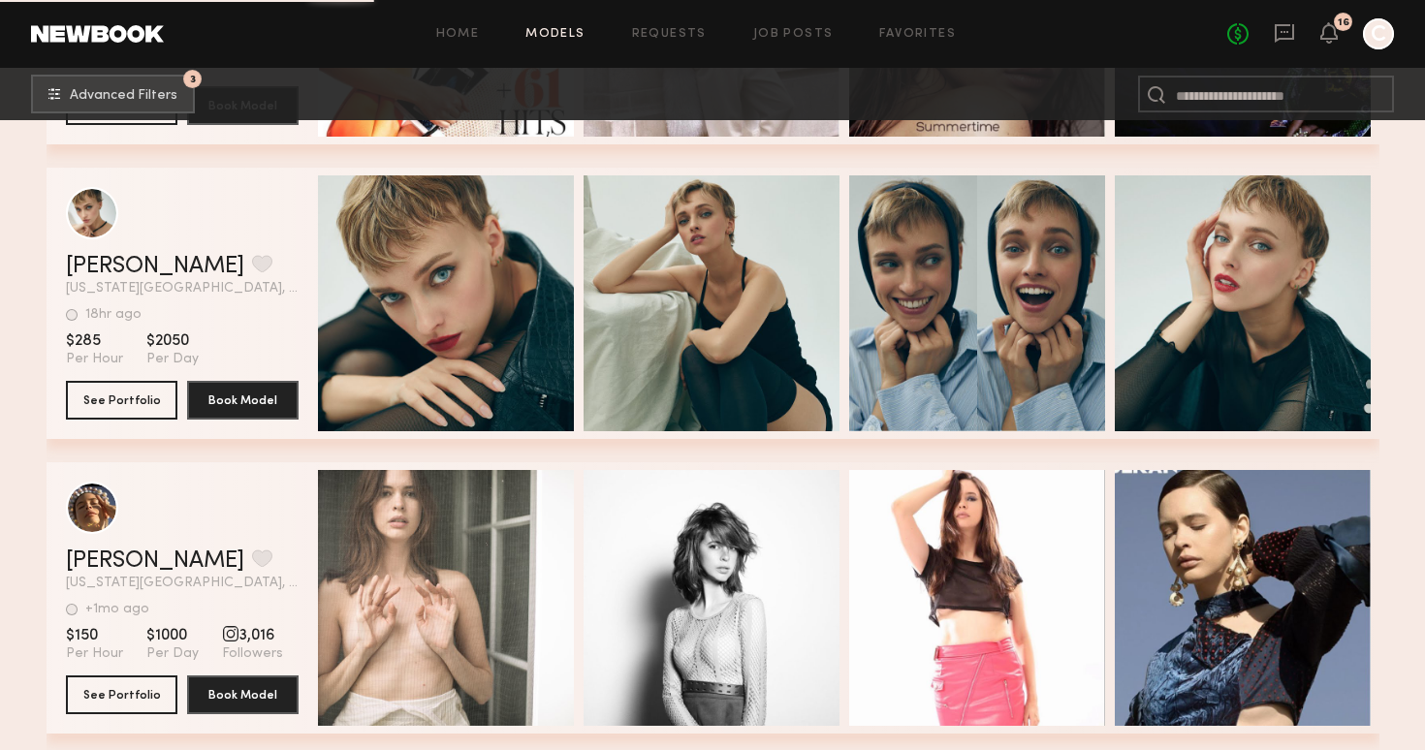
scroll to position [34178, 0]
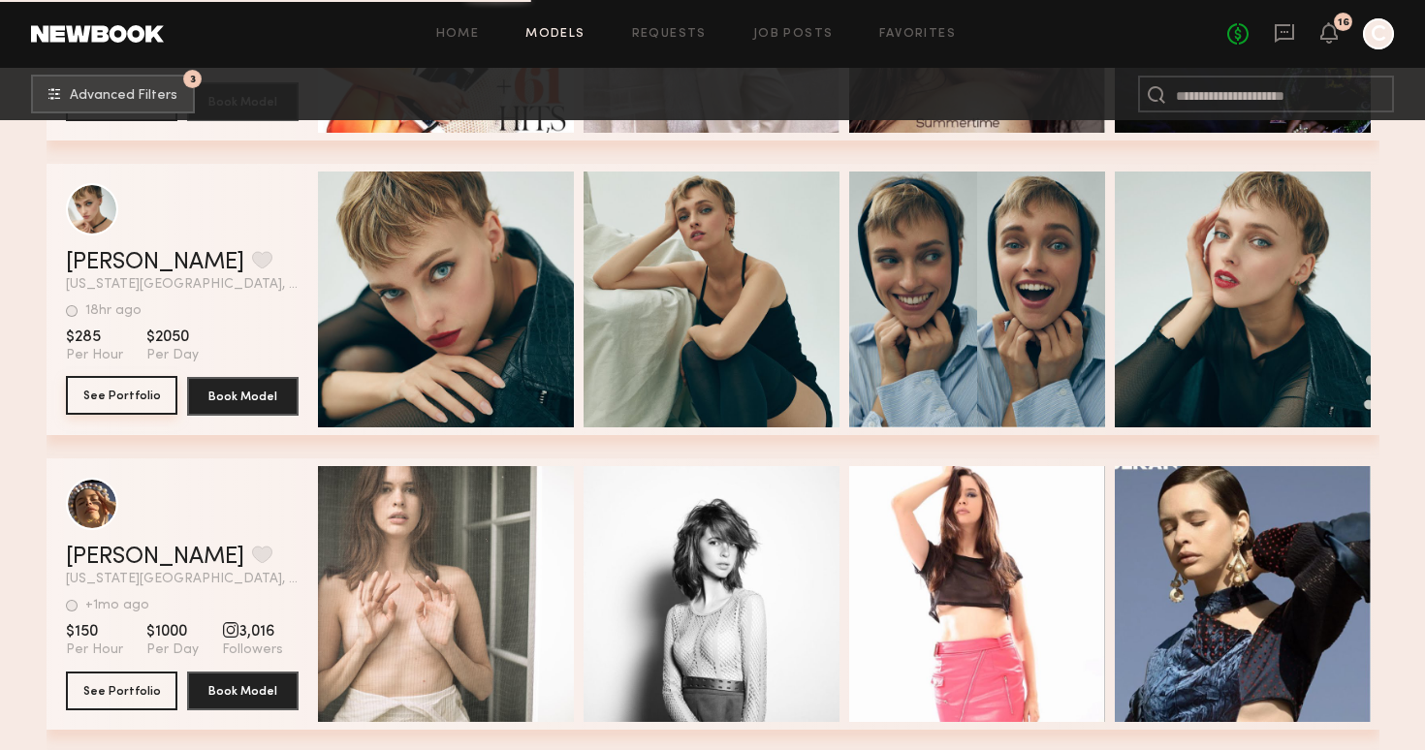
click at [161, 403] on button "See Portfolio" at bounding box center [121, 395] width 111 height 39
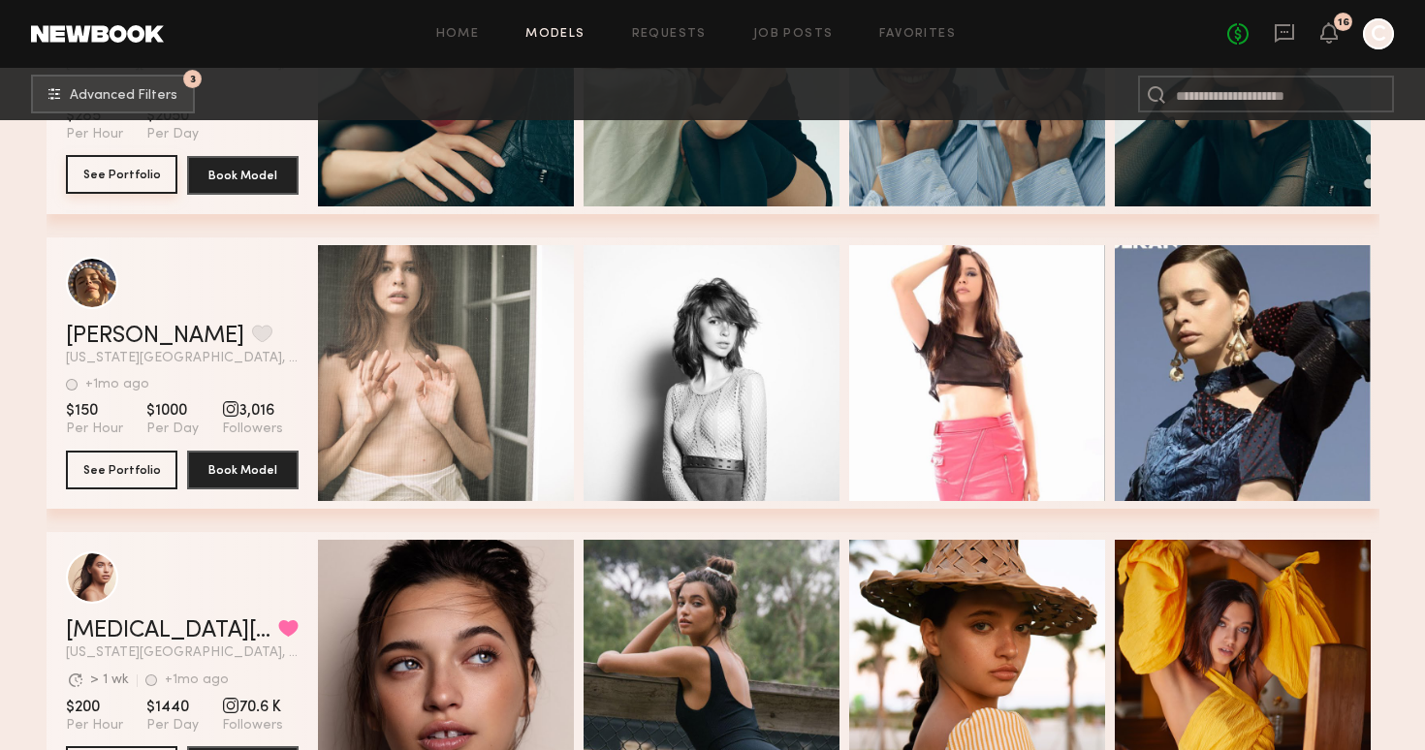
scroll to position [34405, 0]
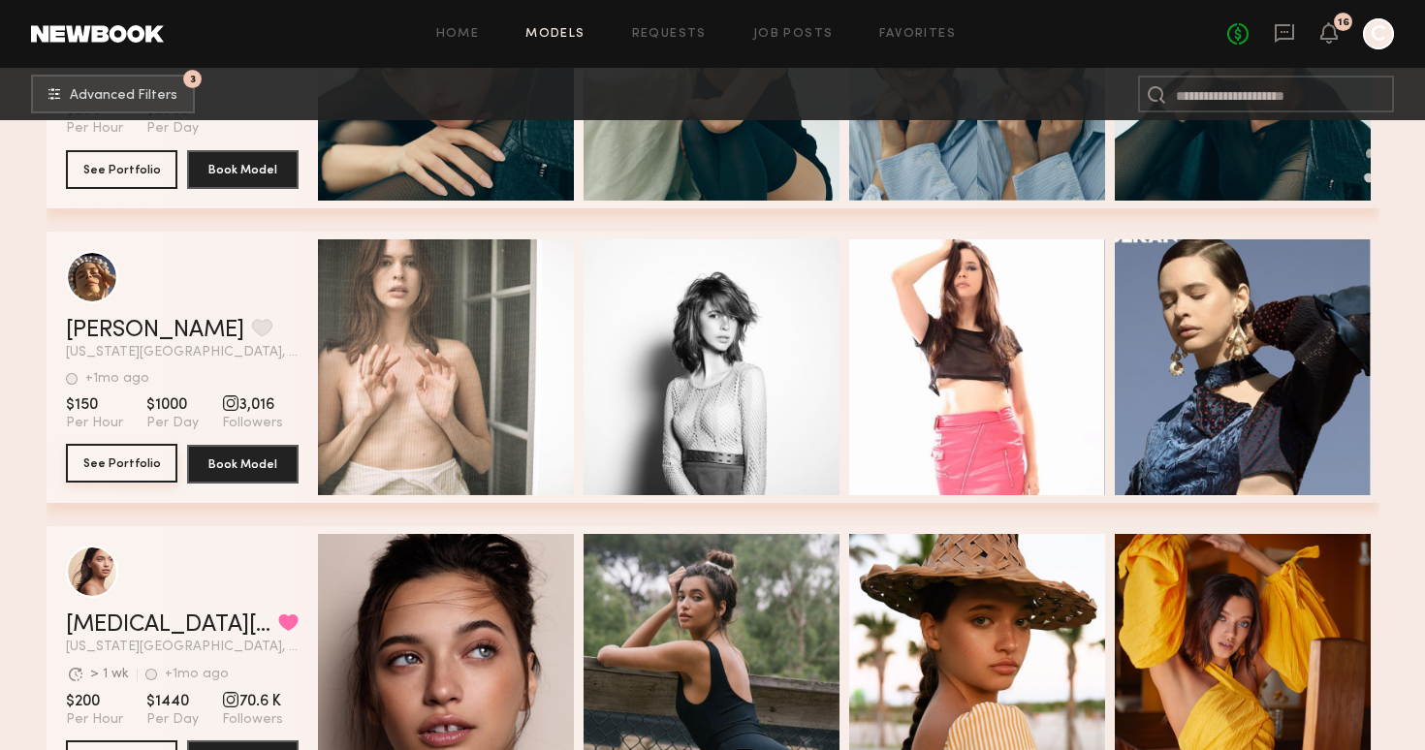
click at [140, 463] on button "See Portfolio" at bounding box center [121, 463] width 111 height 39
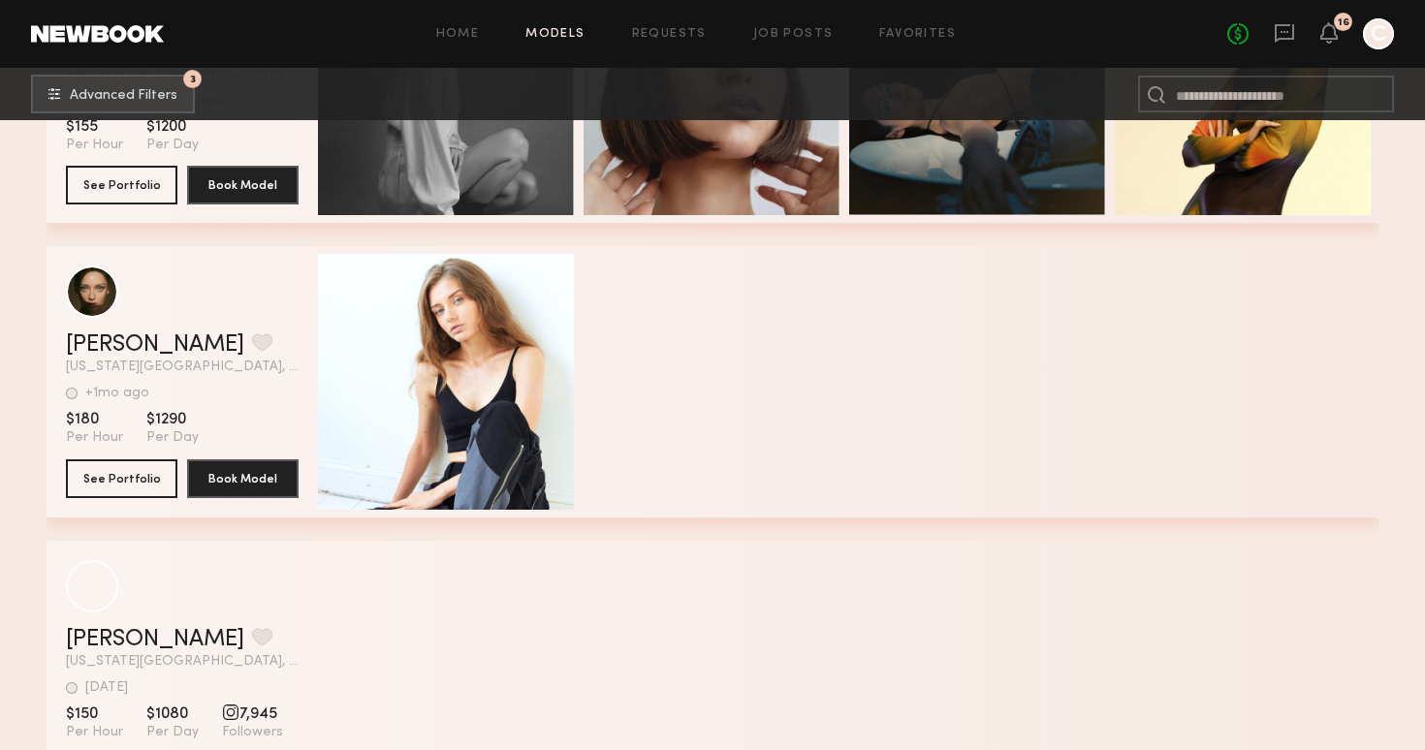
scroll to position [42657, 0]
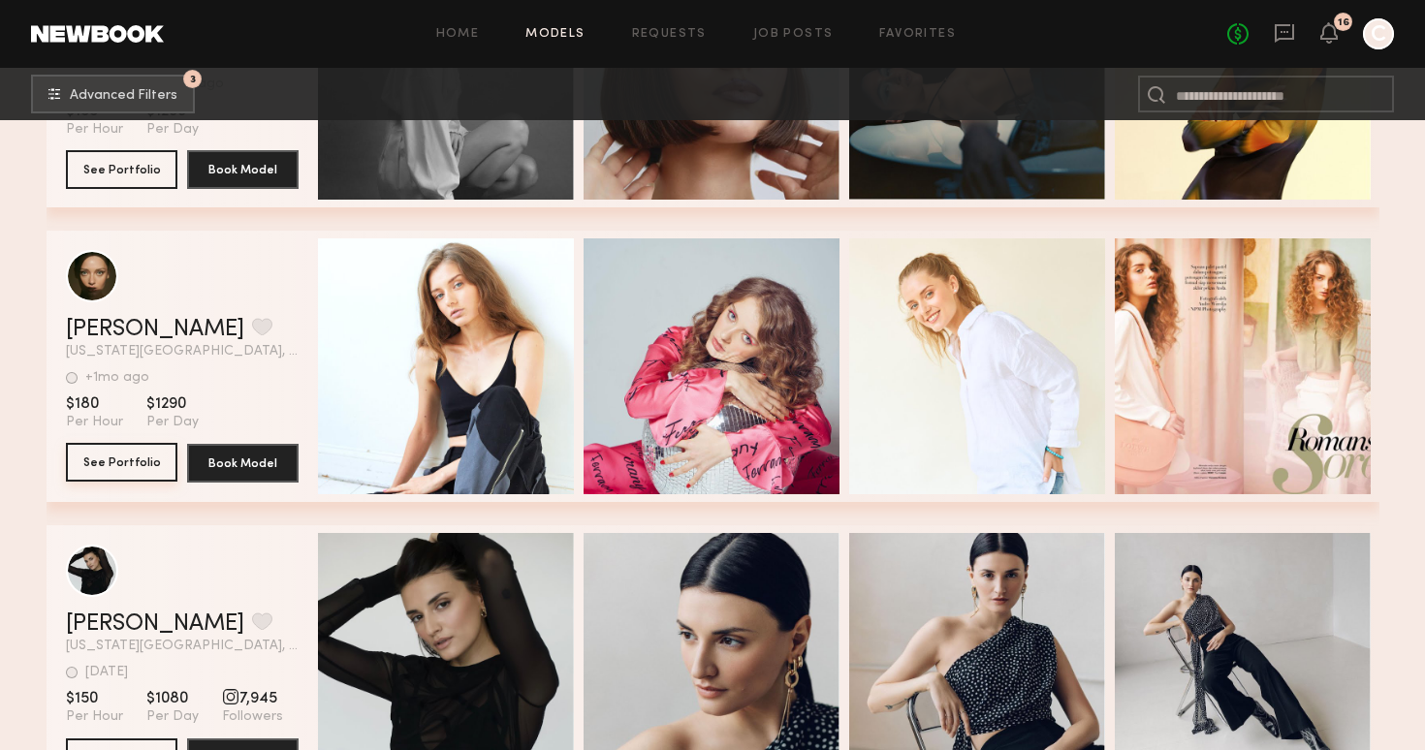
click at [130, 474] on button "See Portfolio" at bounding box center [121, 462] width 111 height 39
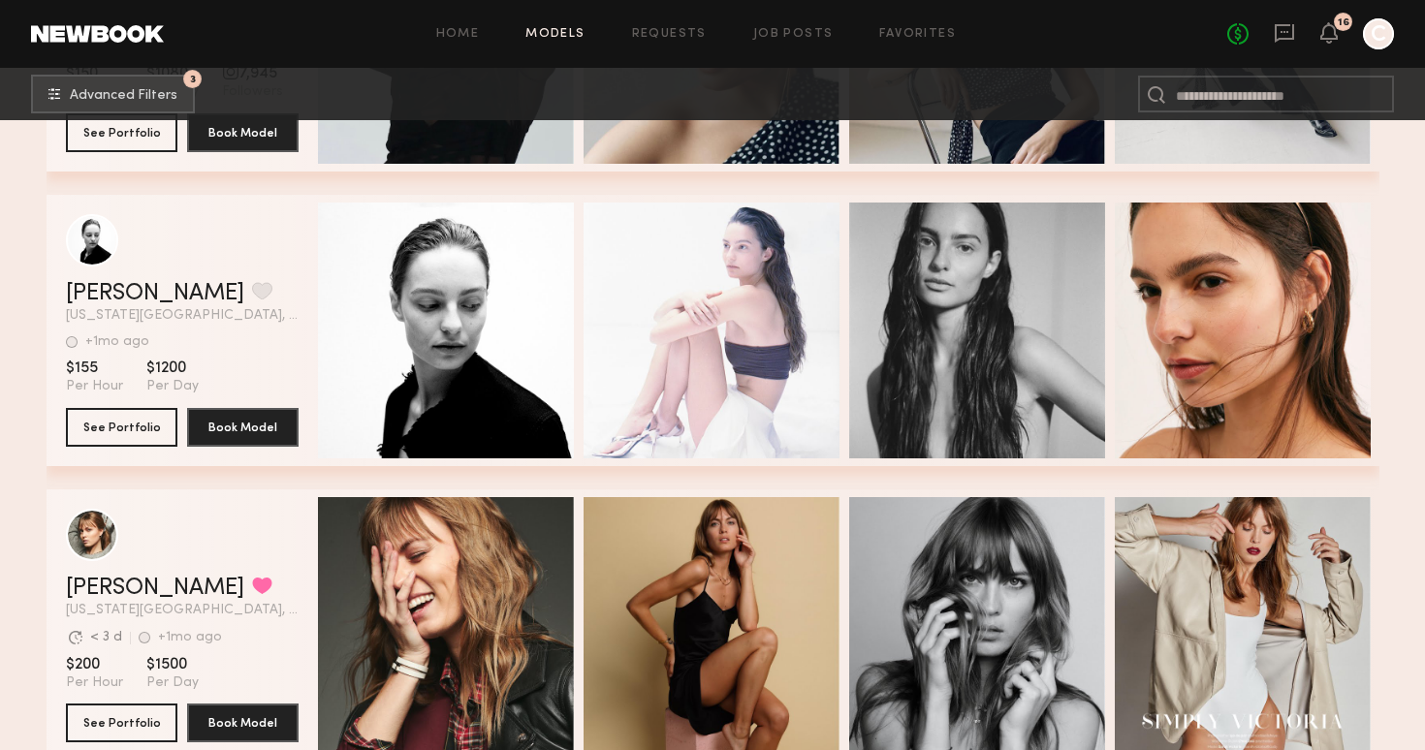
scroll to position [43300, 0]
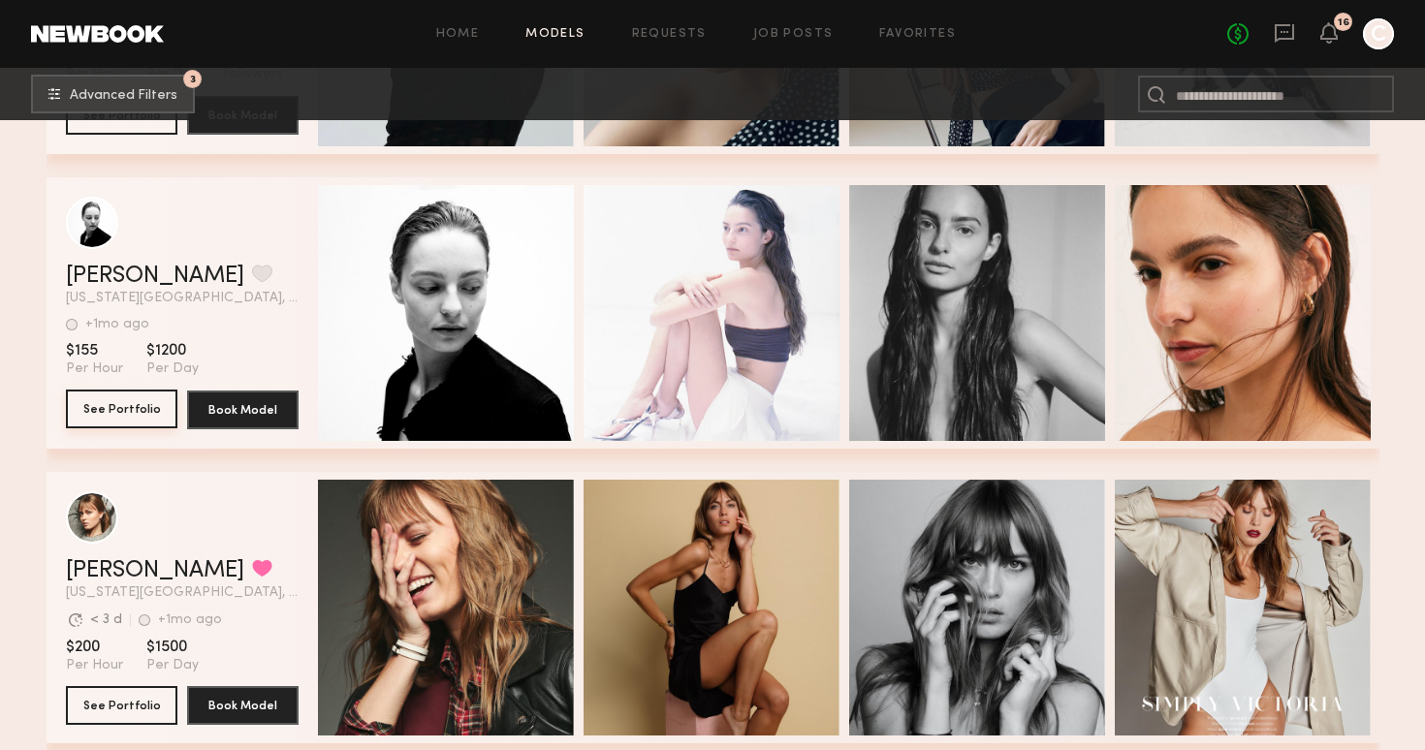
click at [116, 419] on button "See Portfolio" at bounding box center [121, 409] width 111 height 39
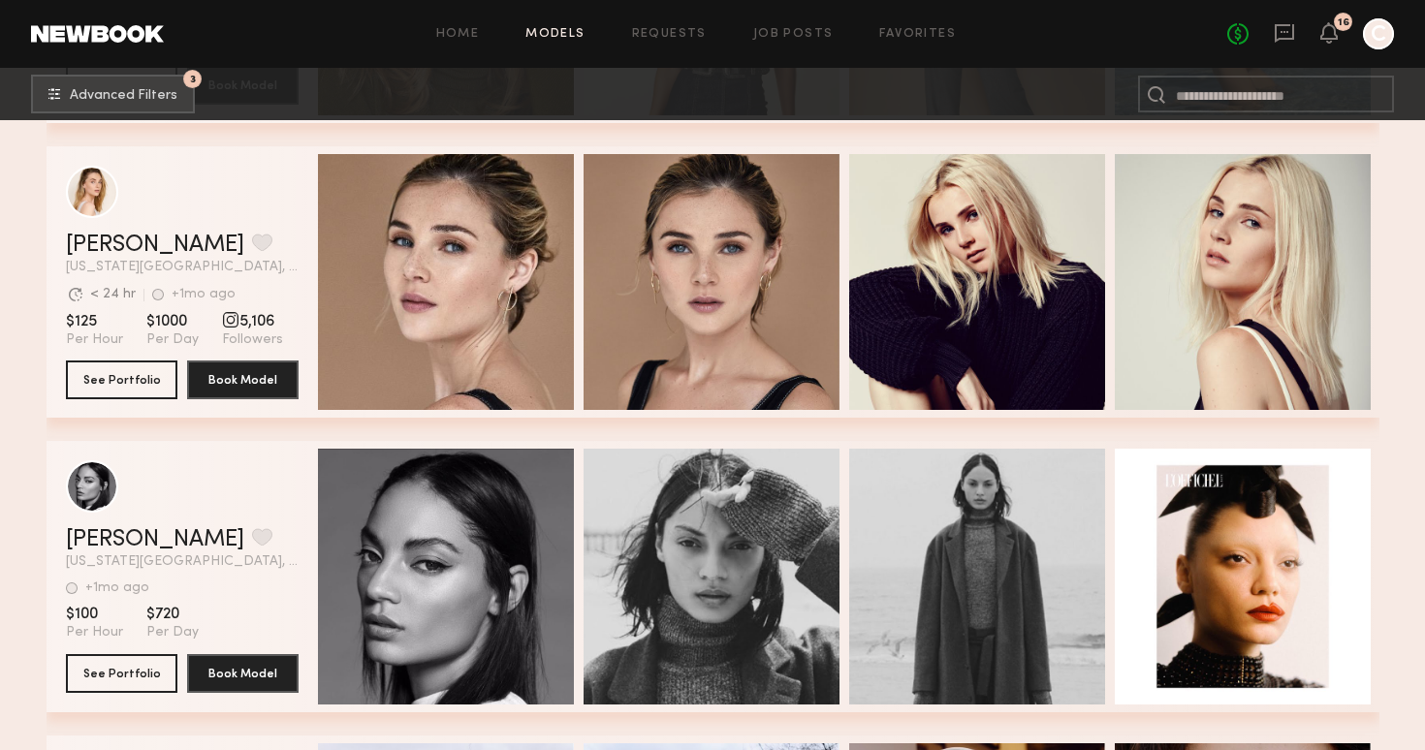
scroll to position [46284, 0]
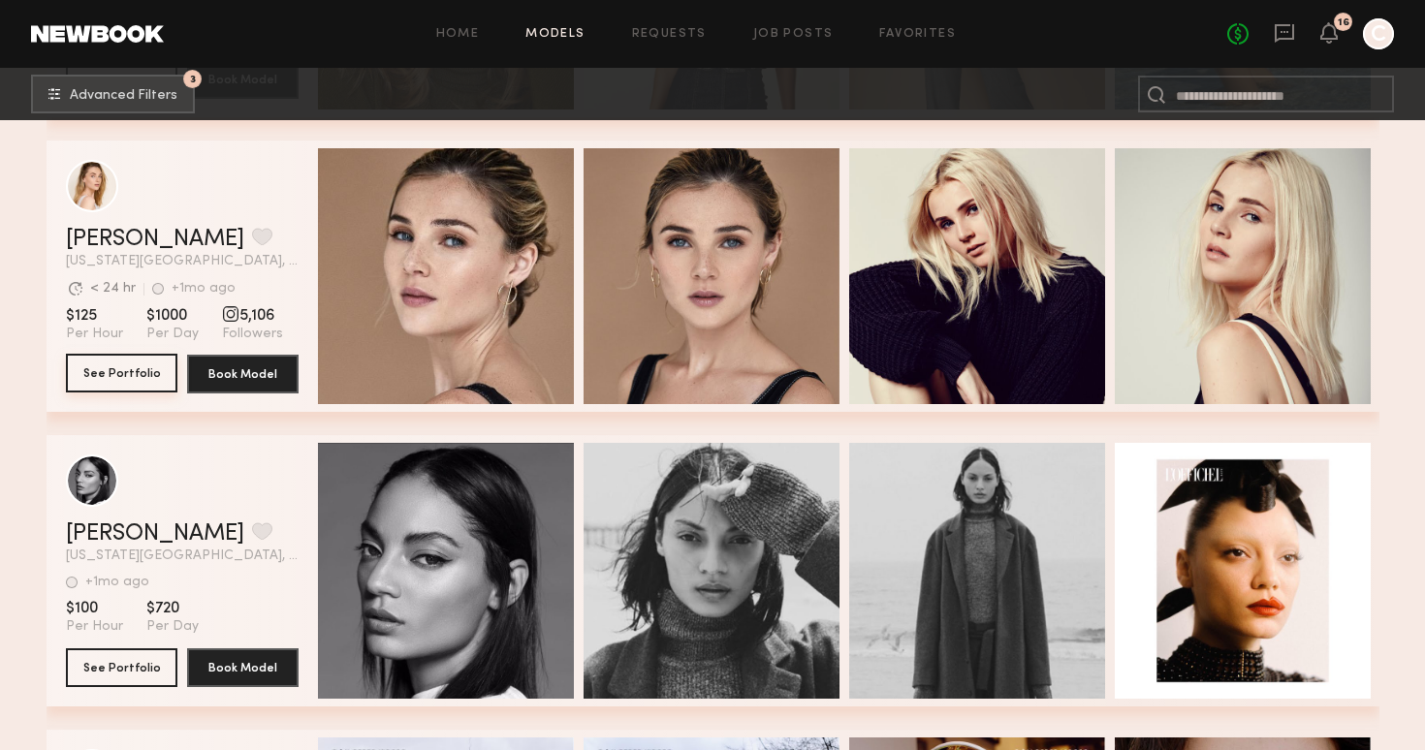
click at [144, 385] on button "See Portfolio" at bounding box center [121, 373] width 111 height 39
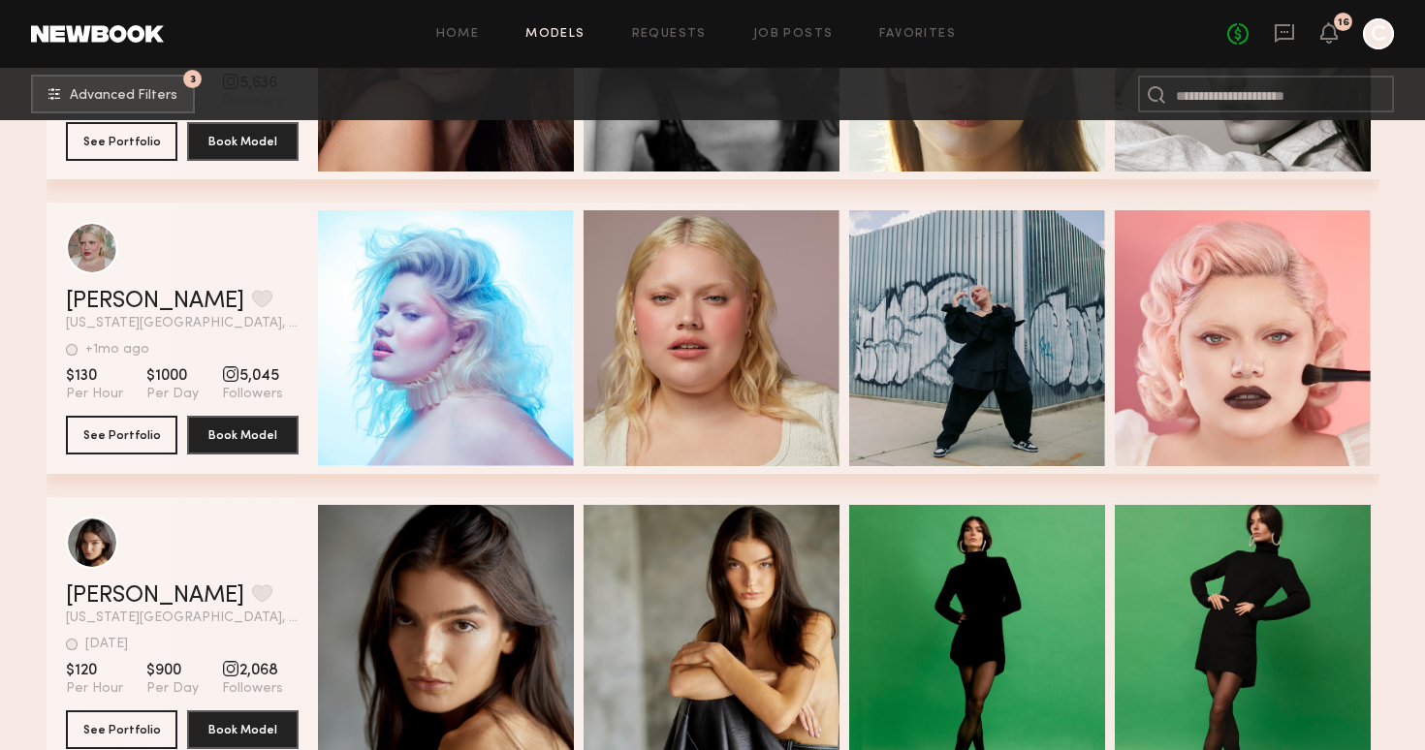
scroll to position [49761, 0]
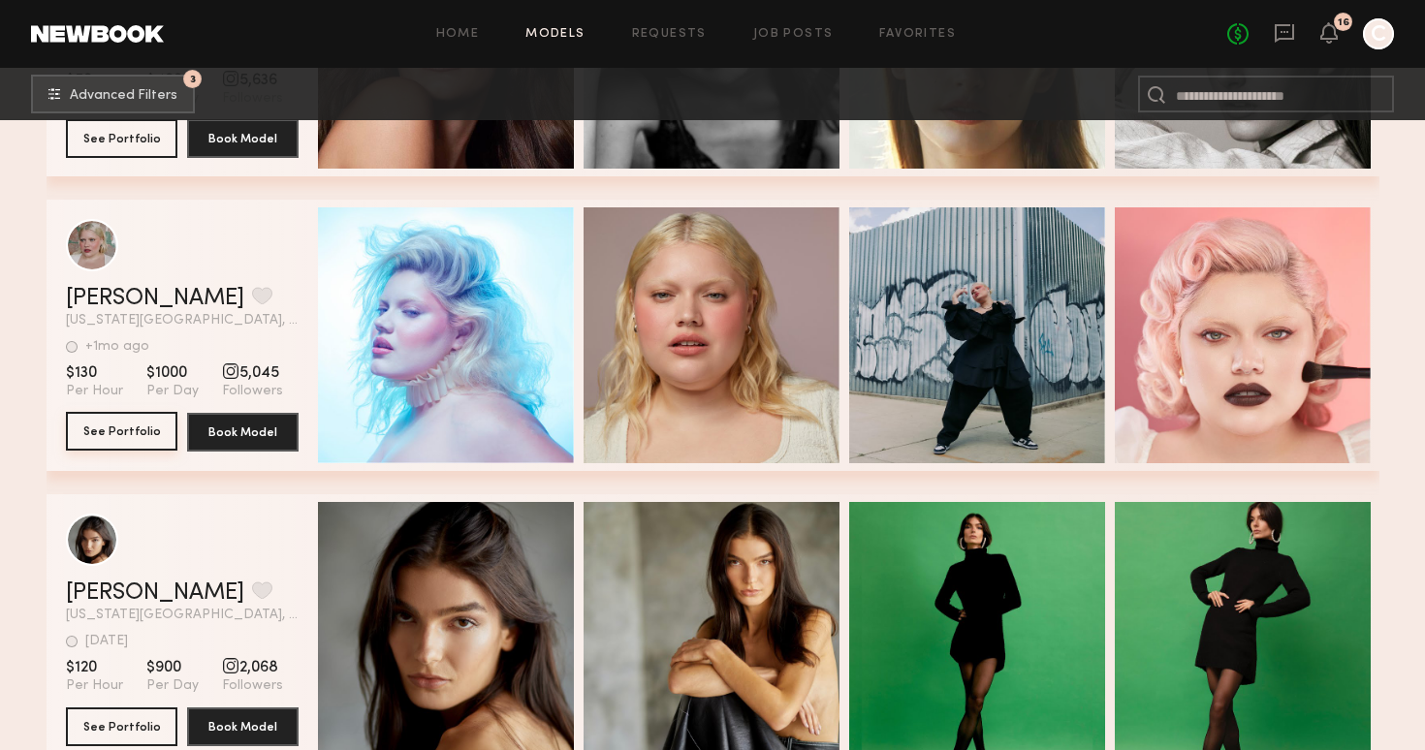
click at [88, 428] on button "See Portfolio" at bounding box center [121, 431] width 111 height 39
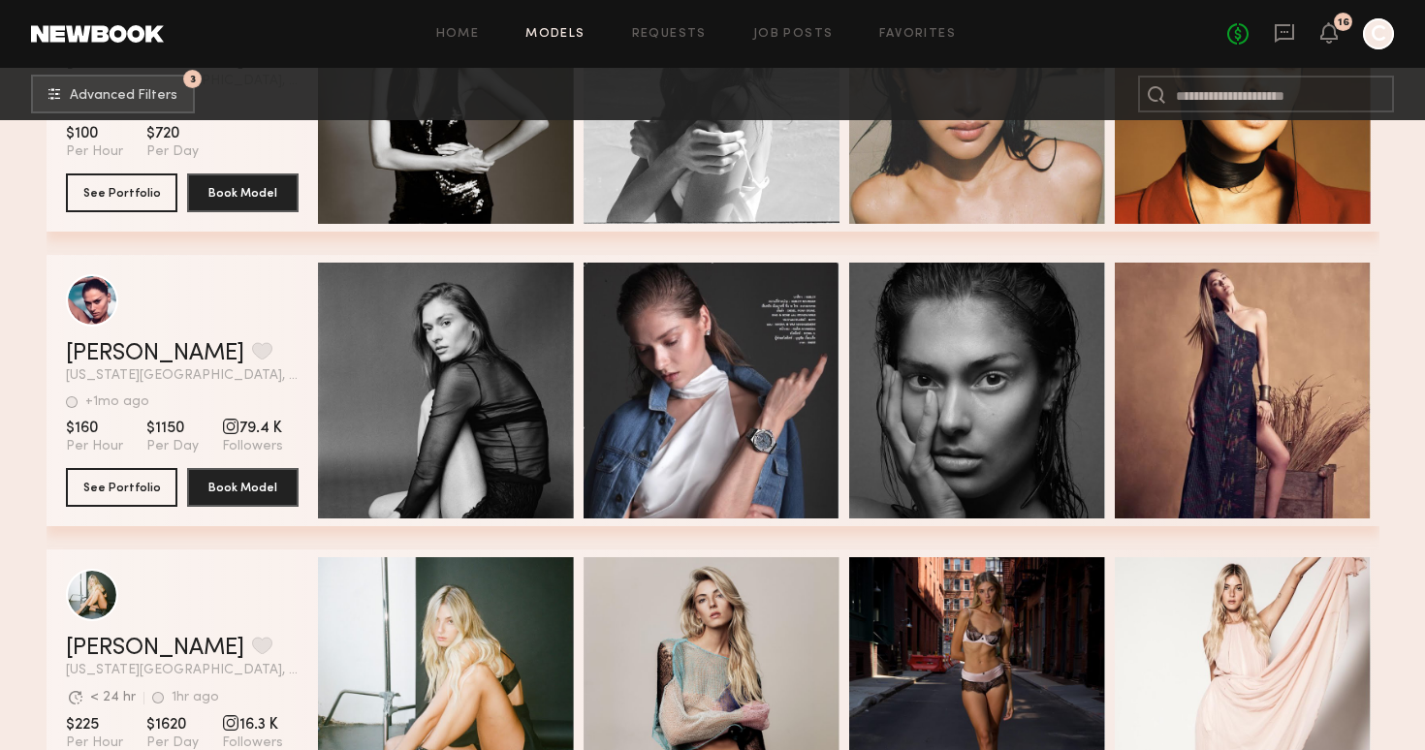
scroll to position [51478, 0]
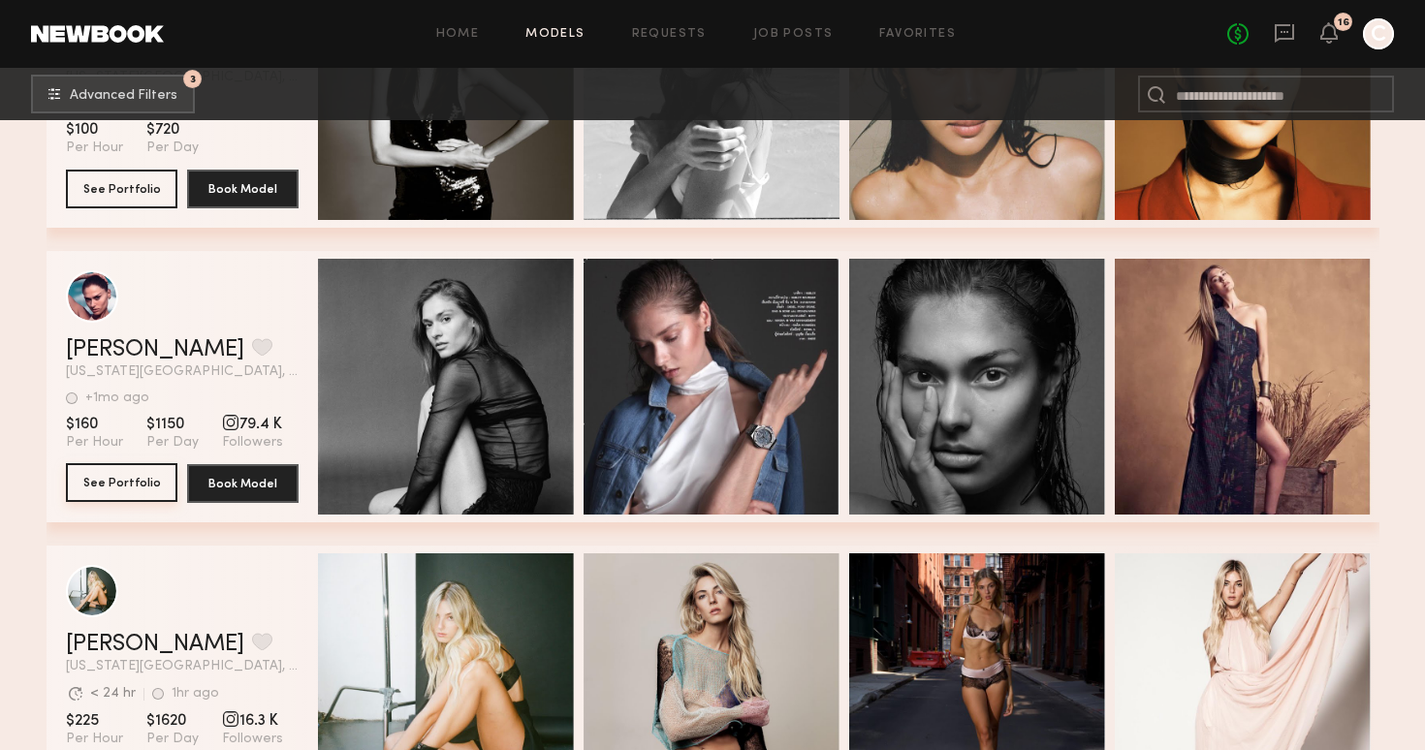
click at [123, 481] on button "See Portfolio" at bounding box center [121, 482] width 111 height 39
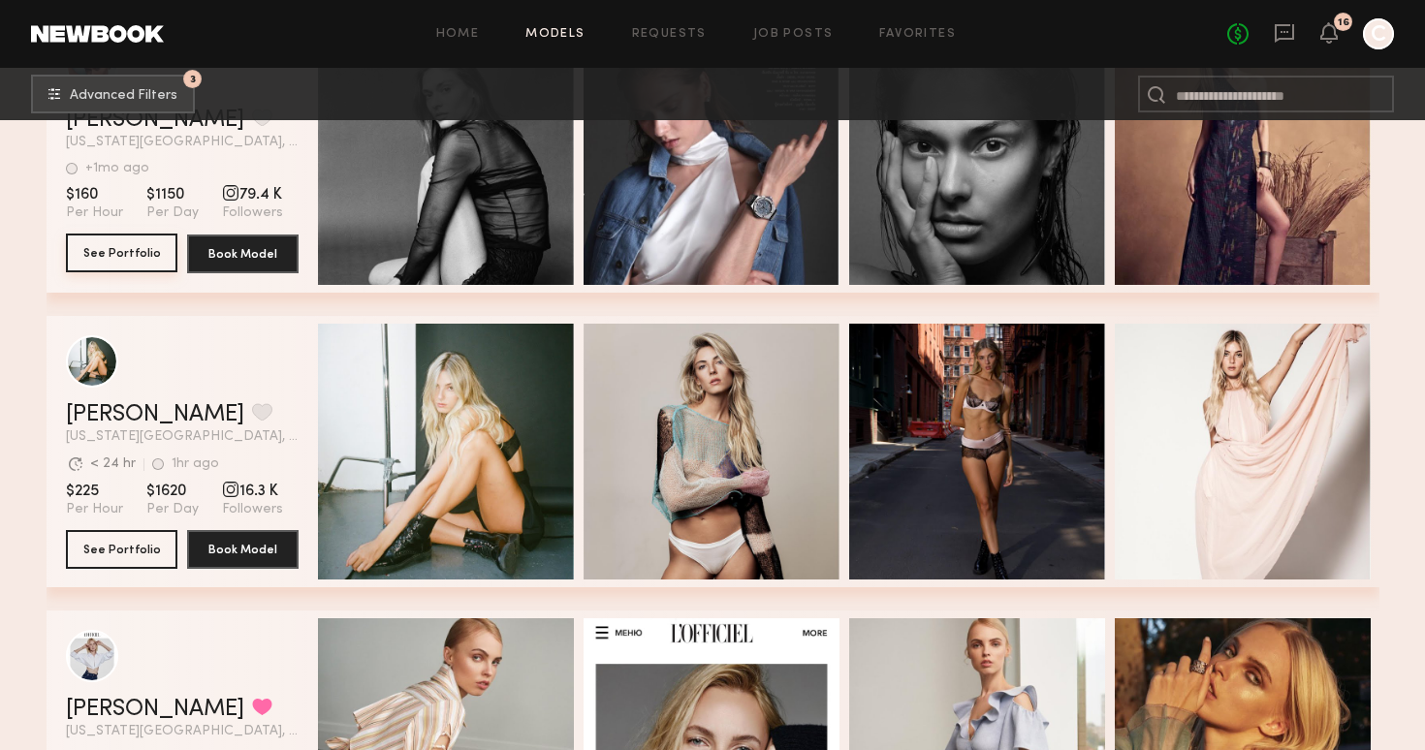
scroll to position [51724, 0]
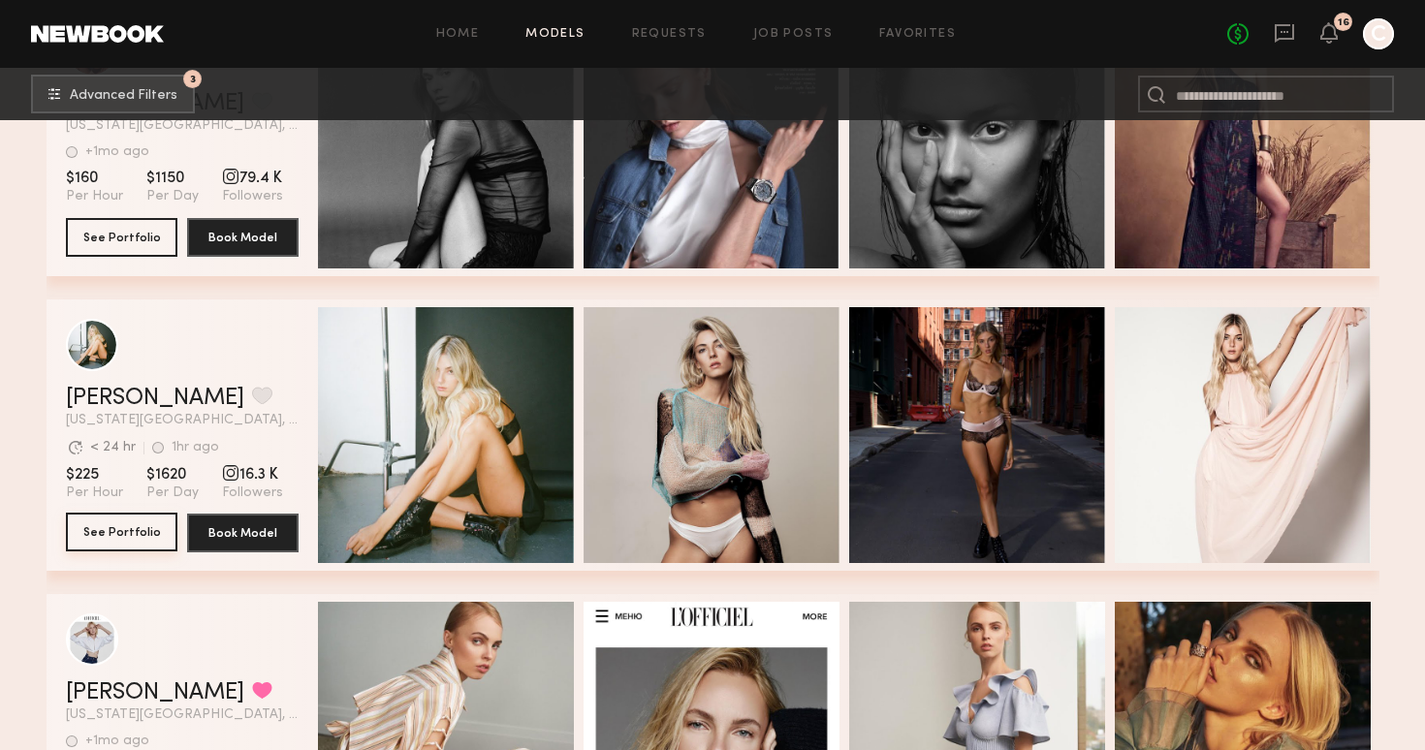
click at [142, 533] on button "See Portfolio" at bounding box center [121, 532] width 111 height 39
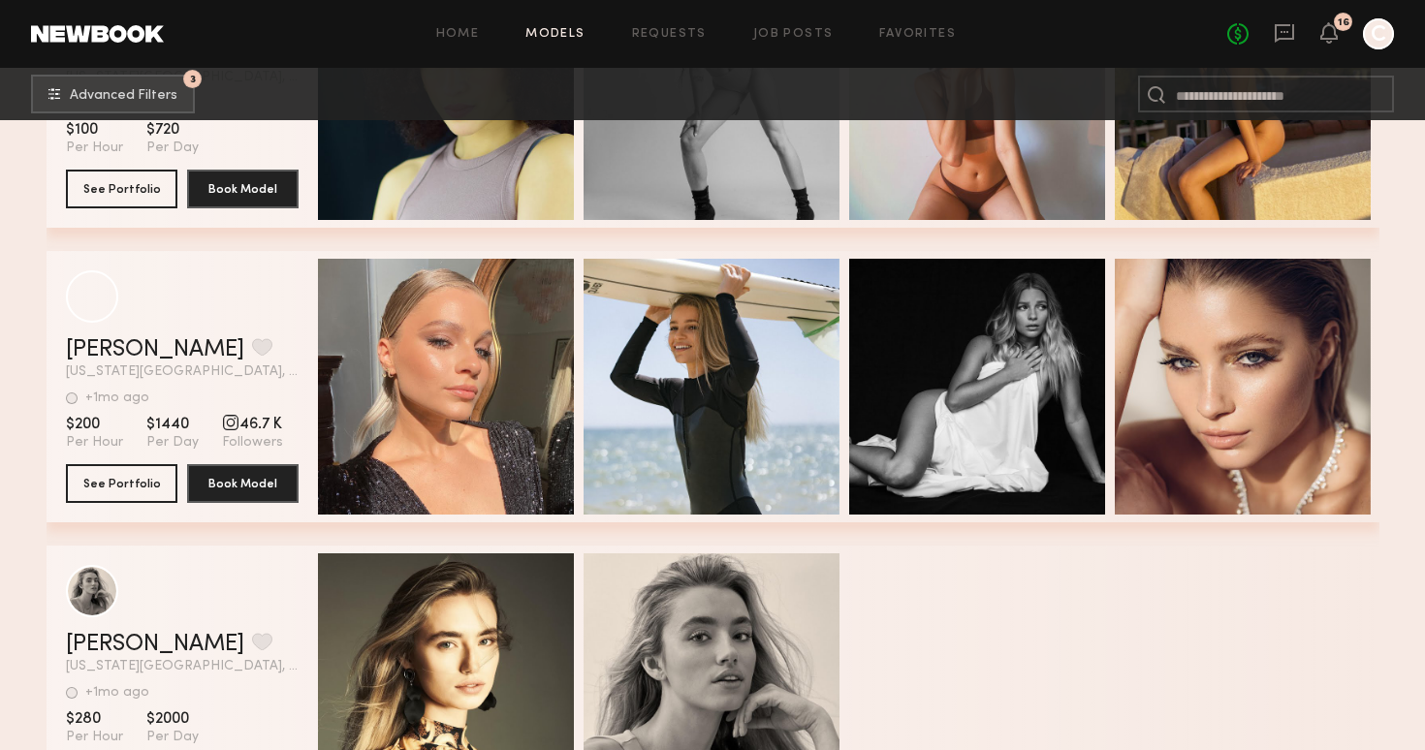
scroll to position [55606, 0]
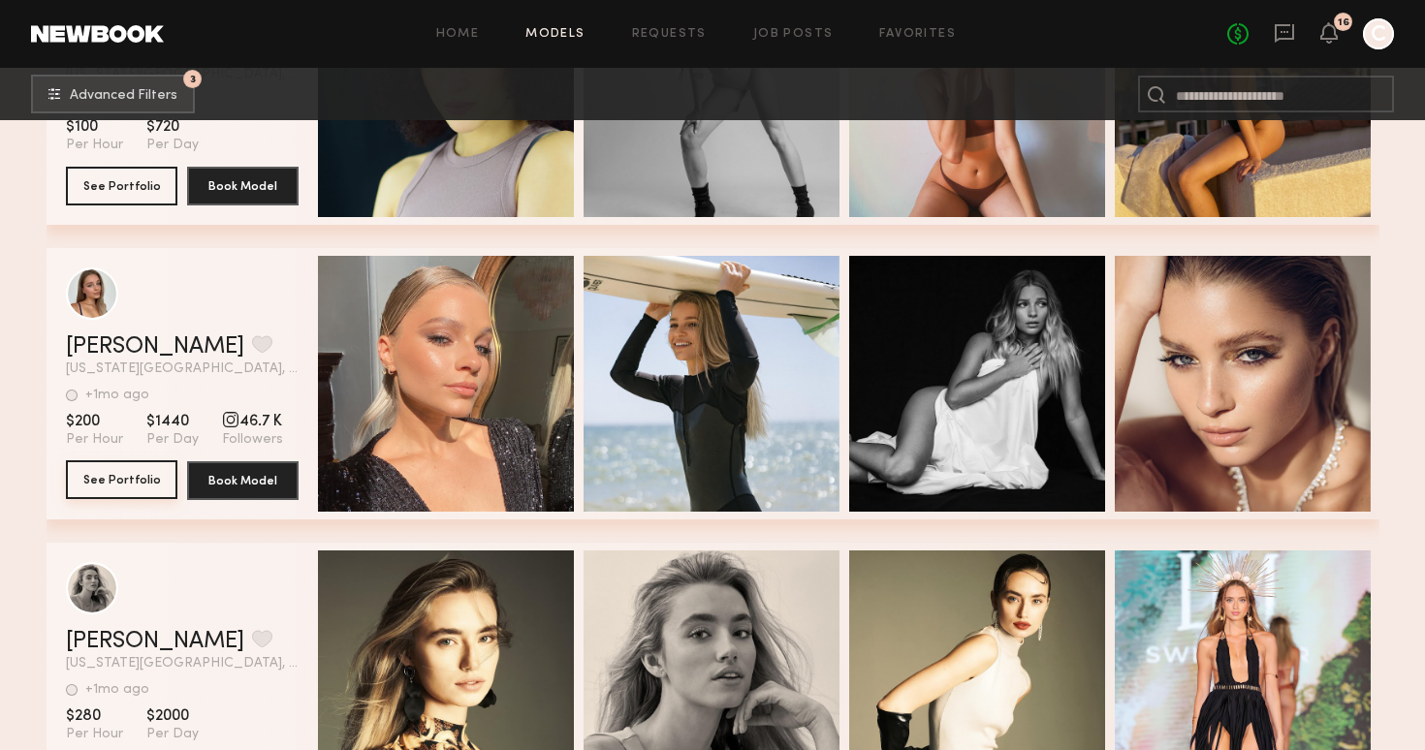
click at [107, 477] on button "See Portfolio" at bounding box center [121, 479] width 111 height 39
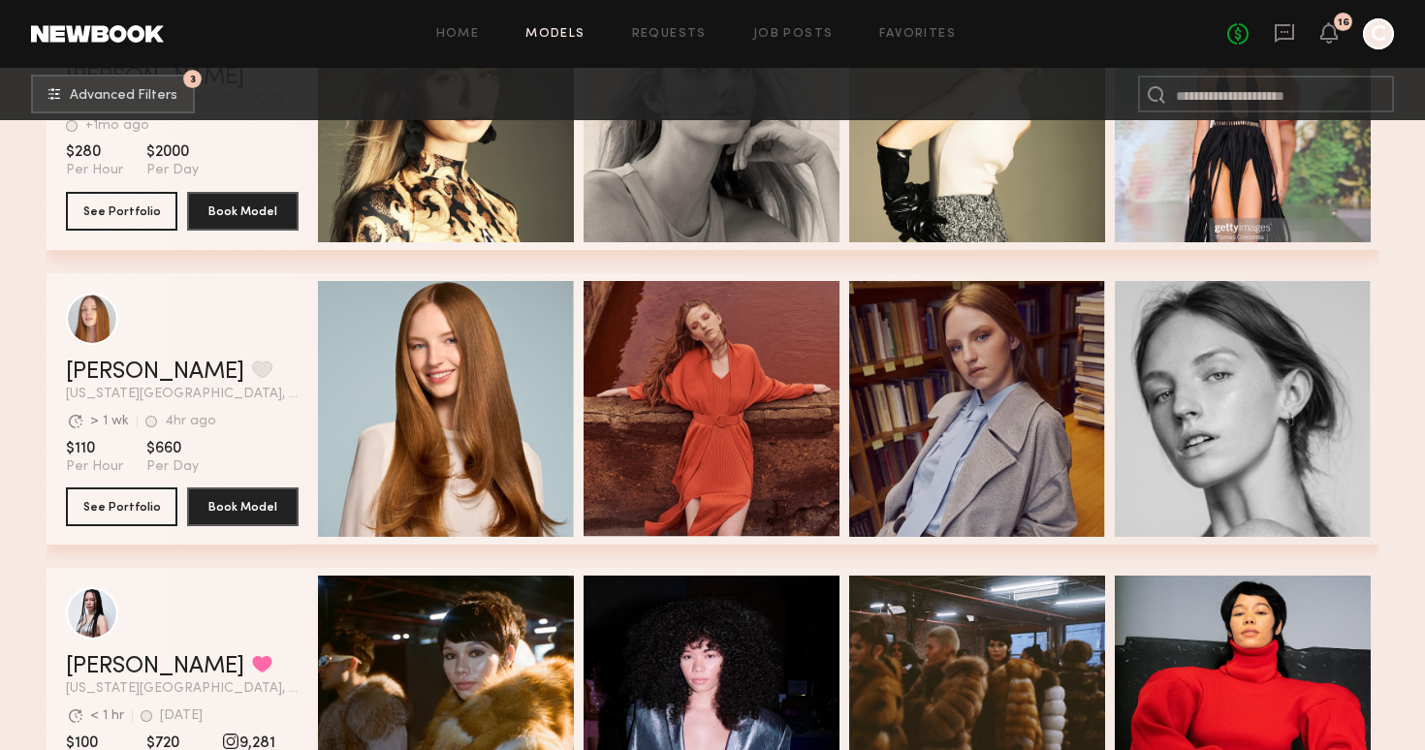
scroll to position [56191, 0]
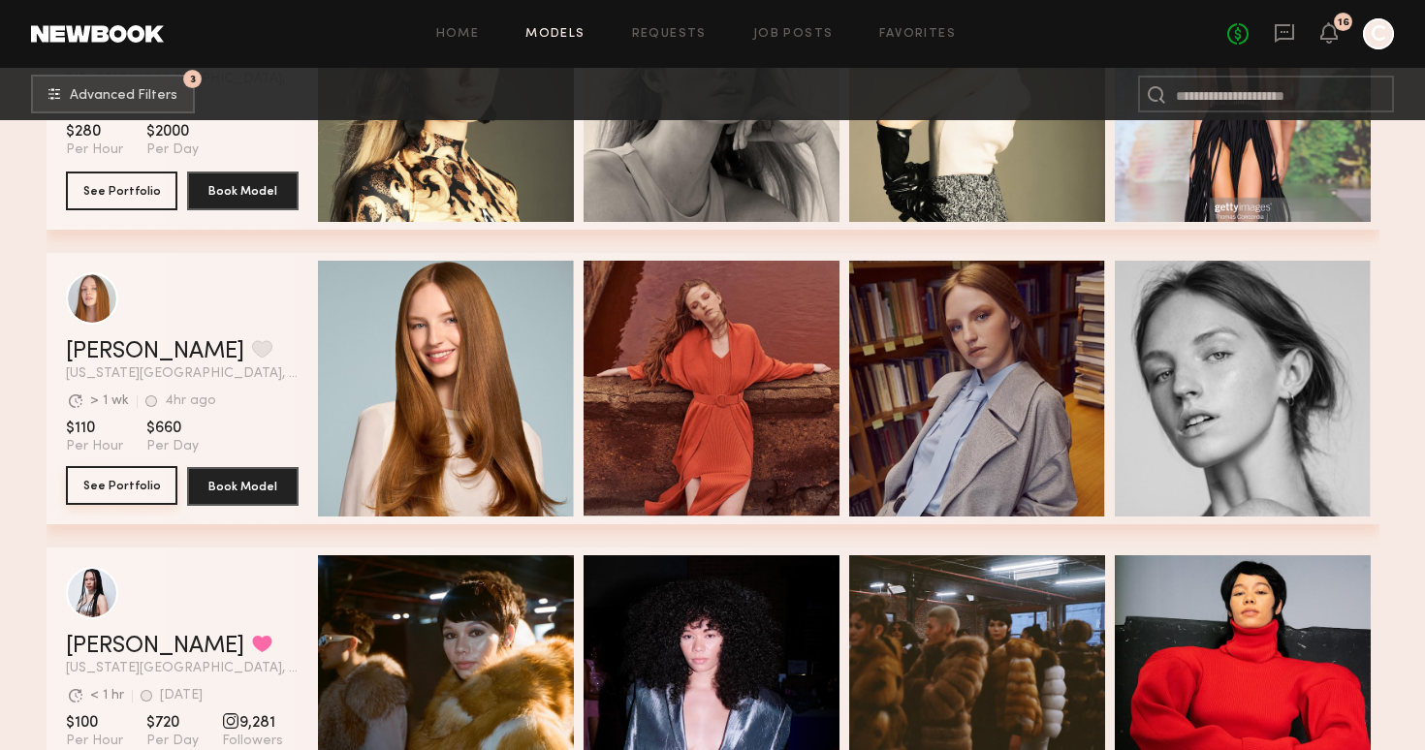
click at [156, 485] on button "See Portfolio" at bounding box center [121, 485] width 111 height 39
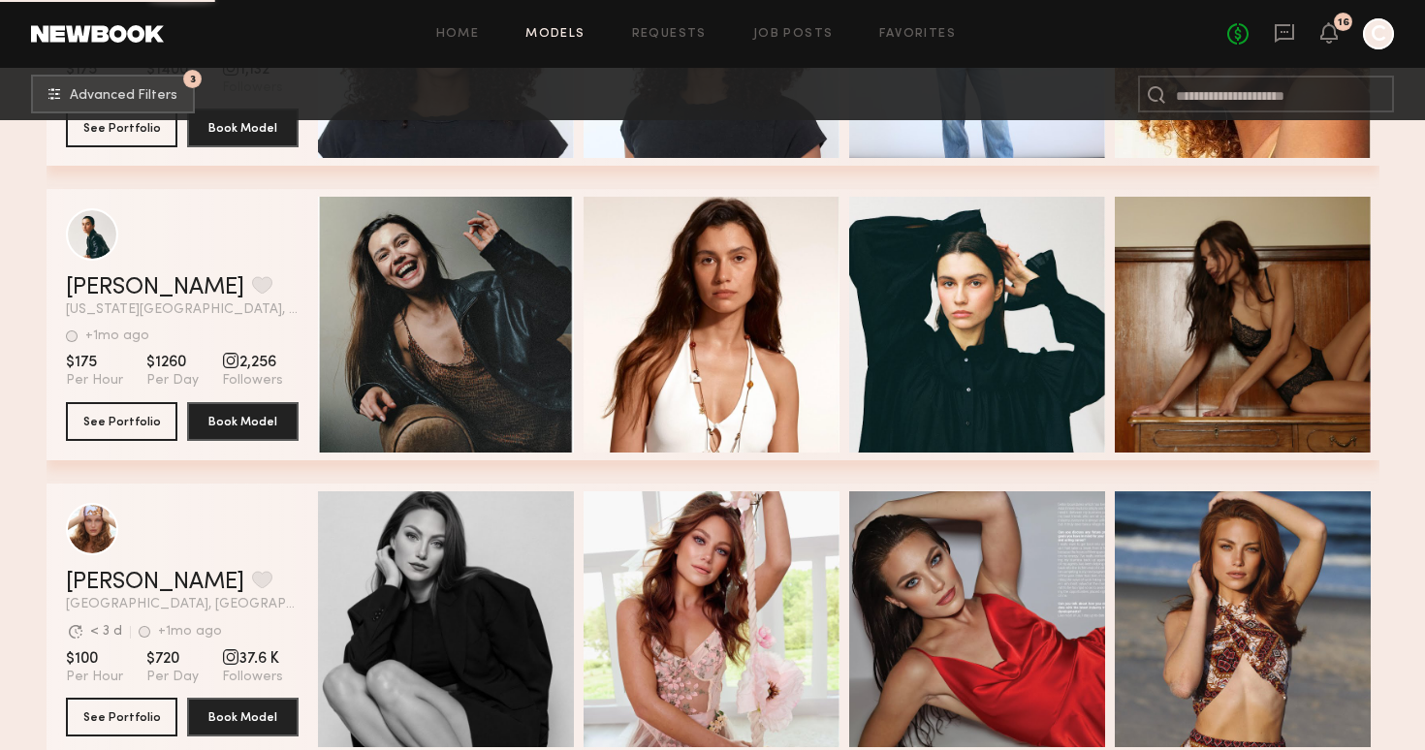
scroll to position [58921, 0]
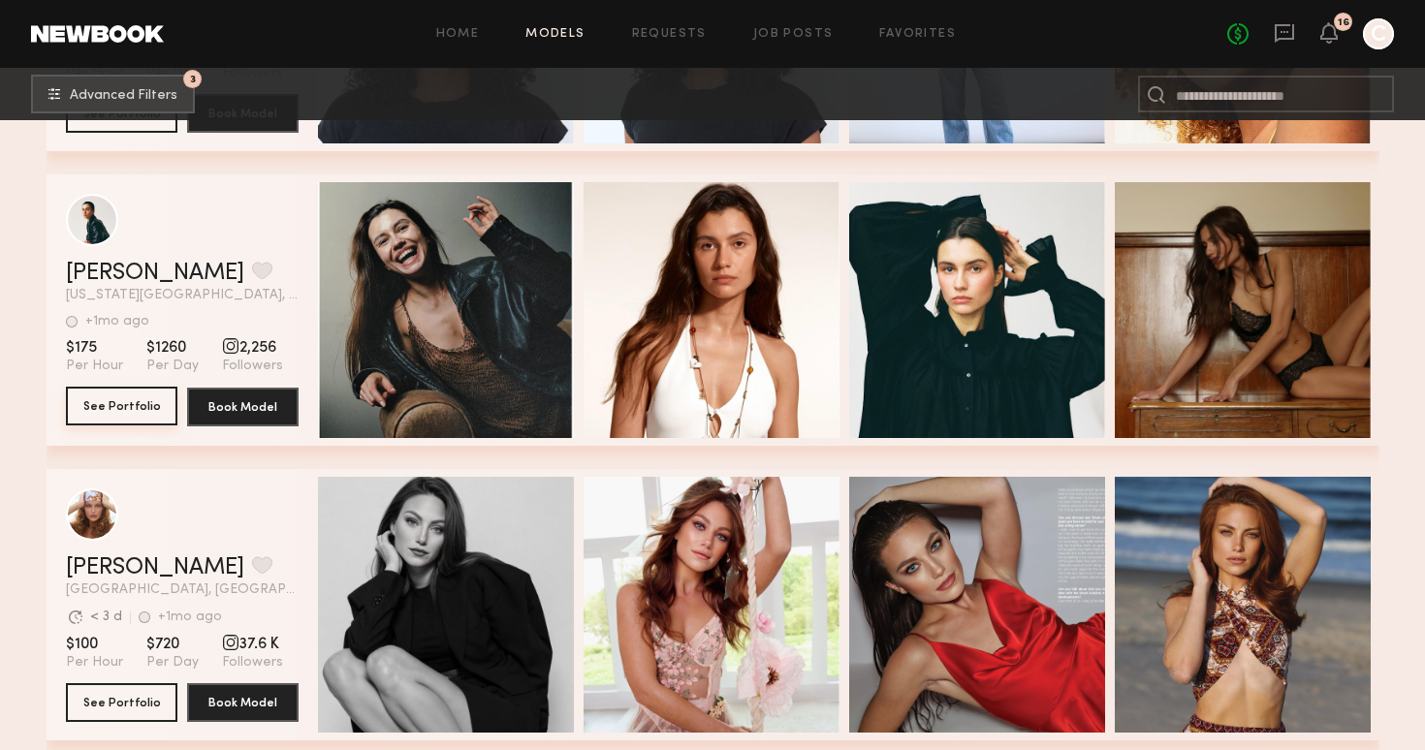
click at [119, 407] on button "See Portfolio" at bounding box center [121, 406] width 111 height 39
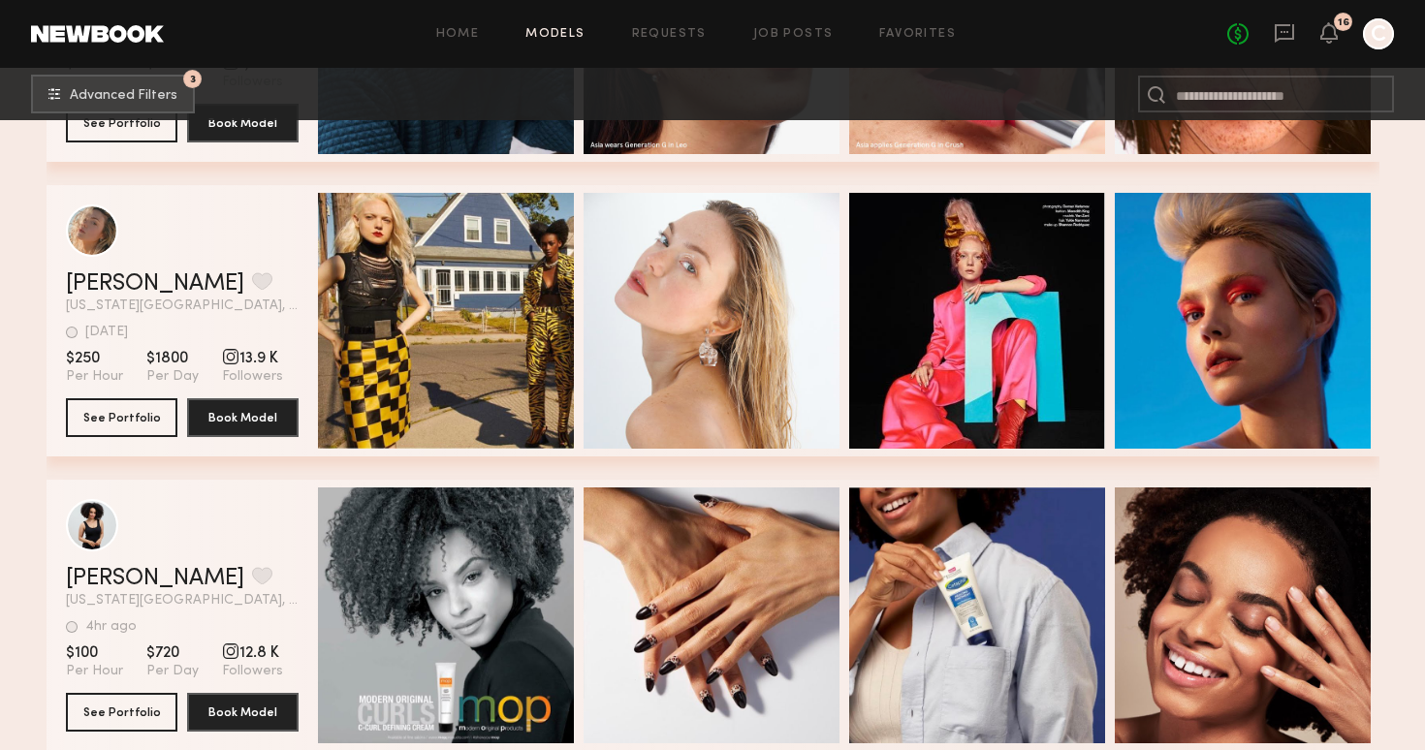
scroll to position [60976, 0]
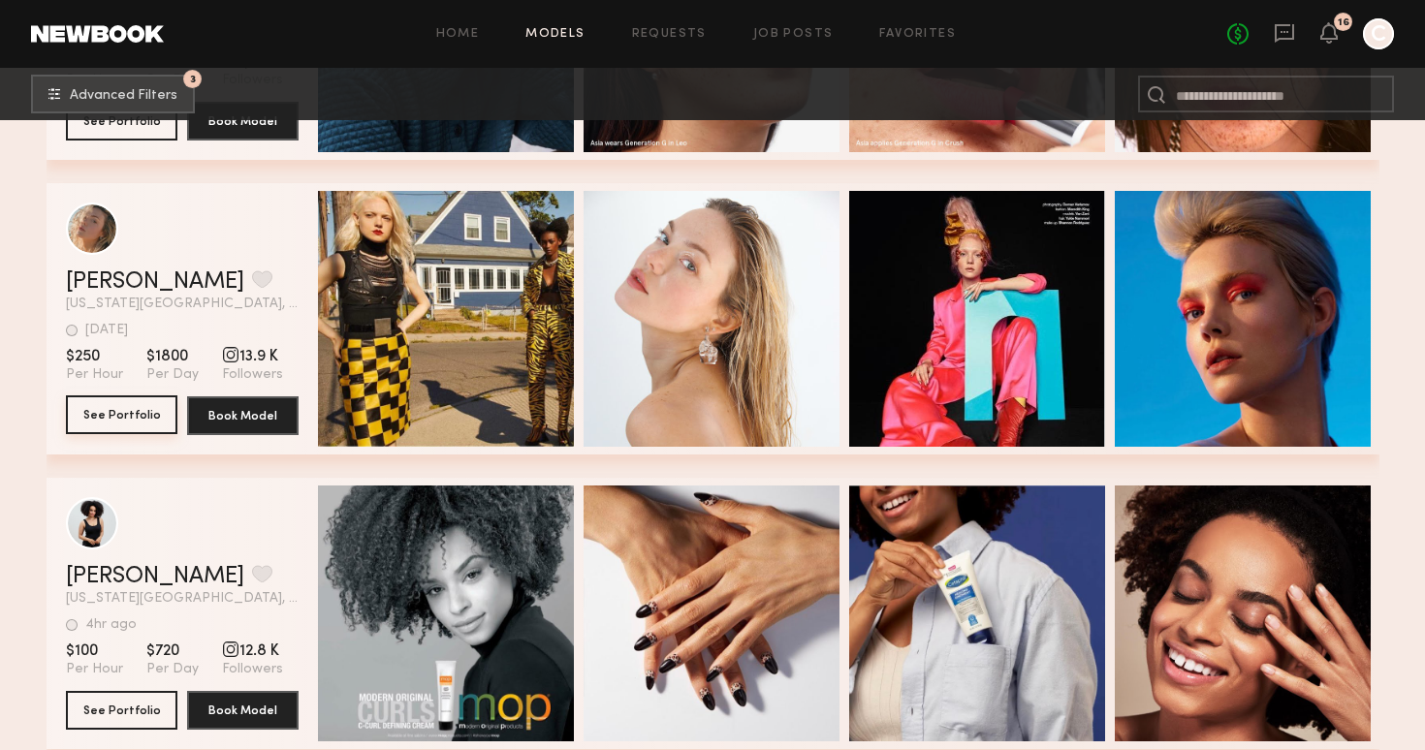
click at [149, 415] on button "See Portfolio" at bounding box center [121, 415] width 111 height 39
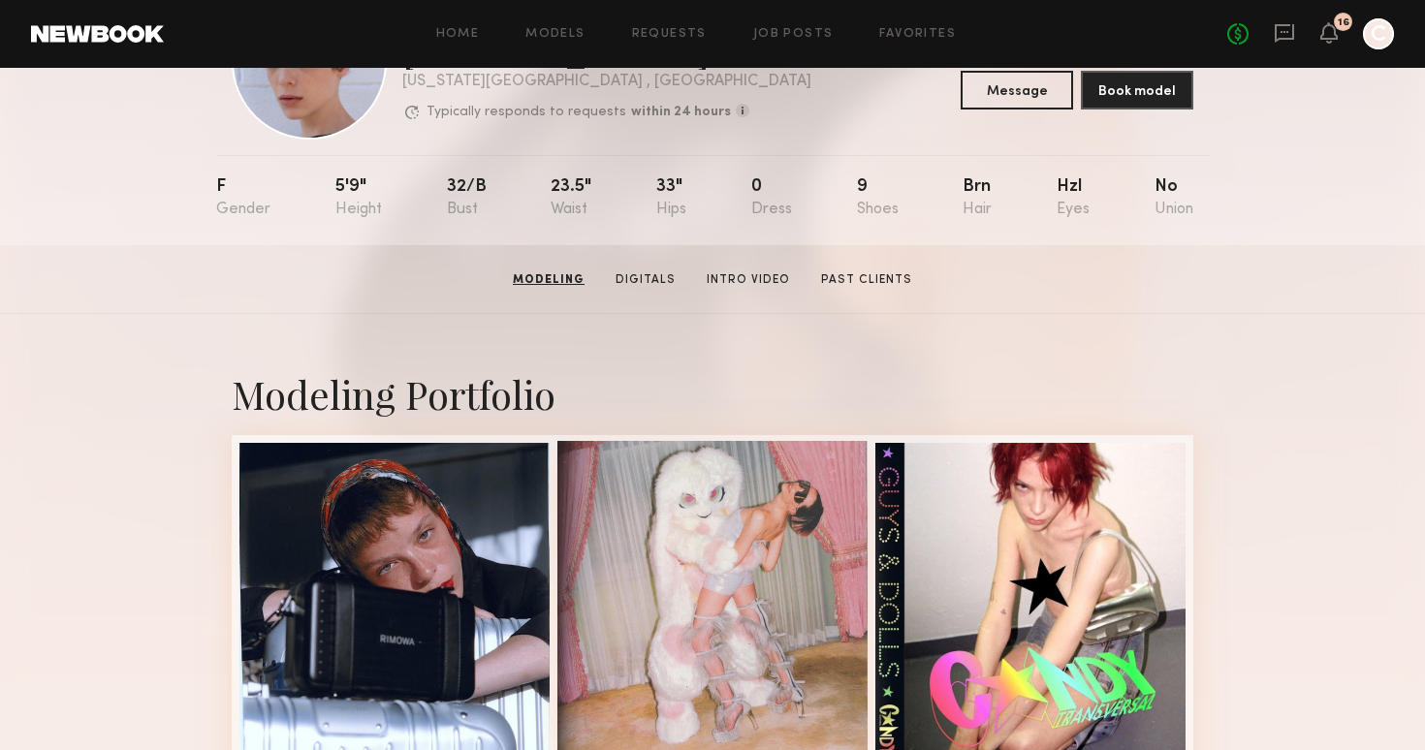
scroll to position [128, 0]
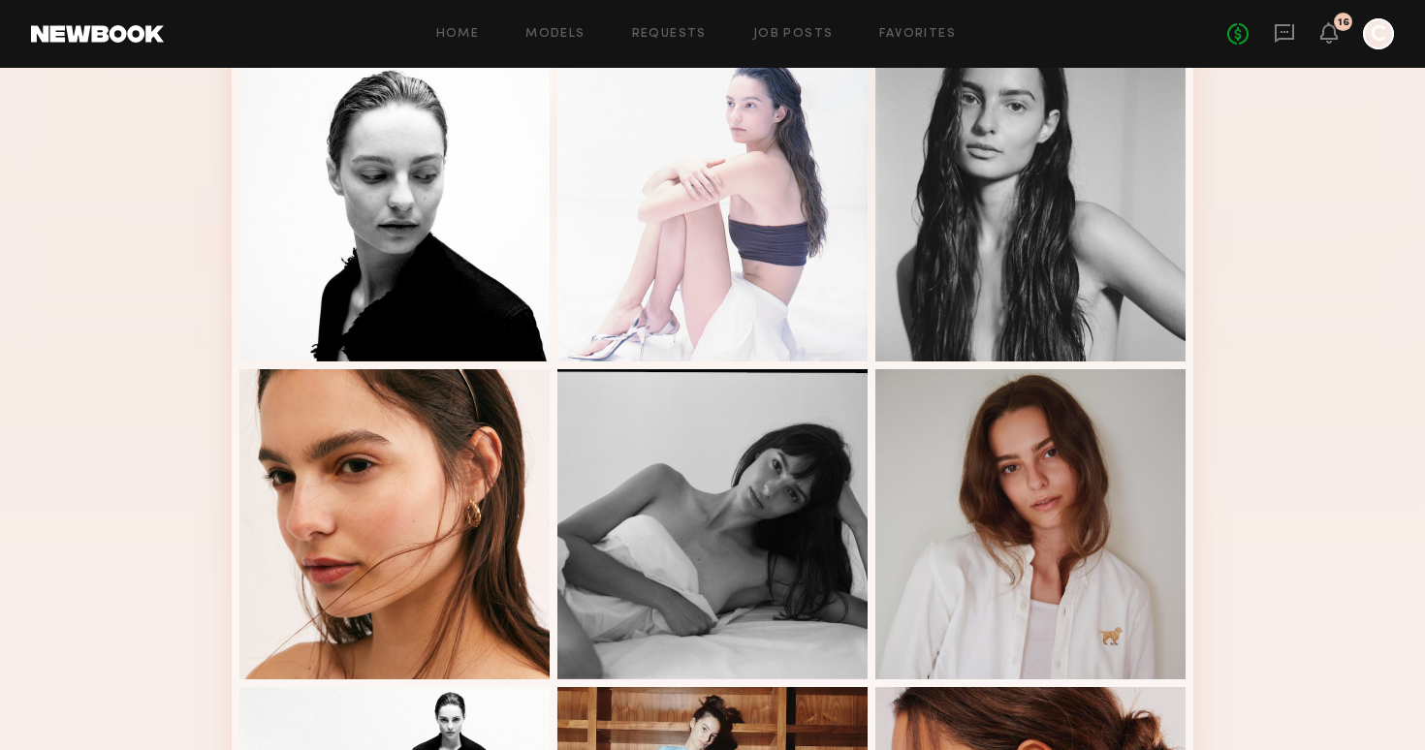
scroll to position [439, 0]
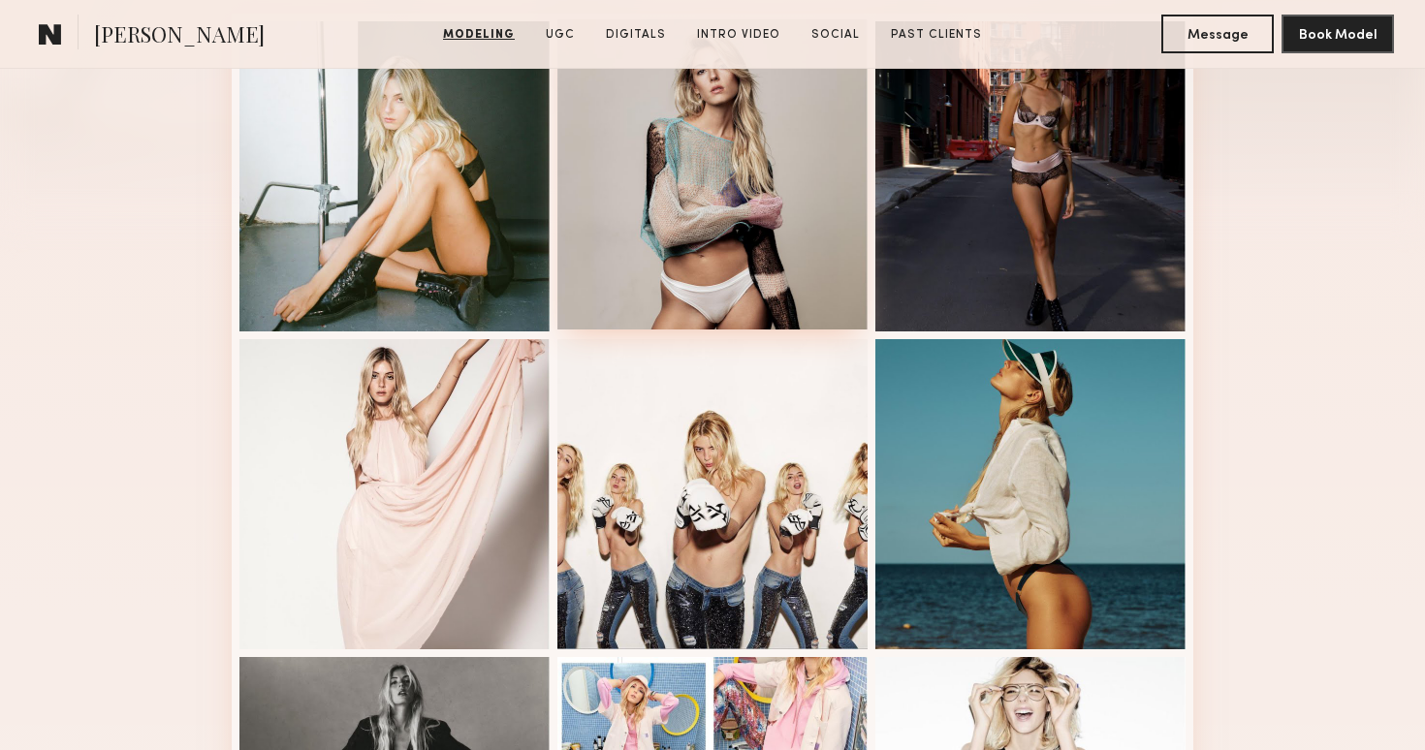
scroll to position [590, 0]
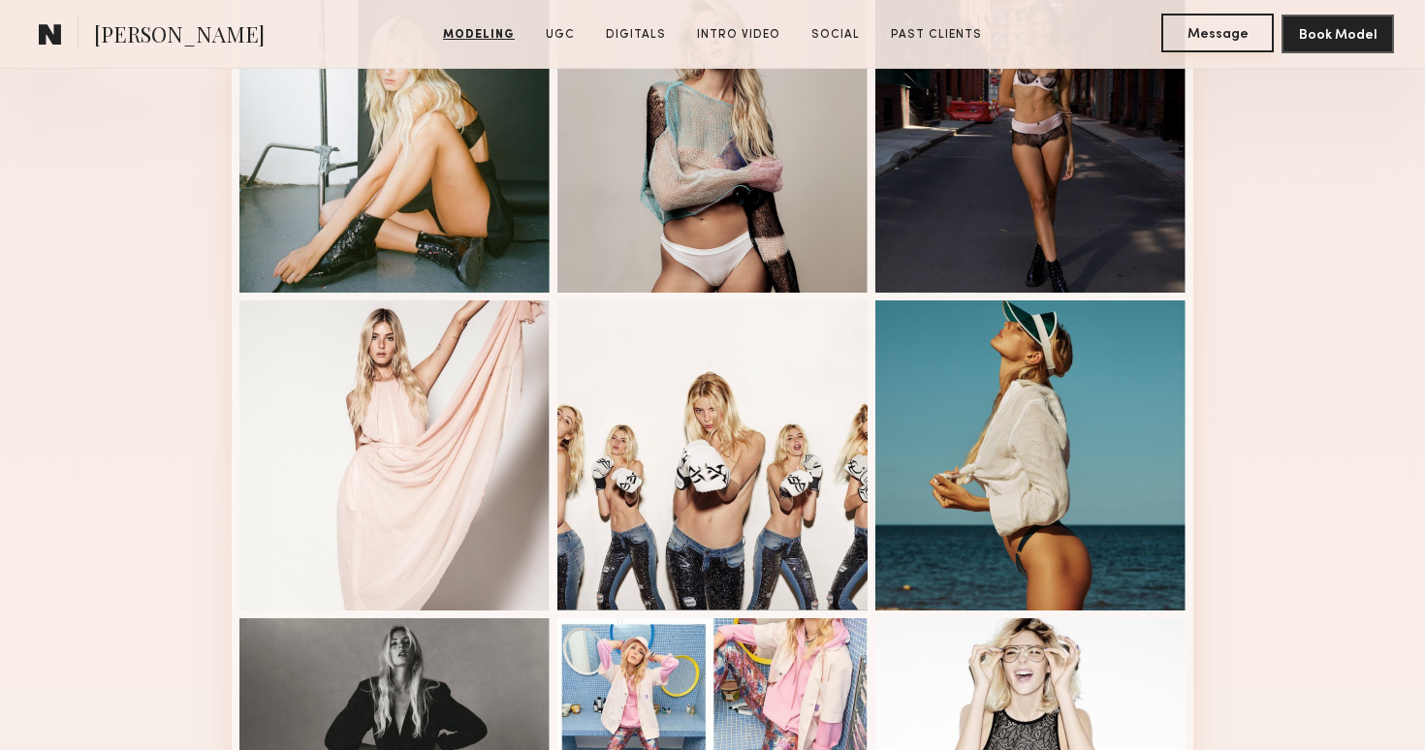
click at [1188, 36] on button "Message" at bounding box center [1217, 33] width 112 height 39
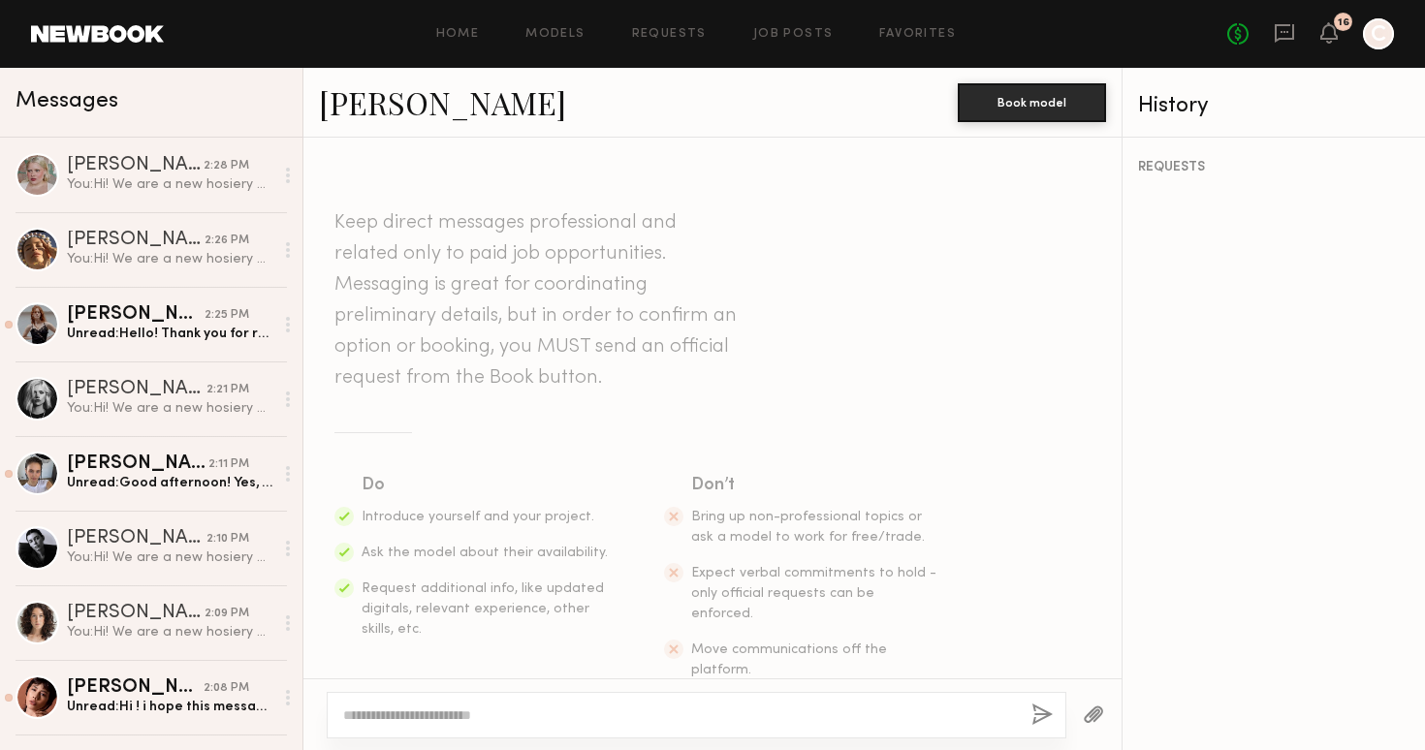
scroll to position [521, 0]
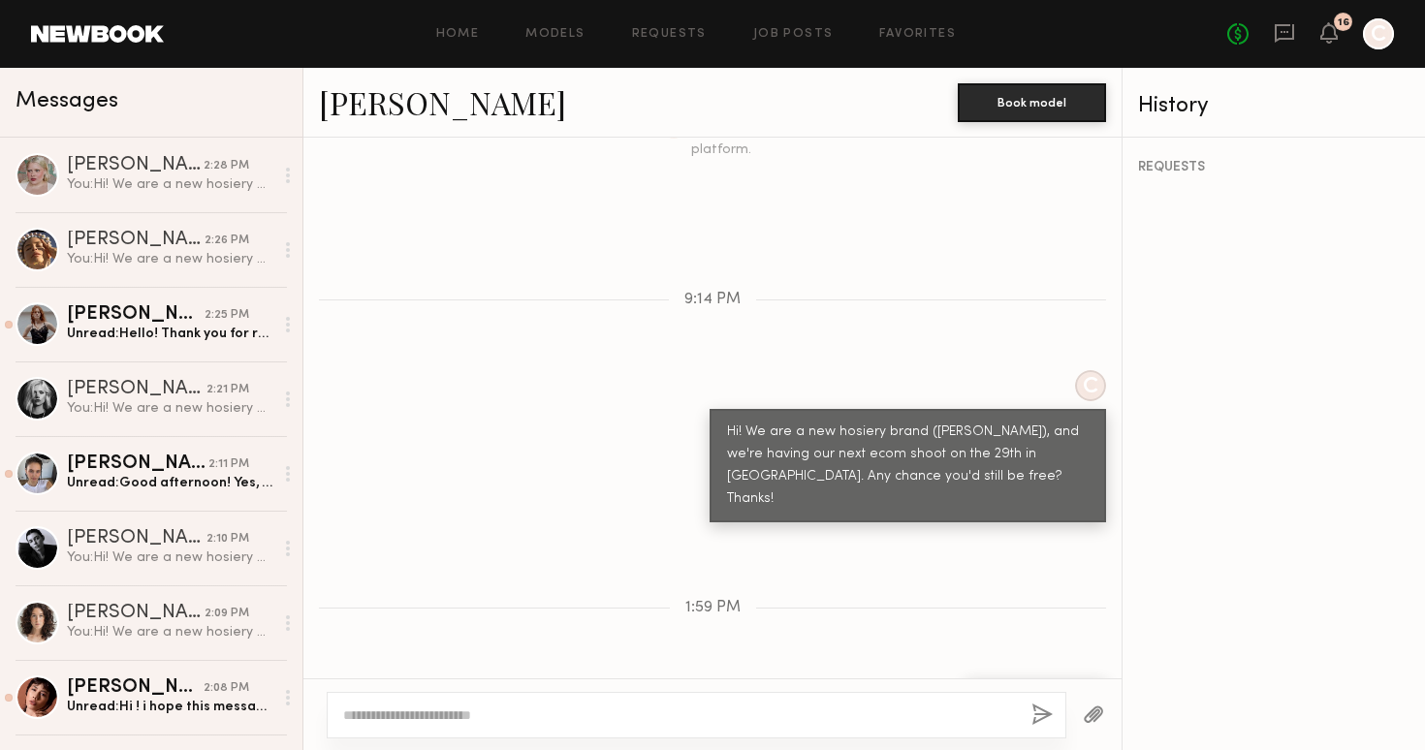
click at [534, 716] on textarea at bounding box center [679, 715] width 673 height 19
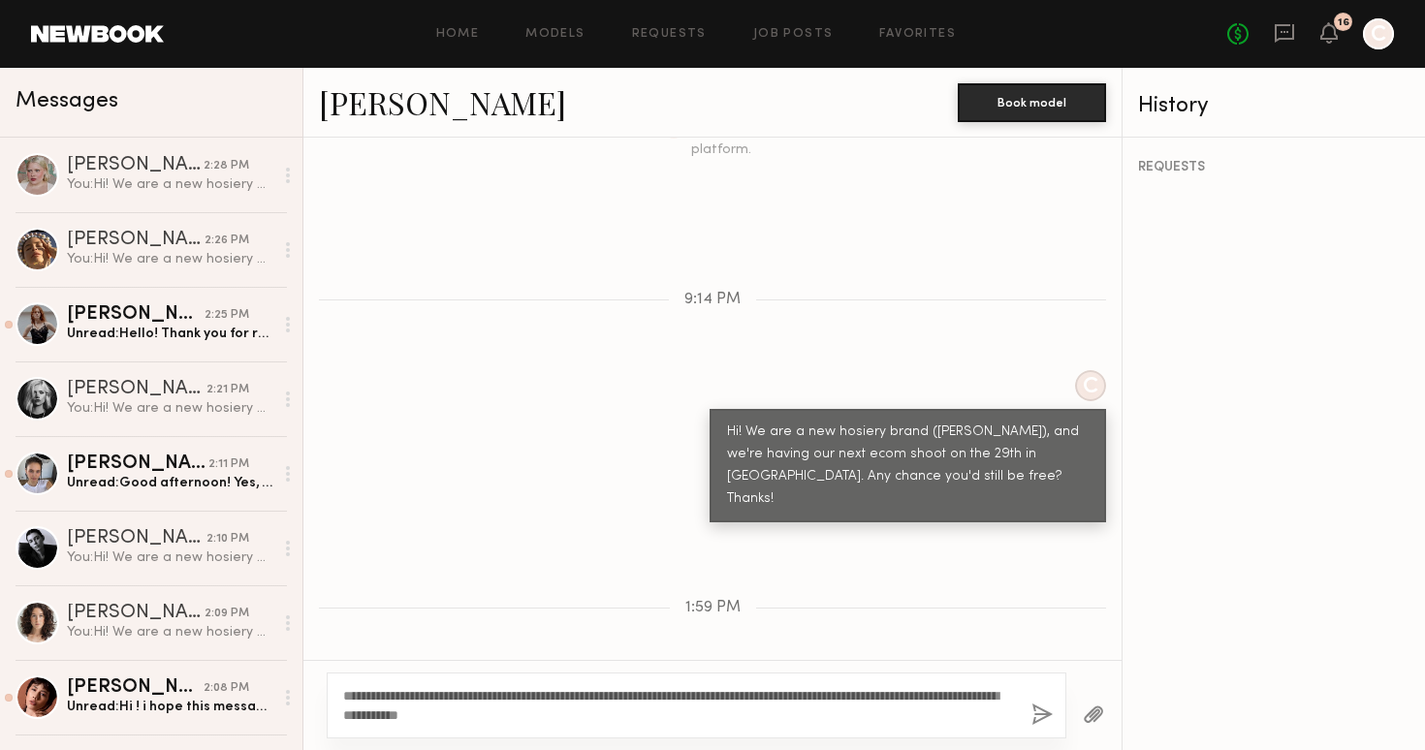
type textarea "**********"
click at [1031, 720] on button "button" at bounding box center [1041, 716] width 21 height 24
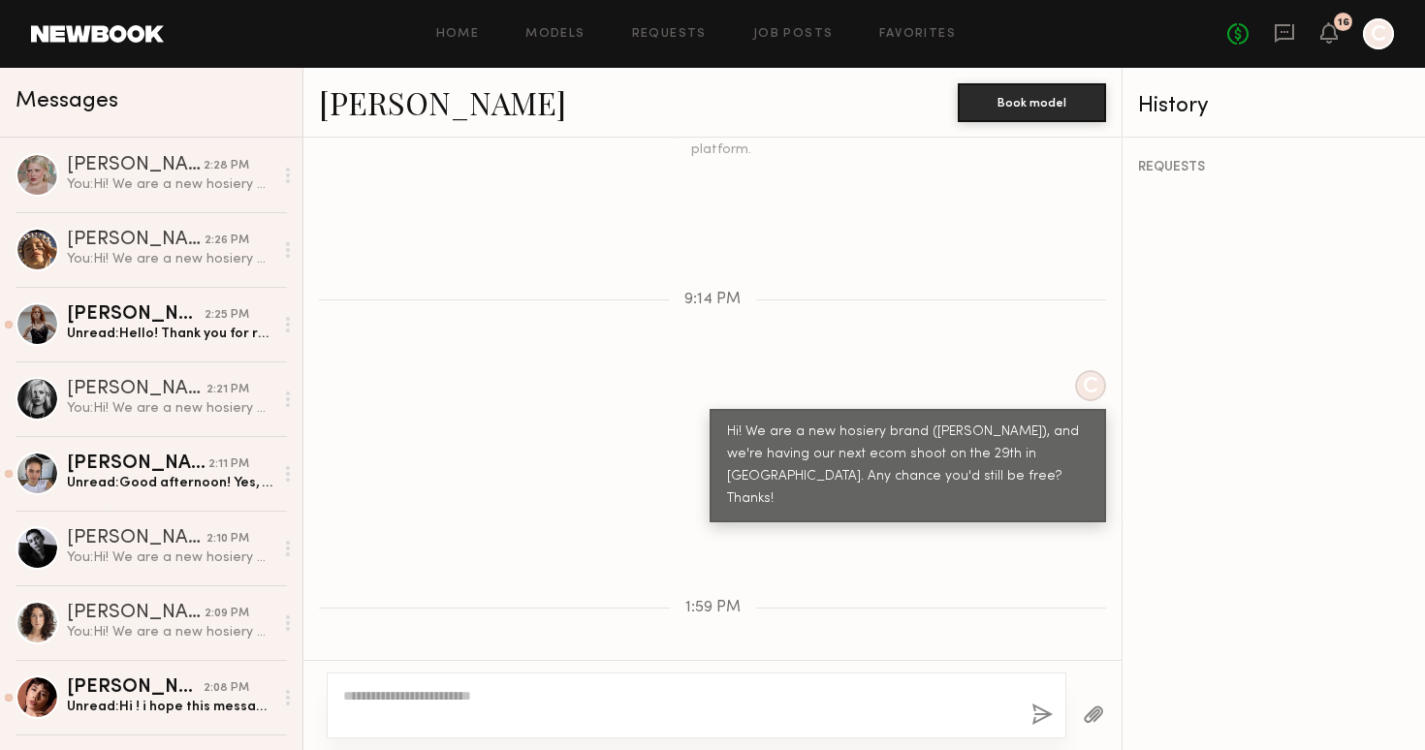
scroll to position [766, 0]
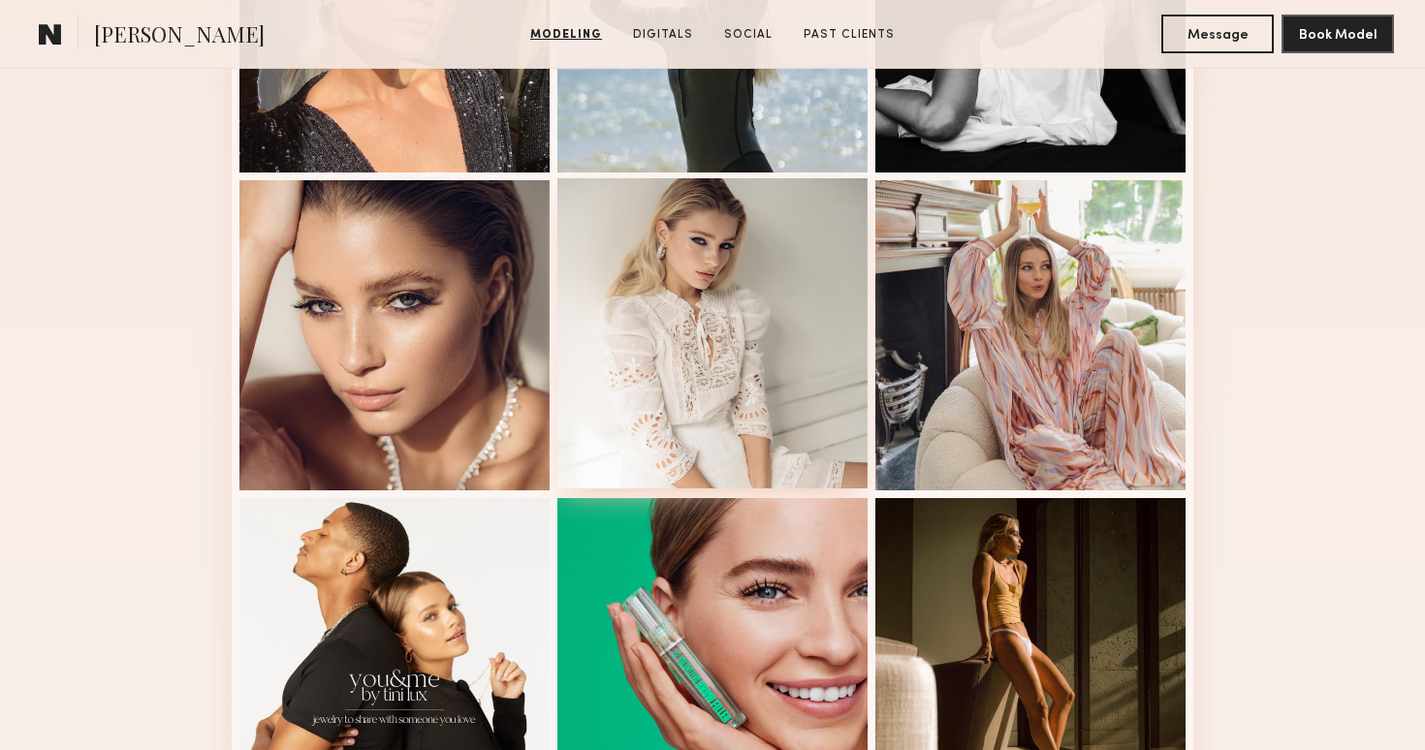
scroll to position [737, 0]
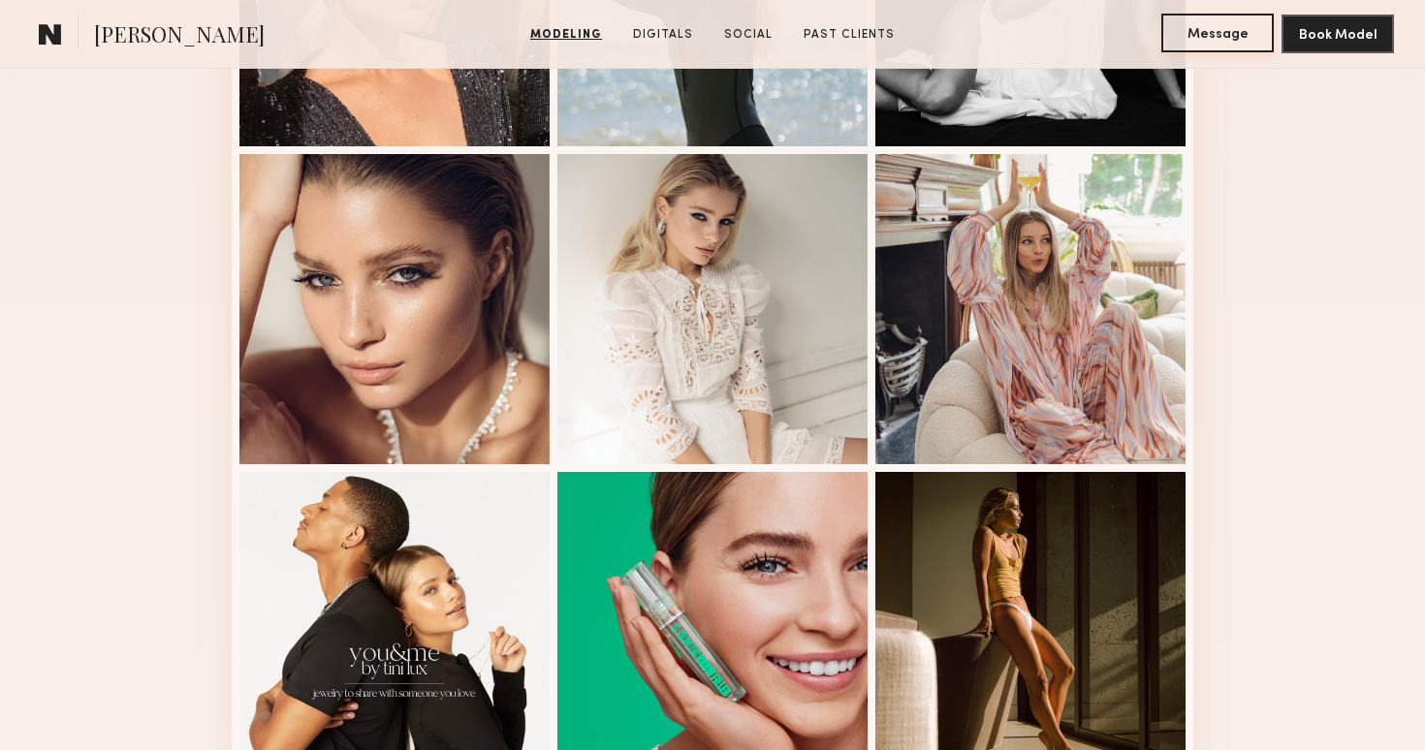
click at [1209, 26] on button "Message" at bounding box center [1217, 33] width 112 height 39
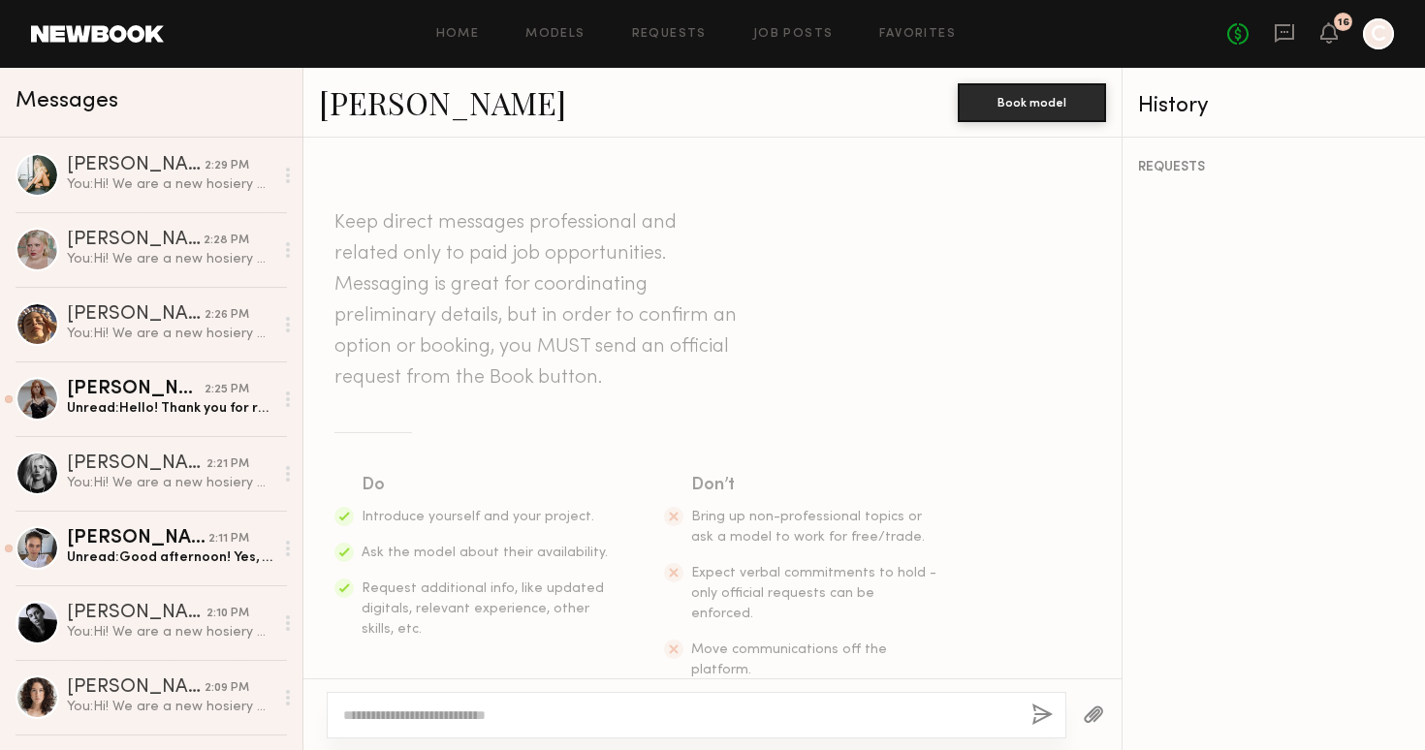
click at [398, 716] on textarea at bounding box center [679, 715] width 673 height 19
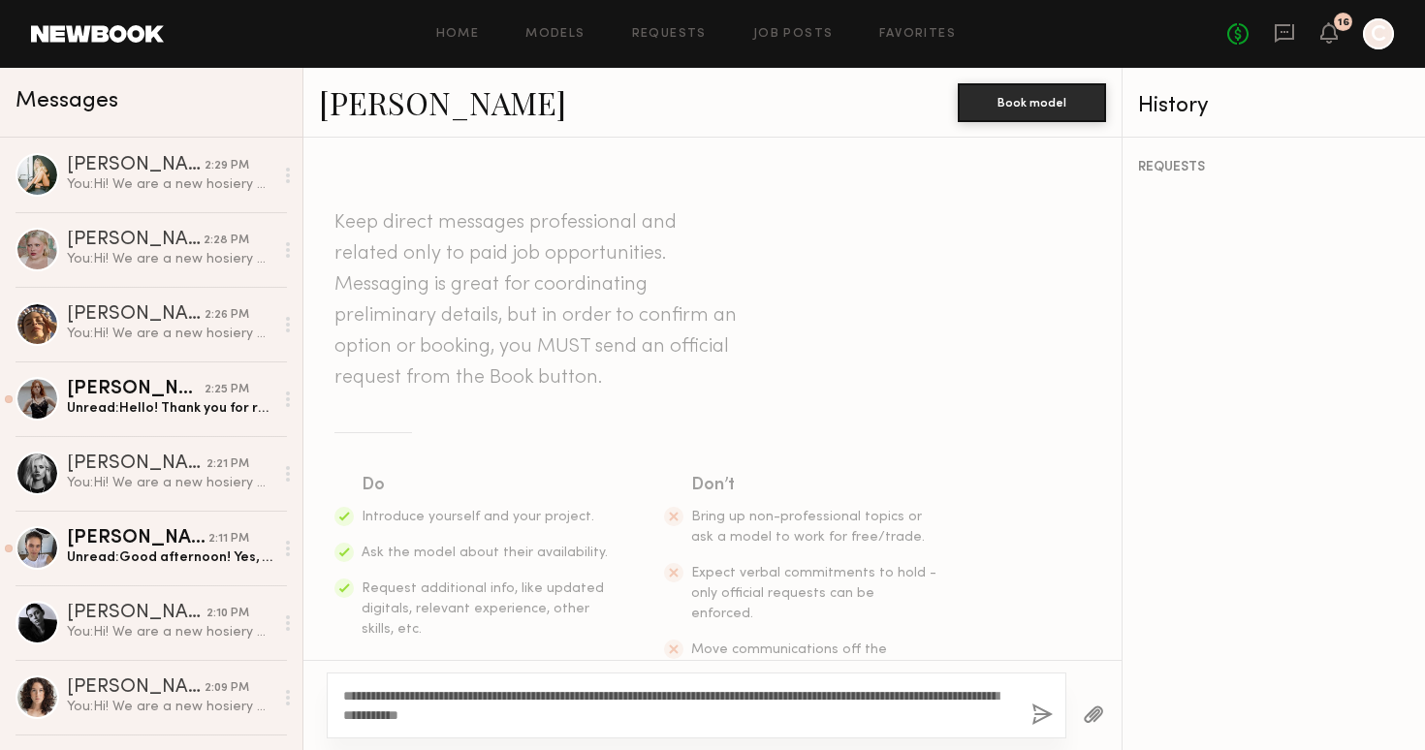
type textarea "**********"
click at [1039, 712] on button "button" at bounding box center [1041, 716] width 21 height 24
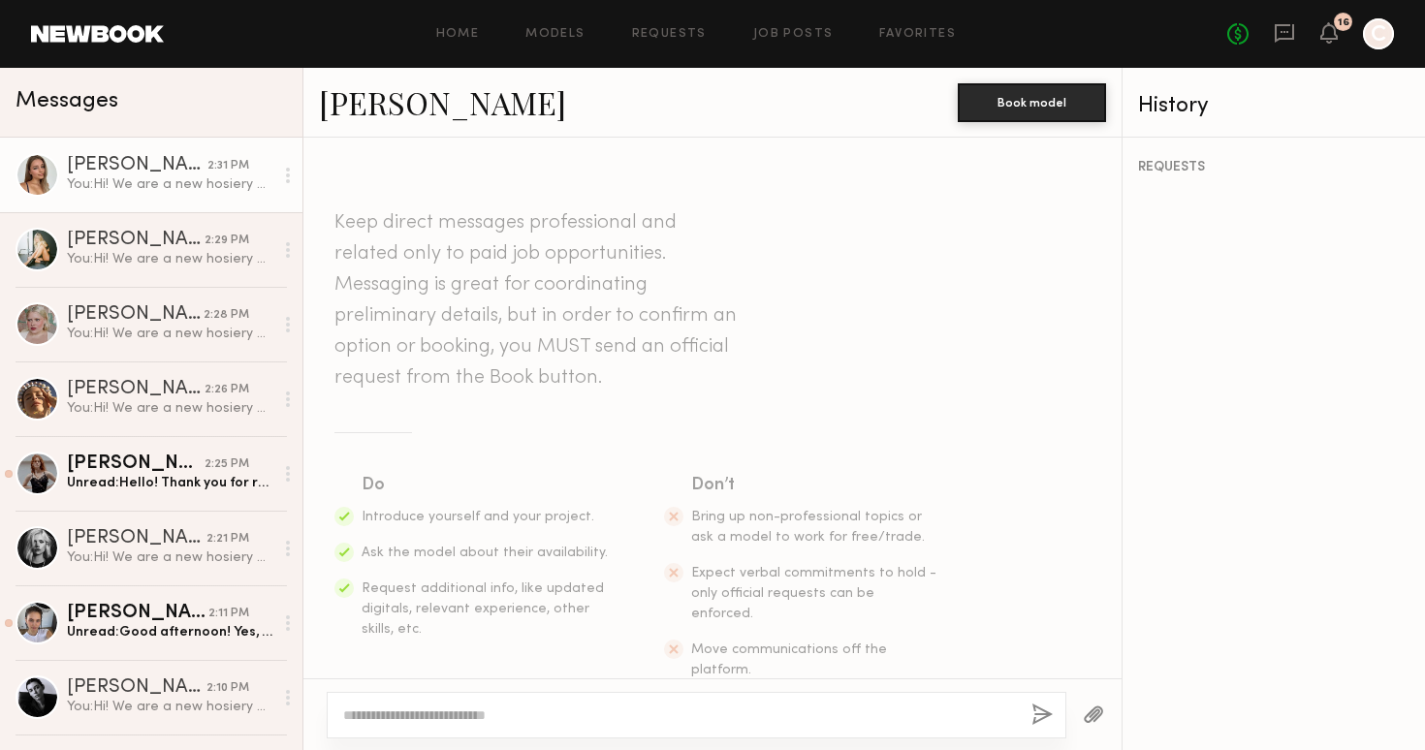
scroll to position [319, 0]
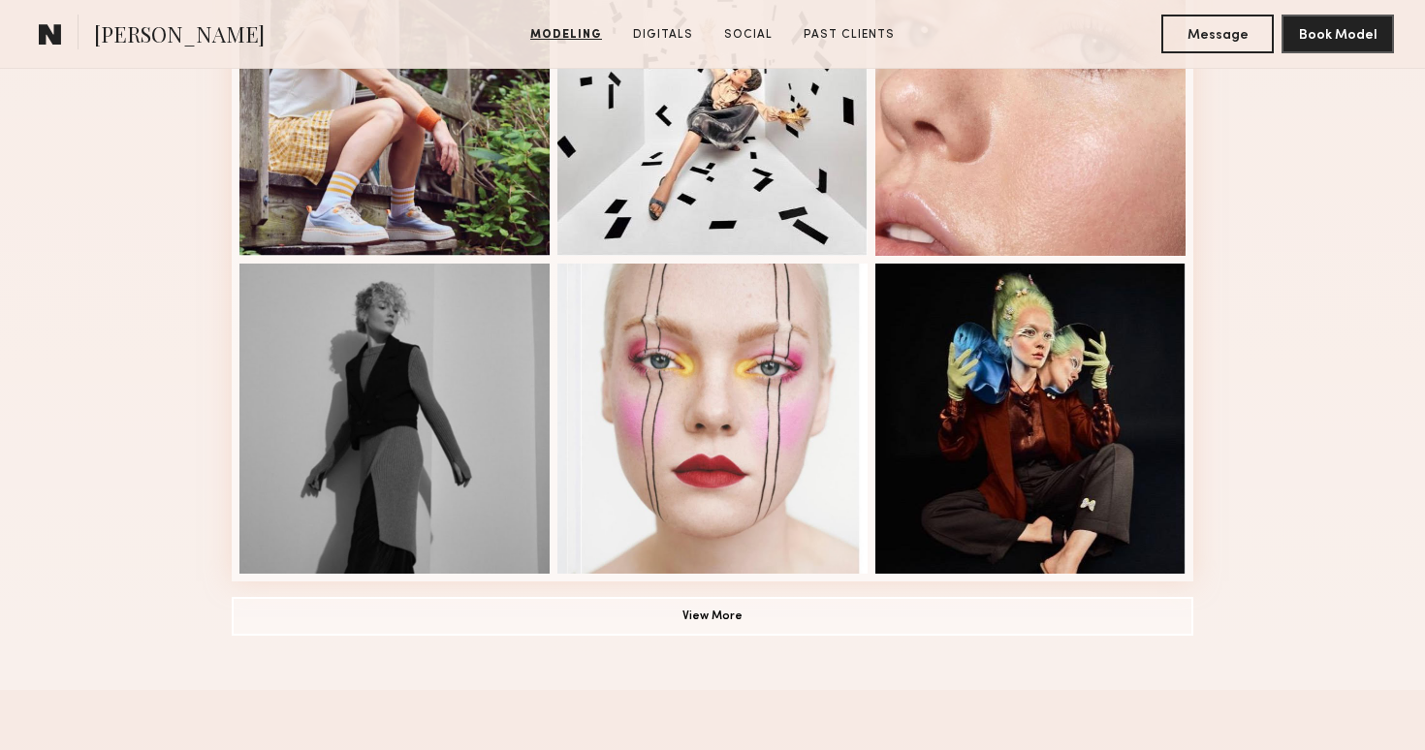
scroll to position [1288, 0]
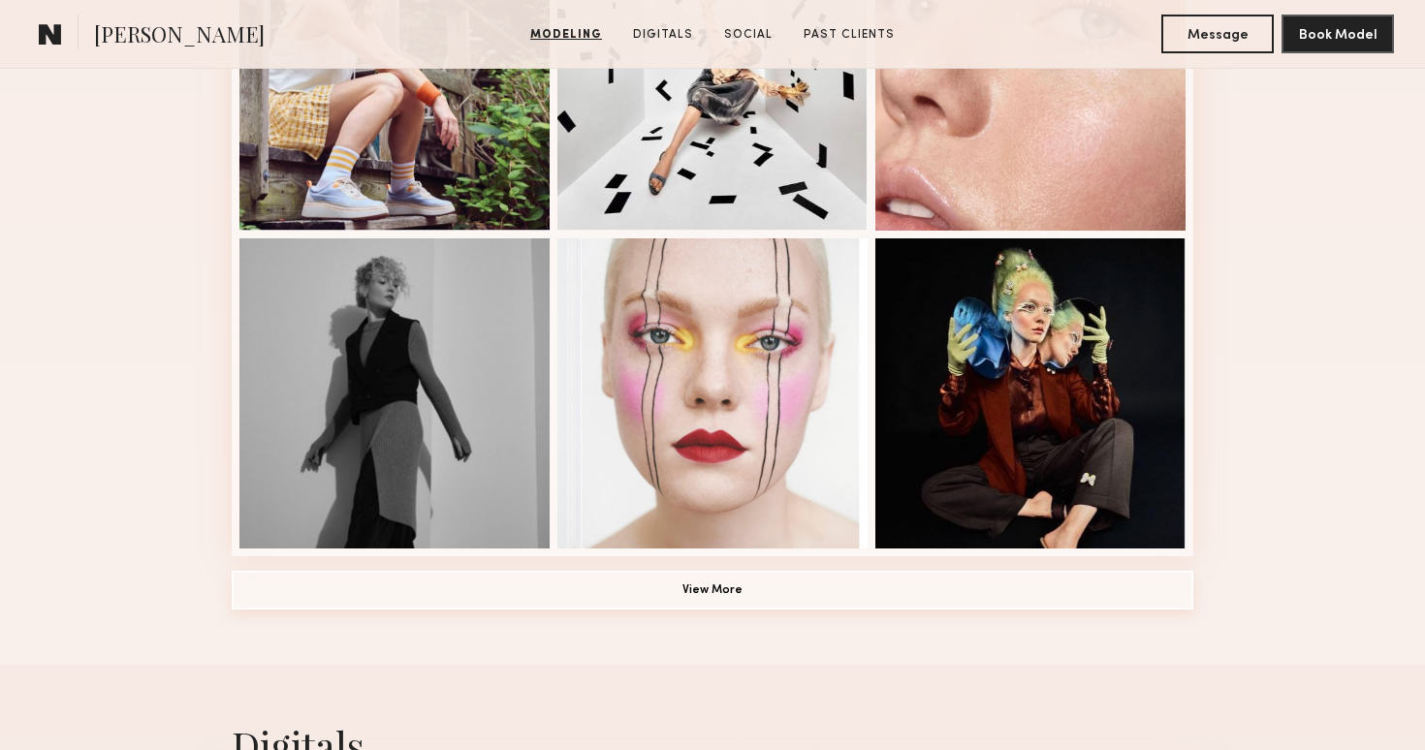
click at [729, 585] on button "View More" at bounding box center [713, 590] width 962 height 39
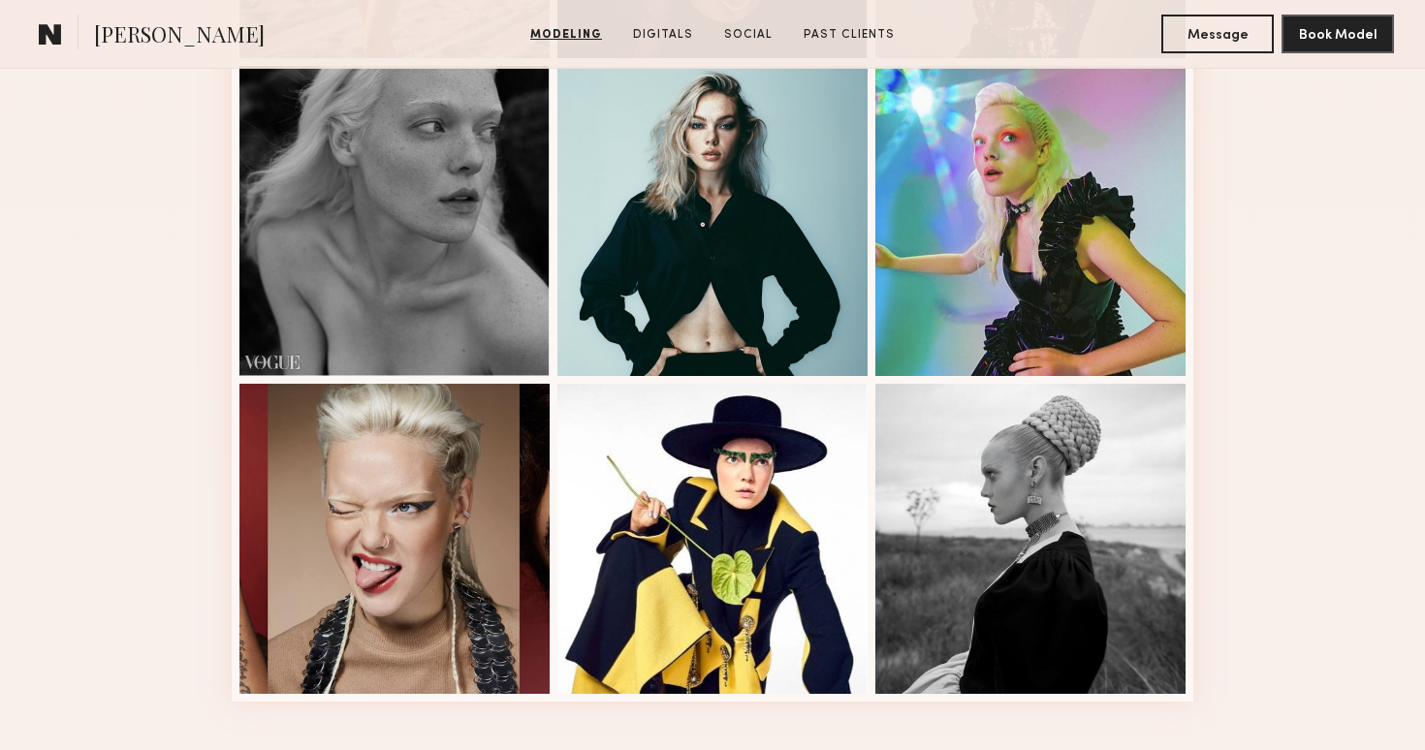
scroll to position [2420, 0]
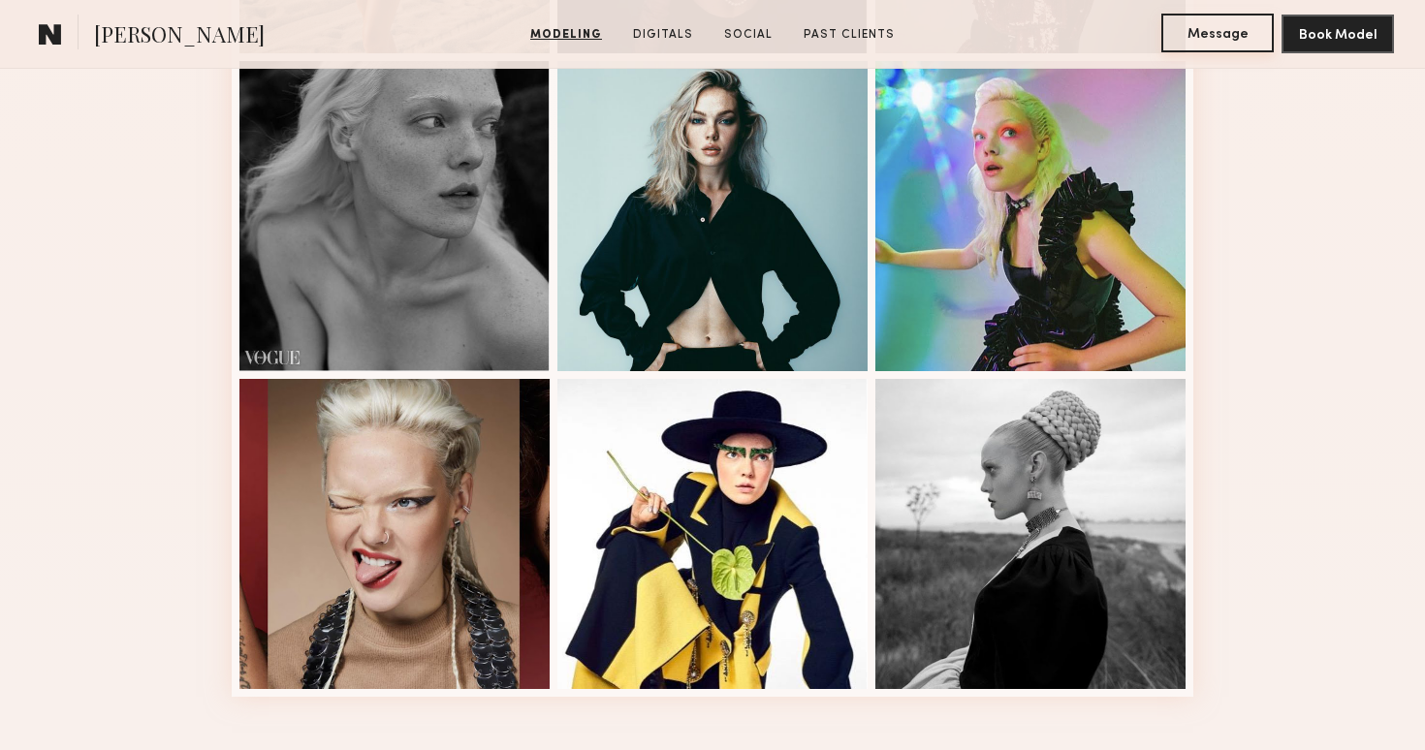
click at [1240, 23] on button "Message" at bounding box center [1217, 33] width 112 height 39
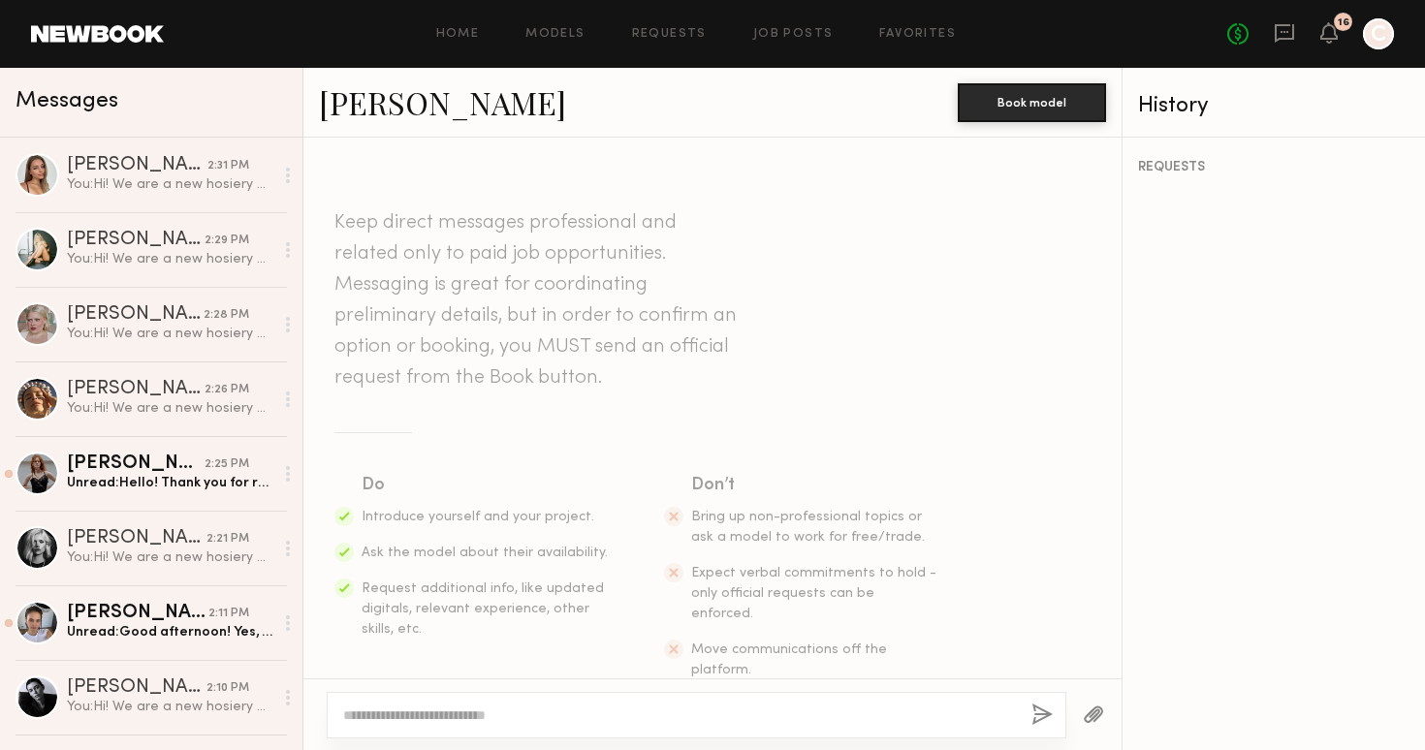
click at [476, 719] on textarea at bounding box center [679, 715] width 673 height 19
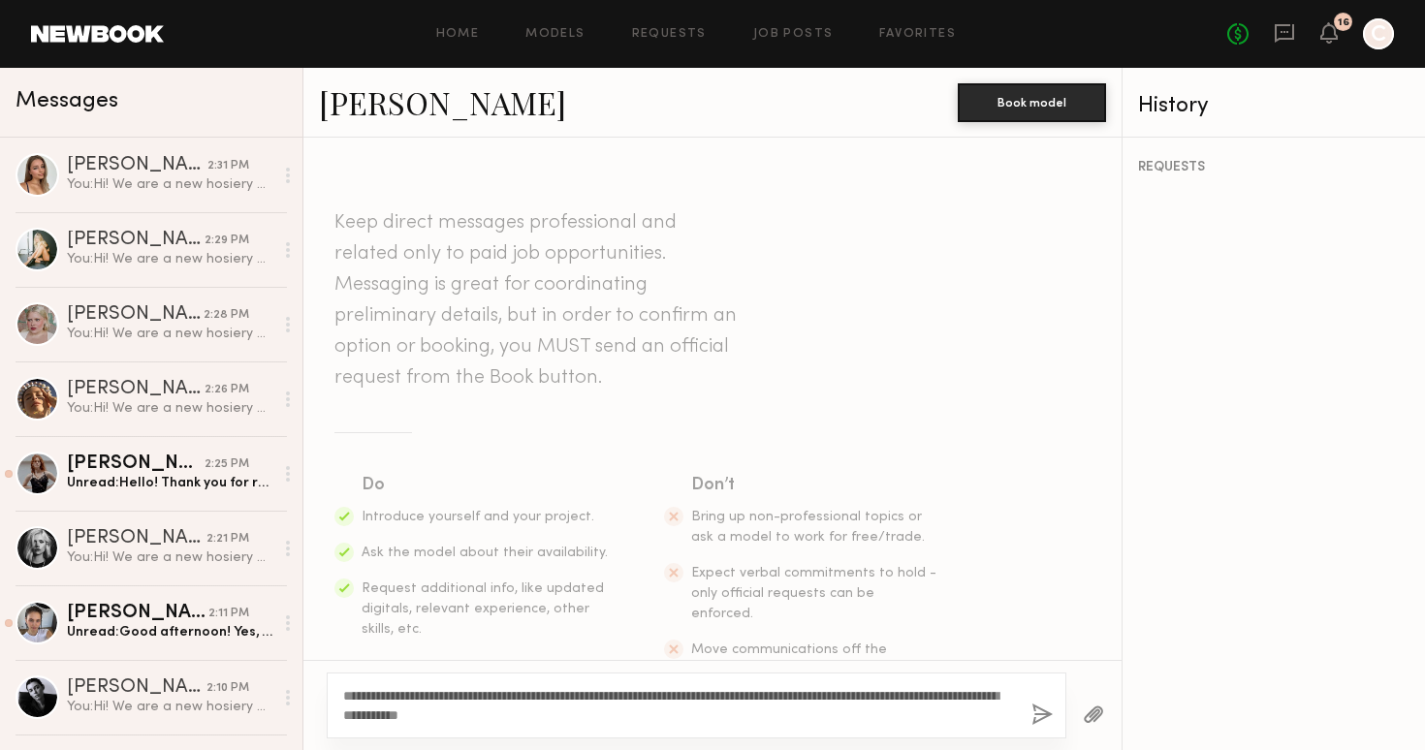
type textarea "**********"
click at [1039, 712] on button "button" at bounding box center [1041, 716] width 21 height 24
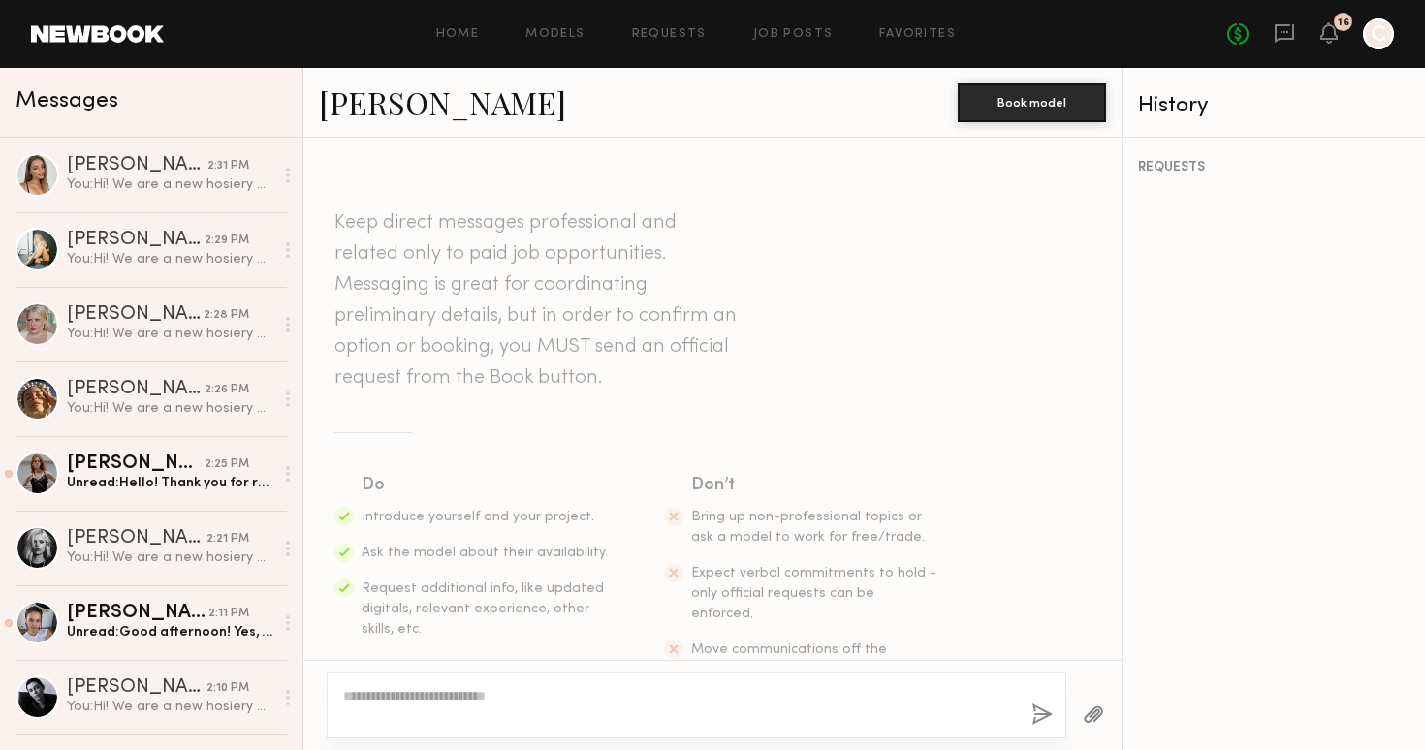
scroll to position [319, 0]
